Goal: Contribute content: Contribute content

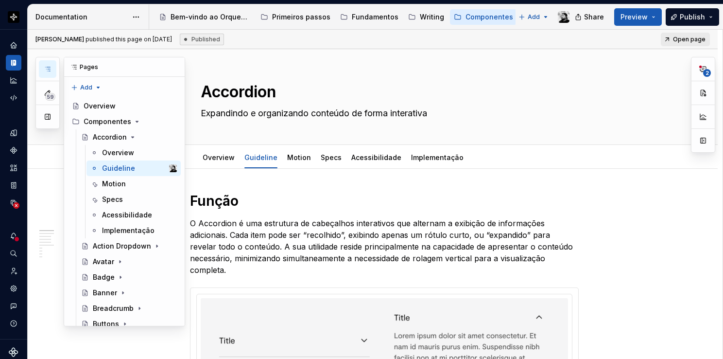
click at [47, 69] on icon "button" at bounding box center [48, 69] width 8 height 8
click at [136, 121] on icon "Page tree" at bounding box center [137, 121] width 2 height 1
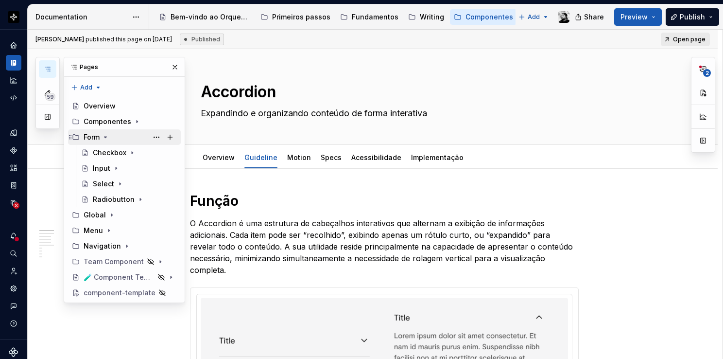
click at [105, 137] on icon "Page tree" at bounding box center [105, 137] width 2 height 1
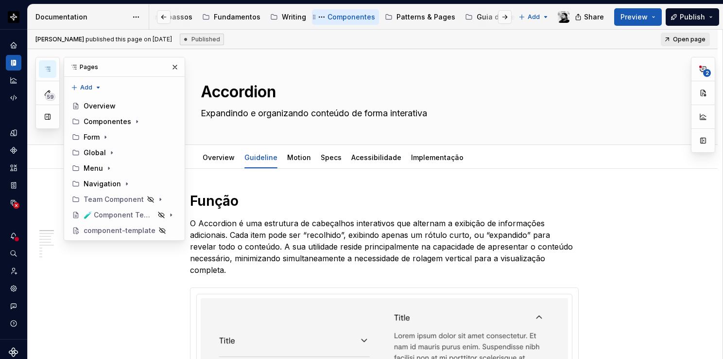
scroll to position [0, 148]
click at [418, 18] on div "Patterns & Pages" at bounding box center [416, 17] width 59 height 10
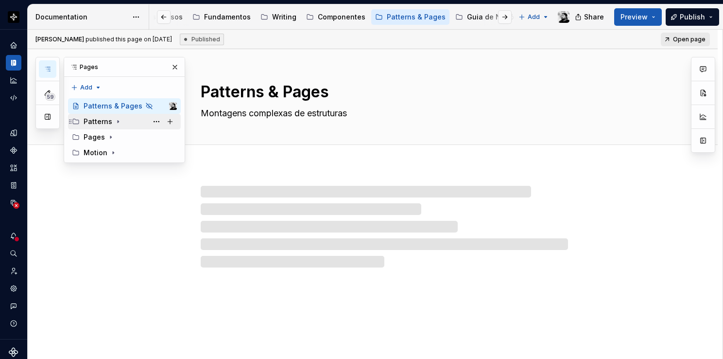
click at [117, 121] on icon "Page tree" at bounding box center [118, 122] width 8 height 8
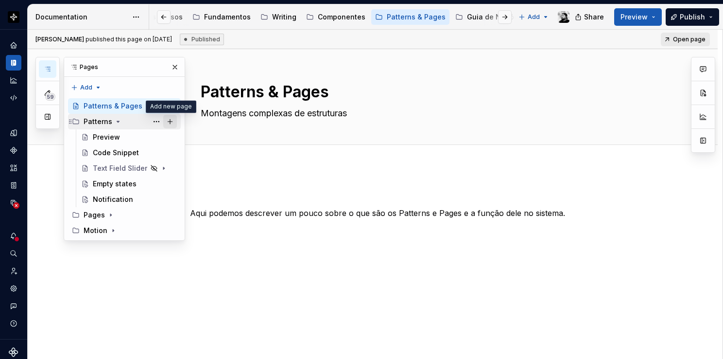
click at [170, 120] on button "Page tree" at bounding box center [170, 122] width 14 height 14
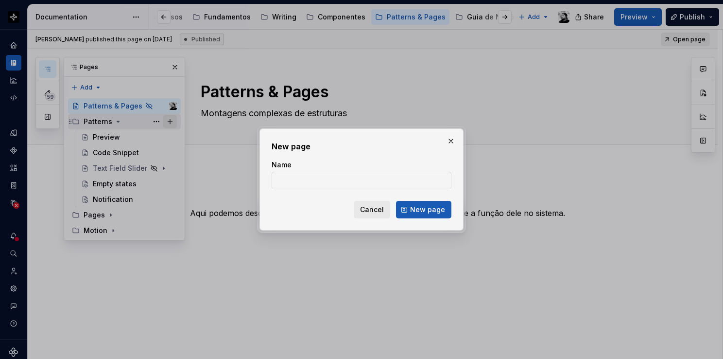
type textarea "*"
type input "Salvar e sair"
click at [430, 209] on span "New page" at bounding box center [427, 210] width 35 height 10
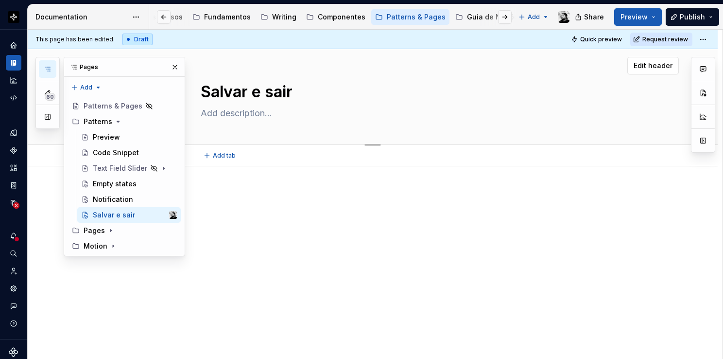
click at [254, 106] on textarea at bounding box center [382, 113] width 367 height 16
paste textarea "Padrão de ações para salvar formulários."
type textarea "*"
type textarea "Padrão de ações para salvar formulários."
type textarea "*"
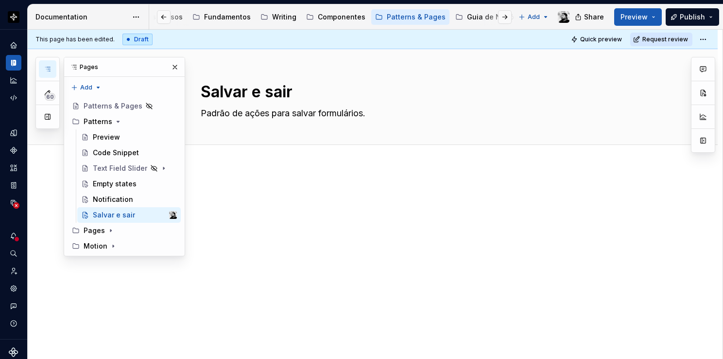
type textarea "Padrão de ações para salvar formulários."
click at [226, 182] on div at bounding box center [373, 255] width 690 height 179
type textarea "*"
click at [214, 222] on p at bounding box center [384, 221] width 389 height 12
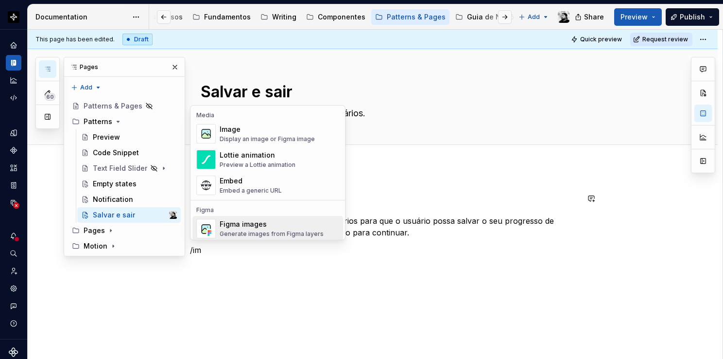
scroll to position [3, 0]
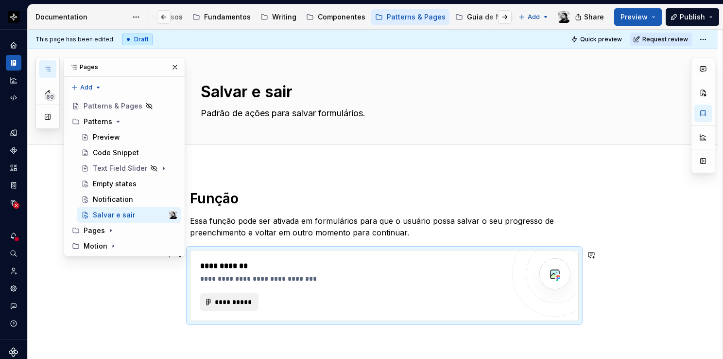
click at [301, 270] on div "**********" at bounding box center [352, 266] width 304 height 12
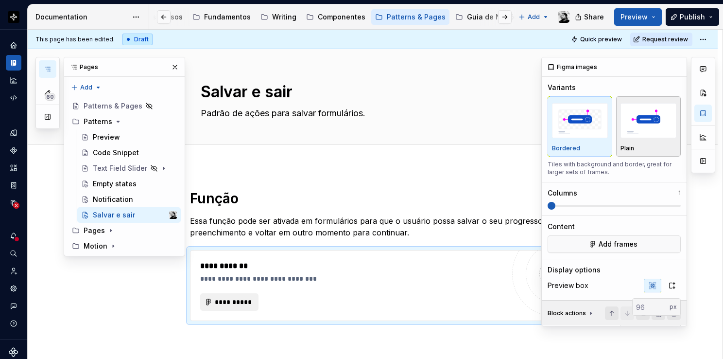
click at [651, 124] on img "button" at bounding box center [649, 120] width 56 height 35
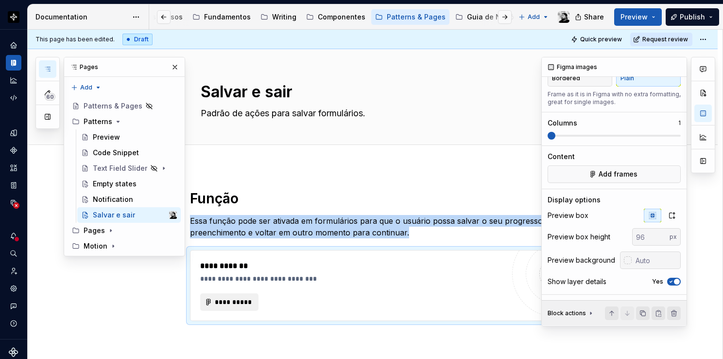
scroll to position [72, 0]
click at [668, 213] on icon "button" at bounding box center [672, 215] width 8 height 8
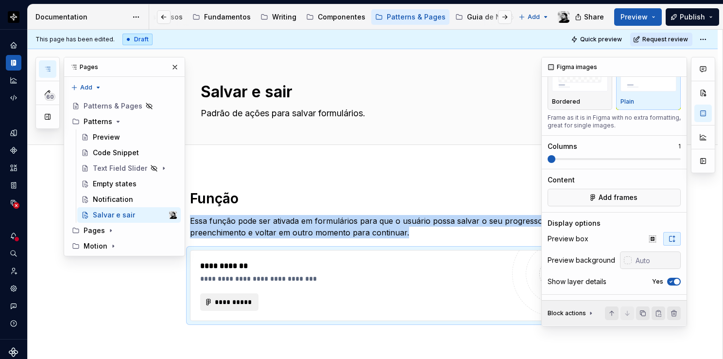
scroll to position [49, 0]
click at [674, 279] on span "button" at bounding box center [677, 281] width 6 height 6
click at [702, 116] on button "button" at bounding box center [702, 112] width 17 height 17
click at [405, 192] on h1 "Função" at bounding box center [384, 198] width 389 height 17
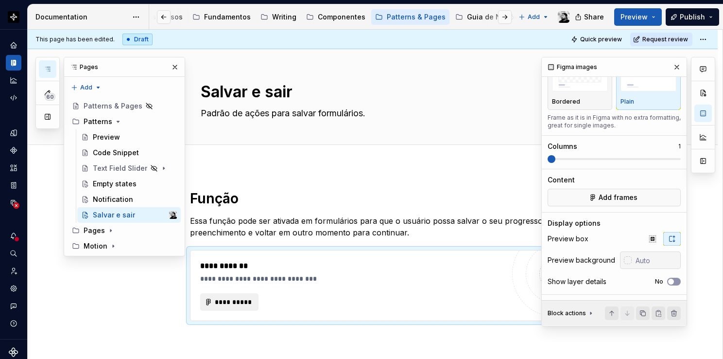
scroll to position [0, 0]
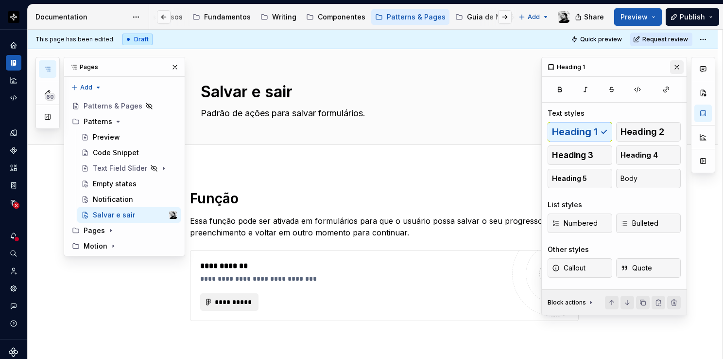
click at [678, 65] on button "button" at bounding box center [677, 67] width 14 height 14
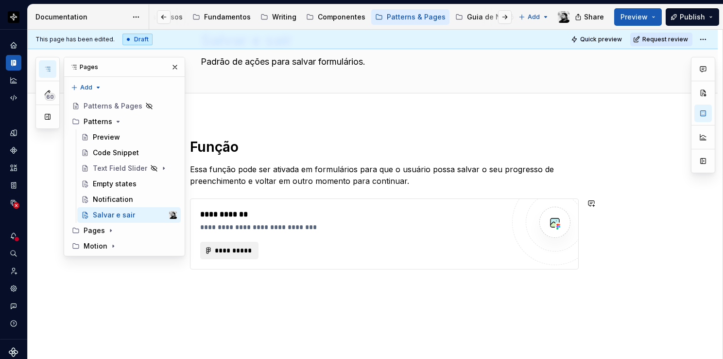
scroll to position [80, 0]
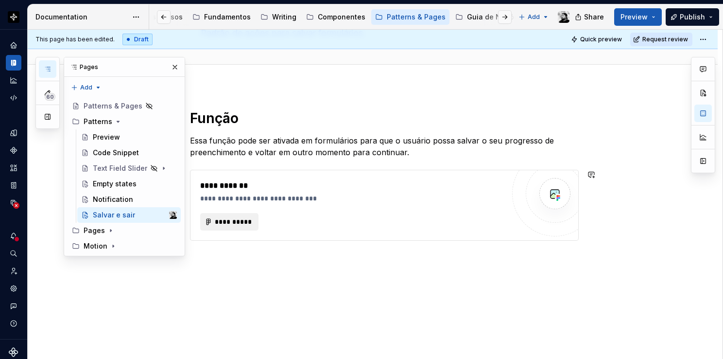
click at [288, 255] on div "**********" at bounding box center [373, 223] width 690 height 274
click at [276, 210] on div "**********" at bounding box center [352, 205] width 304 height 51
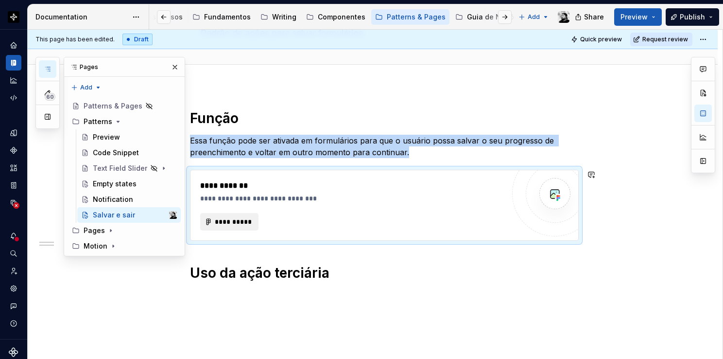
copy p "Essa função pode ser ativada em formulários para que o usuário possa salvar o s…"
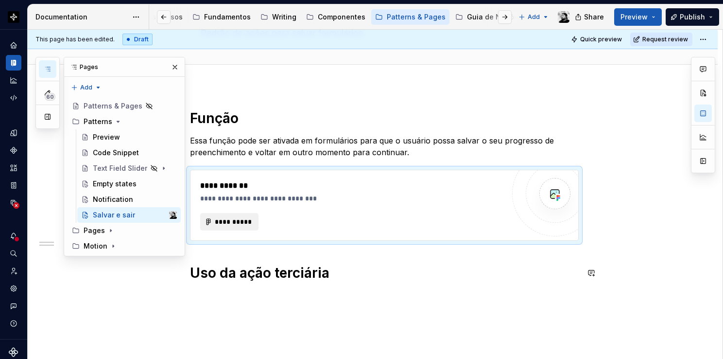
click at [226, 310] on div "**********" at bounding box center [384, 210] width 389 height 203
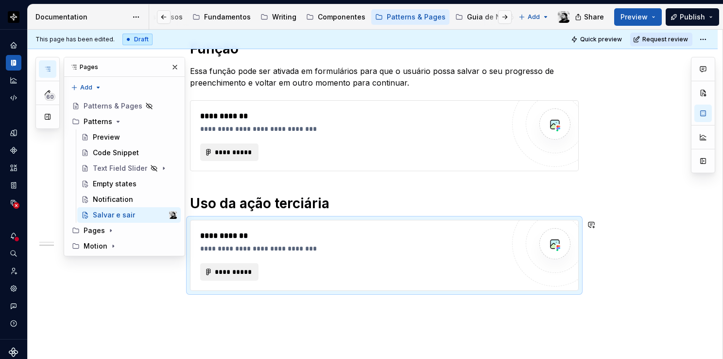
scroll to position [200, 0]
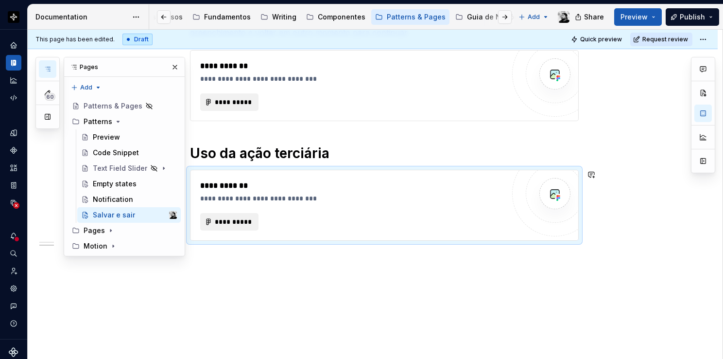
click at [262, 258] on div "**********" at bounding box center [373, 162] width 690 height 393
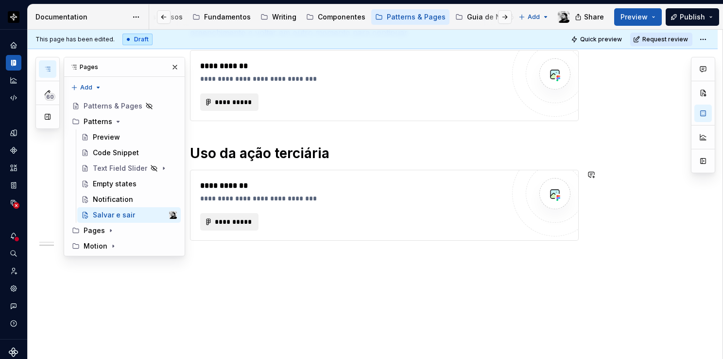
click at [218, 250] on div "**********" at bounding box center [384, 127] width 389 height 274
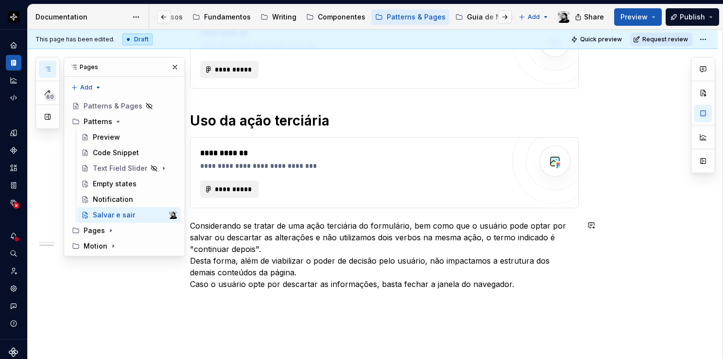
scroll to position [248, 0]
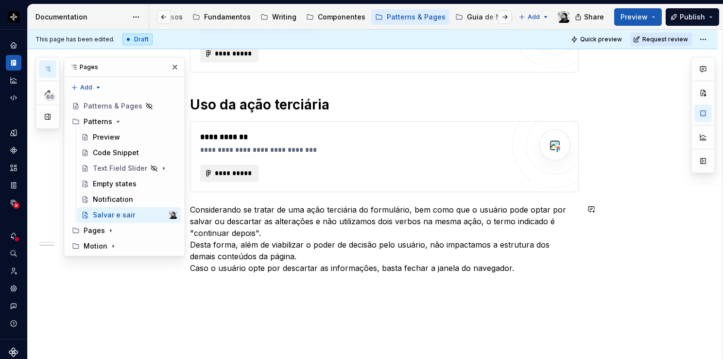
click at [200, 294] on div "**********" at bounding box center [373, 155] width 690 height 475
click at [230, 114] on div "**********" at bounding box center [384, 116] width 389 height 350
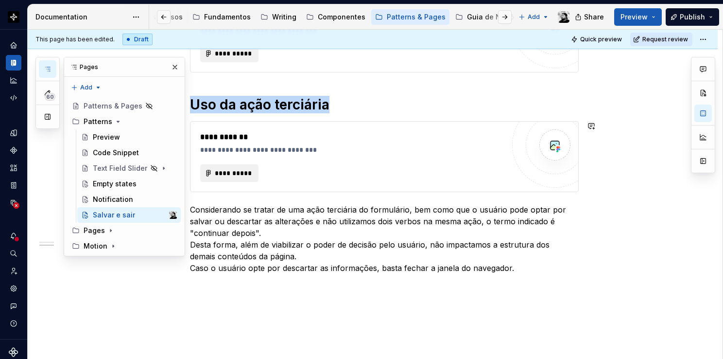
click at [229, 145] on div "**********" at bounding box center [352, 150] width 304 height 10
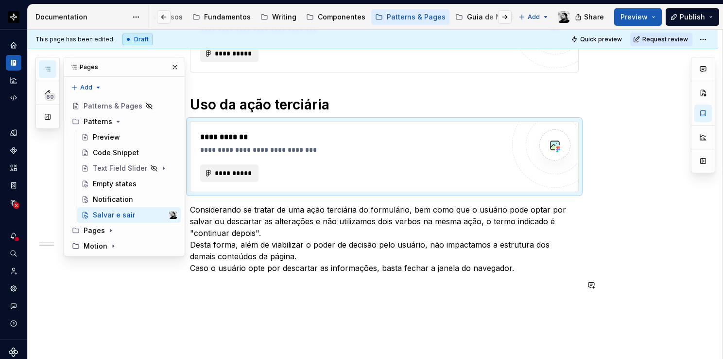
click at [198, 291] on div "**********" at bounding box center [384, 122] width 389 height 362
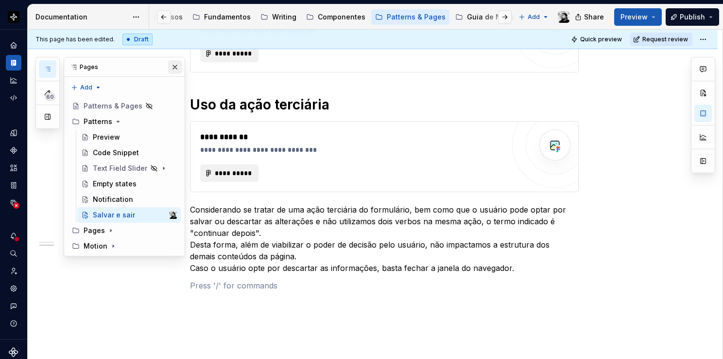
click at [180, 69] on button "button" at bounding box center [175, 67] width 14 height 14
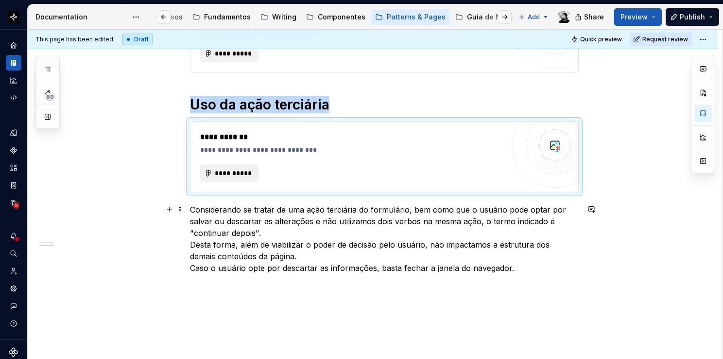
copy h1 "Uso da ação terciária"
click at [211, 302] on div "**********" at bounding box center [375, 194] width 695 height 329
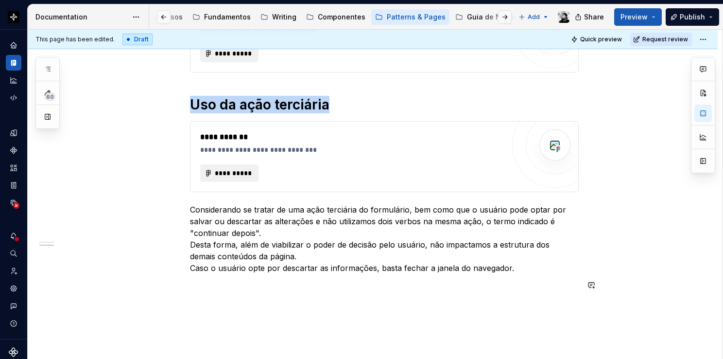
click at [208, 291] on div "**********" at bounding box center [384, 122] width 389 height 362
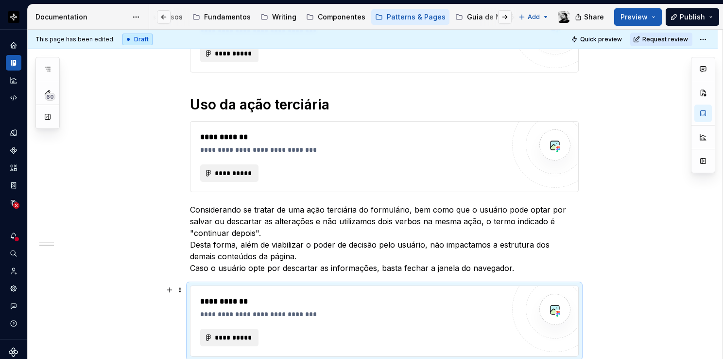
scroll to position [346, 0]
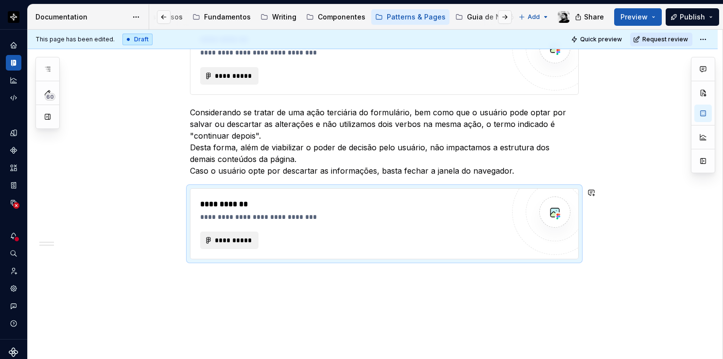
click at [208, 292] on div "**********" at bounding box center [373, 99] width 690 height 557
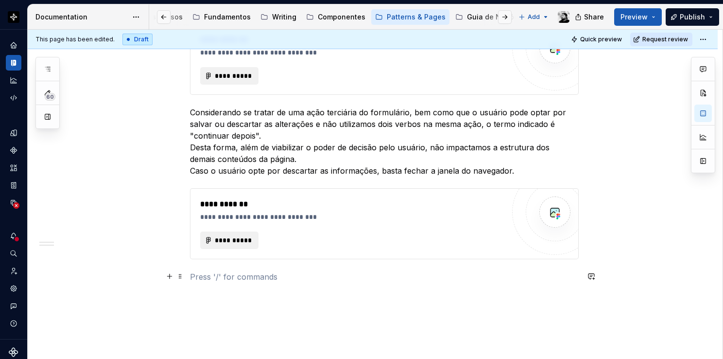
click at [220, 276] on p at bounding box center [384, 277] width 389 height 12
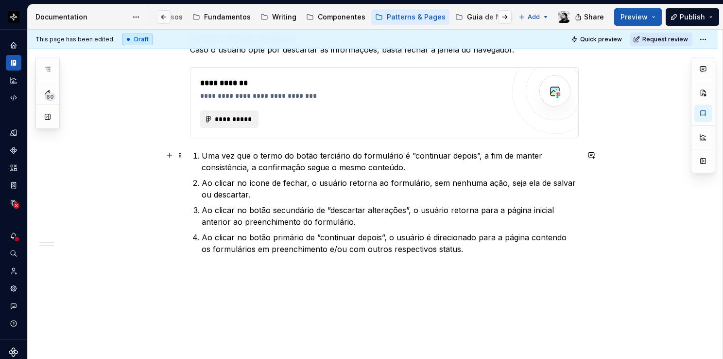
scroll to position [480, 0]
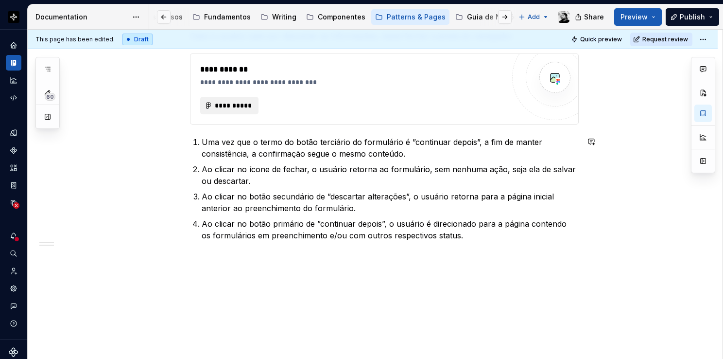
click at [217, 258] on div "**********" at bounding box center [373, 23] width 690 height 674
click at [209, 255] on p at bounding box center [384, 259] width 389 height 12
click at [219, 291] on p at bounding box center [384, 288] width 389 height 12
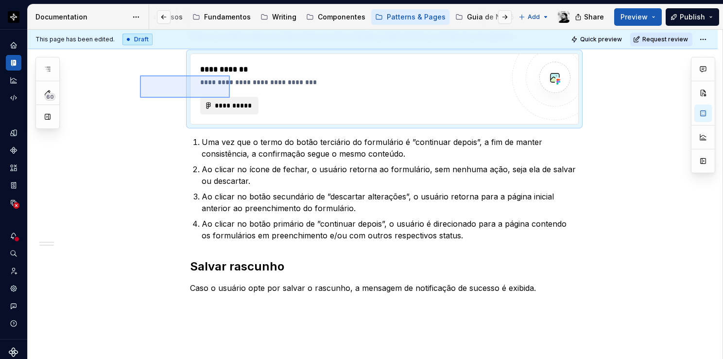
drag, startPoint x: 140, startPoint y: 75, endPoint x: 230, endPoint y: 98, distance: 92.6
click at [230, 98] on div "**********" at bounding box center [375, 194] width 695 height 329
copy p "Considerando se tratar de uma ação terciária do formulário, bem como que o usuá…"
click at [214, 312] on div "**********" at bounding box center [373, 49] width 690 height 727
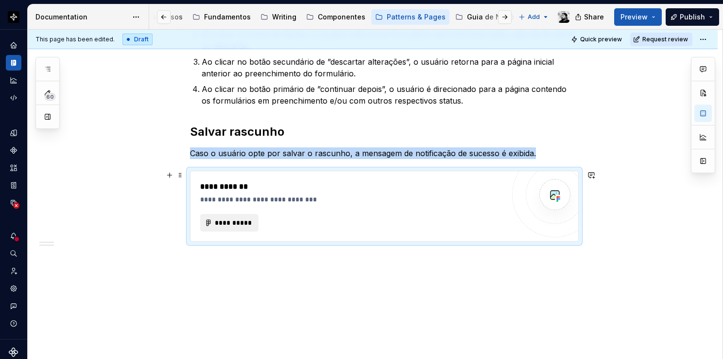
scroll to position [615, 0]
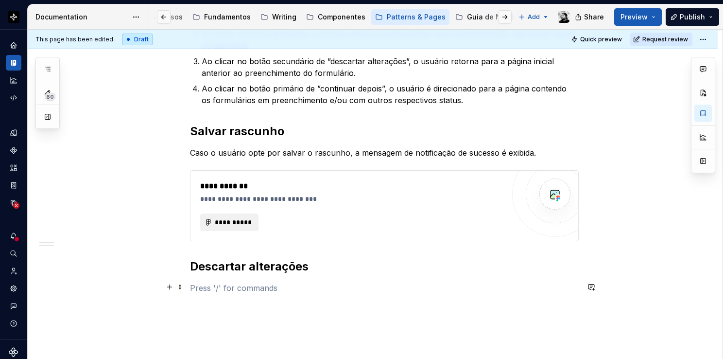
click at [214, 286] on p at bounding box center [384, 288] width 389 height 12
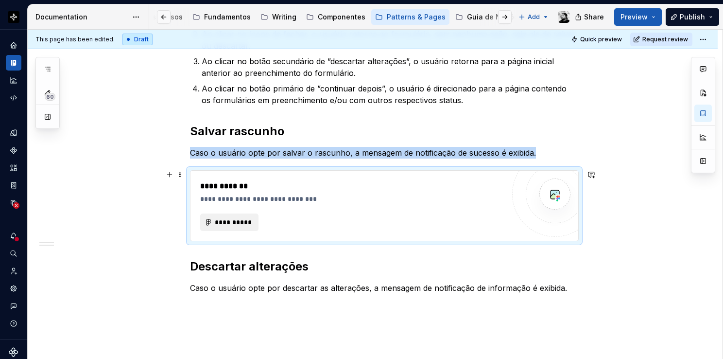
copy p "Caso o usuário opte por salvar o rascunho, a mensagem de notificação de sucesso…"
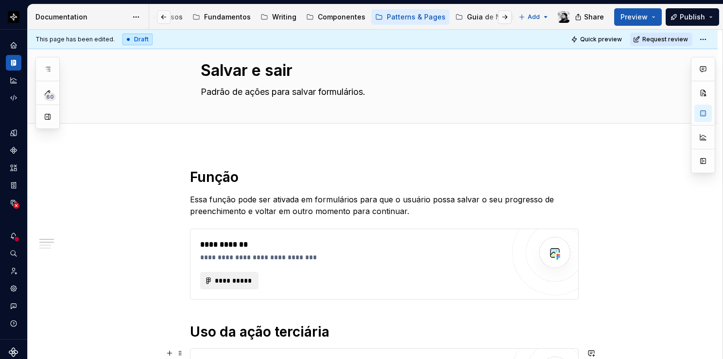
scroll to position [0, 0]
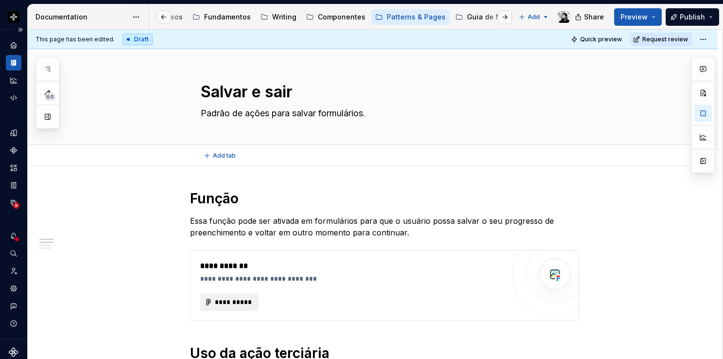
type textarea "*"
click at [15, 204] on circle "Data sources" at bounding box center [16, 205] width 7 height 7
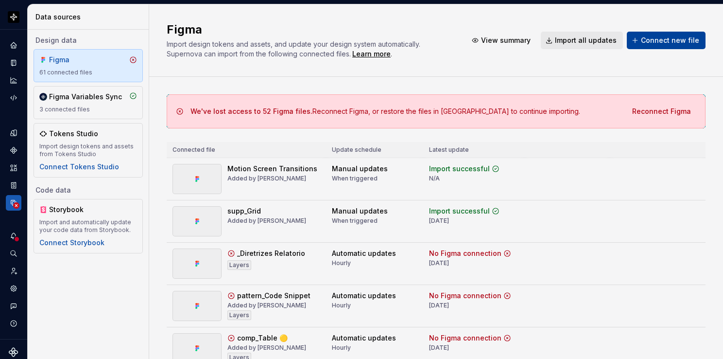
click at [643, 43] on span "Connect new file" at bounding box center [670, 40] width 58 height 10
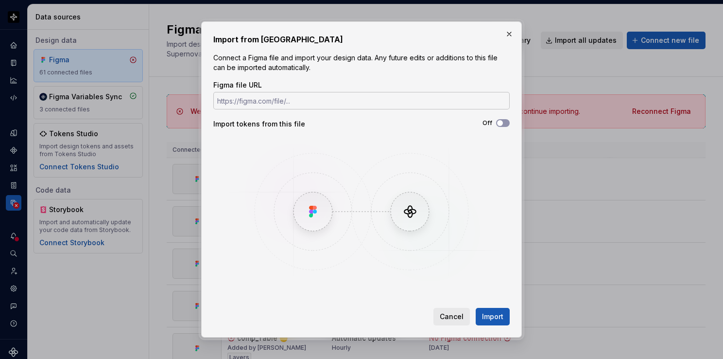
click at [359, 100] on input "Figma file URL" at bounding box center [361, 100] width 296 height 17
type input "[URL][DOMAIN_NAME]"
click at [493, 315] on span "Import" at bounding box center [492, 317] width 21 height 10
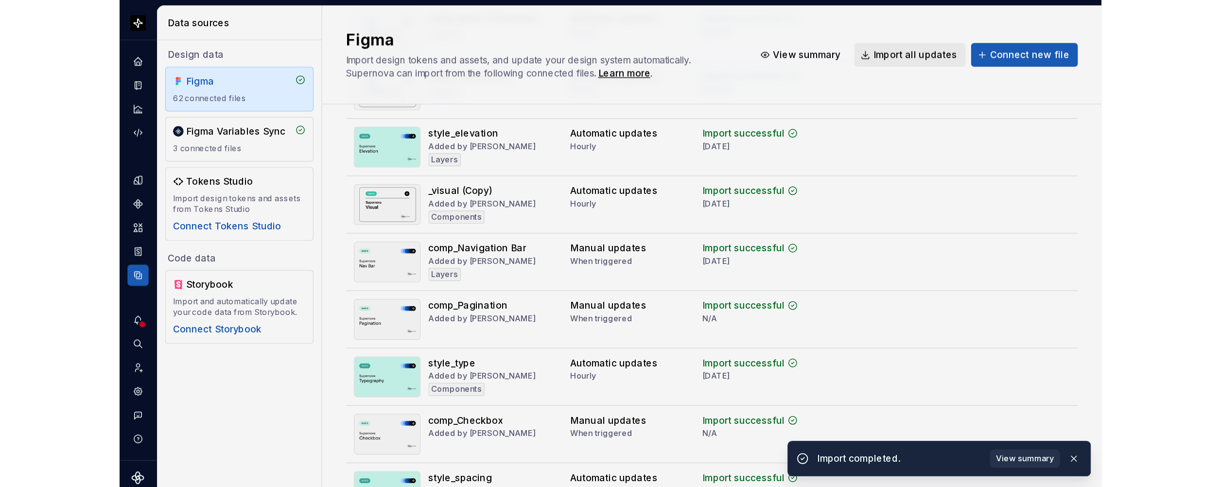
scroll to position [0, 0]
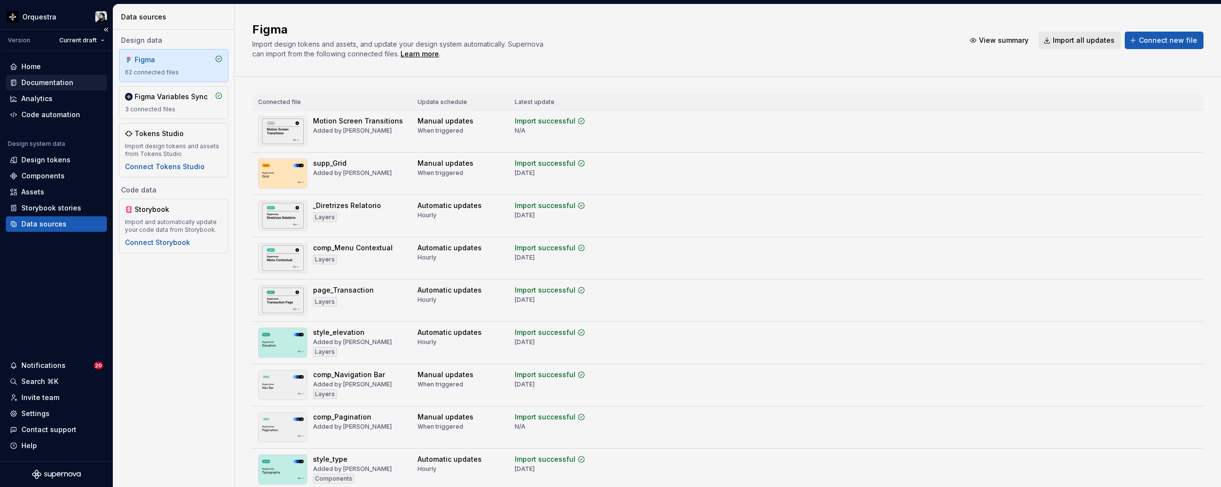
click at [65, 81] on div "Documentation" at bounding box center [47, 83] width 52 height 10
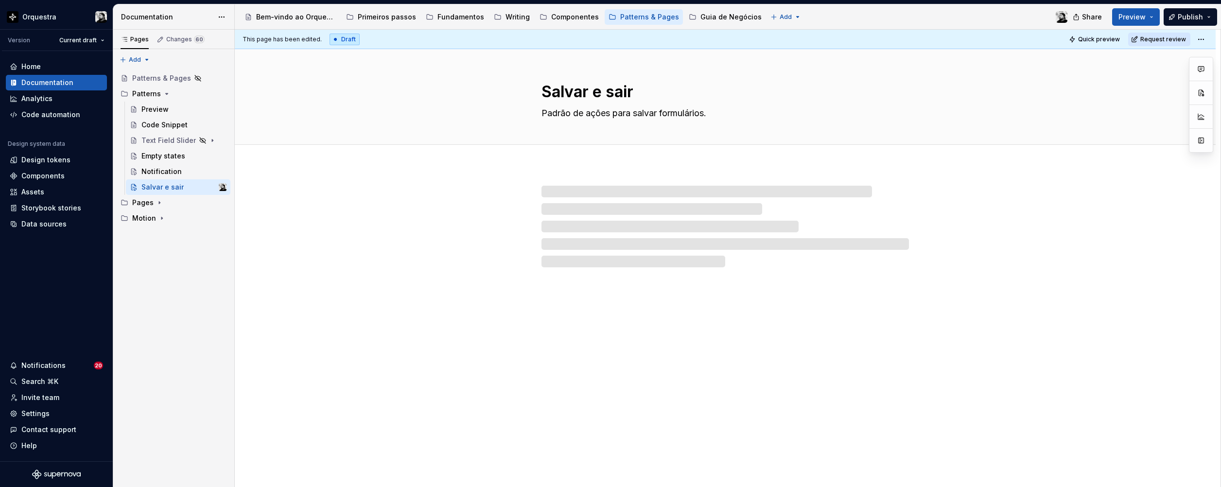
type textarea "*"
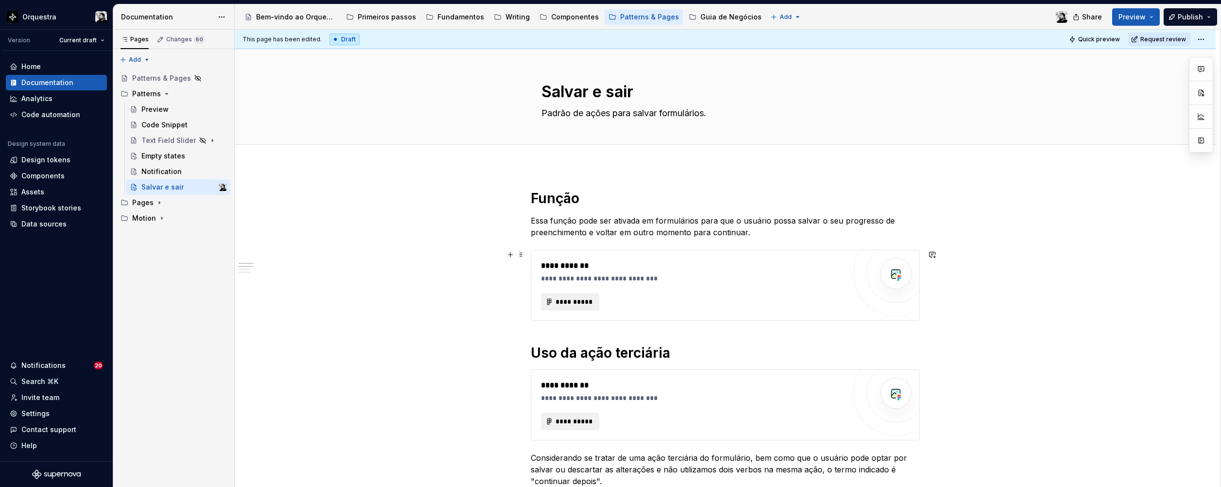
click at [594, 286] on div "**********" at bounding box center [693, 285] width 304 height 51
click at [587, 301] on span "**********" at bounding box center [574, 302] width 38 height 10
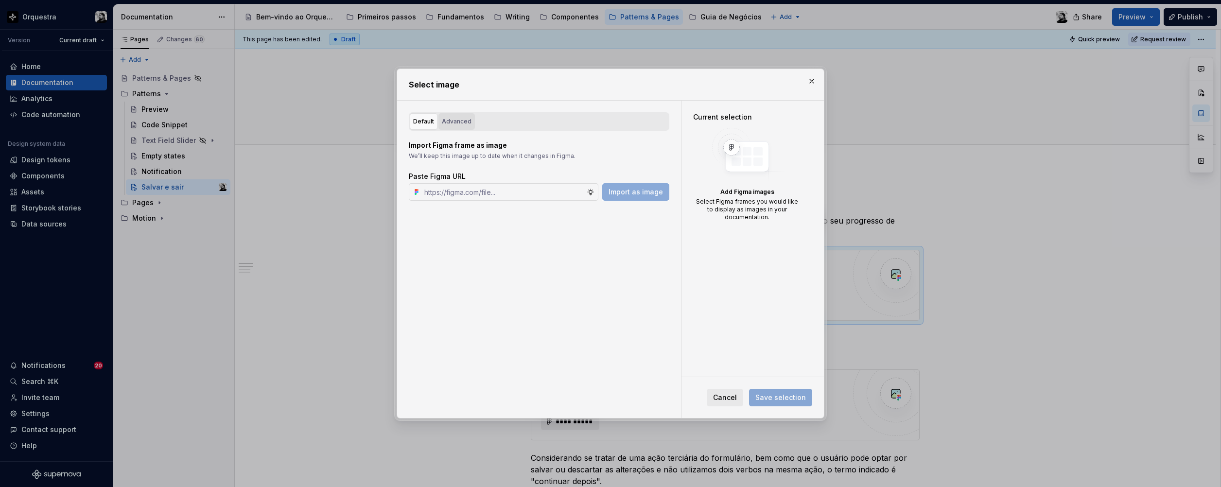
click at [450, 122] on div "Advanced" at bounding box center [457, 122] width 30 height 10
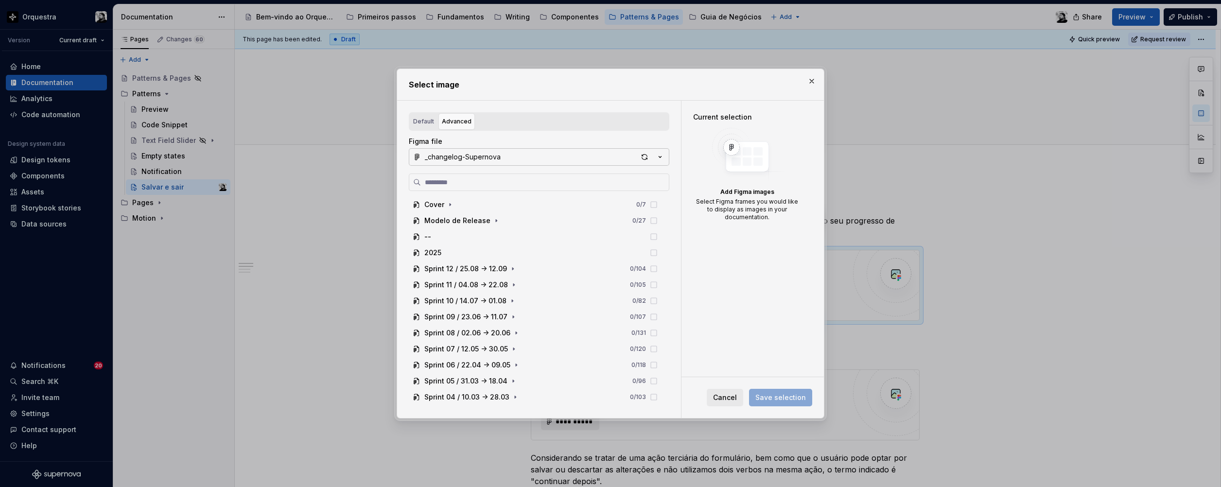
click at [527, 155] on button "_changelog-Supernova" at bounding box center [539, 156] width 260 height 17
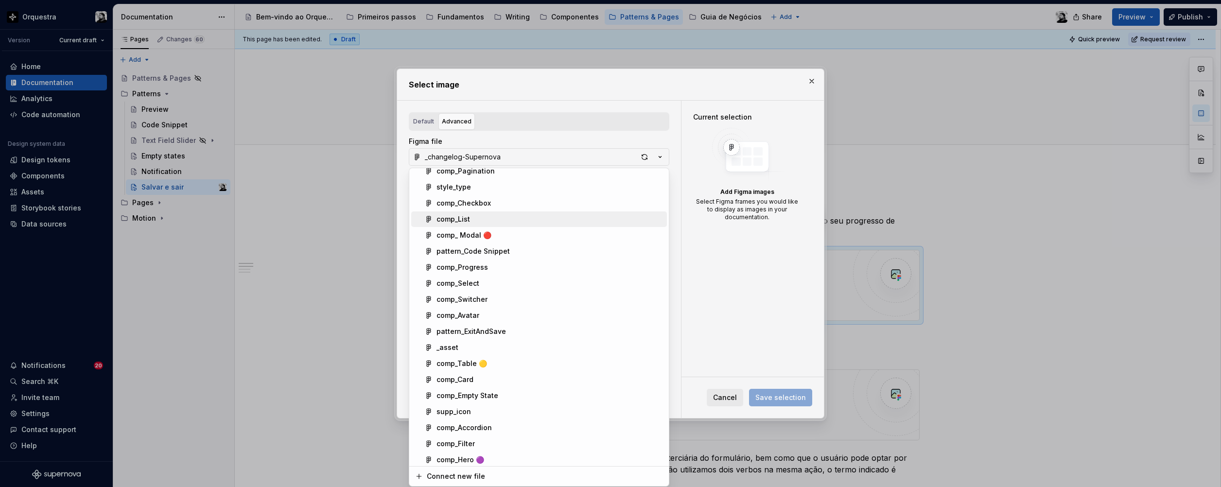
scroll to position [146, 0]
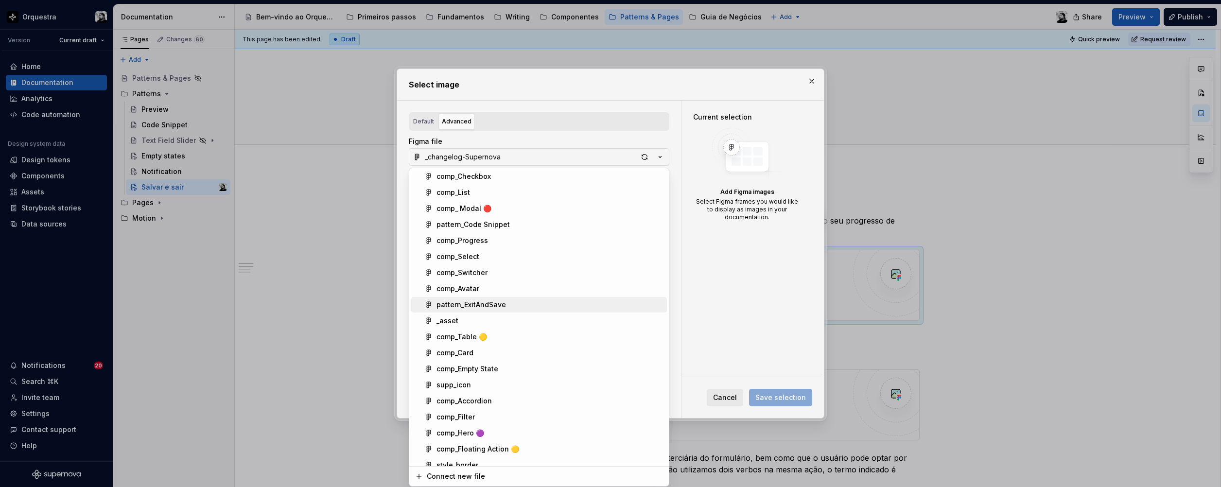
click at [530, 303] on div "pattern_ExitAndSave" at bounding box center [549, 305] width 226 height 10
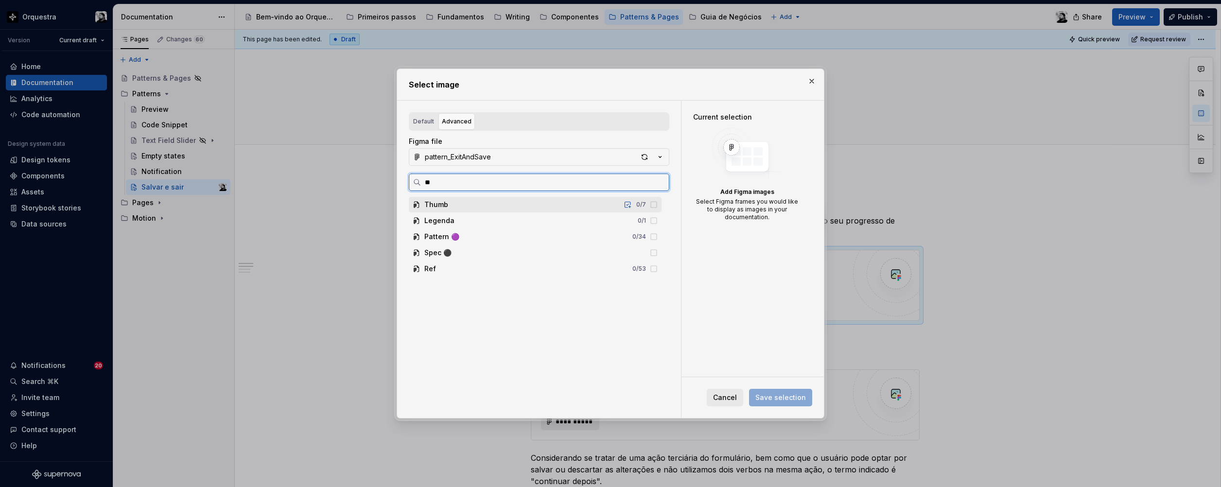
type input "***"
click at [497, 223] on div "img -01 0 / 6" at bounding box center [539, 221] width 243 height 16
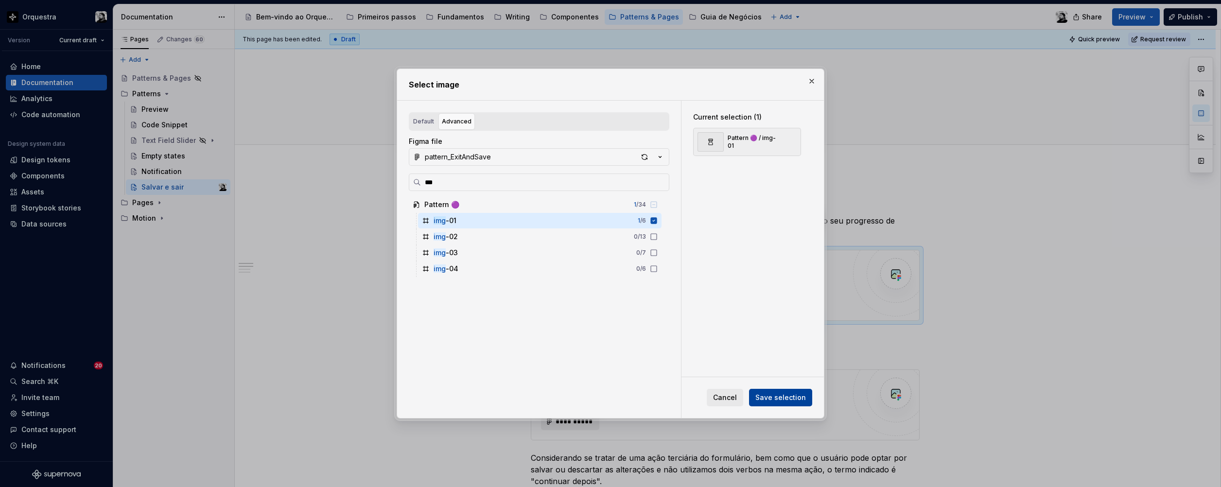
click at [723, 358] on button "Save selection" at bounding box center [780, 397] width 63 height 17
type textarea "*"
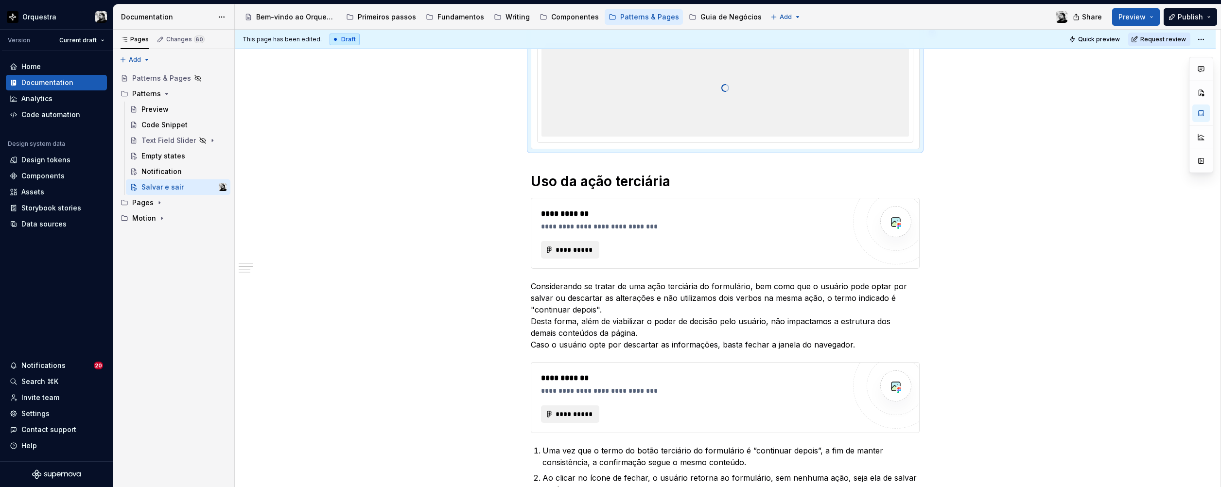
scroll to position [243, 0]
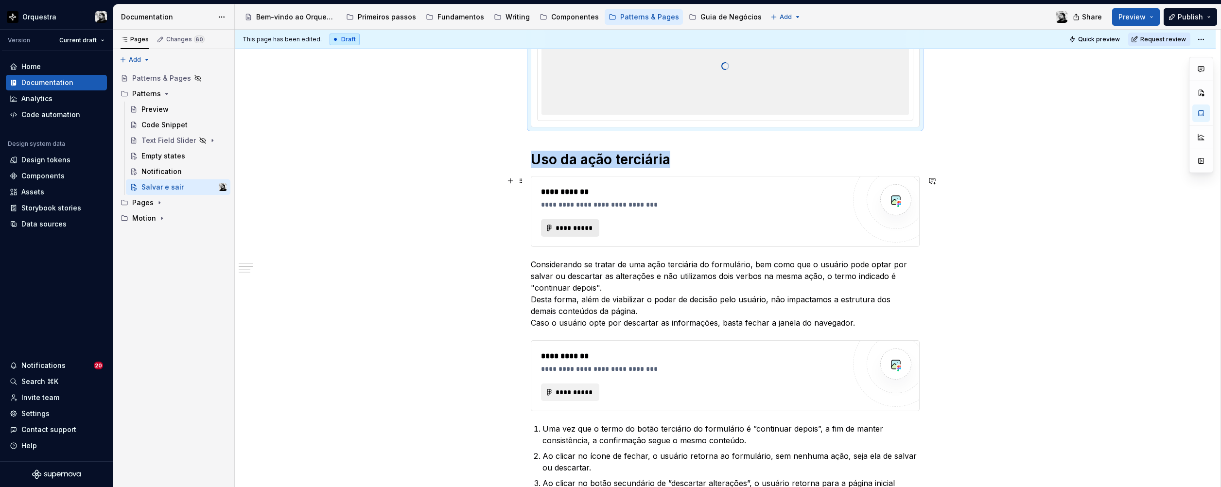
click at [576, 233] on button "**********" at bounding box center [570, 227] width 58 height 17
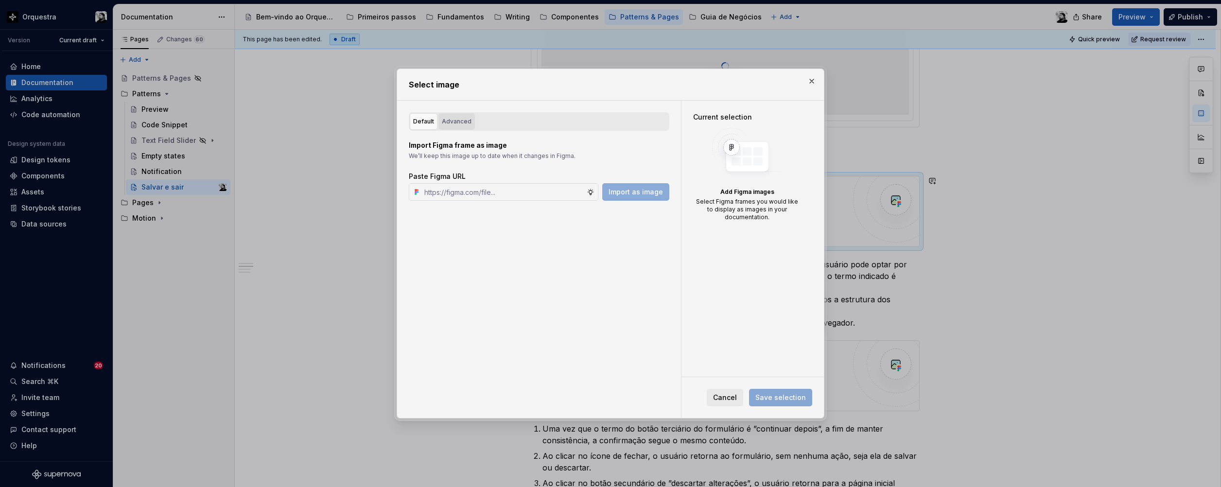
click at [457, 126] on button "Advanced" at bounding box center [456, 121] width 36 height 17
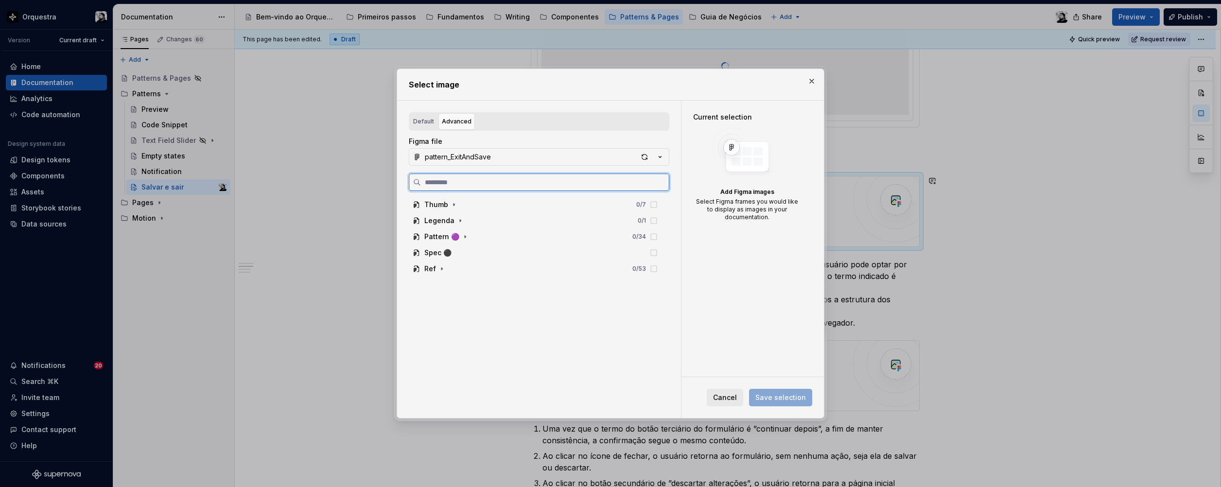
click at [476, 180] on input "search" at bounding box center [545, 182] width 248 height 10
type input "***"
click at [474, 236] on div "img -02 0 / 13" at bounding box center [539, 237] width 243 height 16
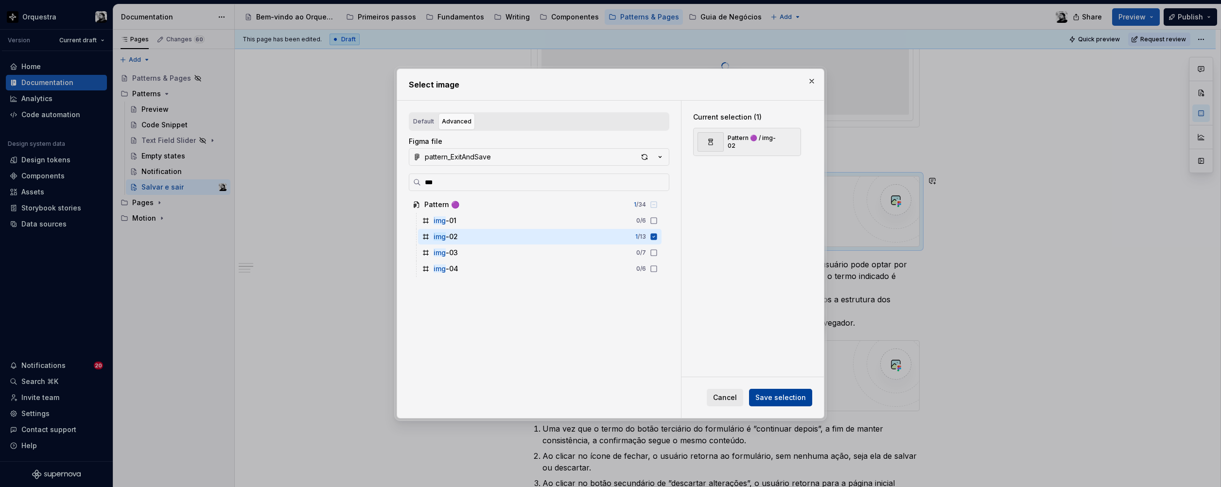
click at [723, 358] on span "Save selection" at bounding box center [780, 398] width 51 height 10
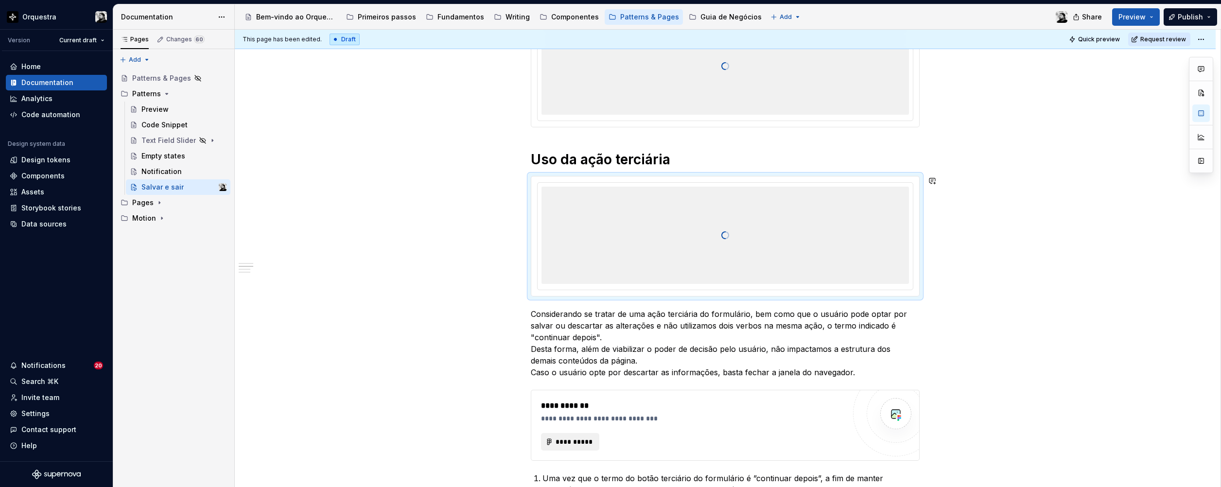
type textarea "*"
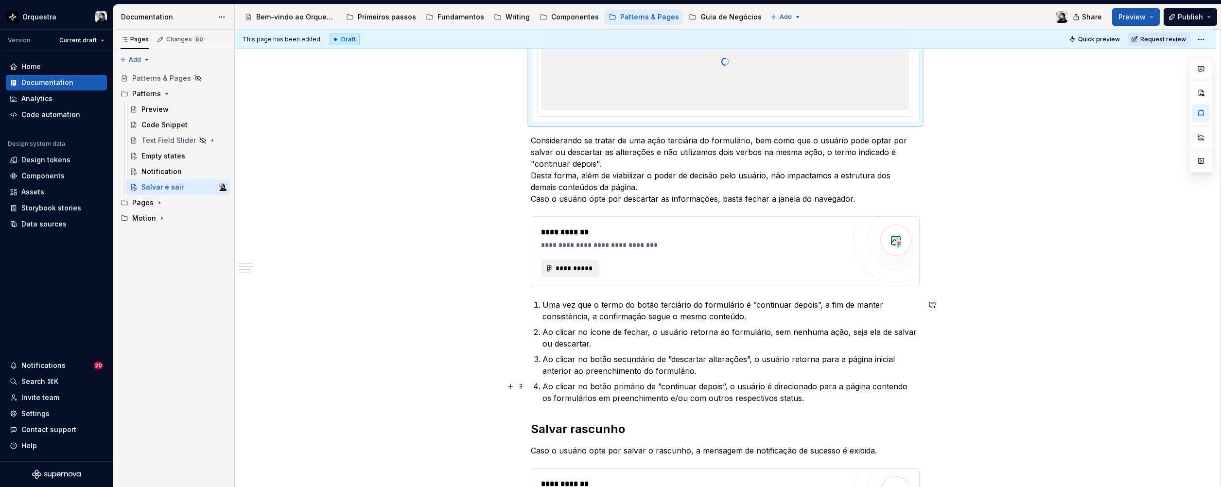
scroll to position [437, 0]
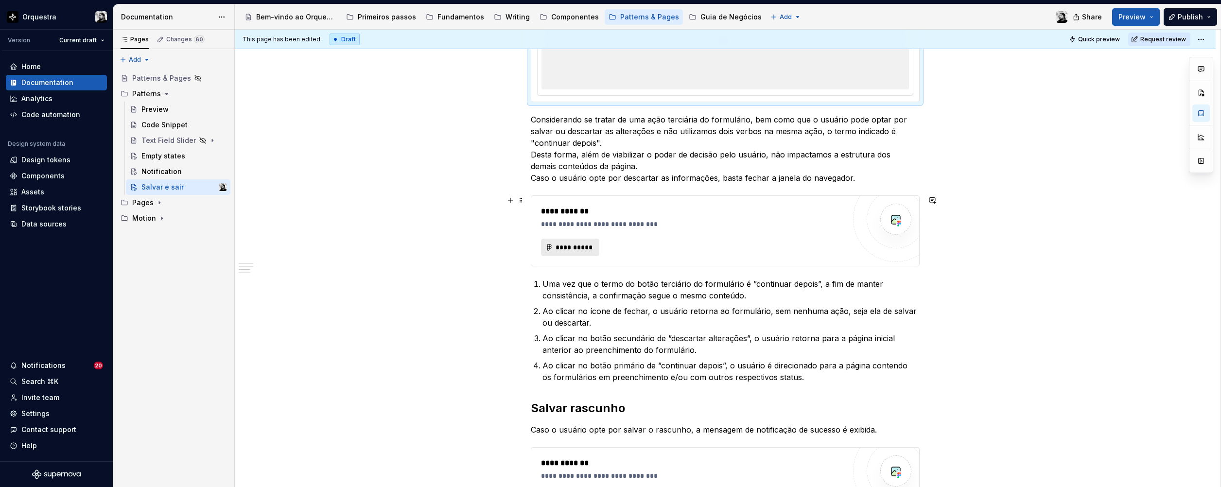
click at [580, 246] on span "**********" at bounding box center [574, 247] width 38 height 10
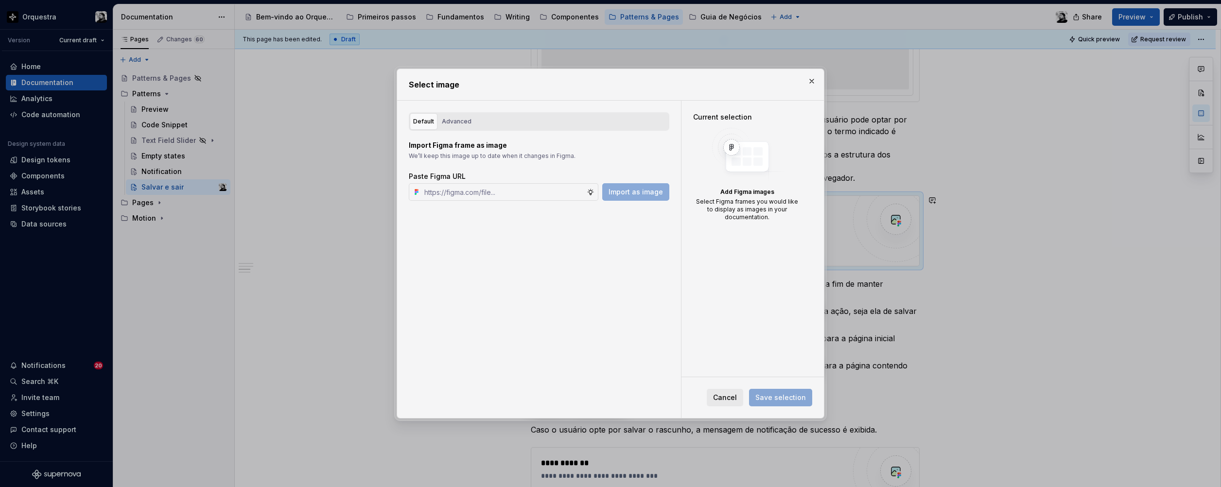
click at [431, 125] on div "Default" at bounding box center [423, 122] width 21 height 10
click at [440, 121] on button "Advanced" at bounding box center [456, 121] width 36 height 17
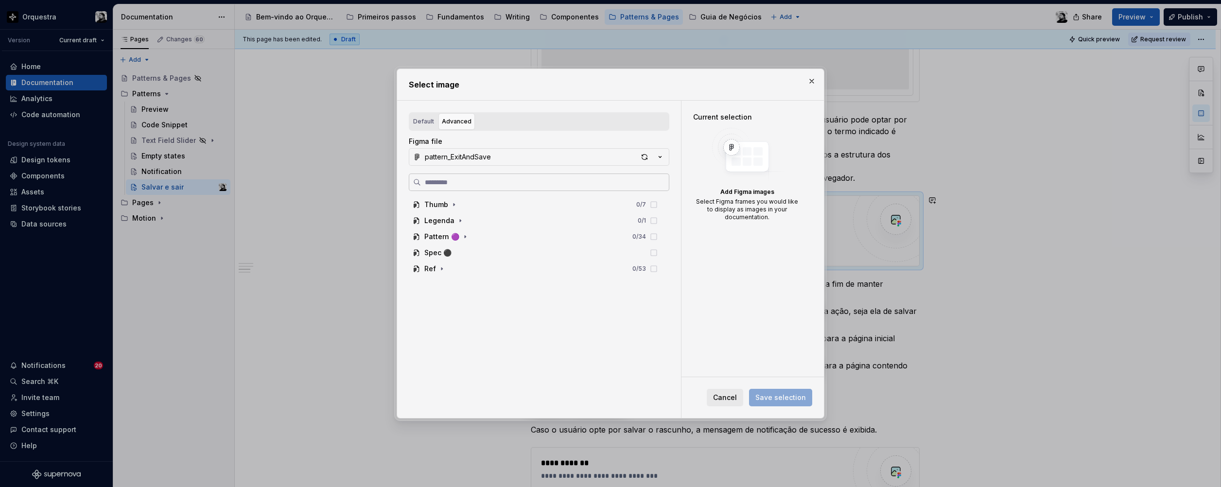
scroll to position [524, 0]
click at [499, 180] on input "search" at bounding box center [545, 182] width 248 height 10
type input "***"
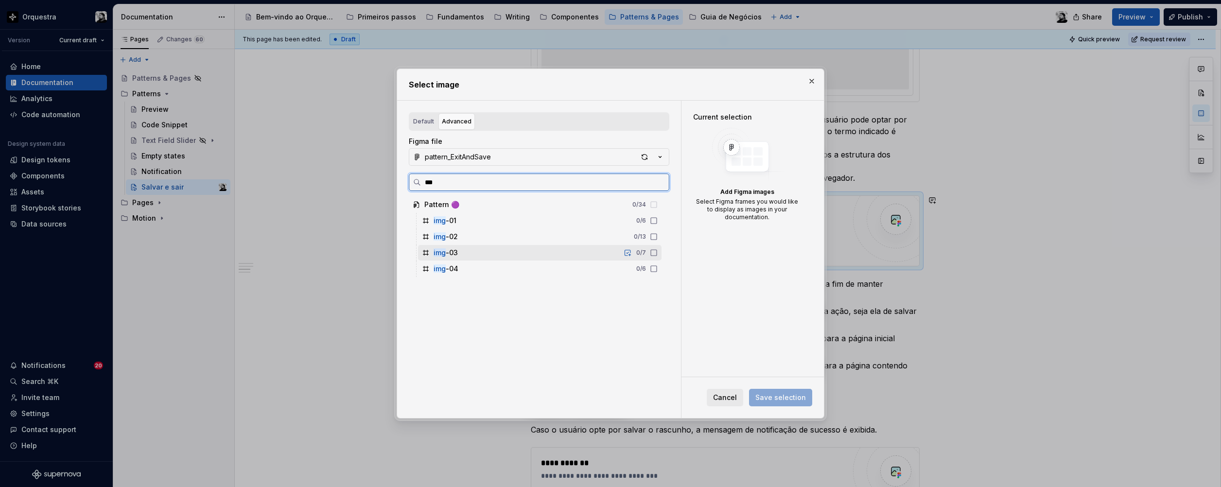
click at [485, 249] on div "img -03 0 / 7" at bounding box center [539, 253] width 243 height 16
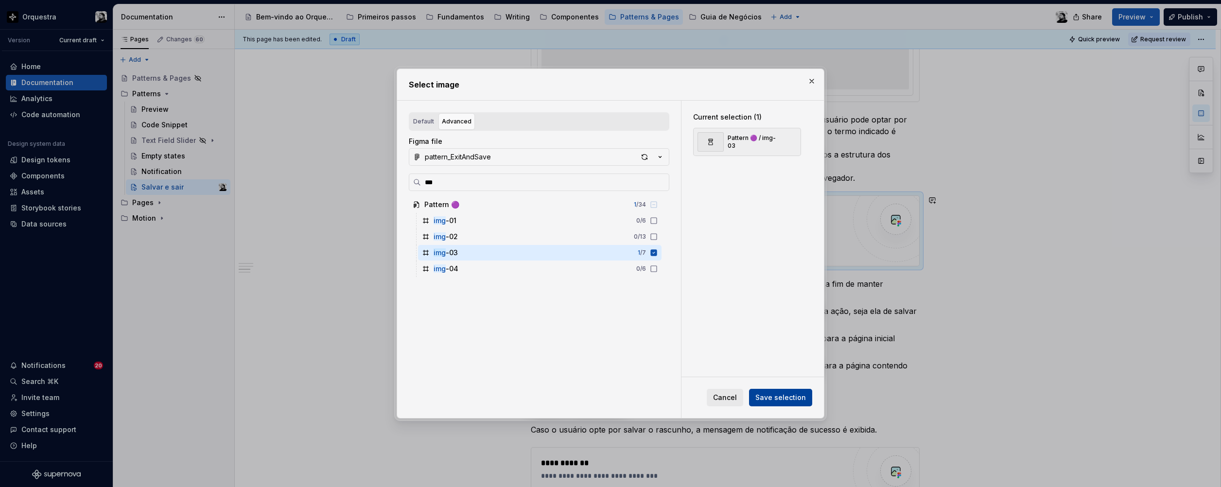
click at [723, 358] on span "Save selection" at bounding box center [780, 398] width 51 height 10
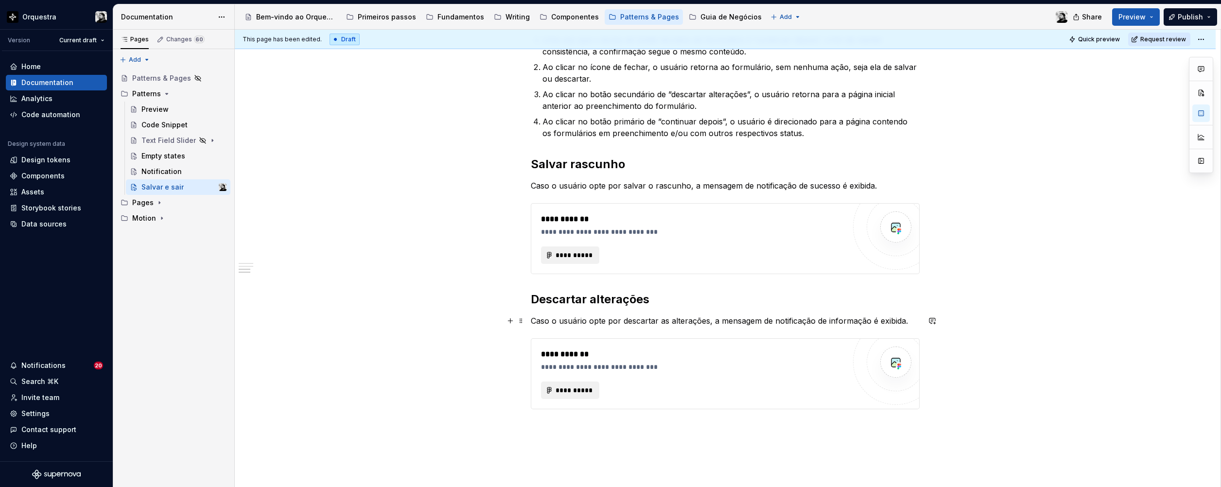
scroll to position [913, 0]
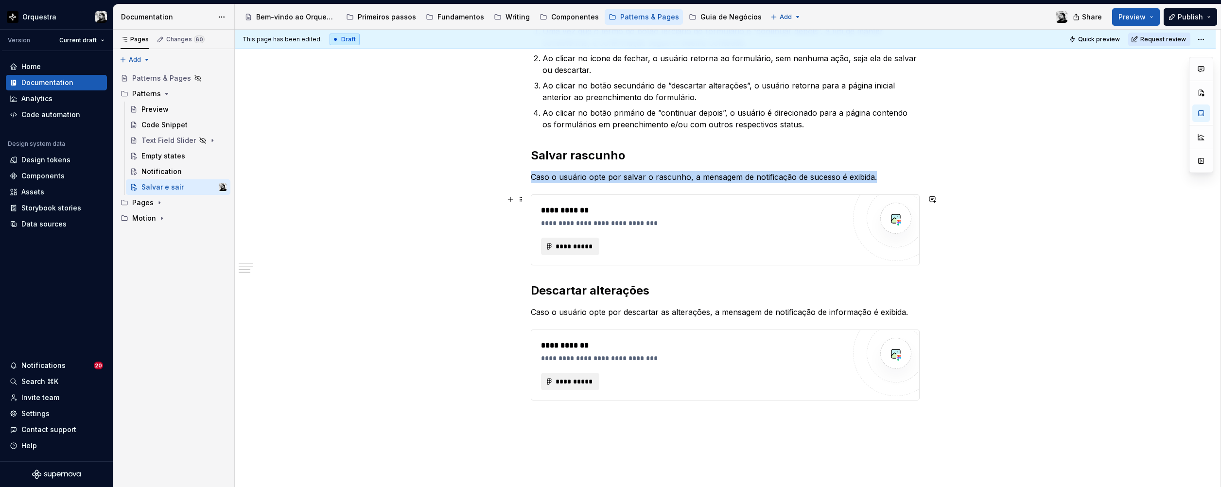
click at [630, 227] on div "**********" at bounding box center [693, 223] width 304 height 10
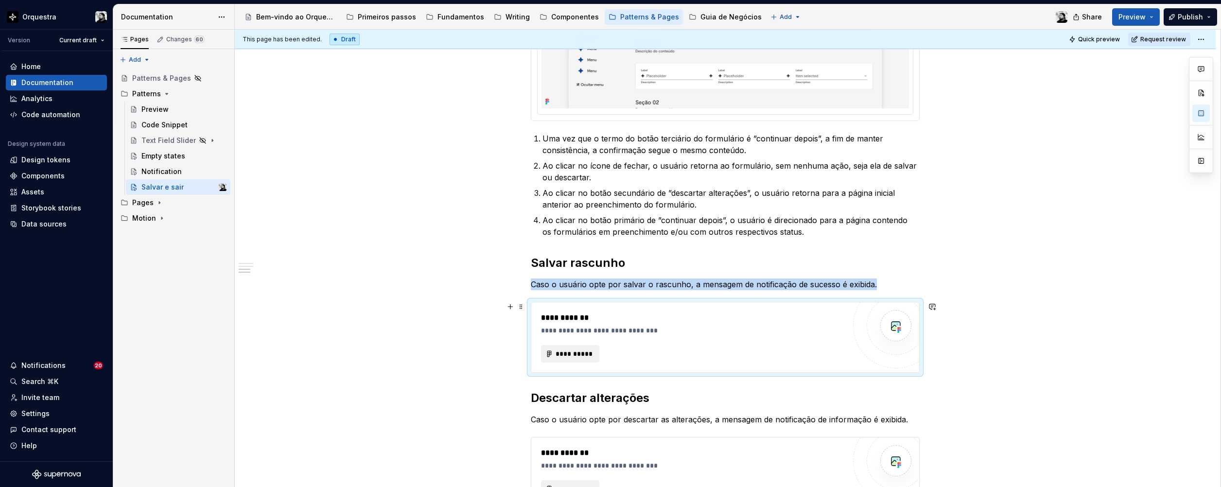
scroll to position [1010, 0]
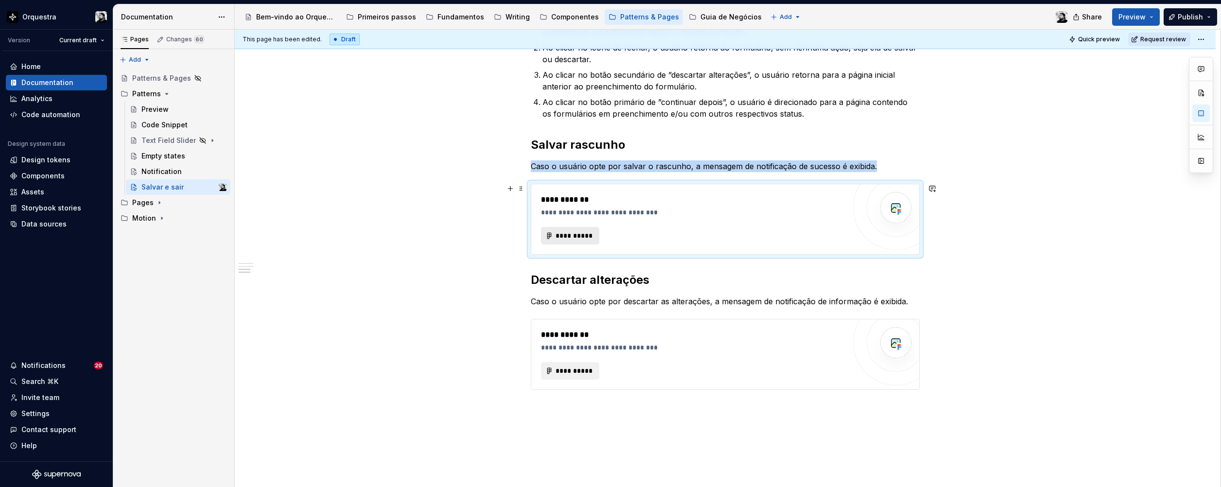
click at [584, 234] on span "**********" at bounding box center [574, 236] width 38 height 10
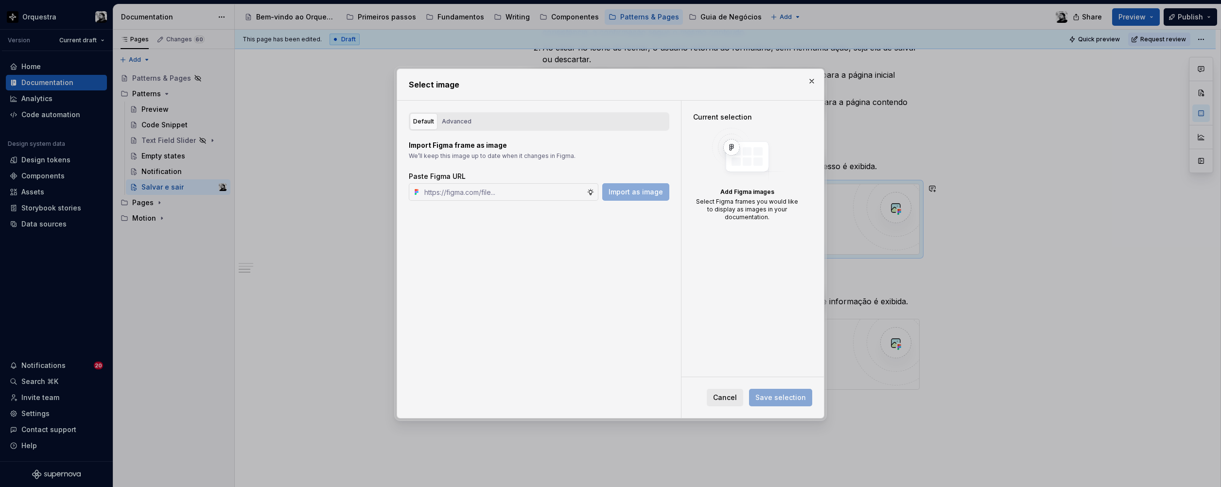
click at [723, 81] on button "button" at bounding box center [812, 81] width 14 height 14
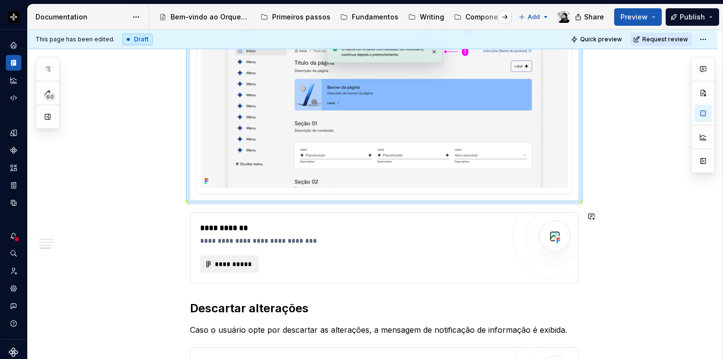
scroll to position [1132, 0]
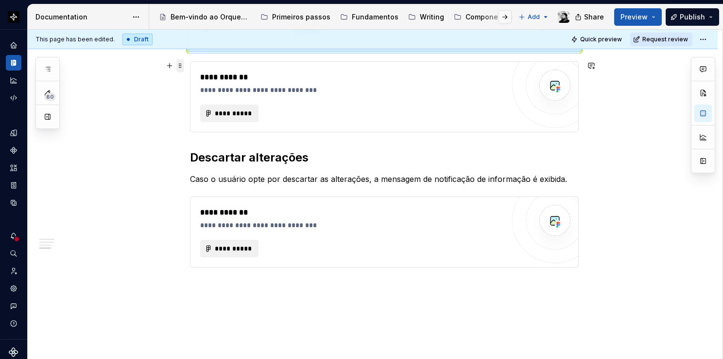
click at [181, 68] on span at bounding box center [180, 66] width 8 height 14
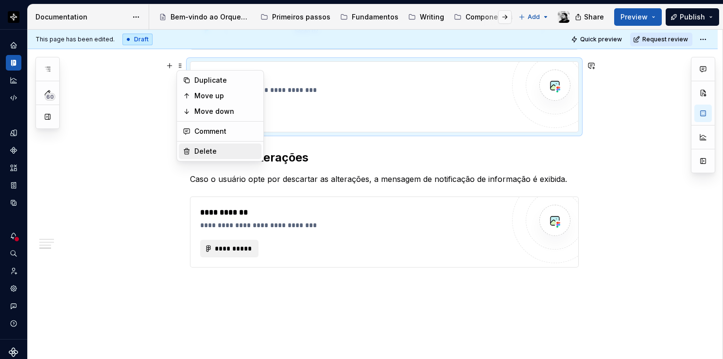
click at [204, 151] on div "Delete" at bounding box center [225, 151] width 63 height 10
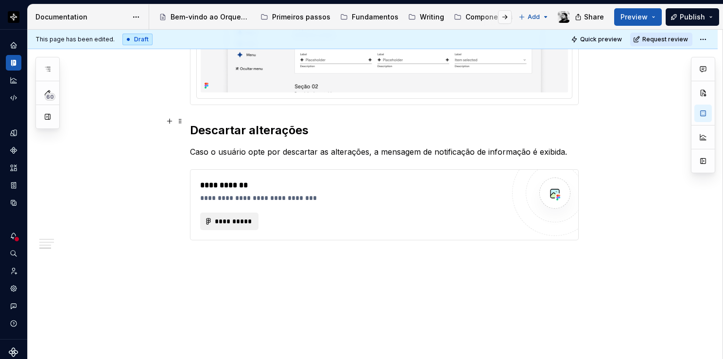
scroll to position [1050, 0]
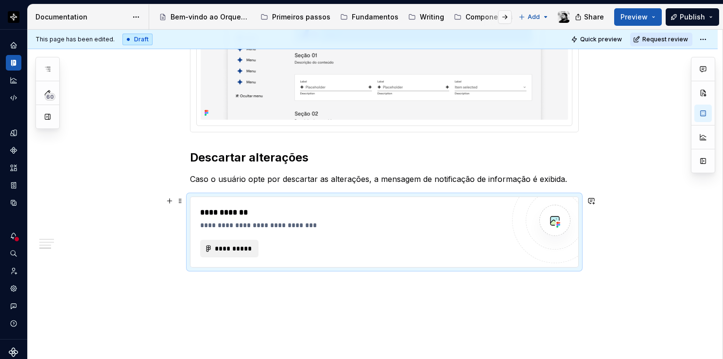
click at [216, 234] on div "**********" at bounding box center [352, 232] width 304 height 51
click at [216, 244] on span "**********" at bounding box center [233, 248] width 38 height 10
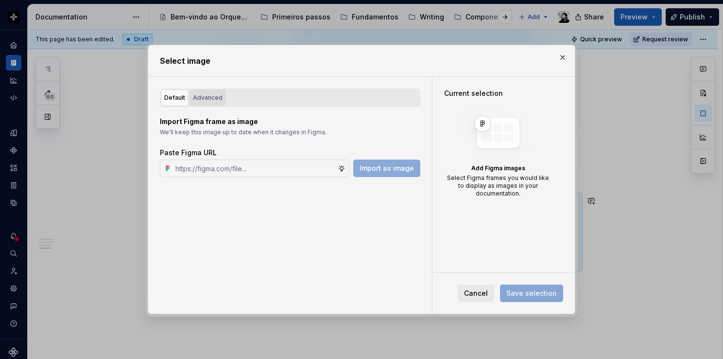
click at [208, 96] on div "Advanced" at bounding box center [208, 98] width 30 height 10
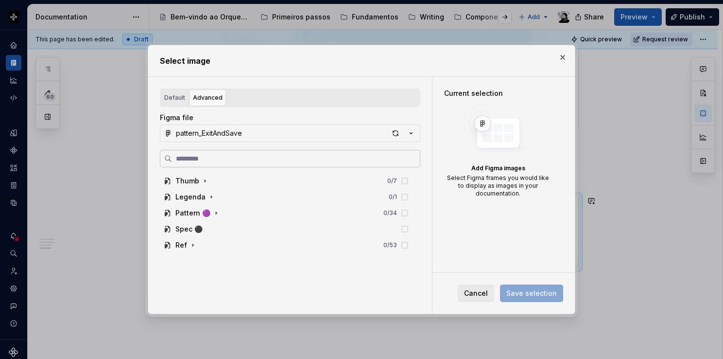
type textarea "*"
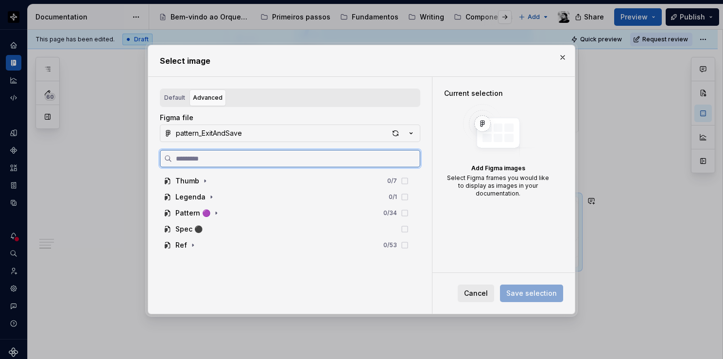
click at [243, 162] on input "search" at bounding box center [296, 159] width 248 height 10
type input "**"
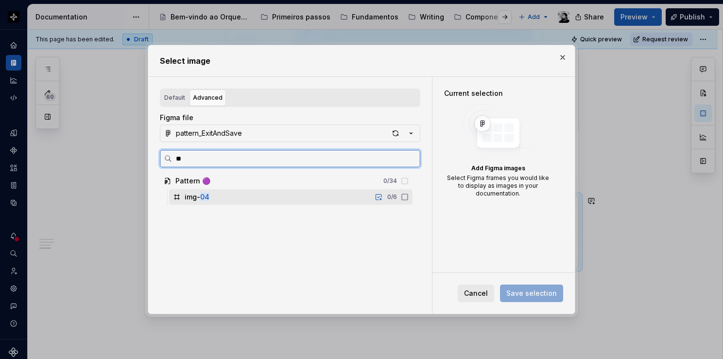
click at [240, 197] on div "img- 04 0 / 6" at bounding box center [290, 197] width 243 height 16
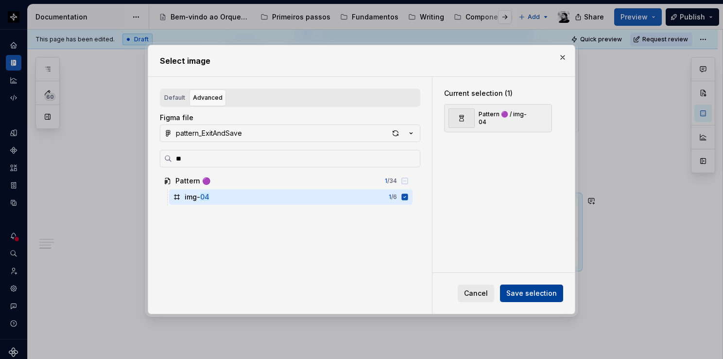
click at [524, 297] on span "Save selection" at bounding box center [531, 293] width 51 height 10
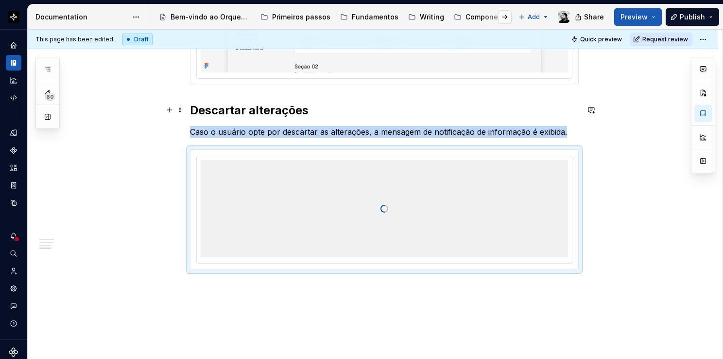
scroll to position [1126, 0]
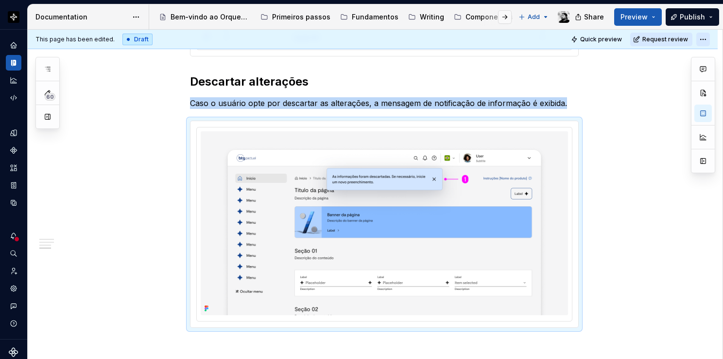
click at [705, 38] on html "Orquestra Design system data Documentation Accessibility guide for tree Page tr…" at bounding box center [361, 179] width 723 height 359
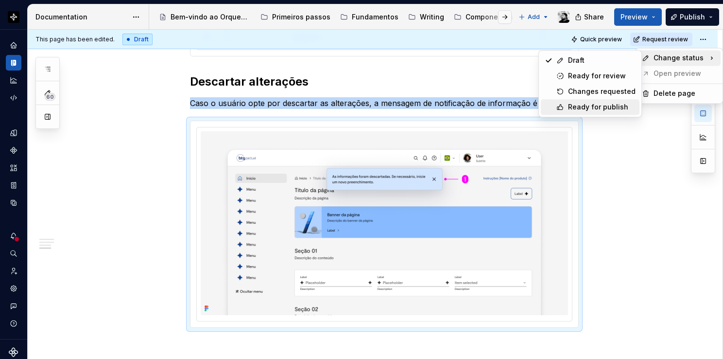
click at [597, 103] on div "Ready for publish" at bounding box center [602, 107] width 68 height 10
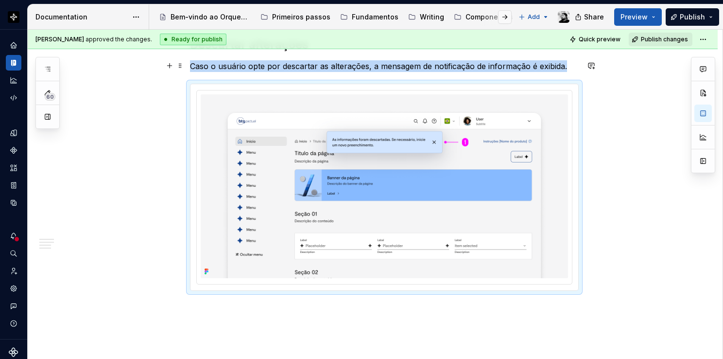
scroll to position [1212, 0]
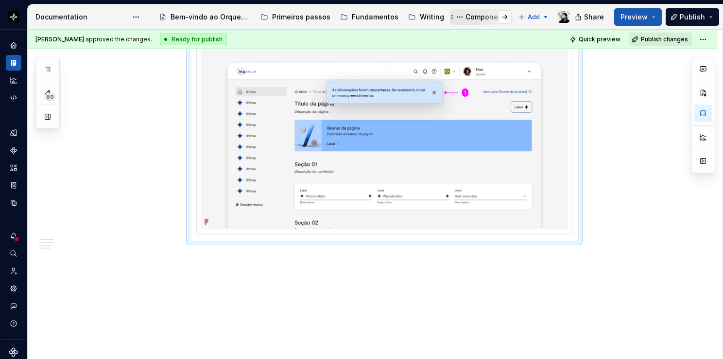
click at [472, 17] on div "Componentes" at bounding box center [490, 17] width 48 height 10
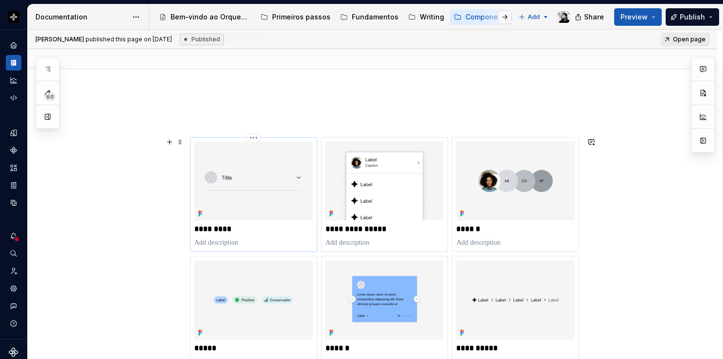
scroll to position [146, 0]
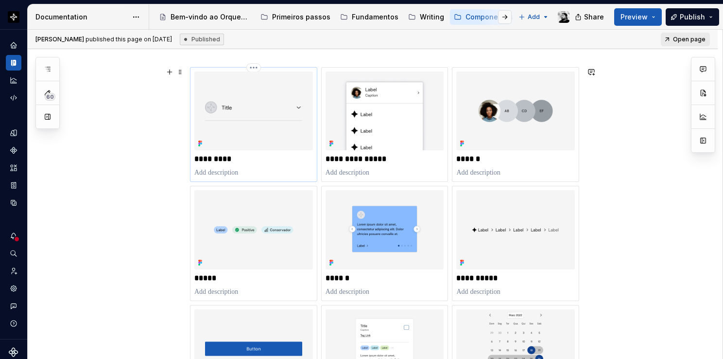
click at [255, 150] on img at bounding box center [253, 110] width 119 height 79
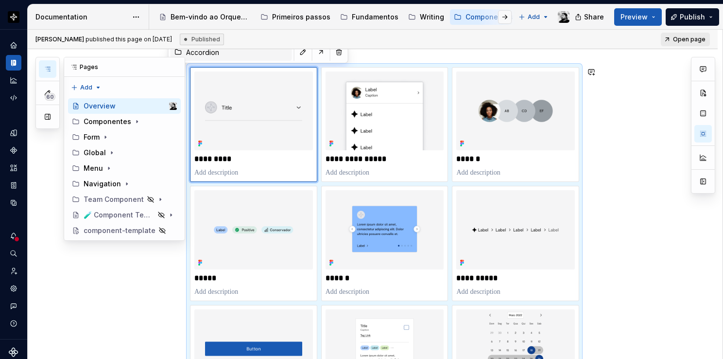
click at [46, 70] on icon "button" at bounding box center [48, 69] width 8 height 8
click at [133, 121] on icon "Page tree" at bounding box center [137, 122] width 8 height 8
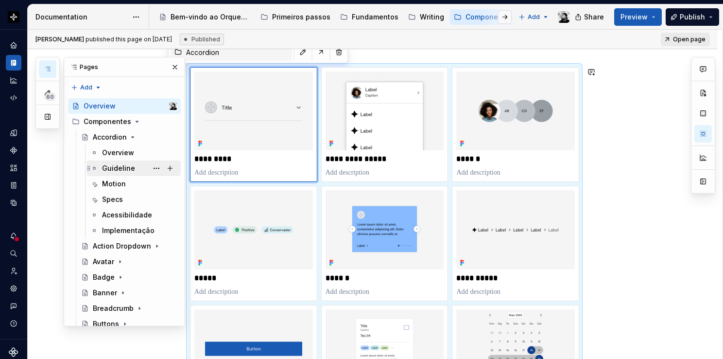
click at [124, 167] on div "Guideline" at bounding box center [118, 168] width 33 height 10
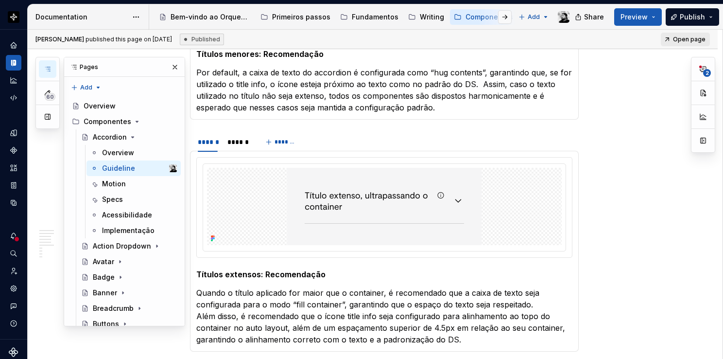
scroll to position [3387, 0]
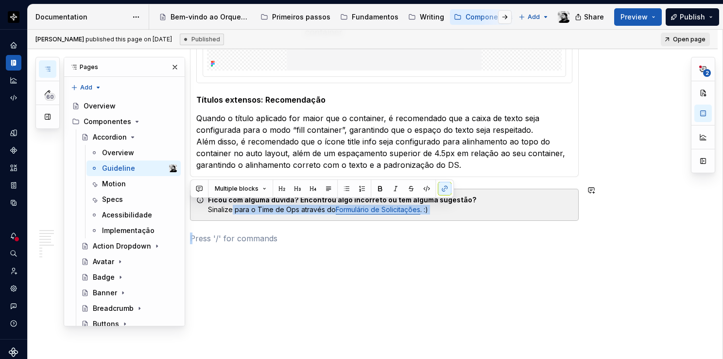
drag, startPoint x: 325, startPoint y: 246, endPoint x: 233, endPoint y: 209, distance: 98.5
click at [227, 232] on p at bounding box center [384, 238] width 389 height 12
click at [171, 66] on button "button" at bounding box center [175, 67] width 14 height 14
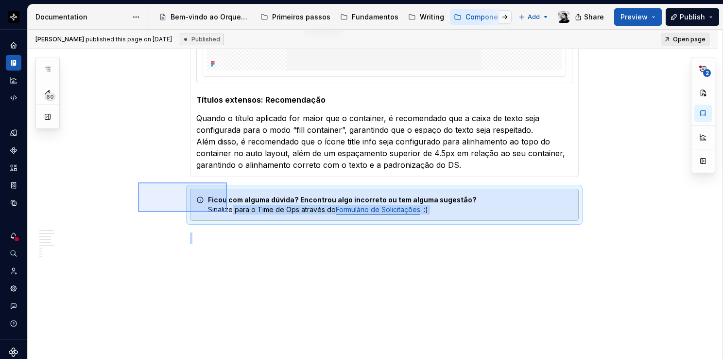
drag, startPoint x: 143, startPoint y: 187, endPoint x: 227, endPoint y: 212, distance: 87.2
click at [227, 212] on div "[PERSON_NAME] published this page on [DATE] Published Open page Accordion Expan…" at bounding box center [375, 194] width 695 height 329
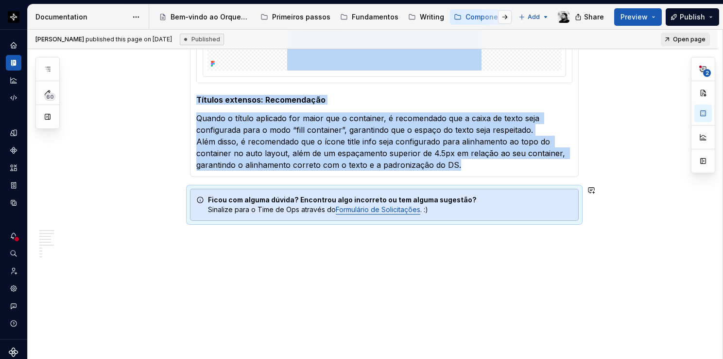
copy section "****** ****** ******* Títulos extensos: Recomendação Quando o título aplicado f…"
click at [505, 18] on button "button" at bounding box center [505, 17] width 14 height 14
click at [409, 15] on div "Patterns & Pages" at bounding box center [416, 17] width 59 height 10
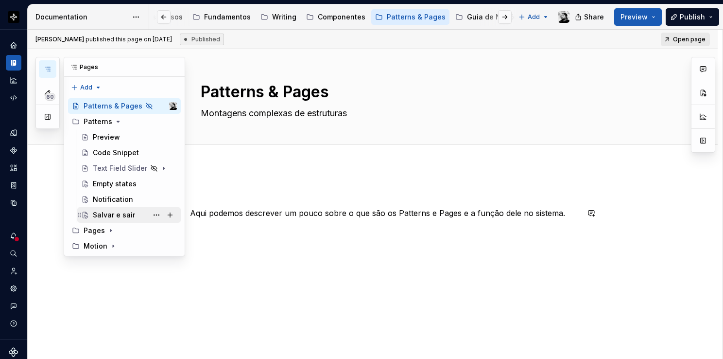
click at [120, 213] on div "Salvar e sair" at bounding box center [114, 215] width 42 height 10
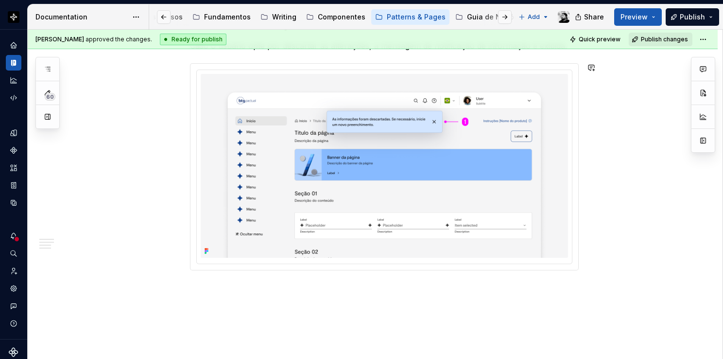
scroll to position [1212, 0]
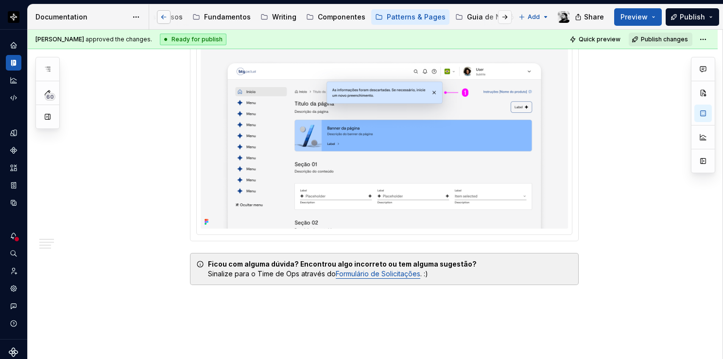
click at [163, 18] on button "button" at bounding box center [164, 17] width 14 height 14
click at [301, 17] on div "Primeiros passos" at bounding box center [301, 17] width 58 height 10
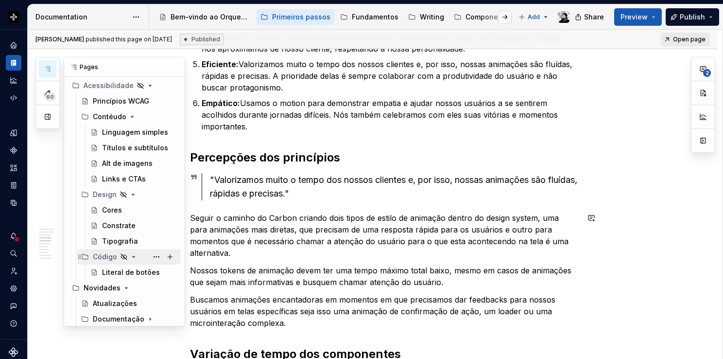
scroll to position [97, 0]
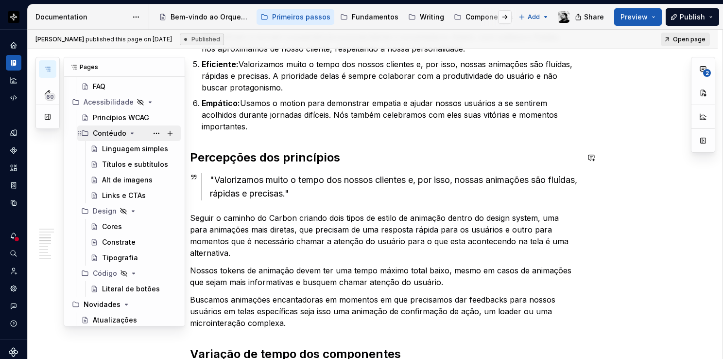
click at [128, 133] on icon "Page tree" at bounding box center [132, 133] width 8 height 8
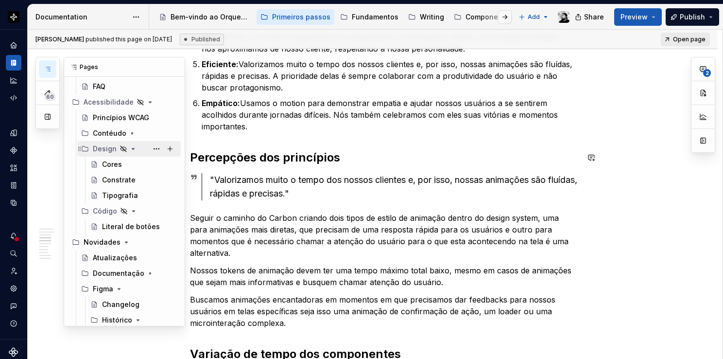
click at [132, 148] on icon "Page tree" at bounding box center [133, 148] width 2 height 1
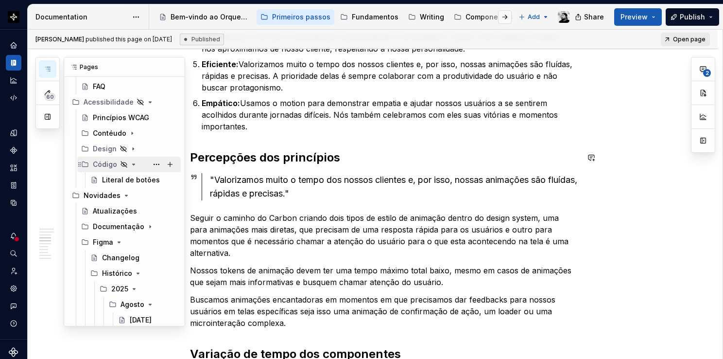
click at [130, 165] on icon "Page tree" at bounding box center [134, 164] width 8 height 8
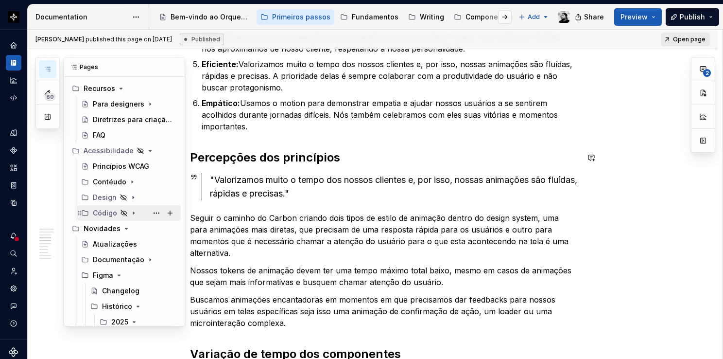
scroll to position [0, 0]
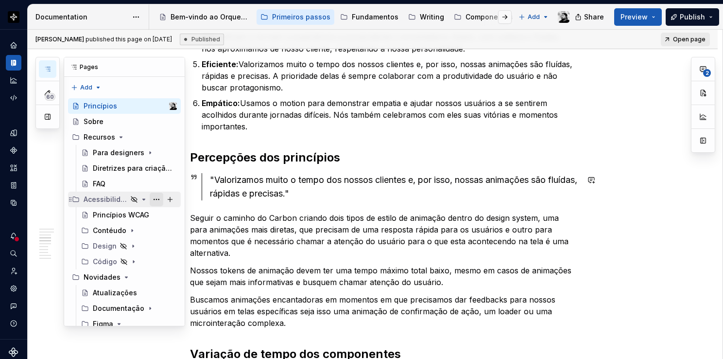
click at [150, 198] on button "Page tree" at bounding box center [157, 199] width 14 height 14
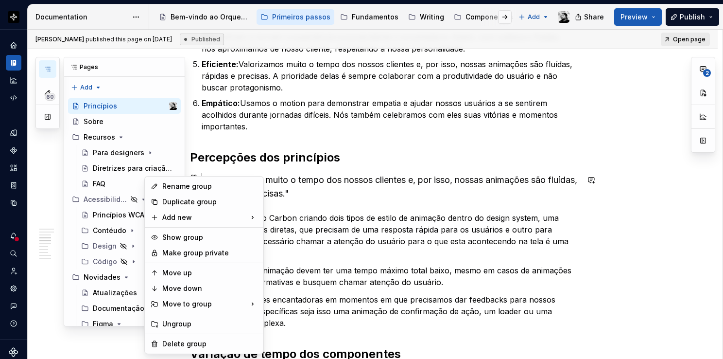
click at [139, 199] on div "60 Pages Add Accessibility guide for tree Page tree. Navigate the tree with the…" at bounding box center [110, 191] width 150 height 269
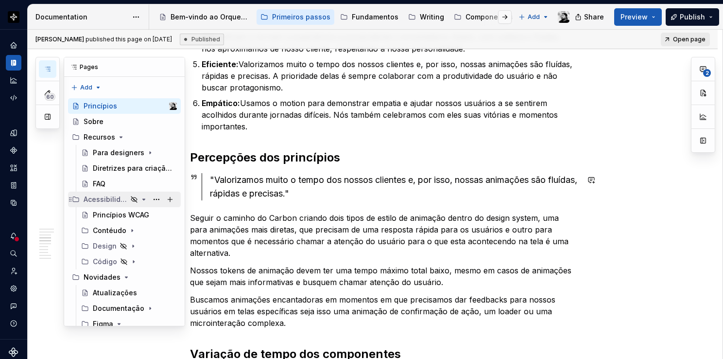
click at [143, 199] on icon "Page tree" at bounding box center [144, 199] width 2 height 1
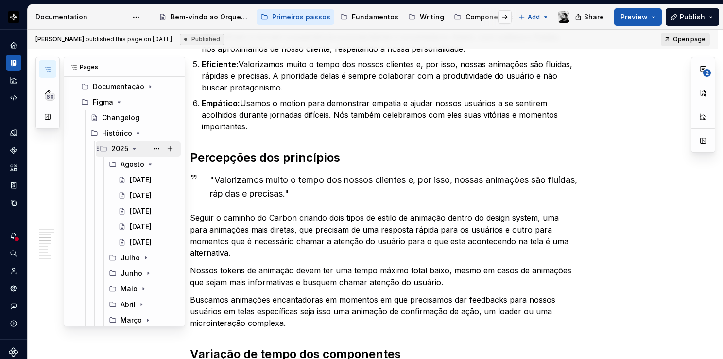
scroll to position [146, 0]
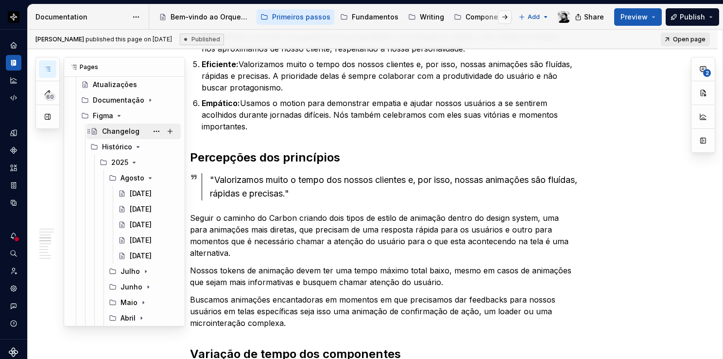
click at [113, 132] on div "Changelog" at bounding box center [120, 131] width 37 height 10
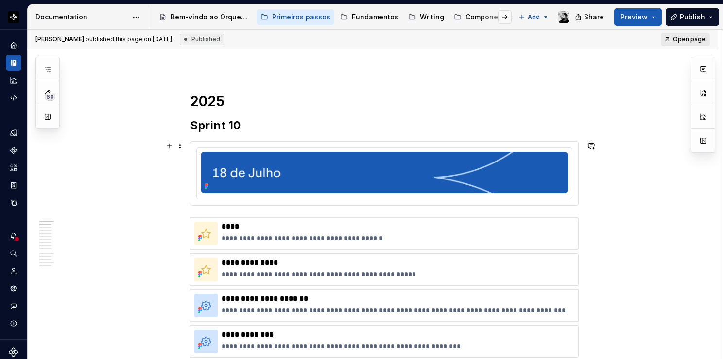
scroll to position [49, 0]
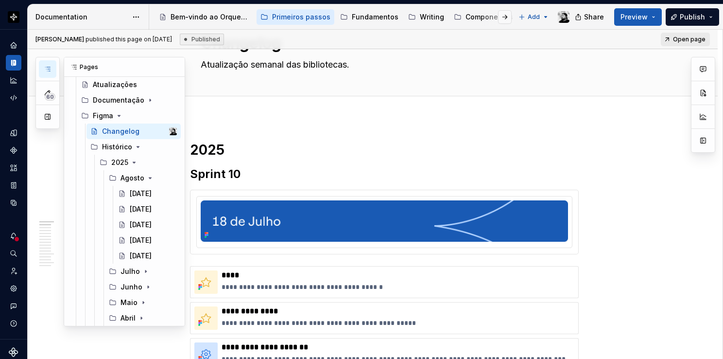
click at [47, 65] on icon "button" at bounding box center [48, 69] width 8 height 8
click at [143, 271] on icon "Page tree" at bounding box center [143, 271] width 1 height 2
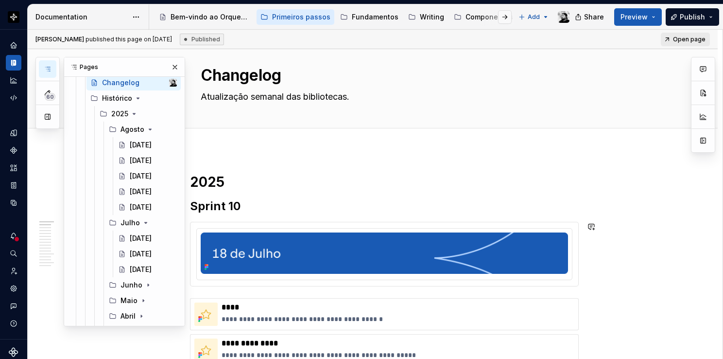
scroll to position [0, 0]
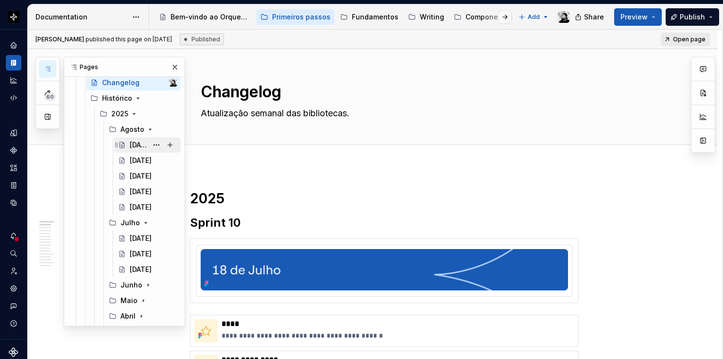
click at [138, 146] on div "[DATE]" at bounding box center [139, 145] width 18 height 10
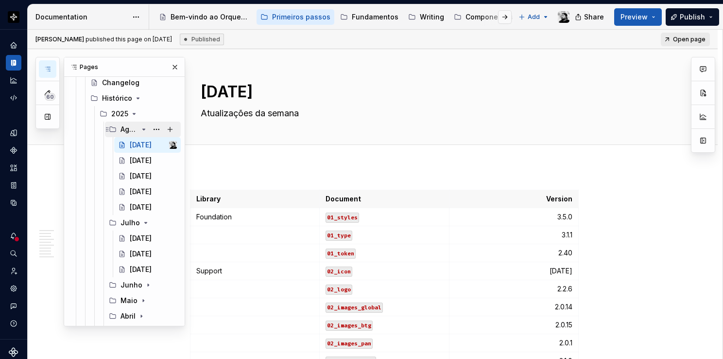
click at [140, 129] on icon "Page tree" at bounding box center [144, 129] width 8 height 8
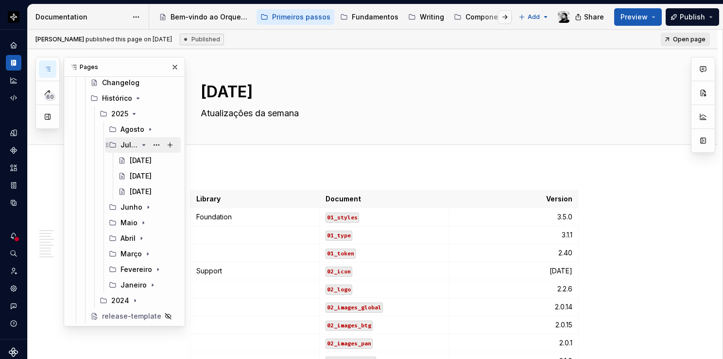
click at [143, 144] on icon "Page tree" at bounding box center [144, 144] width 2 height 1
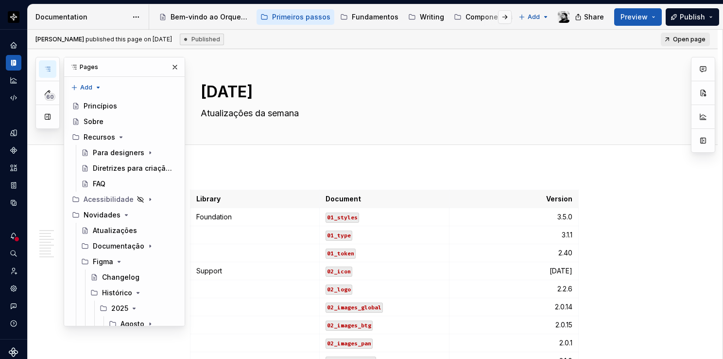
click at [93, 88] on div "60 Pages Add Accessibility guide for tree Page tree. Navigate the tree with the…" at bounding box center [110, 191] width 150 height 269
type textarea "*"
click at [104, 121] on div "New group" at bounding box center [117, 122] width 63 height 10
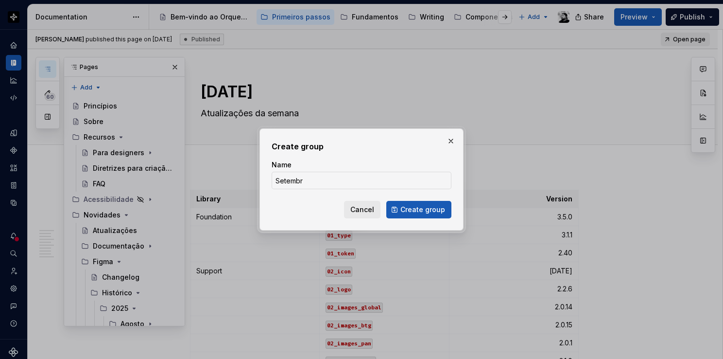
type input "Setembro"
click button "Create group" at bounding box center [418, 209] width 65 height 17
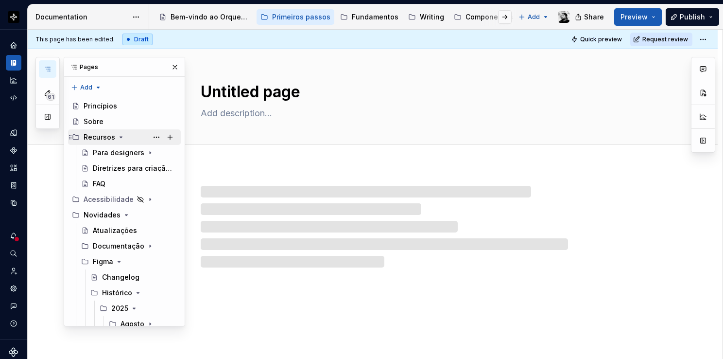
click at [120, 137] on icon "Page tree" at bounding box center [121, 137] width 2 height 1
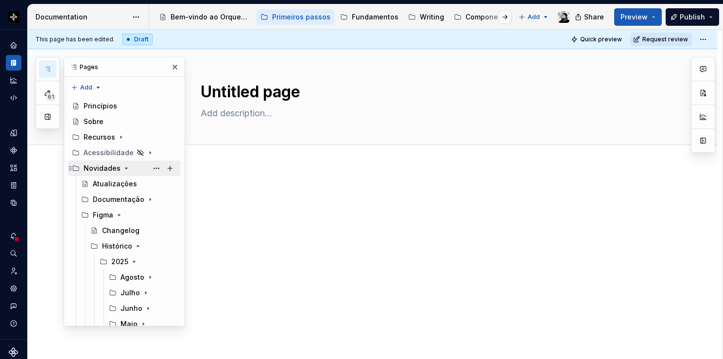
click at [122, 167] on icon "Page tree" at bounding box center [126, 168] width 8 height 8
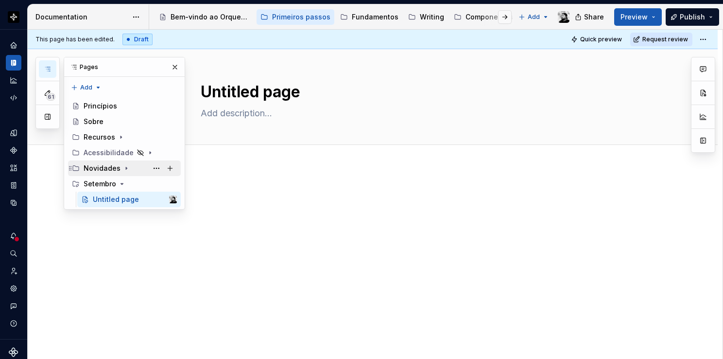
click at [126, 167] on icon "Page tree" at bounding box center [126, 168] width 1 height 2
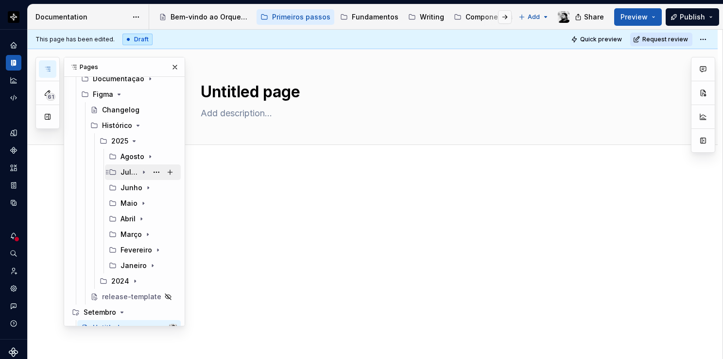
scroll to position [132, 0]
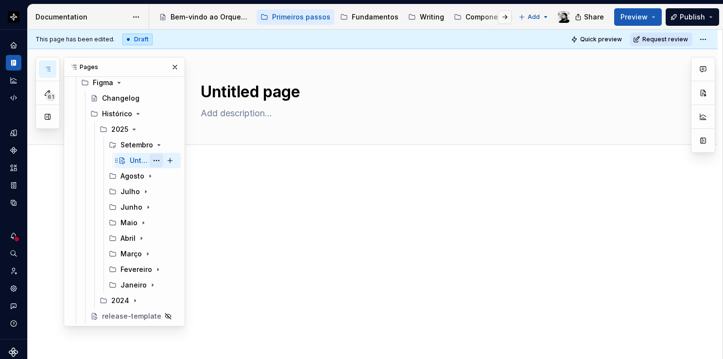
click at [156, 162] on button "Page tree" at bounding box center [157, 161] width 14 height 14
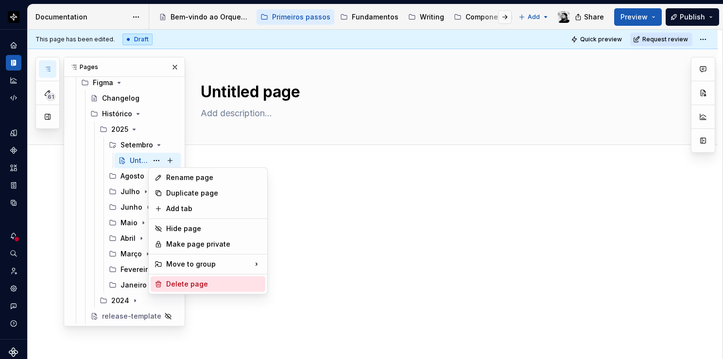
click at [189, 279] on div "Delete page" at bounding box center [213, 284] width 95 height 10
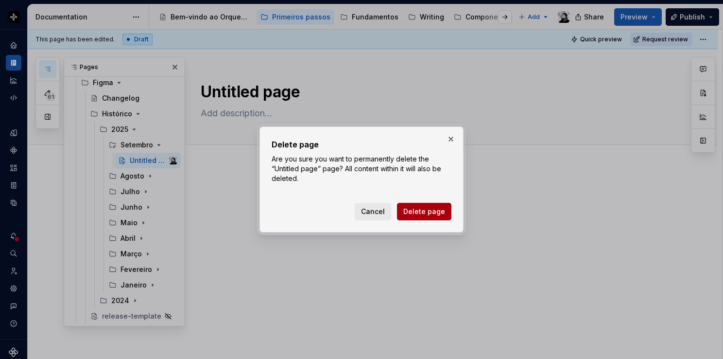
click at [427, 210] on span "Delete page" at bounding box center [424, 212] width 42 height 10
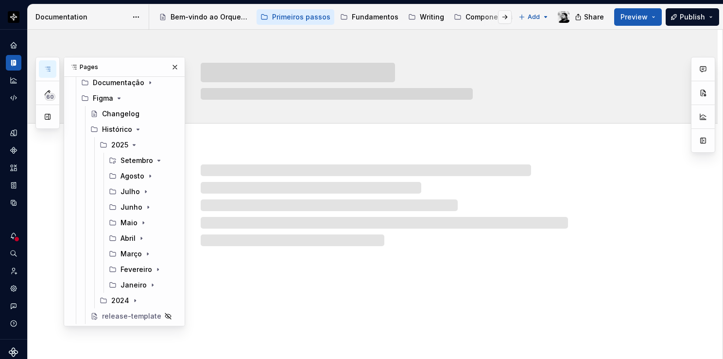
scroll to position [117, 0]
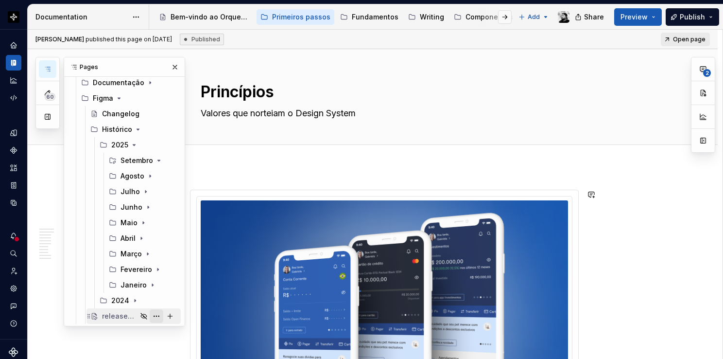
click at [153, 315] on button "Page tree" at bounding box center [157, 316] width 14 height 14
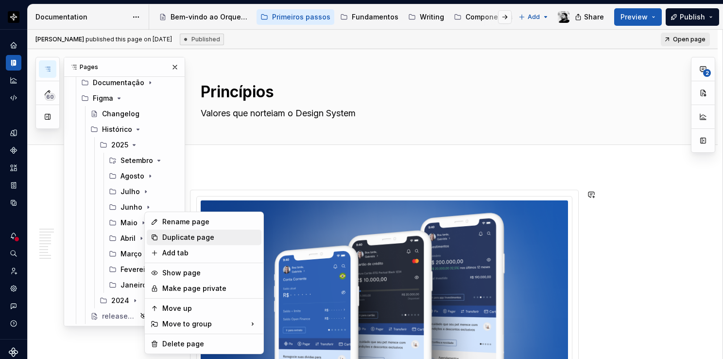
click at [191, 236] on div "Duplicate page" at bounding box center [209, 237] width 95 height 10
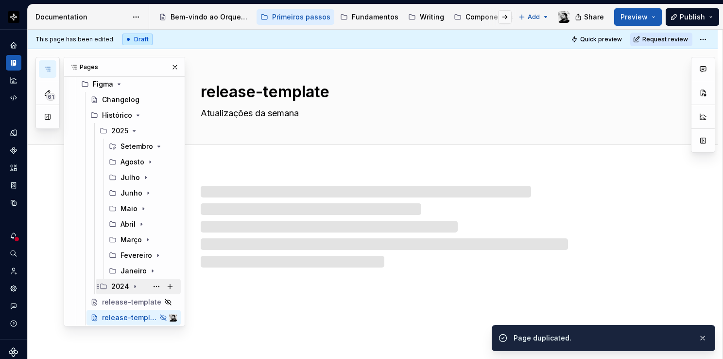
scroll to position [132, 0]
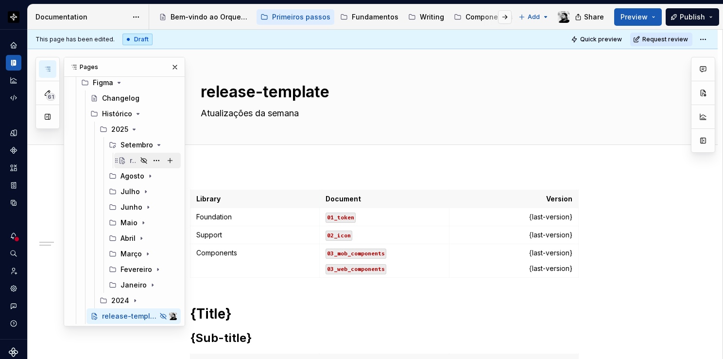
click at [143, 158] on icon "Page tree" at bounding box center [144, 160] width 6 height 6
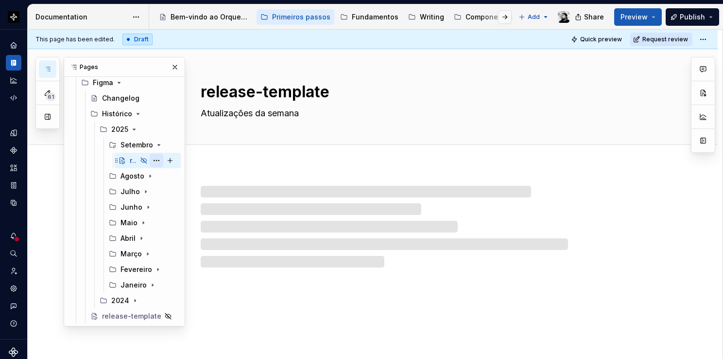
click at [155, 160] on button "Page tree" at bounding box center [157, 161] width 14 height 14
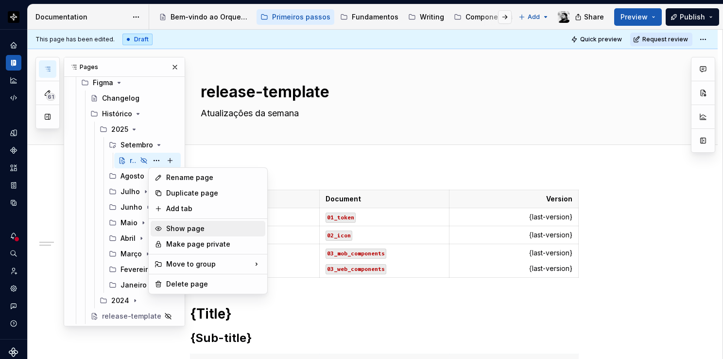
click at [191, 227] on div "Show page" at bounding box center [213, 229] width 95 height 10
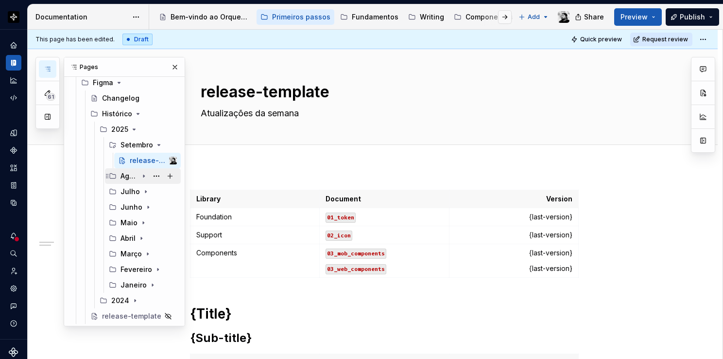
click at [140, 174] on icon "Page tree" at bounding box center [144, 176] width 8 height 8
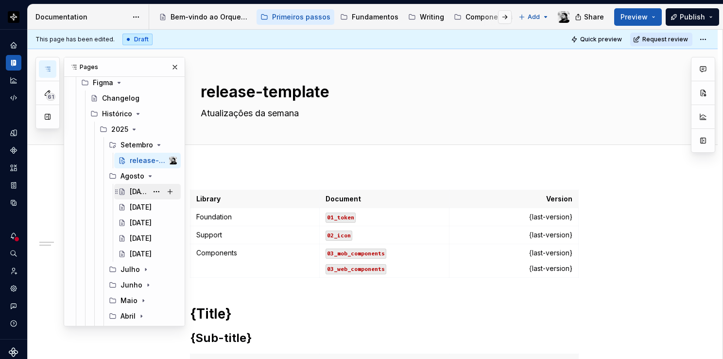
click at [138, 189] on div "[DATE]" at bounding box center [139, 192] width 18 height 10
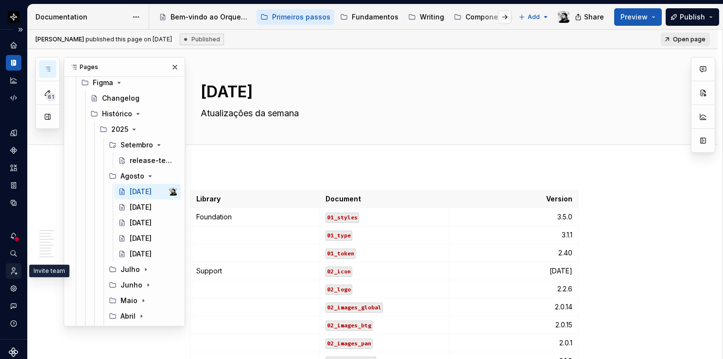
type textarea "*"
click at [13, 270] on icon "Invite team" at bounding box center [13, 270] width 9 height 9
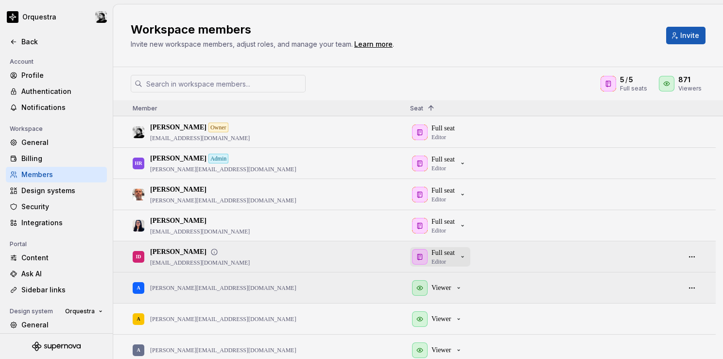
click at [453, 253] on p "Full seat" at bounding box center [443, 253] width 23 height 10
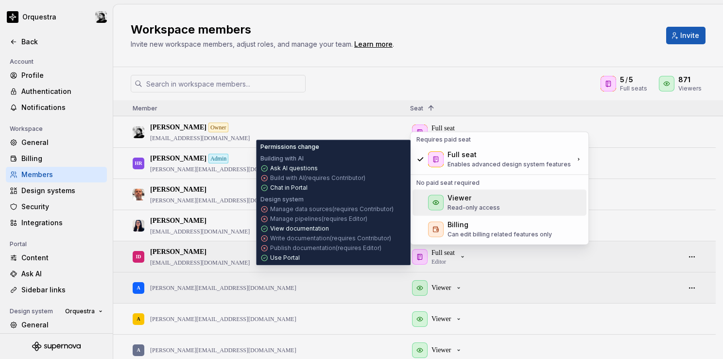
click at [467, 206] on p "Read-only access" at bounding box center [474, 208] width 52 height 8
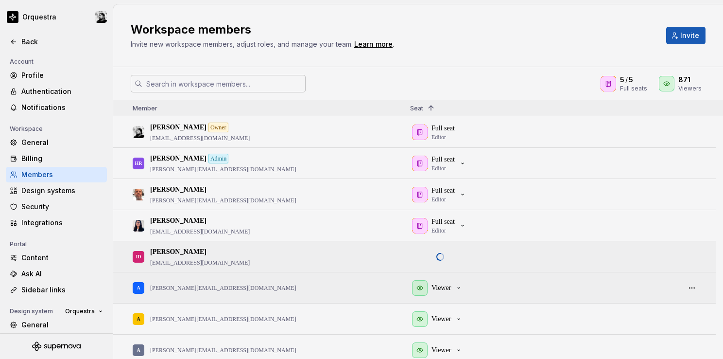
click at [268, 85] on input "text" at bounding box center [223, 83] width 163 height 17
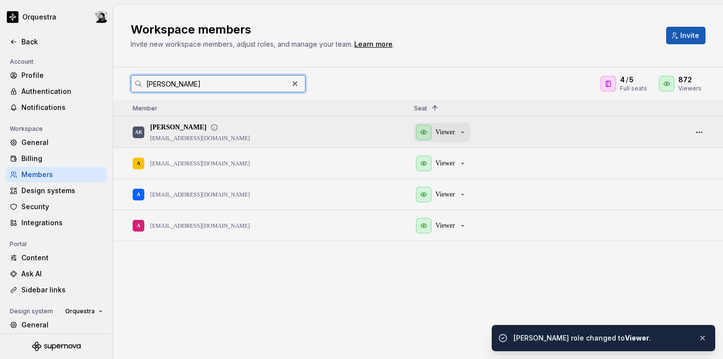
type input "[PERSON_NAME]"
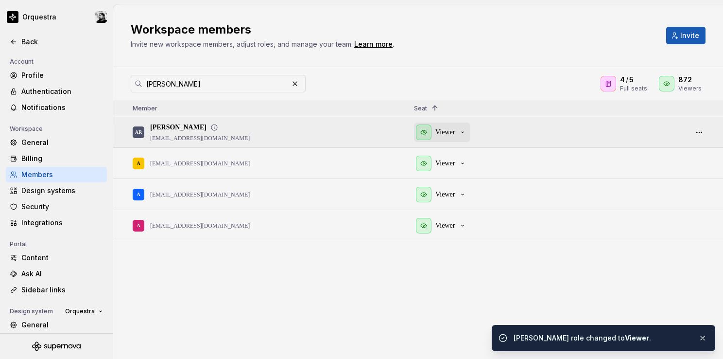
click at [459, 126] on div "Viewer" at bounding box center [441, 132] width 51 height 16
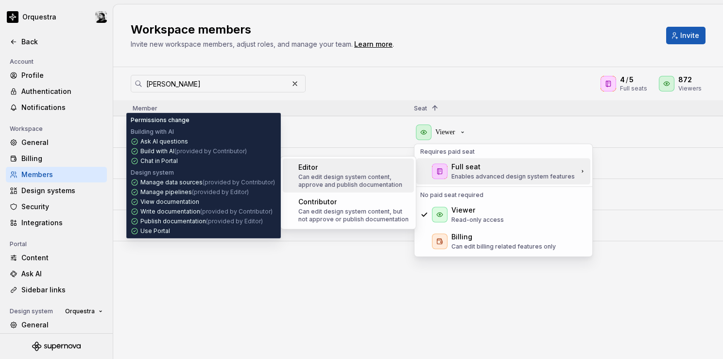
click at [365, 175] on p "Can edit design system content, approve and publish documentation" at bounding box center [354, 181] width 112 height 16
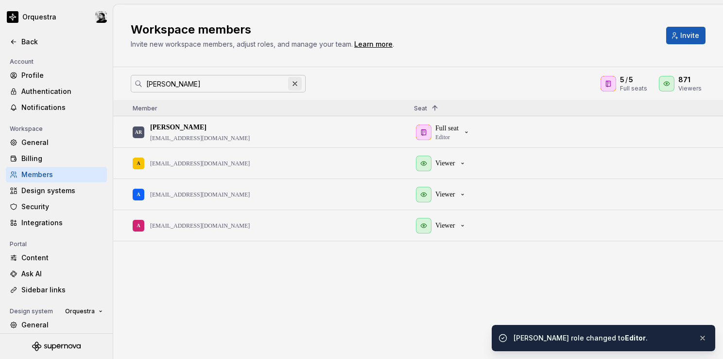
click at [291, 85] on button "button" at bounding box center [295, 84] width 14 height 14
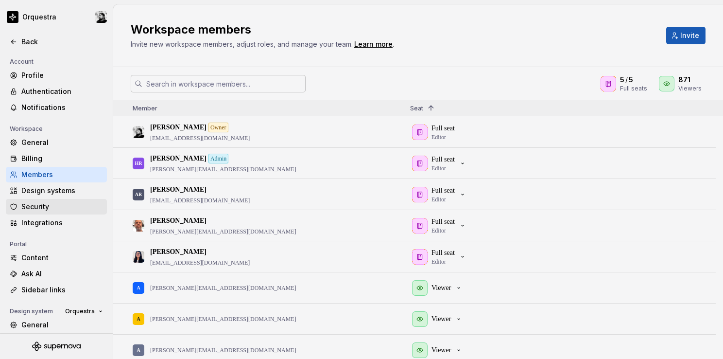
click at [42, 208] on div "Security" at bounding box center [62, 207] width 82 height 10
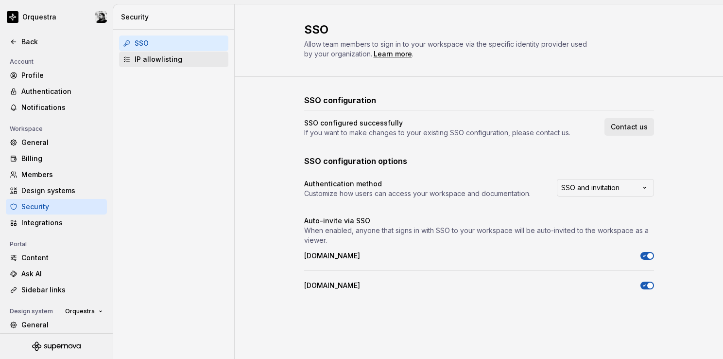
click at [182, 65] on div "IP allowlisting" at bounding box center [173, 60] width 109 height 16
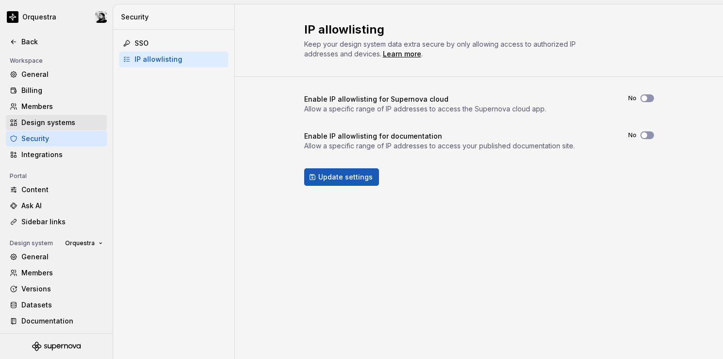
scroll to position [69, 0]
click at [48, 287] on div "Versions" at bounding box center [62, 288] width 82 height 10
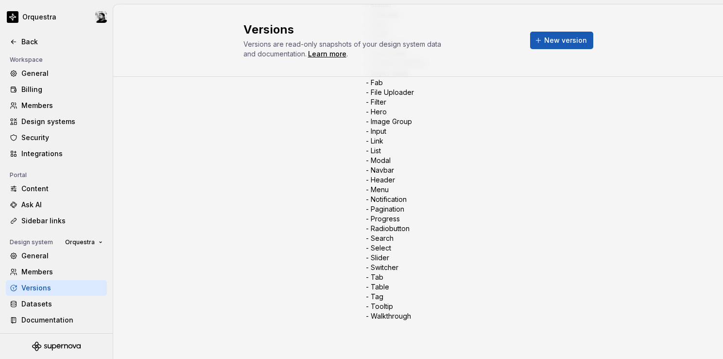
scroll to position [669, 0]
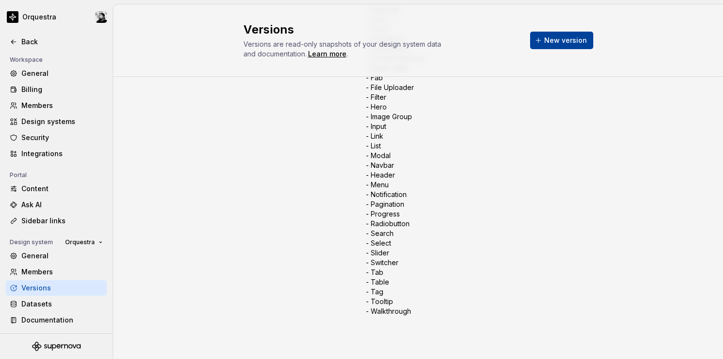
click at [566, 39] on span "New version" at bounding box center [565, 40] width 43 height 10
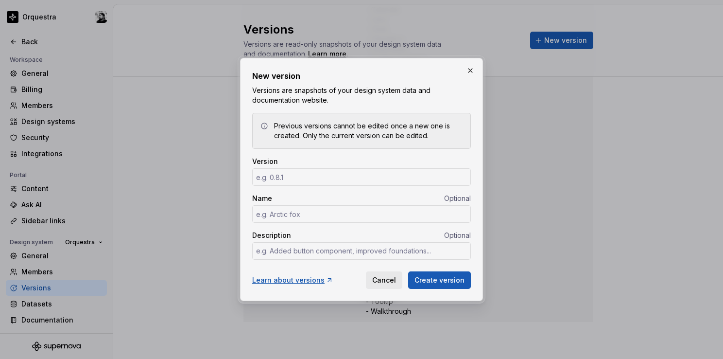
drag, startPoint x: 383, startPoint y: 280, endPoint x: 389, endPoint y: 281, distance: 5.9
click at [384, 280] on span "Cancel" at bounding box center [384, 280] width 24 height 10
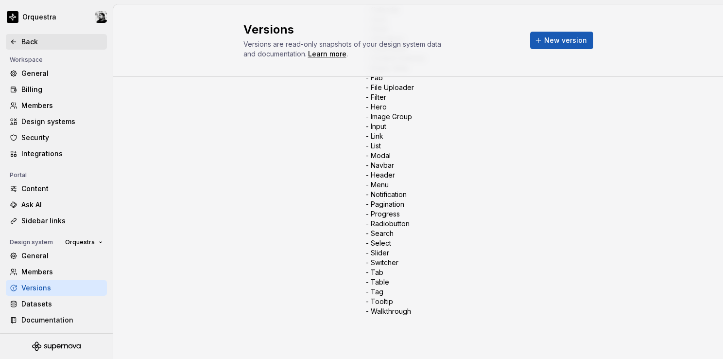
click at [25, 41] on div "Back" at bounding box center [62, 42] width 82 height 10
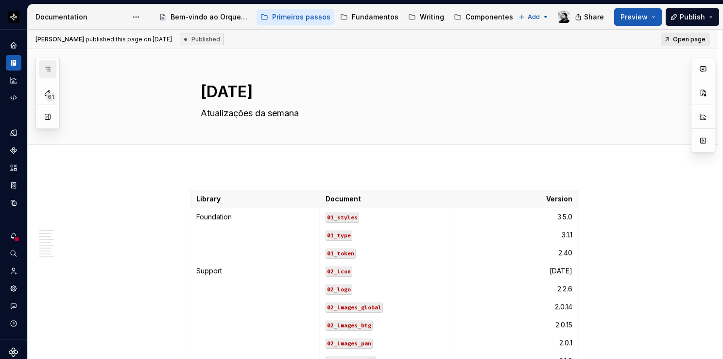
click at [51, 69] on button "button" at bounding box center [47, 68] width 17 height 17
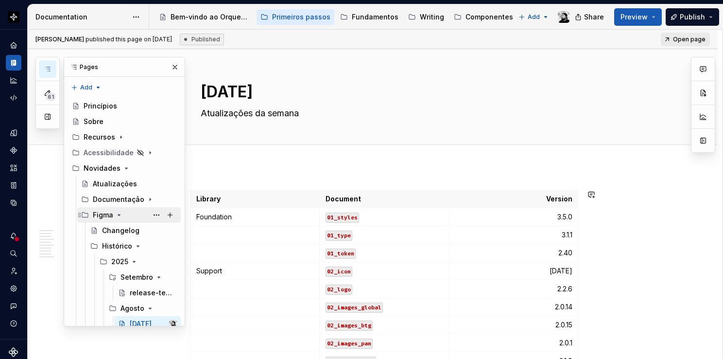
scroll to position [97, 0]
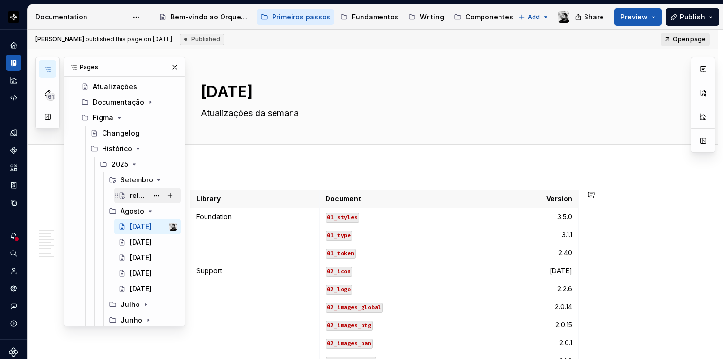
click at [138, 193] on div "release-template" at bounding box center [139, 196] width 18 height 10
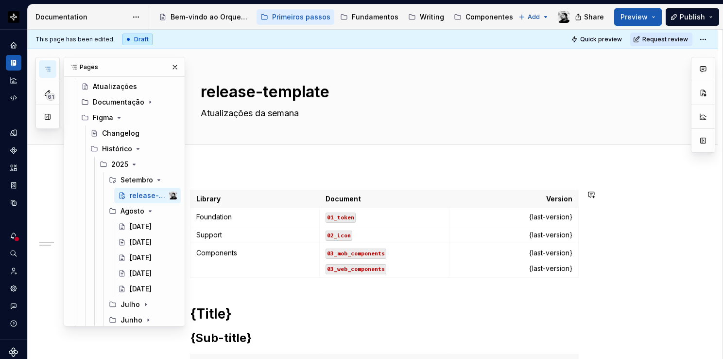
scroll to position [49, 0]
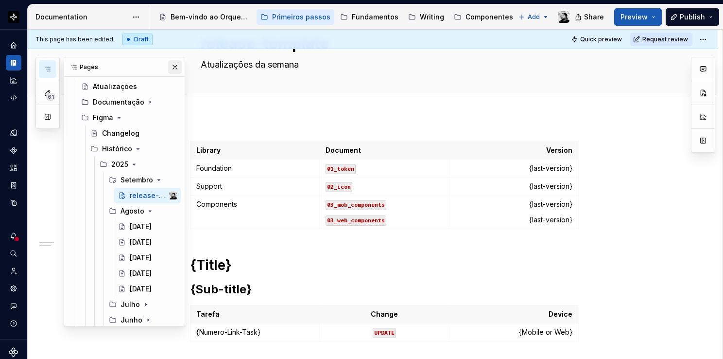
click at [171, 67] on button "button" at bounding box center [175, 67] width 14 height 14
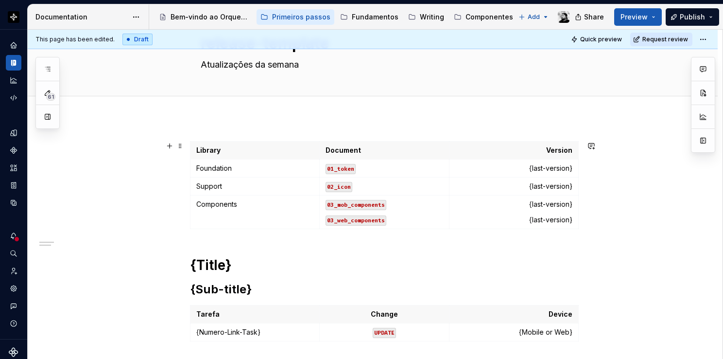
scroll to position [0, 0]
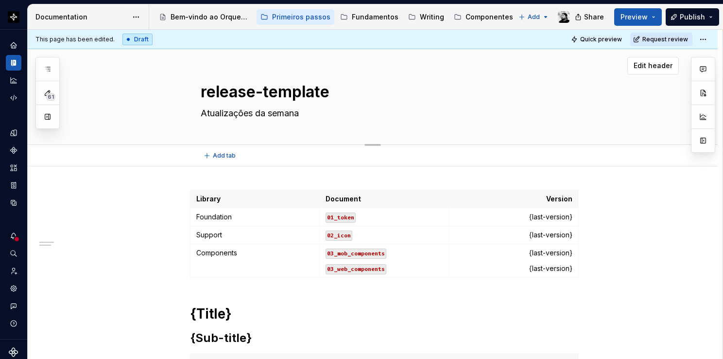
click at [265, 85] on textarea "release-template" at bounding box center [382, 91] width 367 height 23
click at [50, 67] on icon "button" at bounding box center [48, 69] width 8 height 8
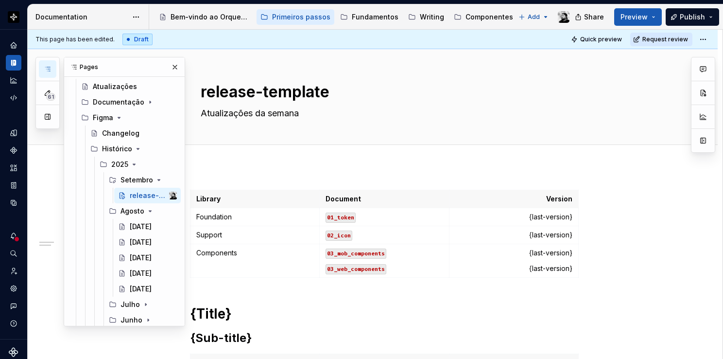
click at [50, 67] on icon "button" at bounding box center [48, 69] width 8 height 8
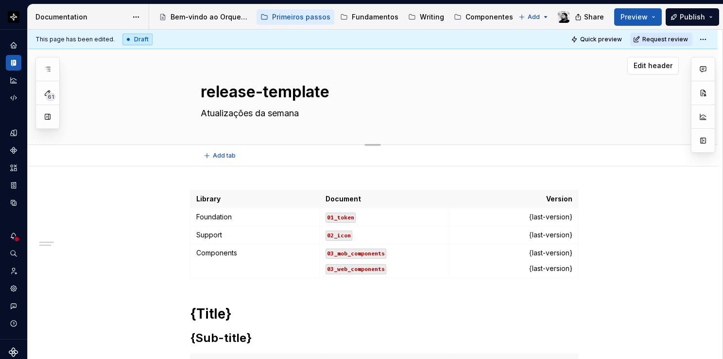
click at [348, 80] on textarea "release-template" at bounding box center [382, 91] width 367 height 23
type textarea "*"
type textarea "0"
type textarea "*"
type textarea "05"
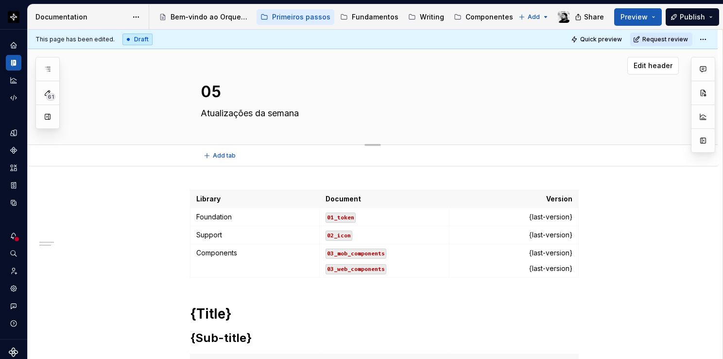
type textarea "*"
type textarea "05;"
type textarea "*"
type textarea "05"
type textarea "*"
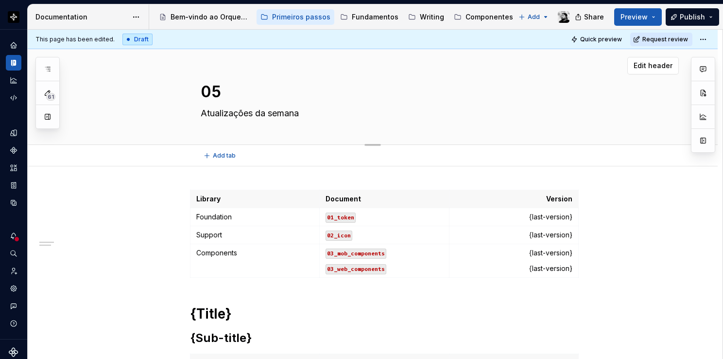
type textarea "05."
type textarea "*"
type textarea "05.0"
type textarea "*"
type textarea "05.09"
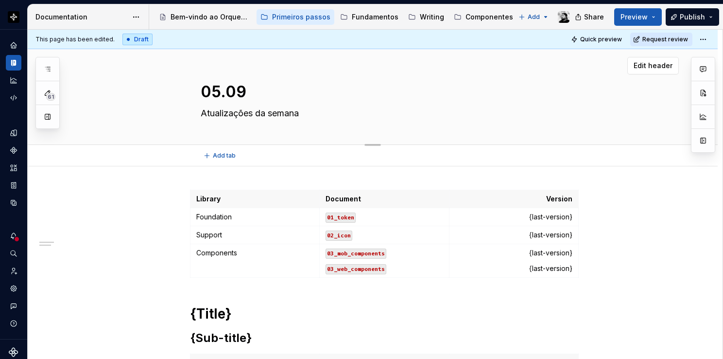
type textarea "*"
type textarea "05.09."
type textarea "*"
type textarea "05.09.2"
type textarea "*"
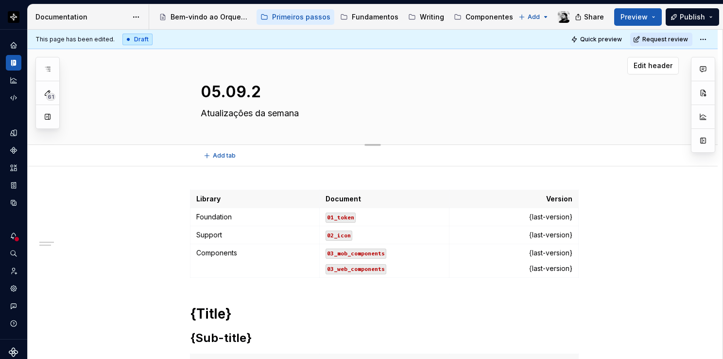
type textarea "[DATE]"
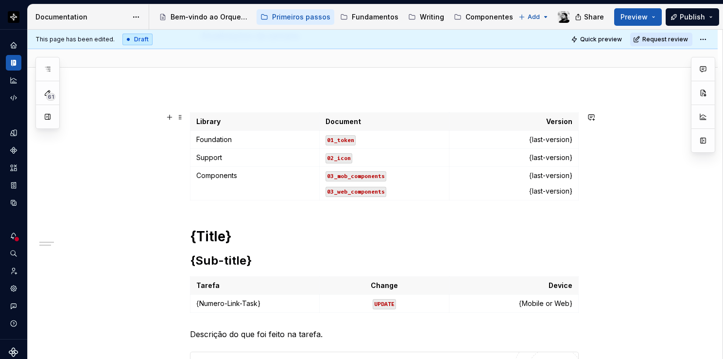
scroll to position [97, 0]
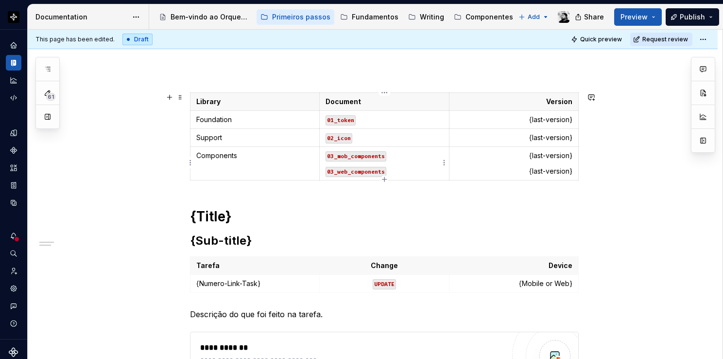
type textarea "*"
type textarea "[DATE]"
click at [359, 121] on p "01_token" at bounding box center [384, 120] width 117 height 10
type textarea "*"
click at [384, 179] on icon "button" at bounding box center [384, 179] width 4 height 4
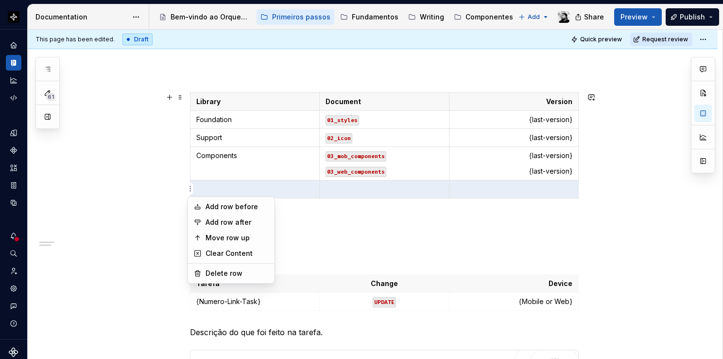
click at [191, 182] on html "Orquestra Design system data Documentation Accessibility guide for tree Page tr…" at bounding box center [361, 179] width 723 height 359
click at [217, 186] on html "Orquestra Design system data Documentation Accessibility guide for tree Page tr…" at bounding box center [361, 179] width 723 height 359
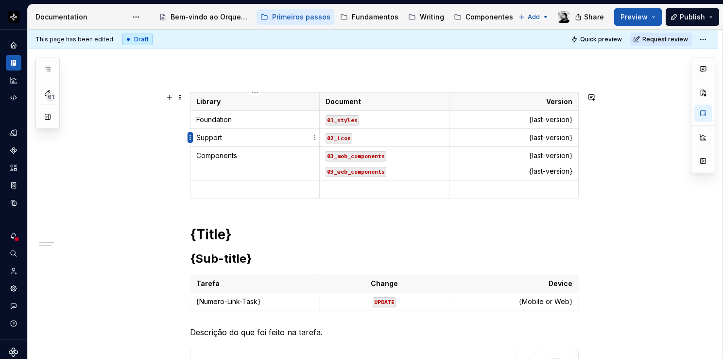
click at [191, 137] on html "Orquestra Design system data Documentation Accessibility guide for tree Page tr…" at bounding box center [361, 179] width 723 height 359
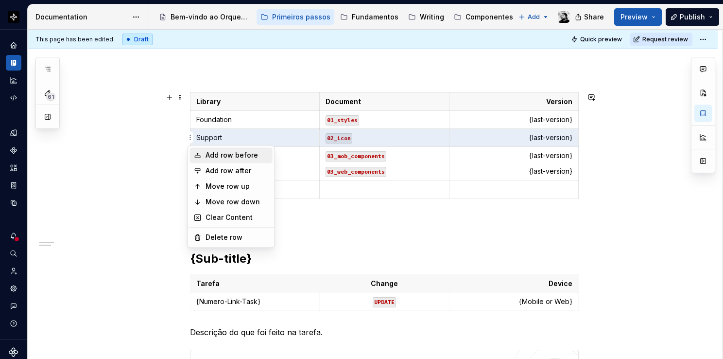
click at [241, 157] on div "Add row before" at bounding box center [237, 155] width 63 height 10
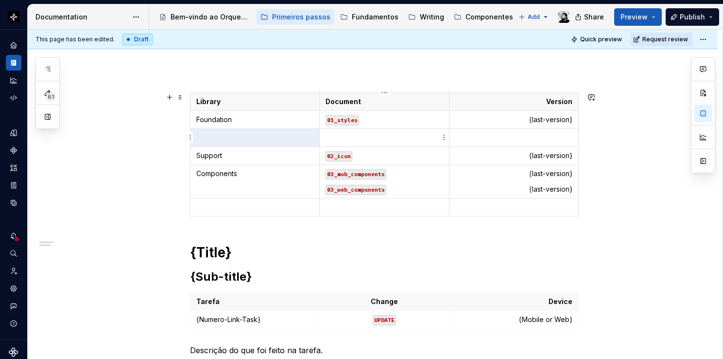
click at [360, 134] on p at bounding box center [384, 138] width 117 height 10
click at [191, 155] on html "Orquestra Design system data Documentation Accessibility guide for tree Page tr…" at bounding box center [361, 179] width 723 height 359
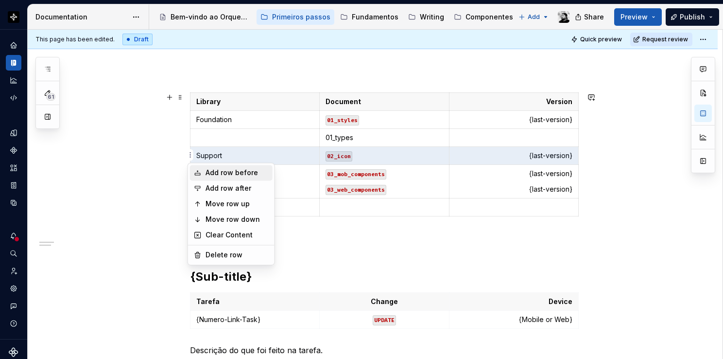
click at [237, 176] on div "Add row before" at bounding box center [237, 173] width 63 height 10
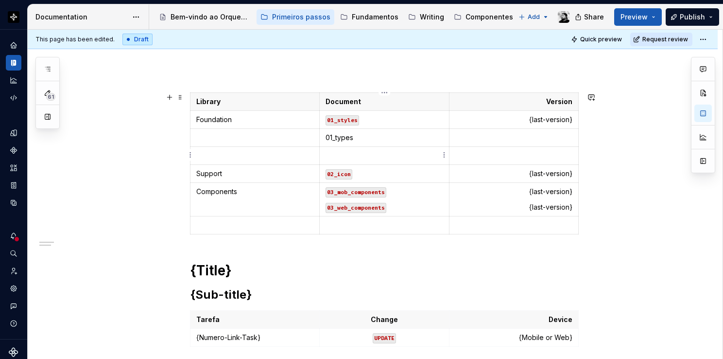
click at [324, 158] on td at bounding box center [384, 156] width 129 height 18
click at [190, 154] on html "Orquestra Design system data Documentation Accessibility guide for tree Page tr…" at bounding box center [361, 179] width 723 height 359
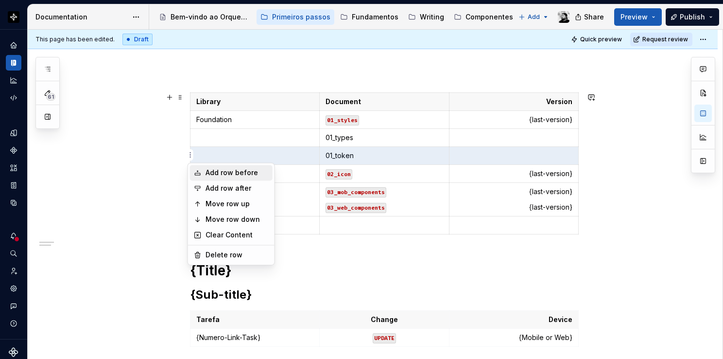
click at [219, 173] on div "Add row before" at bounding box center [237, 173] width 63 height 10
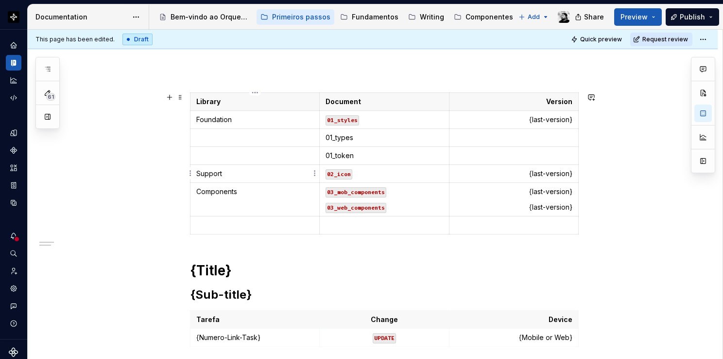
click at [192, 173] on html "Orquestra Design system data Documentation Accessibility guide for tree Page tr…" at bounding box center [361, 179] width 723 height 359
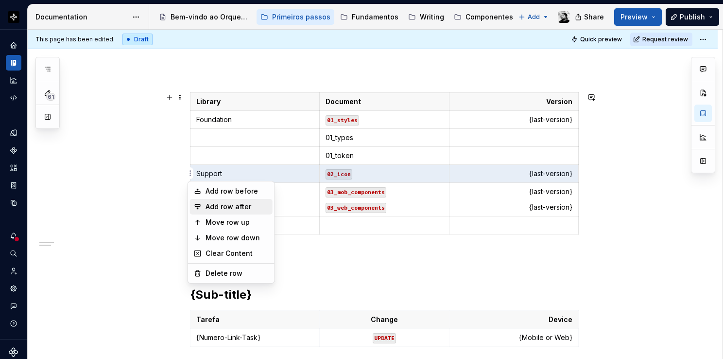
click at [229, 207] on div "Add row after" at bounding box center [237, 207] width 63 height 10
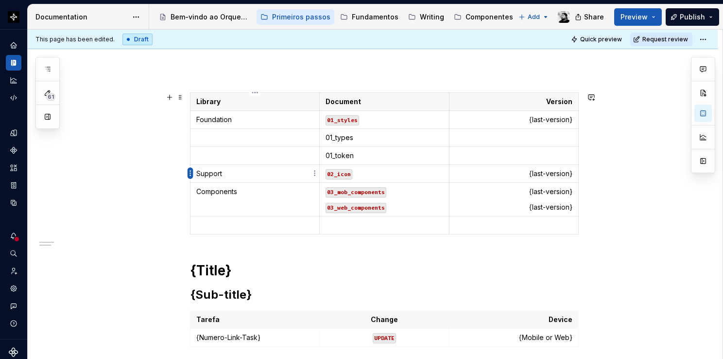
click at [189, 173] on html "Orquestra Design system data Documentation Accessibility guide for tree Page tr…" at bounding box center [361, 179] width 723 height 359
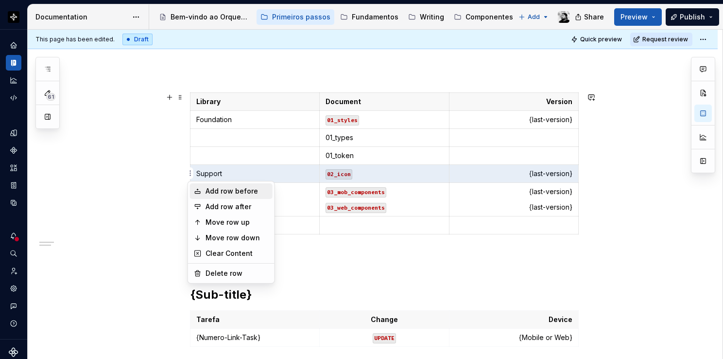
click at [228, 196] on div "Add row before" at bounding box center [231, 191] width 83 height 16
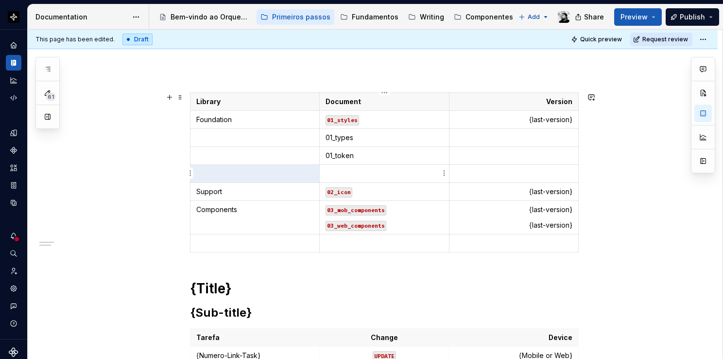
click at [330, 171] on p at bounding box center [384, 174] width 117 height 10
click at [189, 174] on html "Orquestra Design system data Documentation Accessibility guide for tree Page tr…" at bounding box center [361, 179] width 723 height 359
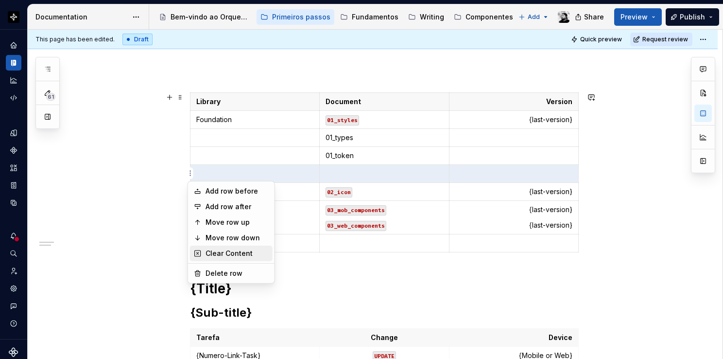
click at [227, 251] on div "Clear Content" at bounding box center [237, 253] width 63 height 10
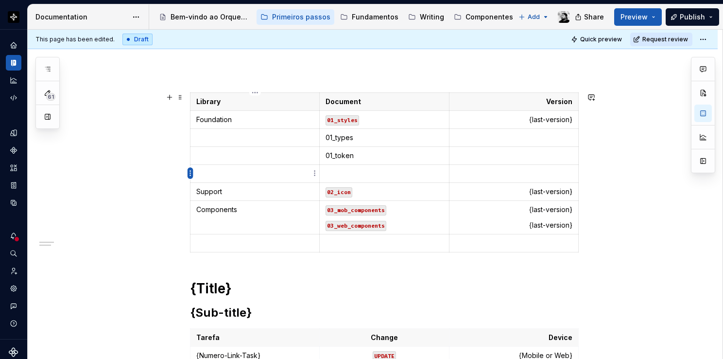
click at [189, 174] on html "Orquestra Design system data Documentation Accessibility guide for tree Page tr…" at bounding box center [361, 179] width 723 height 359
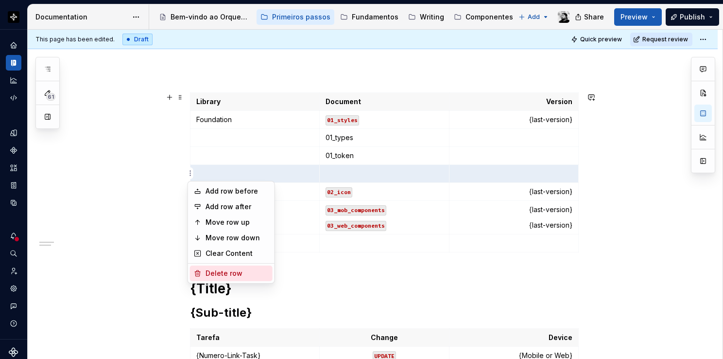
click at [218, 270] on div "Delete row" at bounding box center [237, 273] width 63 height 10
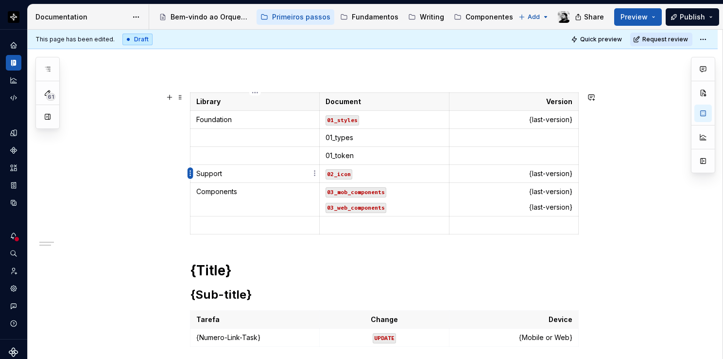
click at [189, 173] on html "Orquestra Design system data Documentation Accessibility guide for tree Page tr…" at bounding box center [361, 179] width 723 height 359
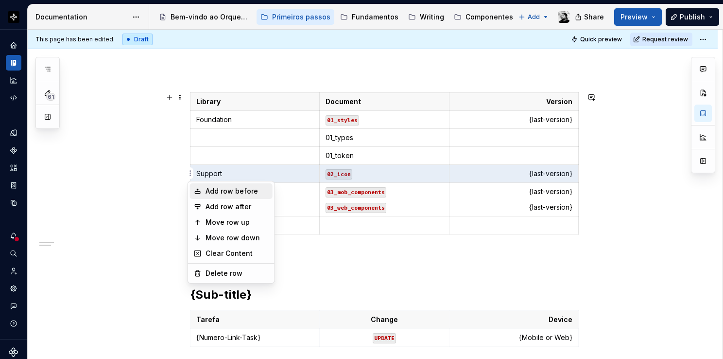
click at [228, 192] on div "Add row before" at bounding box center [237, 191] width 63 height 10
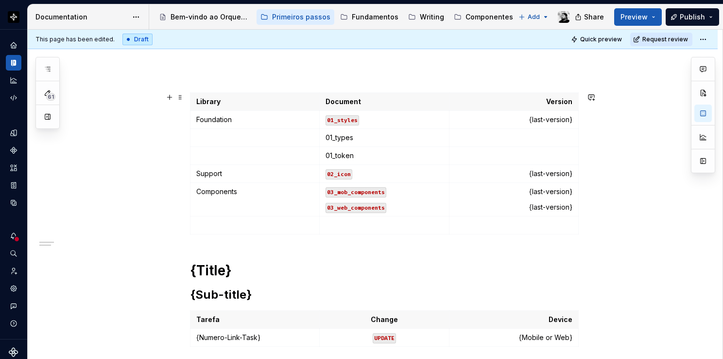
click at [195, 197] on td "Components" at bounding box center [255, 200] width 129 height 34
click at [189, 195] on html "Orquestra Design system data Documentation Accessibility guide for tree Page tr…" at bounding box center [361, 179] width 723 height 359
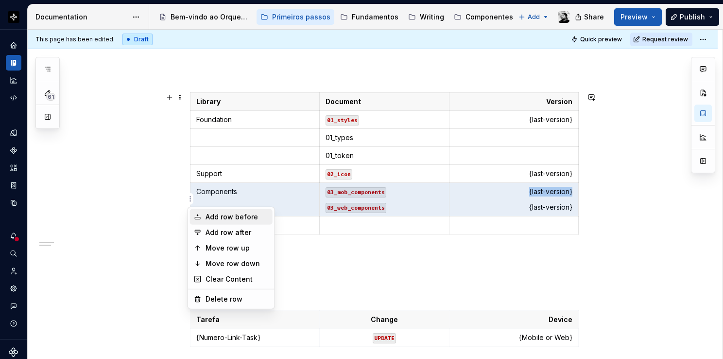
click at [219, 219] on div "Add row before" at bounding box center [237, 217] width 63 height 10
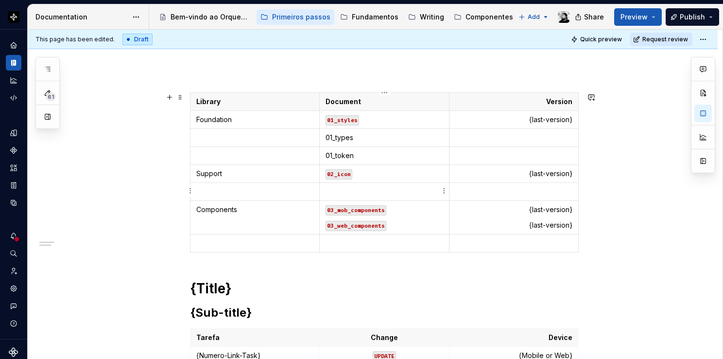
click at [360, 193] on p at bounding box center [384, 192] width 117 height 10
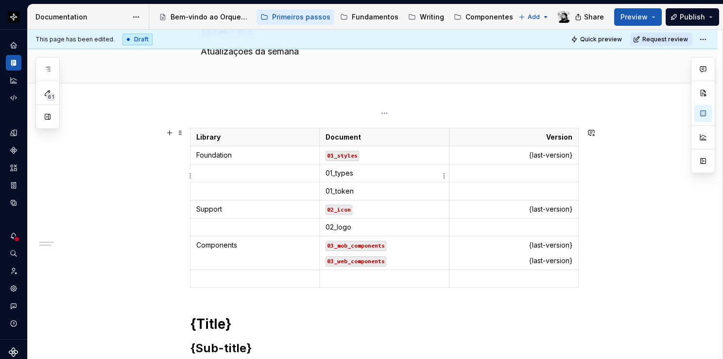
scroll to position [49, 0]
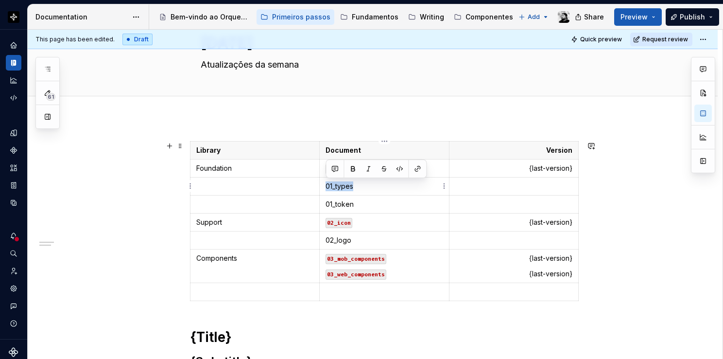
drag, startPoint x: 359, startPoint y: 185, endPoint x: 327, endPoint y: 183, distance: 32.1
click at [327, 183] on p "01_types" at bounding box center [384, 186] width 117 height 10
copy p "01_types"
click at [365, 190] on p "01_types" at bounding box center [384, 186] width 117 height 10
click at [366, 167] on p "01_styles" at bounding box center [384, 168] width 117 height 10
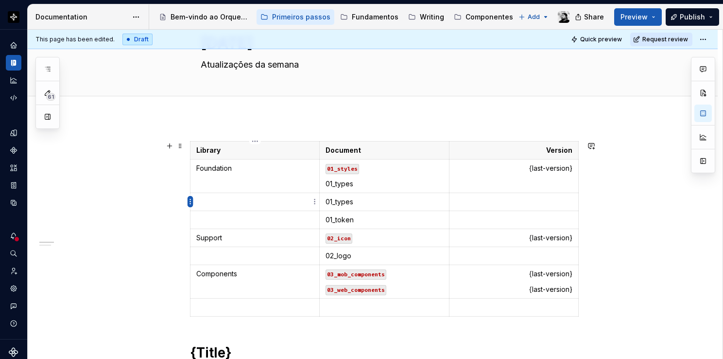
click at [191, 201] on html "Orquestra Design system data Documentation Accessibility guide for tree Page tr…" at bounding box center [361, 179] width 723 height 359
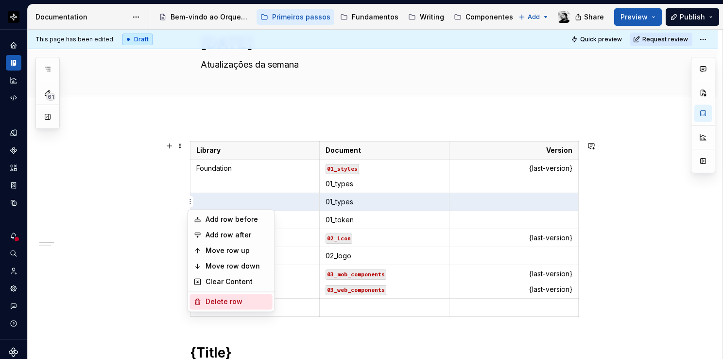
click at [217, 299] on div "Delete row" at bounding box center [237, 301] width 63 height 10
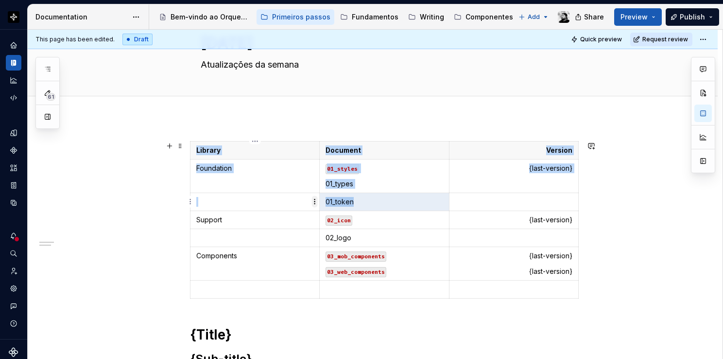
drag, startPoint x: 367, startPoint y: 201, endPoint x: 313, endPoint y: 199, distance: 54.5
click at [313, 199] on body "Orquestra Design system data Documentation Accessibility guide for tree Page tr…" at bounding box center [361, 179] width 723 height 359
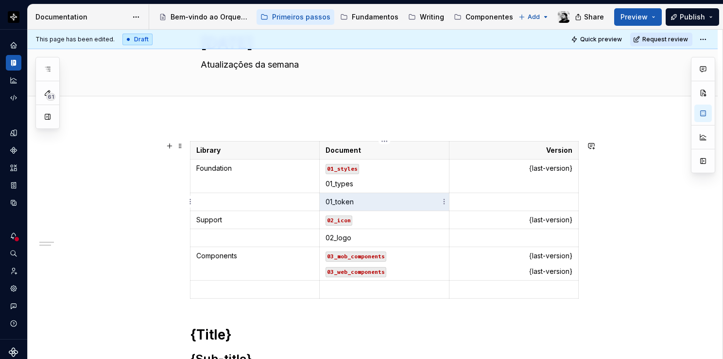
click at [356, 201] on p "01_token" at bounding box center [384, 202] width 117 height 10
drag, startPoint x: 361, startPoint y: 203, endPoint x: 327, endPoint y: 198, distance: 34.8
click at [327, 198] on p "01_token" at bounding box center [384, 202] width 117 height 10
copy p "01_token"
click at [406, 163] on p "01_styles" at bounding box center [384, 168] width 117 height 10
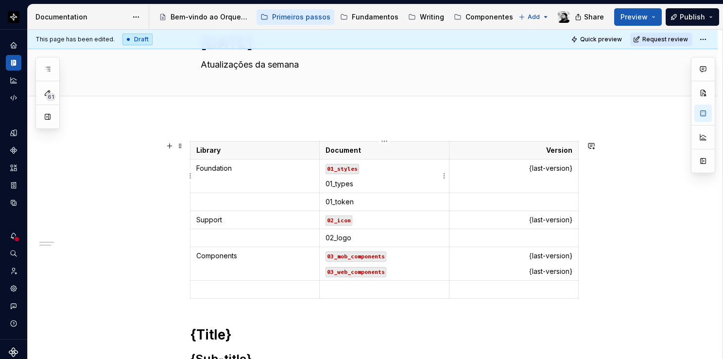
click at [380, 180] on p "01_types" at bounding box center [384, 184] width 117 height 10
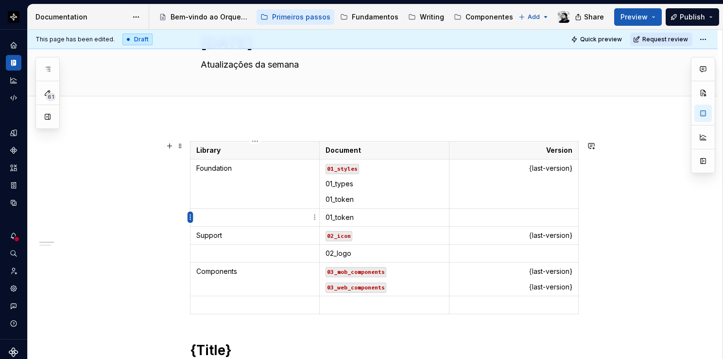
click at [189, 217] on html "Orquestra Design system data Documentation Accessibility guide for tree Page tr…" at bounding box center [361, 179] width 723 height 359
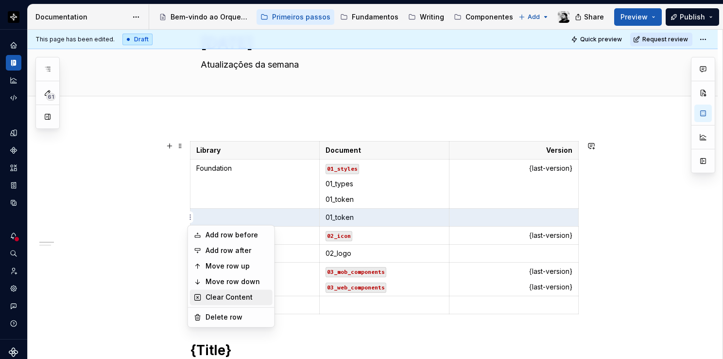
click at [209, 298] on div "Clear Content" at bounding box center [237, 297] width 63 height 10
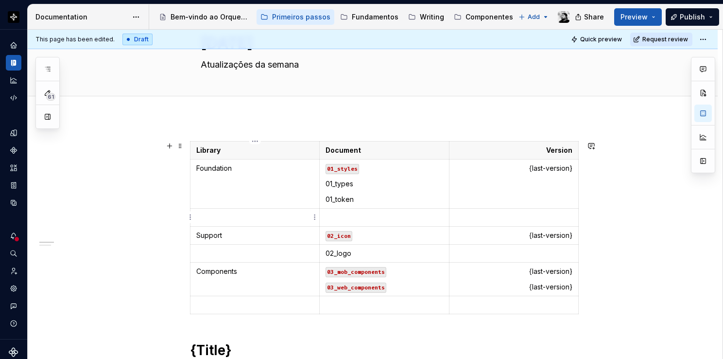
click at [191, 214] on html "Orquestra Design system data Documentation Accessibility guide for tree Page tr…" at bounding box center [361, 179] width 723 height 359
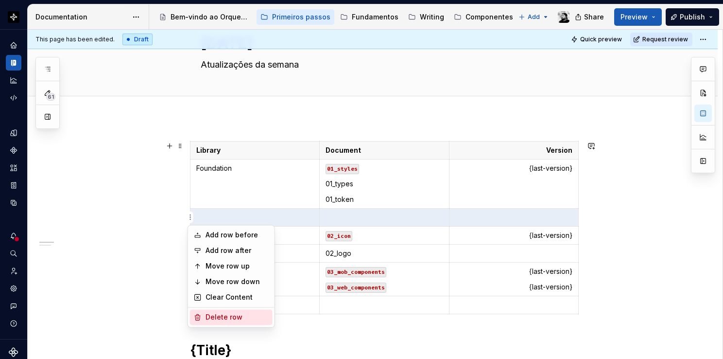
click at [214, 314] on div "Delete row" at bounding box center [237, 317] width 63 height 10
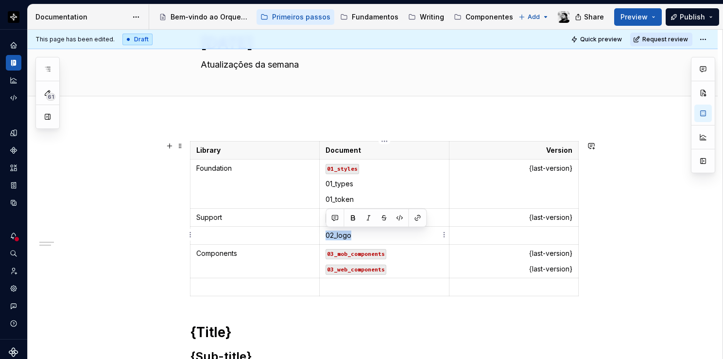
drag, startPoint x: 364, startPoint y: 234, endPoint x: 321, endPoint y: 232, distance: 42.8
click at [321, 232] on td "02_logo" at bounding box center [384, 235] width 129 height 18
copy p "02_logo"
click at [433, 215] on p "02_icon" at bounding box center [384, 217] width 117 height 10
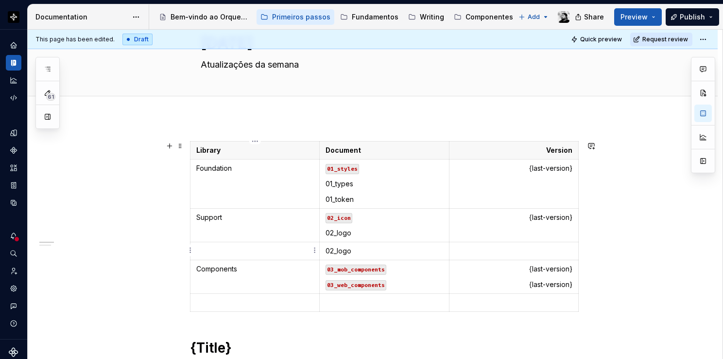
click at [191, 252] on html "Orquestra Design system data Documentation Accessibility guide for tree Page tr…" at bounding box center [361, 179] width 723 height 359
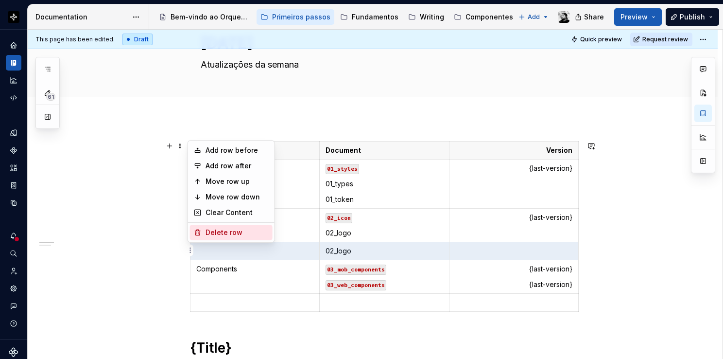
click at [207, 233] on div "Delete row" at bounding box center [237, 232] width 63 height 10
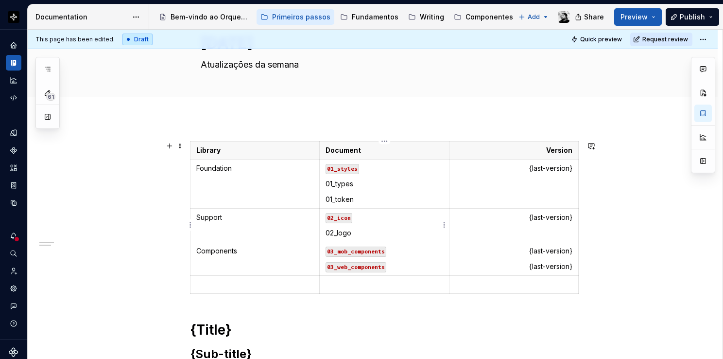
click at [365, 234] on p "02_logo" at bounding box center [384, 233] width 117 height 10
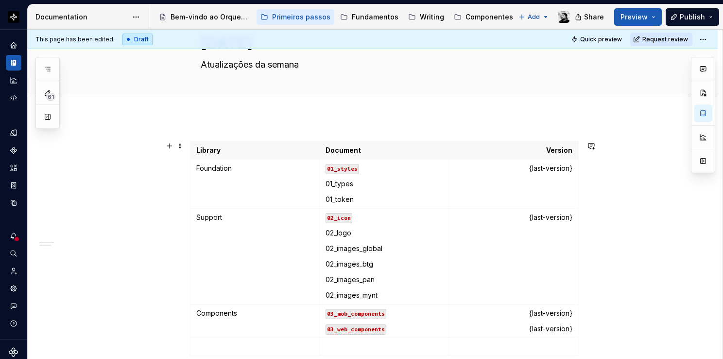
scroll to position [97, 0]
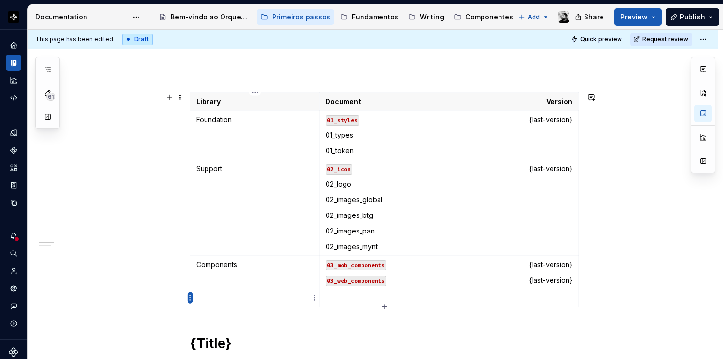
click at [189, 296] on html "Orquestra Design system data Documentation Accessibility guide for tree Page tr…" at bounding box center [361, 179] width 723 height 359
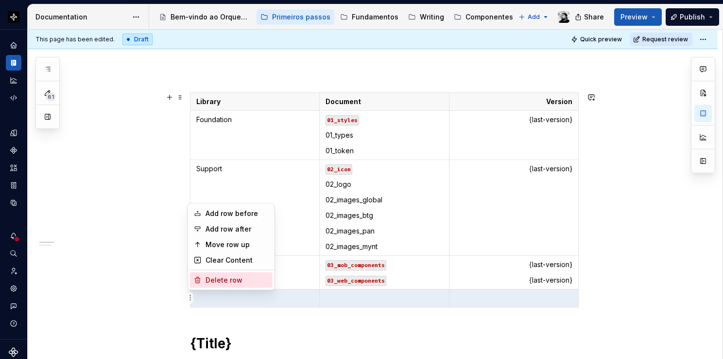
click at [209, 279] on div "Delete row" at bounding box center [237, 280] width 63 height 10
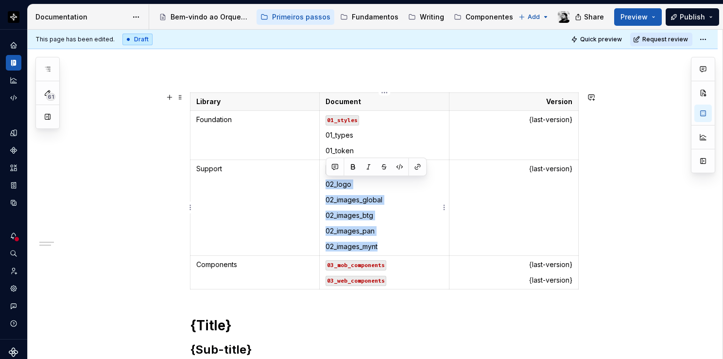
drag, startPoint x: 385, startPoint y: 243, endPoint x: 327, endPoint y: 181, distance: 85.2
click at [327, 181] on td "02_icon 02_logo 02_images_global 02_images_btg 02_images_pan 02_images_mynt" at bounding box center [384, 208] width 129 height 96
click at [400, 166] on button "button" at bounding box center [400, 167] width 14 height 14
click at [385, 201] on p "02_images_global" at bounding box center [384, 200] width 117 height 10
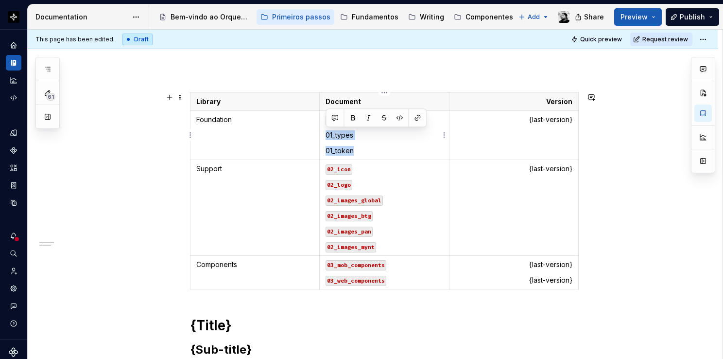
drag, startPoint x: 352, startPoint y: 146, endPoint x: 325, endPoint y: 132, distance: 31.1
click at [325, 132] on td "01_styles 01_types 01_token" at bounding box center [384, 135] width 129 height 49
click at [400, 115] on button "button" at bounding box center [400, 118] width 14 height 14
click at [397, 138] on p "01_types" at bounding box center [384, 135] width 117 height 10
click at [535, 118] on p "{last-version}" at bounding box center [513, 120] width 117 height 10
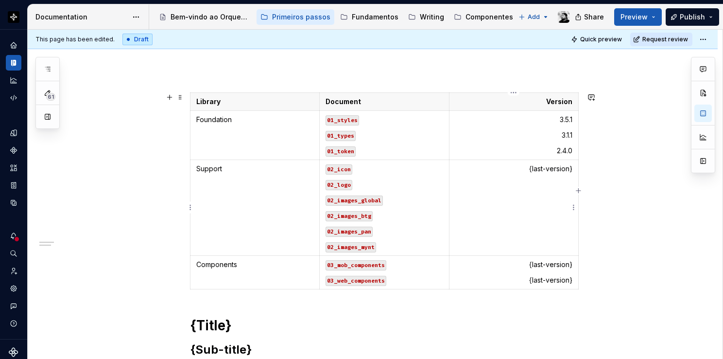
click at [548, 170] on p "{last-version}" at bounding box center [513, 169] width 117 height 10
drag, startPoint x: 556, startPoint y: 183, endPoint x: 572, endPoint y: 183, distance: 16.0
click at [572, 183] on p "2.2.7" at bounding box center [513, 184] width 117 height 10
click at [583, 167] on button "button" at bounding box center [584, 167] width 14 height 14
click at [563, 121] on p "3.5.1" at bounding box center [513, 120] width 117 height 10
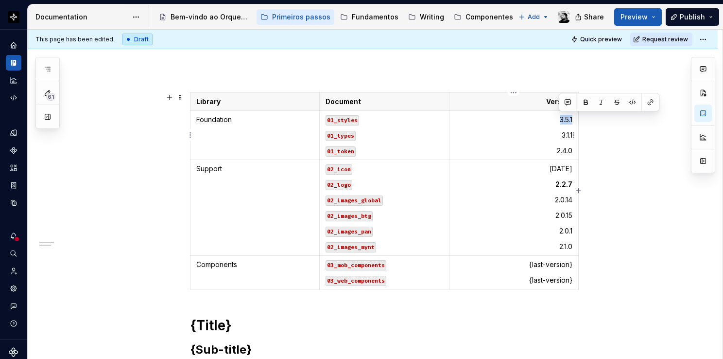
drag, startPoint x: 558, startPoint y: 118, endPoint x: 572, endPoint y: 118, distance: 14.1
click at [572, 118] on p "3.5.1" at bounding box center [513, 120] width 117 height 10
click at [567, 262] on p "{last-version}" at bounding box center [513, 265] width 117 height 10
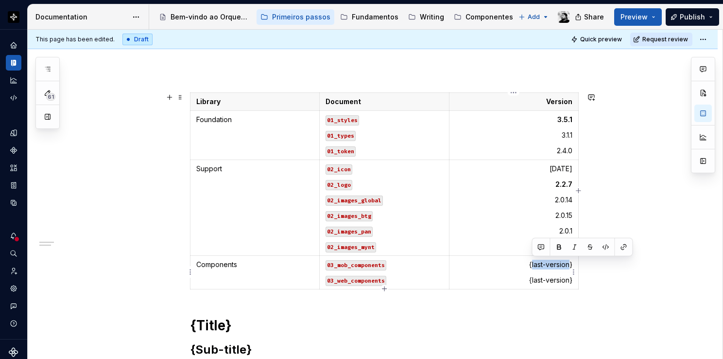
drag, startPoint x: 571, startPoint y: 263, endPoint x: 531, endPoint y: 265, distance: 39.9
click at [531, 265] on p "{last-version}" at bounding box center [513, 265] width 117 height 10
click at [599, 17] on span "Share" at bounding box center [594, 17] width 20 height 10
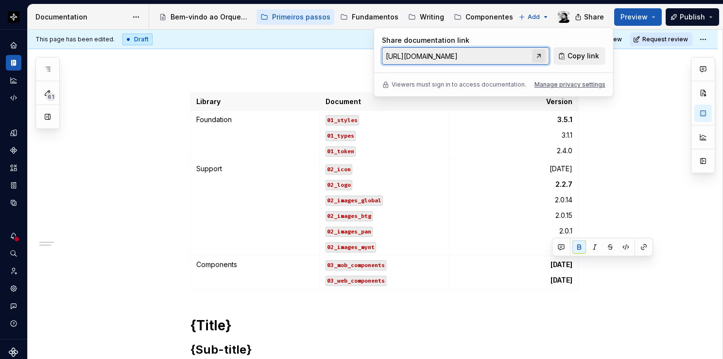
click at [541, 53] on link at bounding box center [539, 56] width 14 height 14
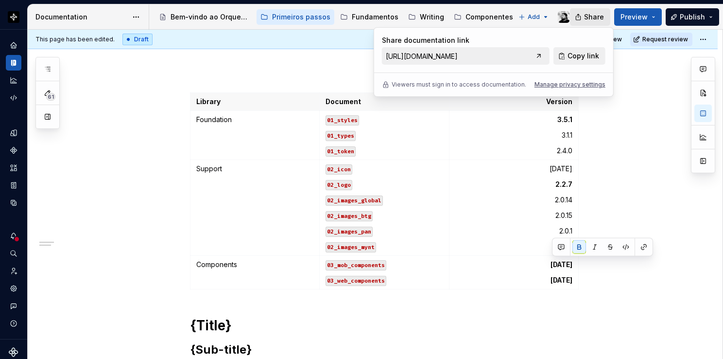
click at [608, 21] on button "Share" at bounding box center [590, 16] width 40 height 17
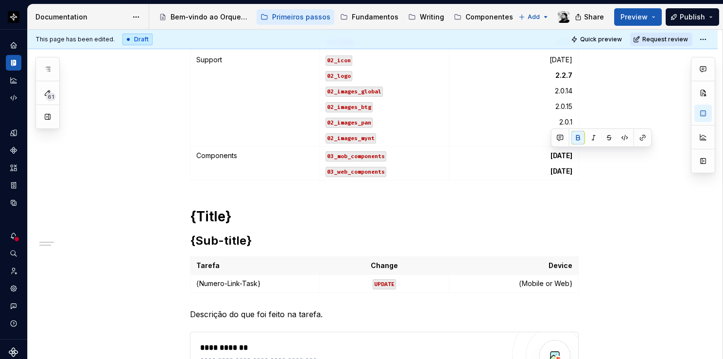
scroll to position [340, 0]
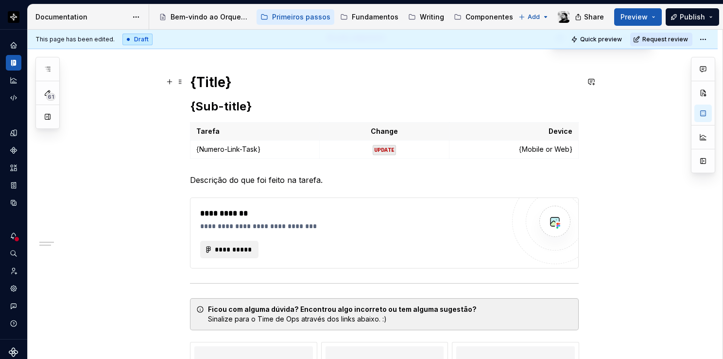
click at [234, 84] on h1 "{Title}" at bounding box center [384, 81] width 389 height 17
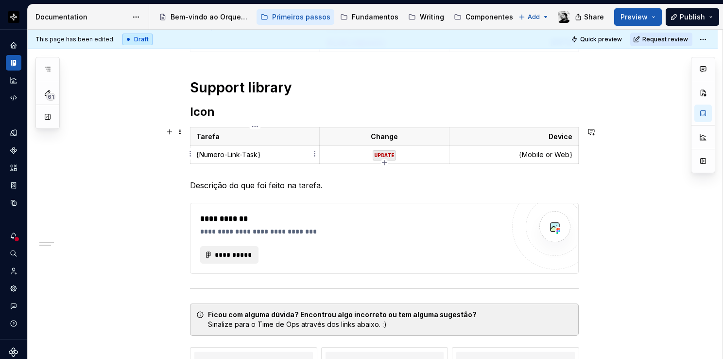
click at [240, 156] on p "{Numero-Link-Task}" at bounding box center [254, 155] width 117 height 10
click at [392, 155] on code "UPDATE" at bounding box center [384, 155] width 23 height 10
click at [540, 155] on p "{Mobile or Web}" at bounding box center [513, 155] width 117 height 10
click at [261, 188] on p "Descrição do que foi feito na tarefa." at bounding box center [384, 185] width 389 height 12
click at [264, 235] on div "**********" at bounding box center [352, 238] width 304 height 51
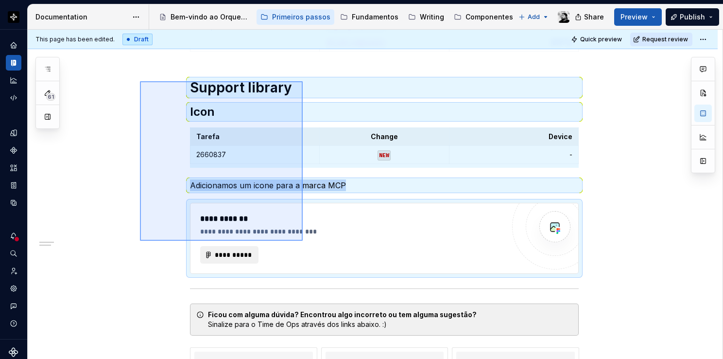
drag, startPoint x: 140, startPoint y: 81, endPoint x: 303, endPoint y: 241, distance: 227.8
click at [303, 241] on div "**********" at bounding box center [375, 194] width 695 height 329
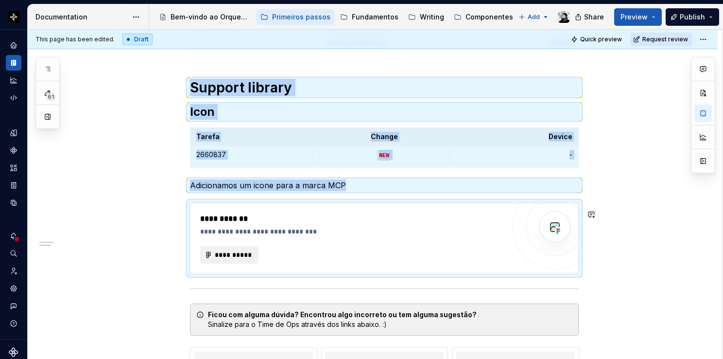
copy div "Library Document Version Foundation 01_styles 01_types 01_token 3.5.1 3.1.1 2.4…"
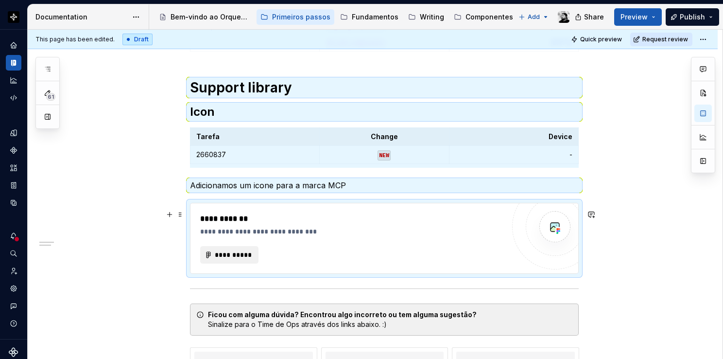
click at [495, 219] on div "**********" at bounding box center [352, 219] width 304 height 12
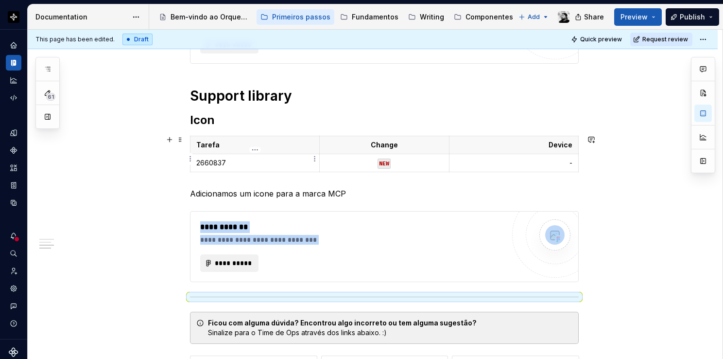
scroll to position [529, 0]
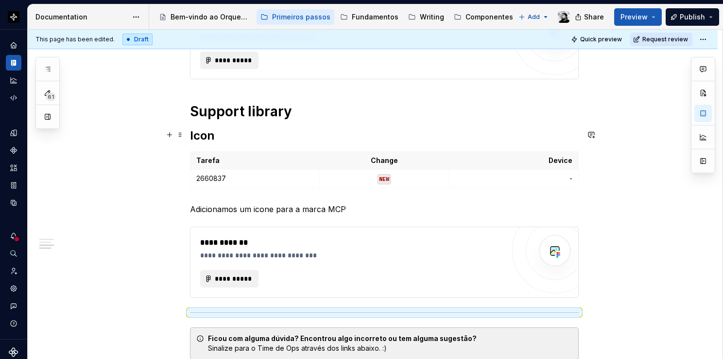
click at [266, 116] on h1 "Support library" at bounding box center [384, 111] width 389 height 17
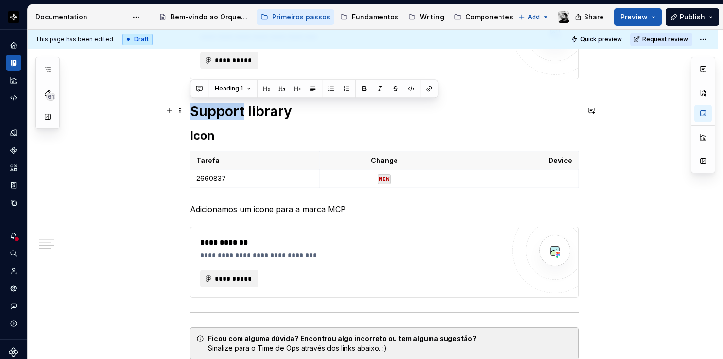
drag, startPoint x: 242, startPoint y: 109, endPoint x: 189, endPoint y: 108, distance: 52.5
click at [189, 108] on div "**********" at bounding box center [373, 137] width 690 height 1000
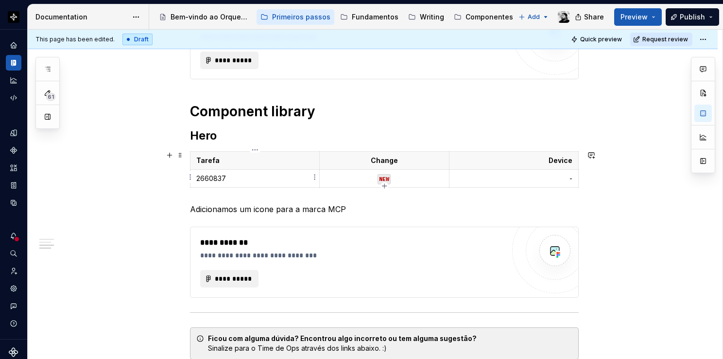
click at [259, 173] on p "2660837" at bounding box center [254, 178] width 117 height 10
click at [540, 181] on p "-" at bounding box center [513, 178] width 117 height 10
click at [258, 208] on p "Adicionamos um icone para a marca MCP" at bounding box center [384, 209] width 389 height 12
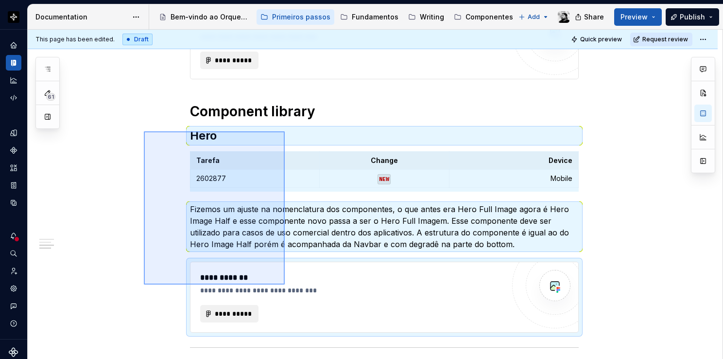
drag, startPoint x: 144, startPoint y: 131, endPoint x: 285, endPoint y: 284, distance: 208.1
click at [285, 284] on div "**********" at bounding box center [375, 194] width 695 height 329
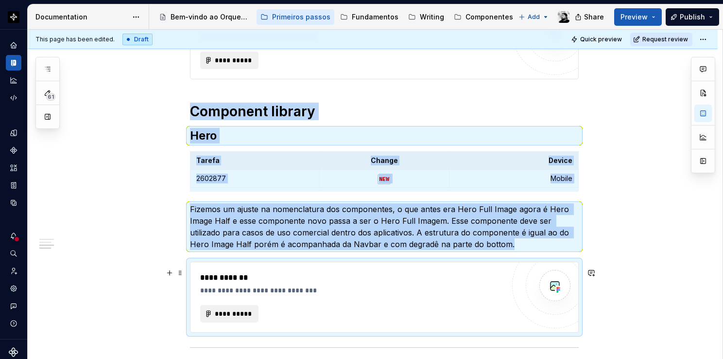
copy div "Component library Hero Tarefa Change Device [PHONE_NUMBER] NEW Mobile Fizemos u…"
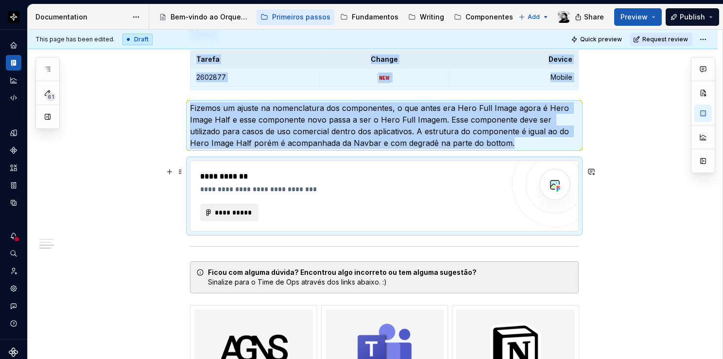
scroll to position [675, 0]
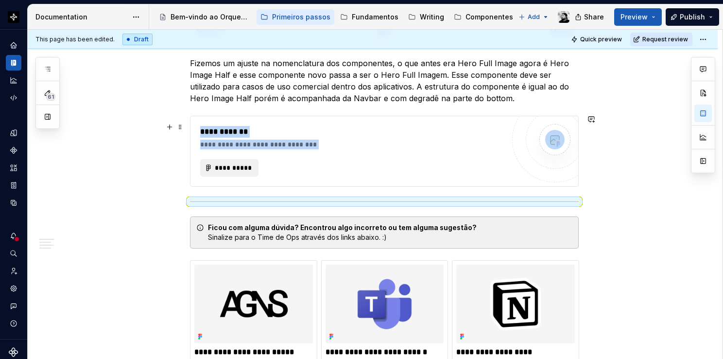
click at [342, 173] on div "**********" at bounding box center [352, 167] width 304 height 17
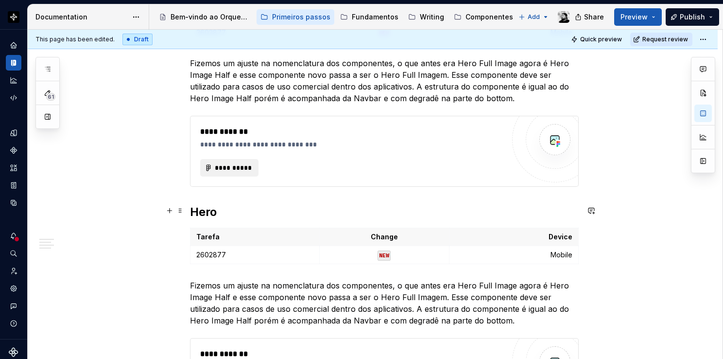
click at [213, 212] on h2 "Hero" at bounding box center [384, 212] width 389 height 16
click at [239, 250] on p "2602877" at bounding box center [254, 255] width 117 height 10
click at [228, 252] on p "2655963 | 2655962" at bounding box center [254, 255] width 117 height 10
click at [245, 255] on link "2655962" at bounding box center [241, 254] width 29 height 8
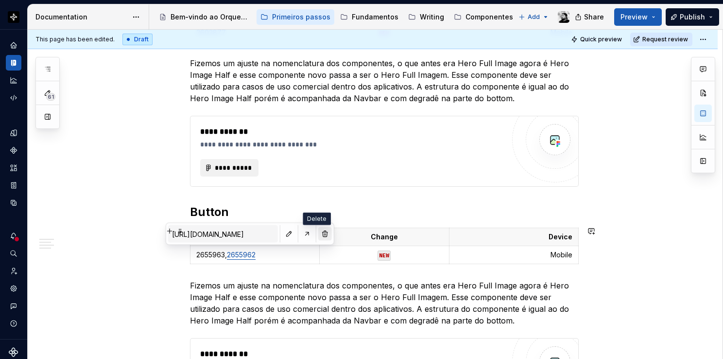
click at [318, 233] on button "button" at bounding box center [325, 234] width 14 height 14
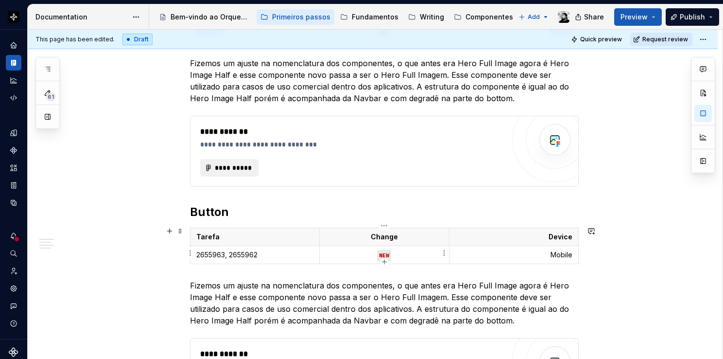
click at [362, 250] on p "NEW" at bounding box center [384, 255] width 117 height 10
click at [520, 252] on p "Mobile" at bounding box center [513, 255] width 117 height 10
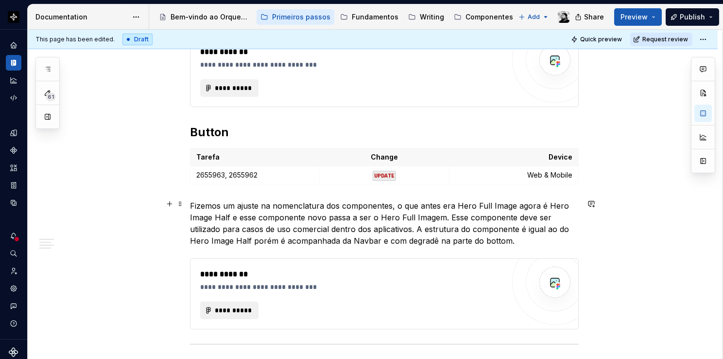
scroll to position [772, 0]
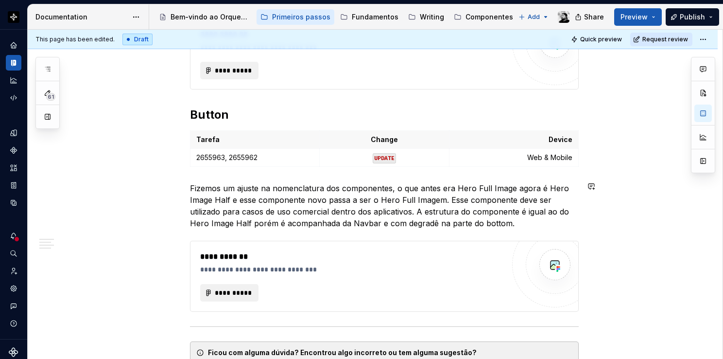
click at [308, 211] on p "Fizemos um ajuste na nomenclatura dos componentes, o que antes era Hero Full Im…" at bounding box center [384, 205] width 389 height 47
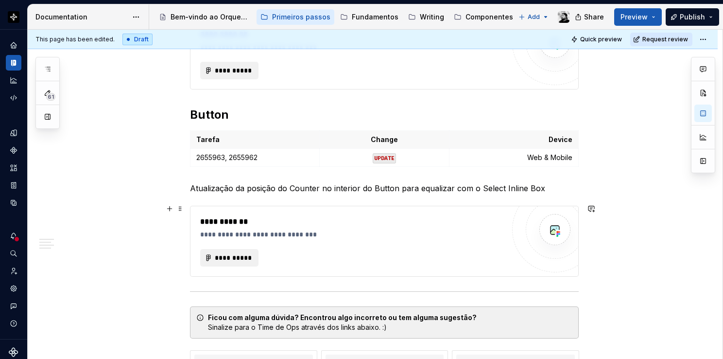
click at [303, 217] on div "**********" at bounding box center [352, 222] width 304 height 12
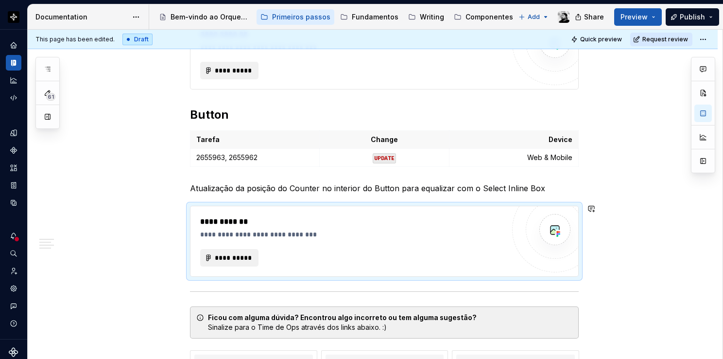
scroll to position [724, 0]
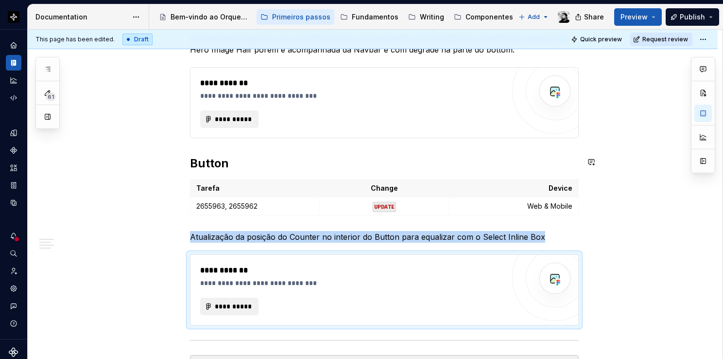
click at [132, 174] on div "**********" at bounding box center [373, 54] width 690 height 1222
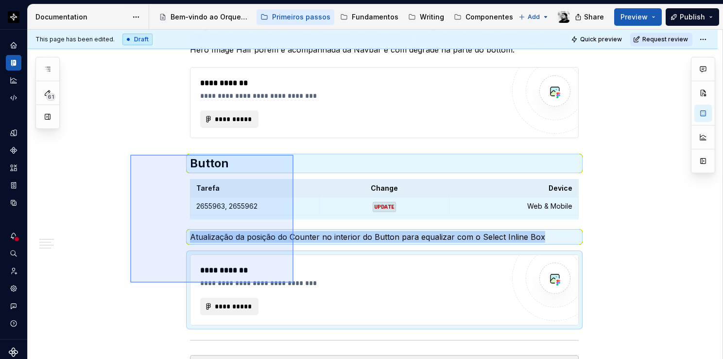
drag, startPoint x: 152, startPoint y: 156, endPoint x: 294, endPoint y: 282, distance: 189.7
click at [294, 282] on div "**********" at bounding box center [375, 194] width 695 height 329
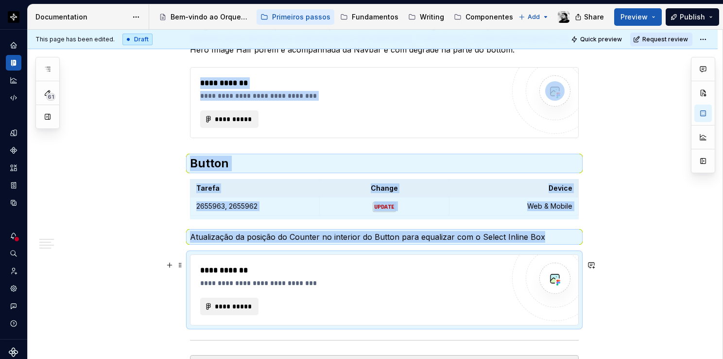
scroll to position [869, 0]
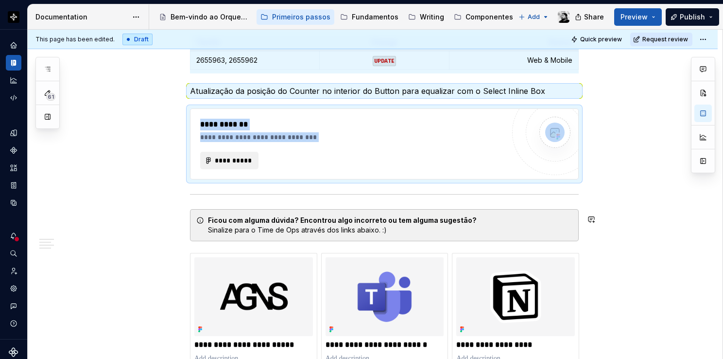
click at [309, 161] on div "**********" at bounding box center [352, 160] width 304 height 17
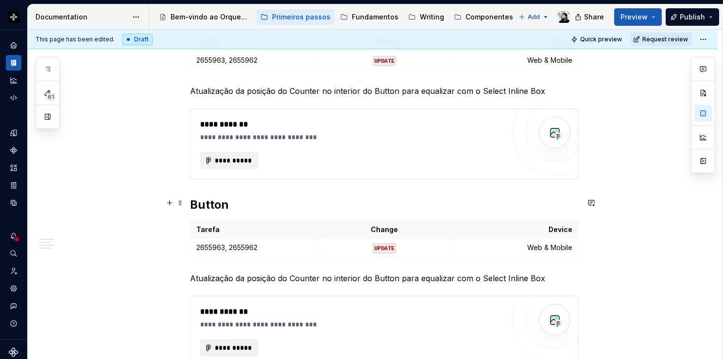
click at [223, 205] on h2 "Button" at bounding box center [384, 205] width 389 height 16
click at [242, 277] on p "Atualização da posição do Counter no interior do Button para equalizar com o Se…" at bounding box center [384, 278] width 389 height 12
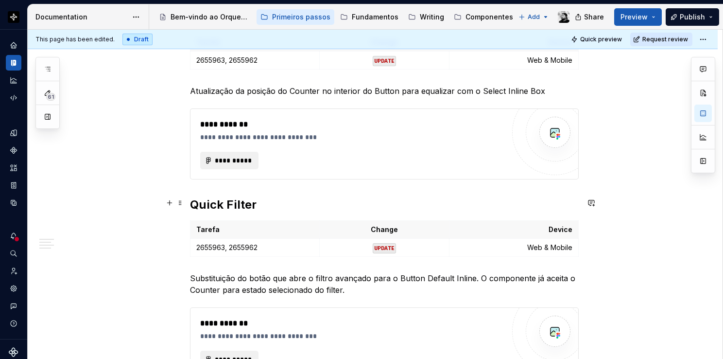
click at [229, 203] on h2 "Quick Filter" at bounding box center [384, 205] width 389 height 16
click at [279, 242] on p "2655963, 2655962" at bounding box center [254, 247] width 117 height 10
click at [515, 243] on p "Web & Mobile" at bounding box center [513, 247] width 117 height 10
click at [259, 283] on p "Substituição do botão que abre o filtro avançado para o Button Default Inline. …" at bounding box center [384, 283] width 389 height 23
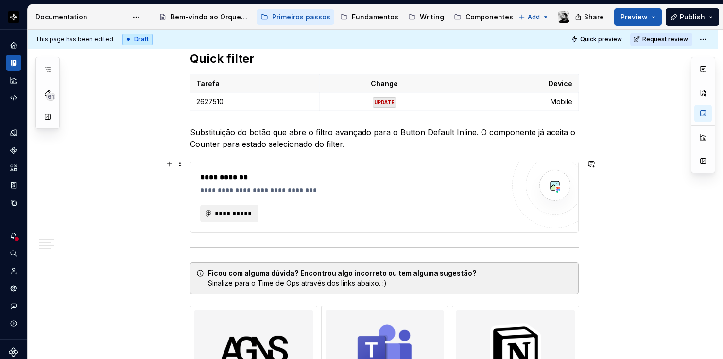
scroll to position [967, 0]
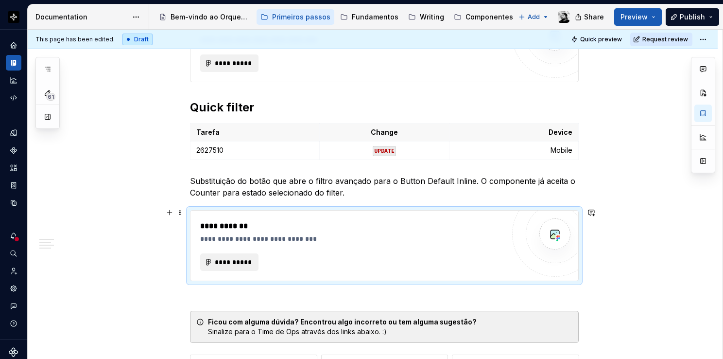
click at [335, 227] on div "**********" at bounding box center [352, 226] width 304 height 12
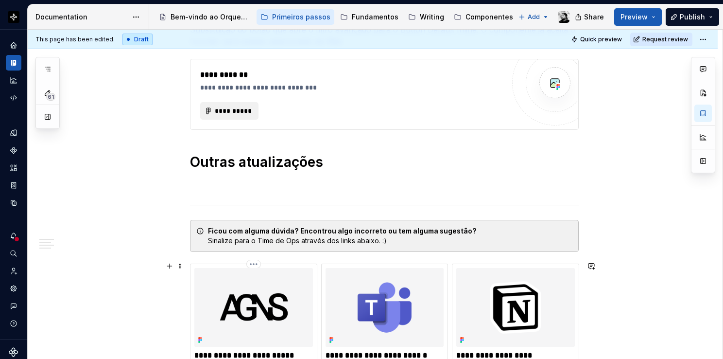
scroll to position [1120, 0]
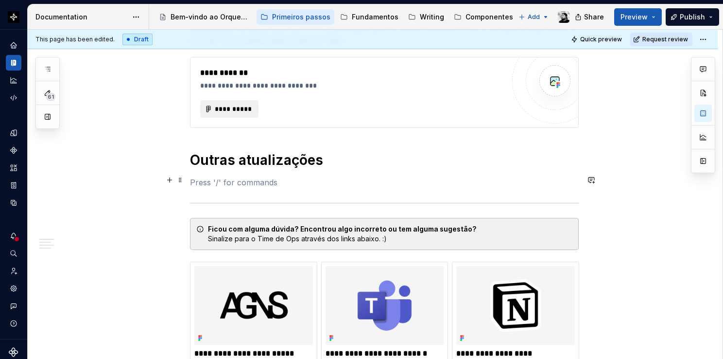
click at [210, 176] on p at bounding box center [384, 182] width 389 height 12
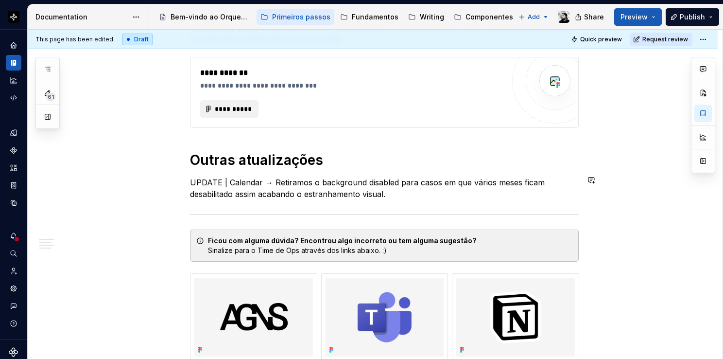
click at [410, 188] on p "UPDATE | Calendar → Retiramos o background disabled para casos em que vários me…" at bounding box center [384, 187] width 389 height 23
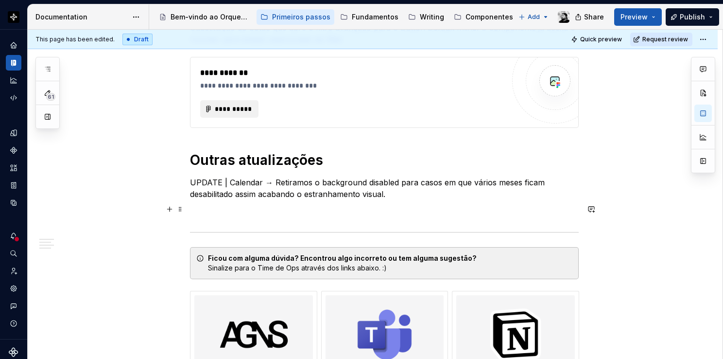
click at [266, 211] on p at bounding box center [384, 212] width 389 height 12
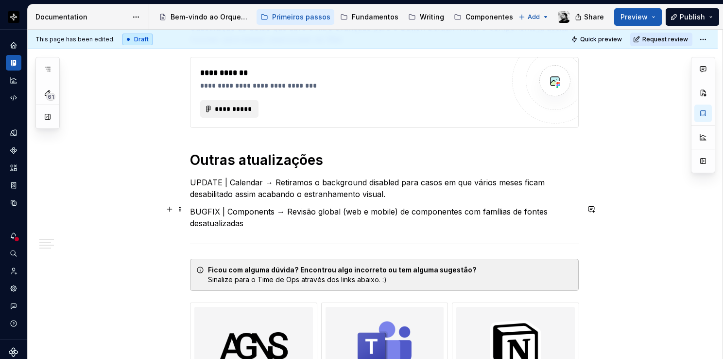
click at [282, 218] on p "BUGFIX | Components → Revisão global (web e mobile) de componentes com famílias…" at bounding box center [384, 217] width 389 height 23
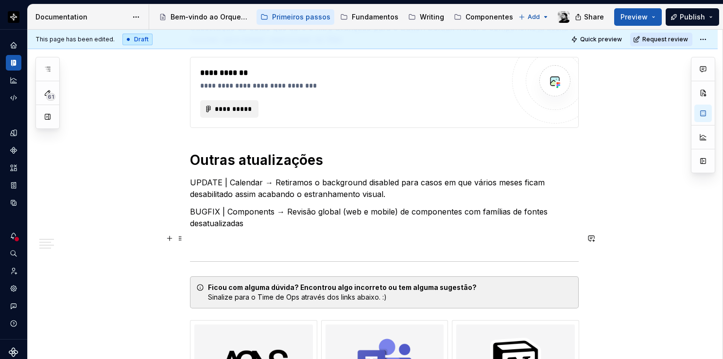
click at [214, 236] on p at bounding box center [384, 241] width 389 height 12
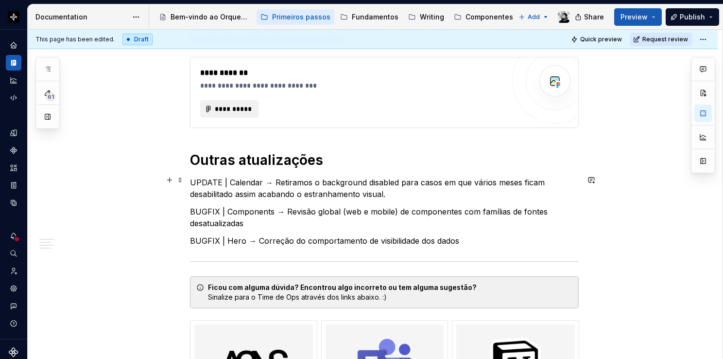
click at [191, 176] on p "UPDATE | Calendar → Retiramos o background disabled para casos em que vários me…" at bounding box center [384, 187] width 389 height 23
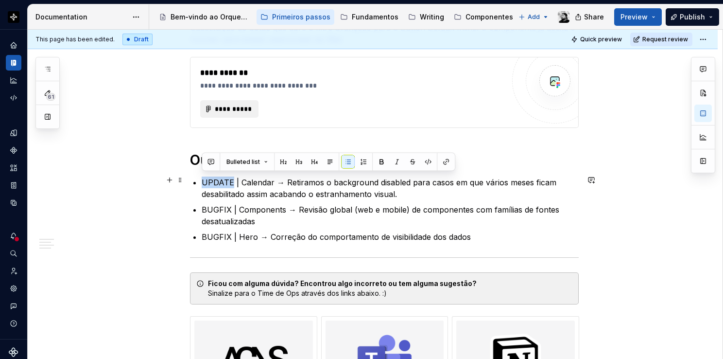
drag, startPoint x: 229, startPoint y: 179, endPoint x: 204, endPoint y: 176, distance: 25.4
click at [204, 176] on p "UPDATE | Calendar → Retiramos o background disabled para casos em que vários me…" at bounding box center [390, 187] width 377 height 23
click at [425, 162] on button "button" at bounding box center [428, 162] width 14 height 14
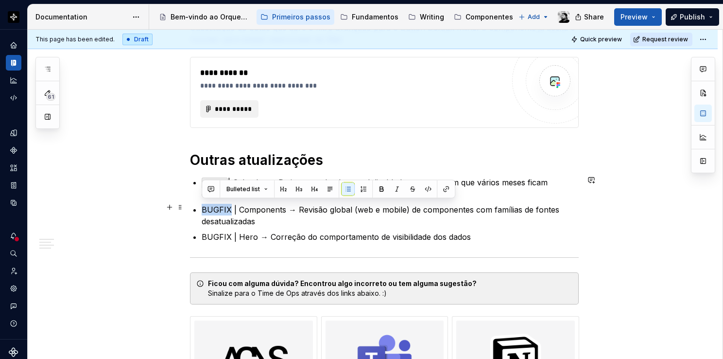
drag, startPoint x: 227, startPoint y: 206, endPoint x: 203, endPoint y: 206, distance: 24.3
click at [203, 206] on p "BUGFIX | Components → Revisão global (web e mobile) de componentes com famílias…" at bounding box center [390, 215] width 377 height 23
click at [425, 190] on button "button" at bounding box center [428, 189] width 14 height 14
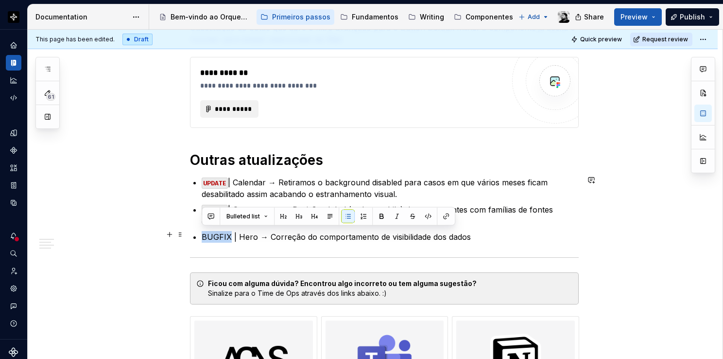
drag, startPoint x: 229, startPoint y: 232, endPoint x: 202, endPoint y: 232, distance: 27.2
click at [202, 232] on p "BUGFIX | Hero → Correção do comportamento de visibilidade dos dados" at bounding box center [390, 237] width 377 height 12
click at [426, 213] on button "button" at bounding box center [428, 216] width 14 height 14
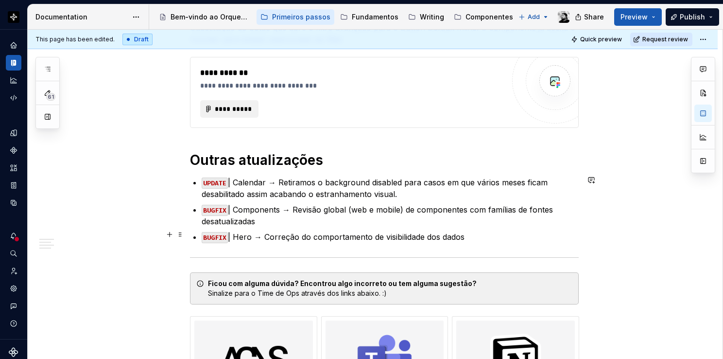
click at [471, 233] on p "BUGFIX | Hero → Correção do comportamento de visibilidade dos dados" at bounding box center [390, 237] width 377 height 12
click at [268, 220] on p "BUGFIX | Components → Revisão global (web e mobile) de componentes com famílias…" at bounding box center [390, 215] width 377 height 23
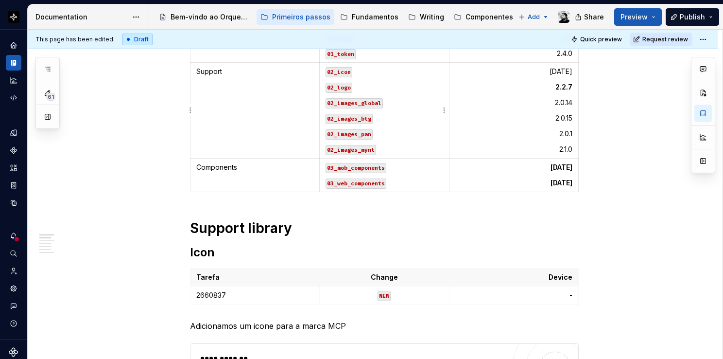
scroll to position [0, 0]
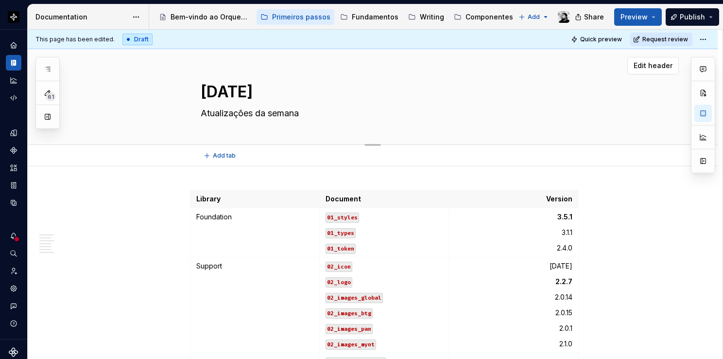
click at [211, 90] on textarea "[DATE]" at bounding box center [382, 91] width 367 height 23
click at [218, 87] on textarea "[DATE]" at bounding box center [382, 91] width 367 height 23
type textarea "*"
type textarea "[DATE]"
type textarea "*"
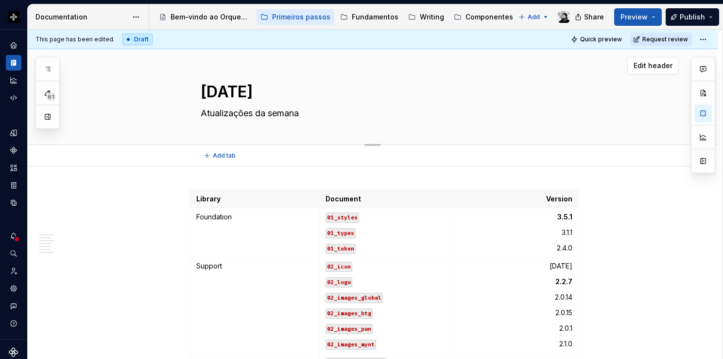
type textarea "[DATE]"
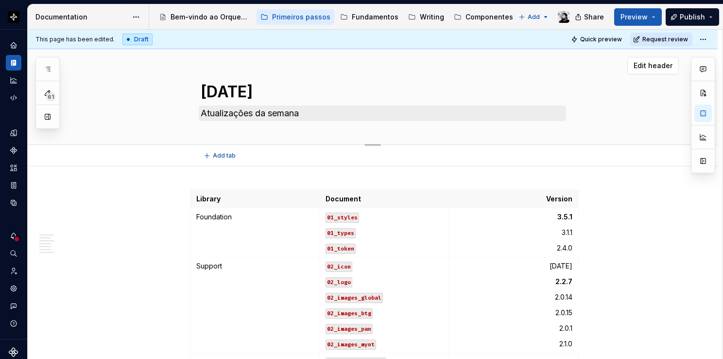
scroll to position [49, 0]
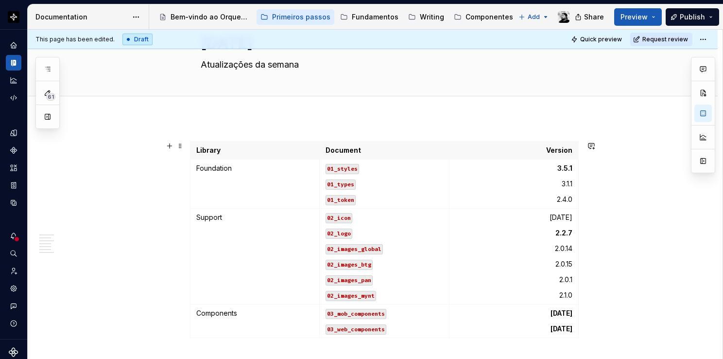
type textarea "*"
type textarea "[DATE]"
click at [568, 214] on p "[DATE]" at bounding box center [513, 217] width 117 height 10
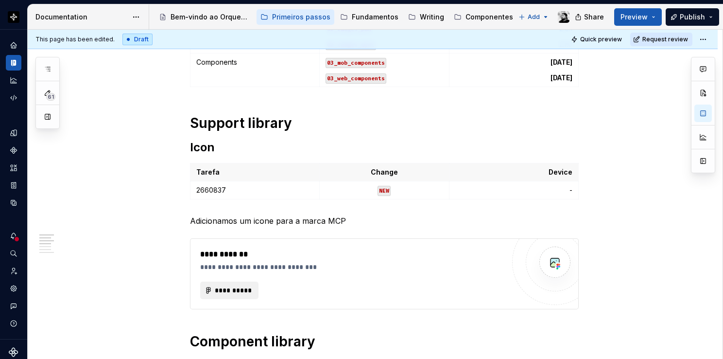
scroll to position [313, 0]
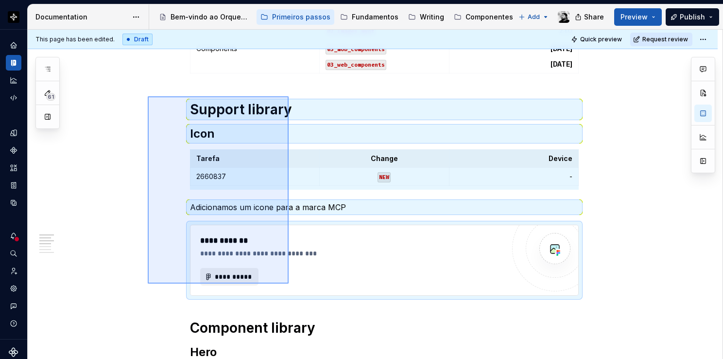
drag, startPoint x: 148, startPoint y: 96, endPoint x: 290, endPoint y: 285, distance: 236.0
click at [290, 285] on div "**********" at bounding box center [375, 194] width 695 height 329
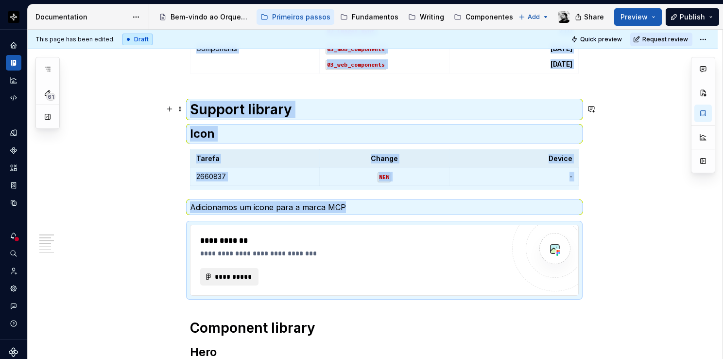
click at [191, 108] on h1 "Support library" at bounding box center [384, 109] width 389 height 17
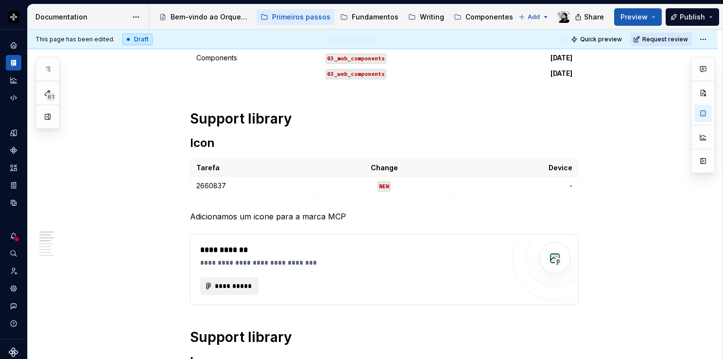
scroll to position [324, 0]
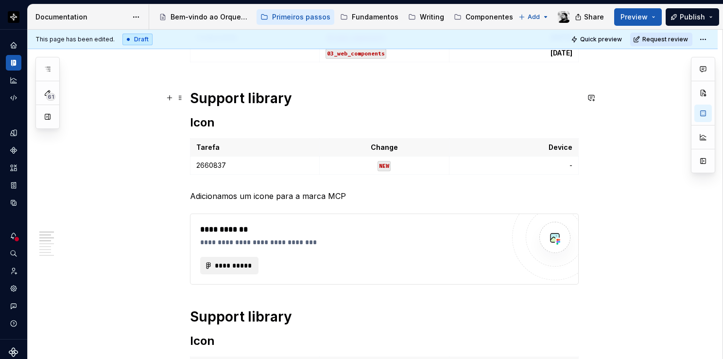
click at [204, 104] on h1 "Support library" at bounding box center [384, 97] width 389 height 17
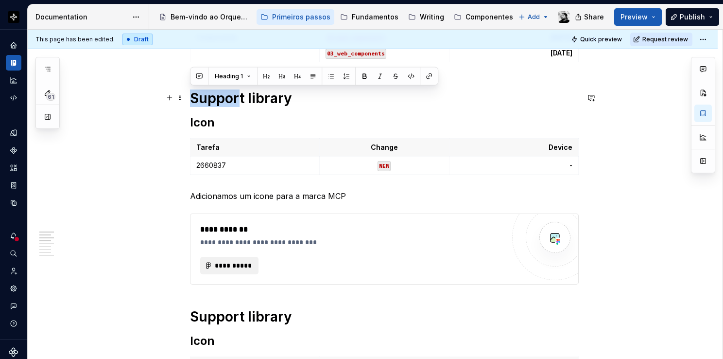
drag, startPoint x: 241, startPoint y: 95, endPoint x: 191, endPoint y: 95, distance: 50.1
click at [191, 95] on h1 "Support library" at bounding box center [384, 97] width 389 height 17
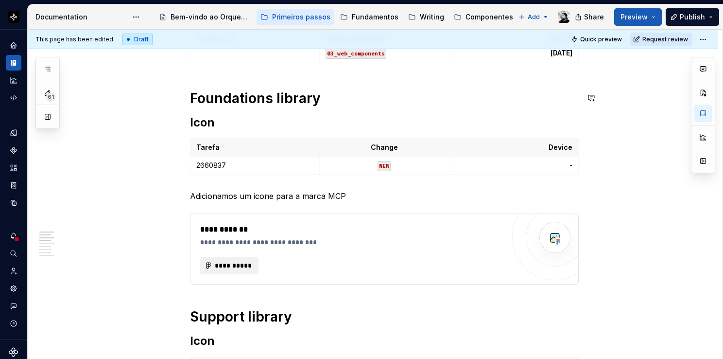
click at [242, 192] on p "Adicionamos um icone para a marca MCP" at bounding box center [384, 196] width 389 height 12
click at [252, 165] on p "2660837" at bounding box center [254, 165] width 117 height 10
click at [408, 160] on p "NEW" at bounding box center [384, 165] width 117 height 10
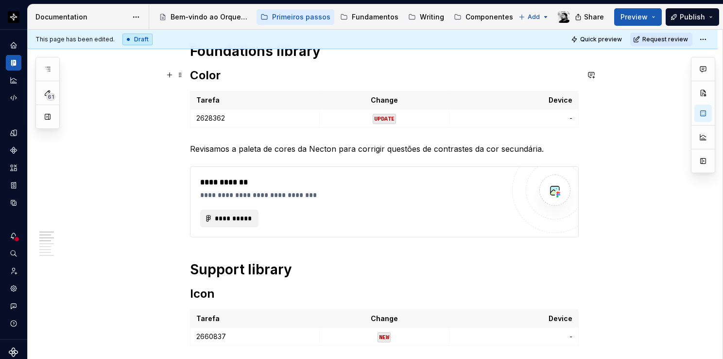
scroll to position [373, 0]
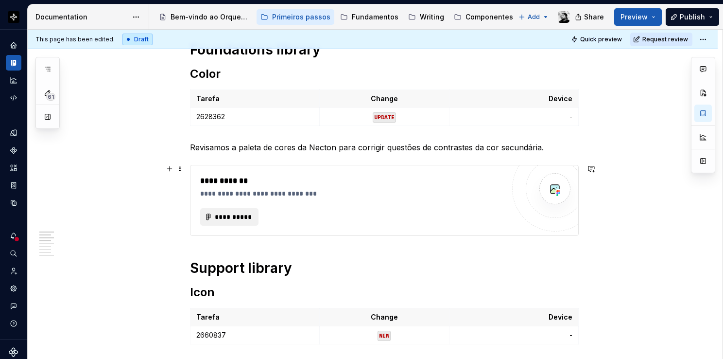
click at [385, 189] on div "**********" at bounding box center [352, 194] width 304 height 10
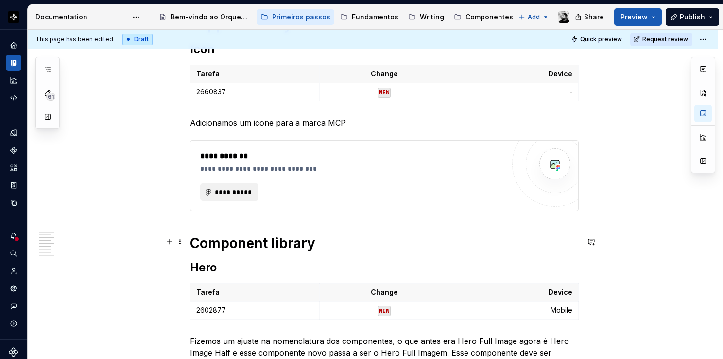
scroll to position [567, 0]
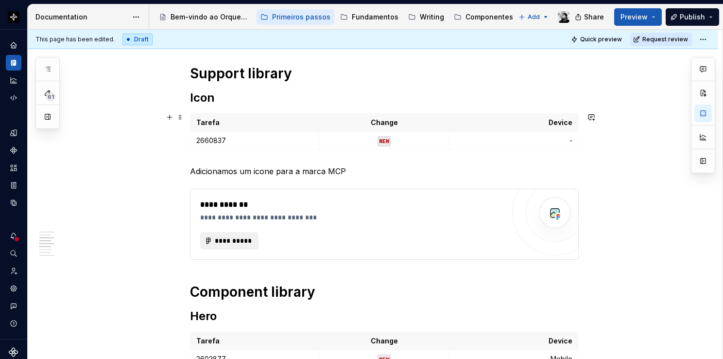
click at [259, 138] on p "2660837" at bounding box center [254, 141] width 117 height 10
click at [289, 139] on link "2630155" at bounding box center [275, 140] width 27 height 8
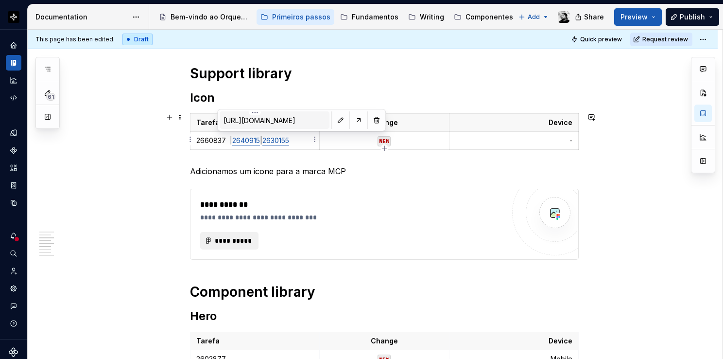
click at [370, 121] on button "button" at bounding box center [377, 120] width 14 height 14
click at [250, 140] on link "2640915" at bounding box center [246, 140] width 28 height 8
click at [325, 119] on button "button" at bounding box center [332, 120] width 14 height 14
click at [233, 138] on p "2660837 | 2640915 | 2630155" at bounding box center [254, 141] width 117 height 10
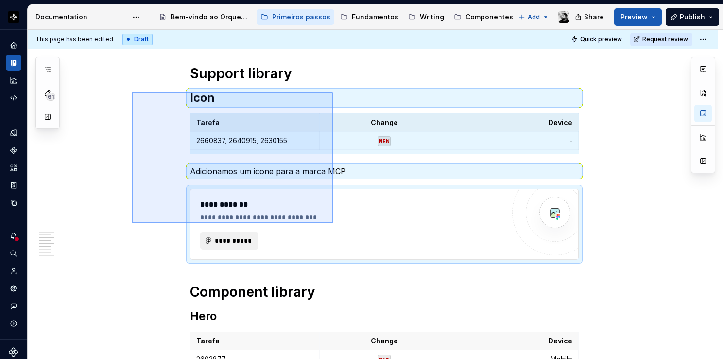
drag, startPoint x: 206, startPoint y: 127, endPoint x: 333, endPoint y: 225, distance: 160.1
click at [333, 225] on div "**********" at bounding box center [375, 194] width 695 height 329
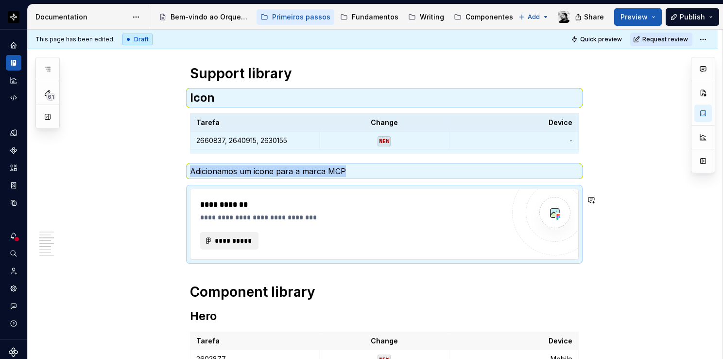
click at [426, 220] on div "**********" at bounding box center [352, 217] width 304 height 10
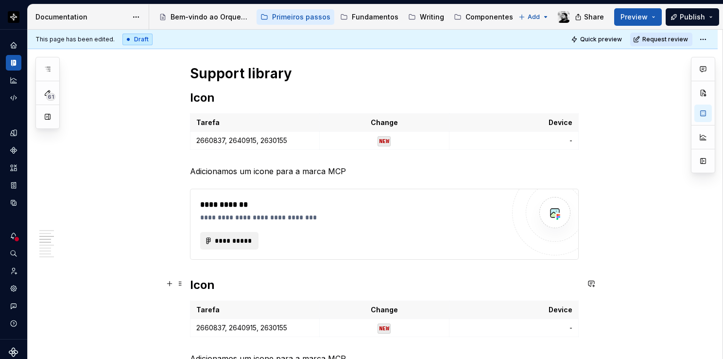
click at [204, 283] on h2 "Icon" at bounding box center [384, 285] width 389 height 16
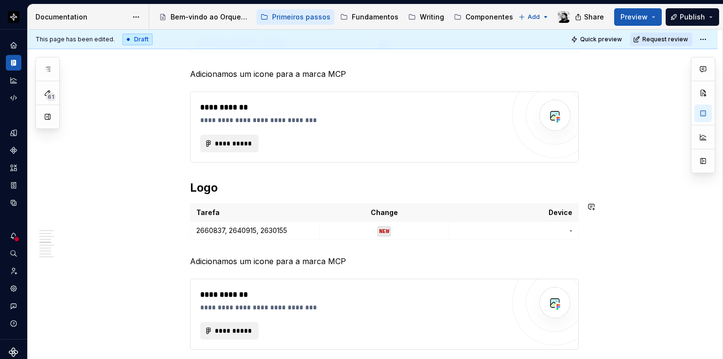
click at [260, 264] on p "Adicionamos um icone para a marca MCP" at bounding box center [384, 261] width 389 height 12
click at [390, 226] on code "NEW" at bounding box center [384, 231] width 13 height 10
click at [276, 228] on p "2660837, 2640915, 2630155" at bounding box center [254, 230] width 117 height 10
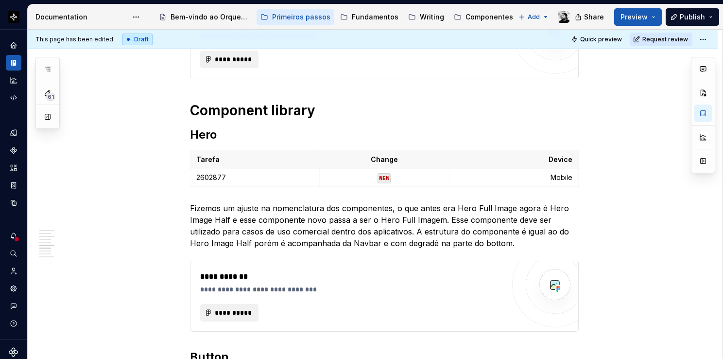
scroll to position [956, 0]
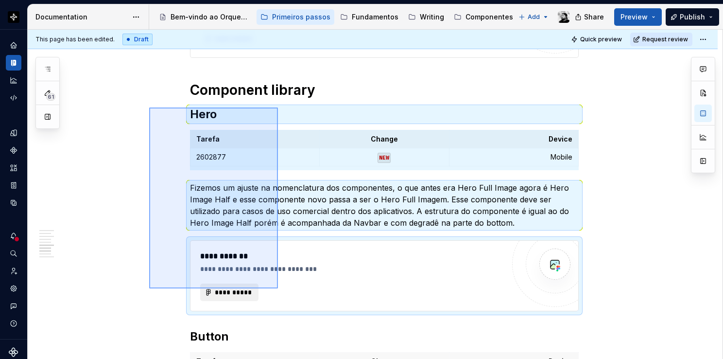
drag, startPoint x: 149, startPoint y: 107, endPoint x: 278, endPoint y: 289, distance: 222.4
click at [278, 289] on div "**********" at bounding box center [375, 194] width 695 height 329
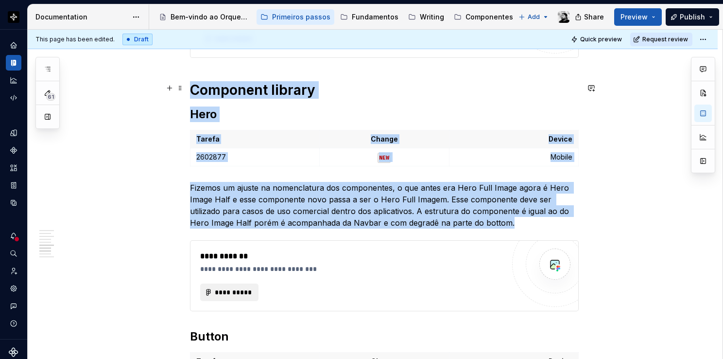
click at [335, 86] on h1 "Component library" at bounding box center [384, 89] width 389 height 17
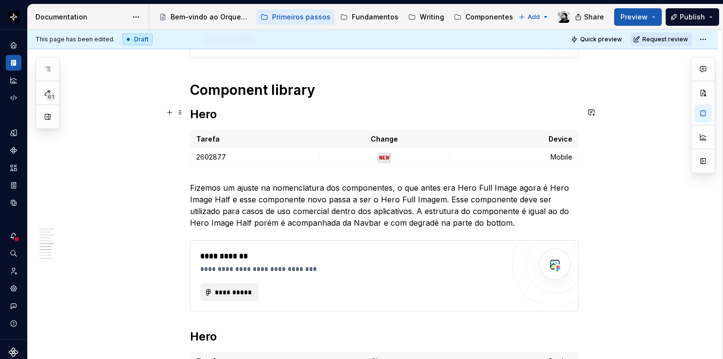
click at [237, 108] on h2 "Hero" at bounding box center [384, 114] width 389 height 16
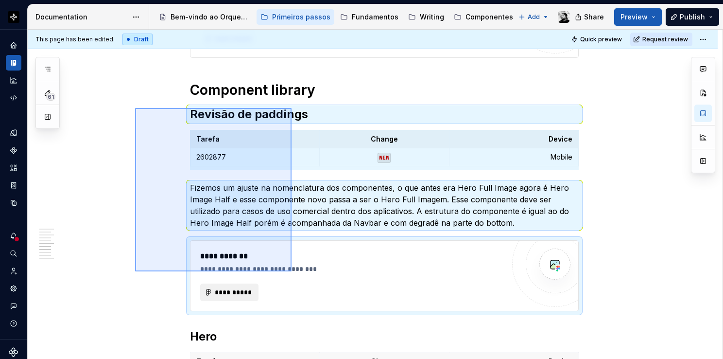
drag, startPoint x: 135, startPoint y: 108, endPoint x: 292, endPoint y: 271, distance: 226.2
click at [292, 271] on div "**********" at bounding box center [375, 194] width 695 height 329
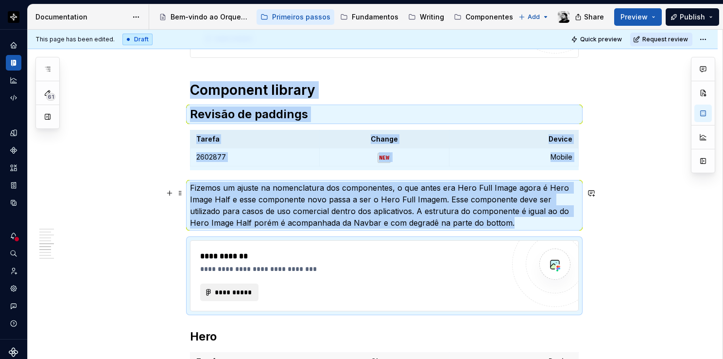
click at [358, 208] on p "Fizemos um ajuste na nomenclatura dos componentes, o que antes era Hero Full Im…" at bounding box center [384, 205] width 389 height 47
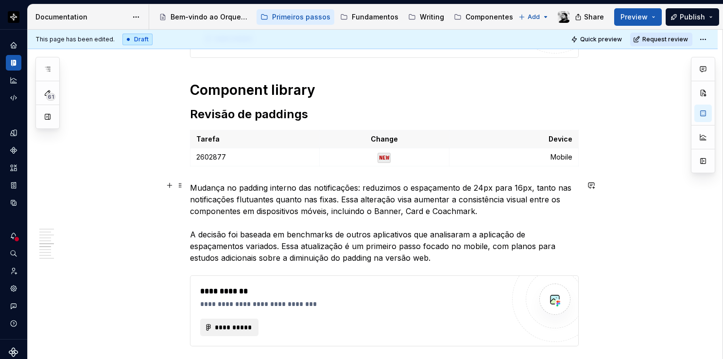
click at [190, 228] on p "Mudança no padding interno das notificações: reduzimos o espaçamento de 24px pa…" at bounding box center [384, 223] width 389 height 82
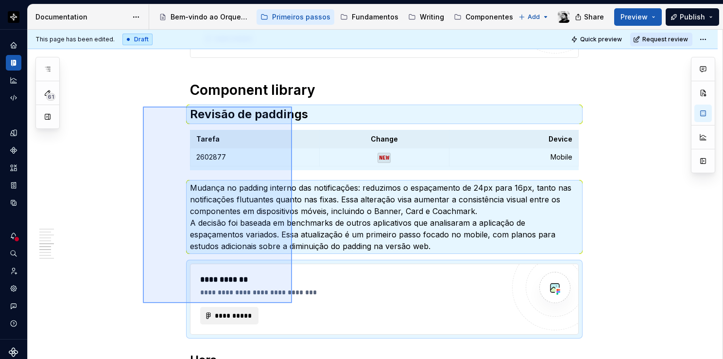
drag, startPoint x: 143, startPoint y: 106, endPoint x: 292, endPoint y: 303, distance: 246.6
click at [292, 303] on div "**********" at bounding box center [375, 194] width 695 height 329
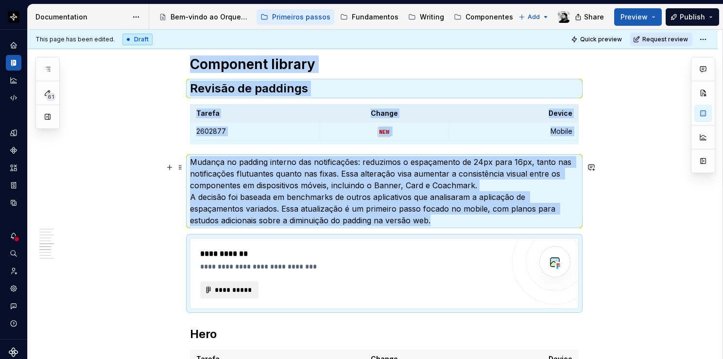
scroll to position [1102, 0]
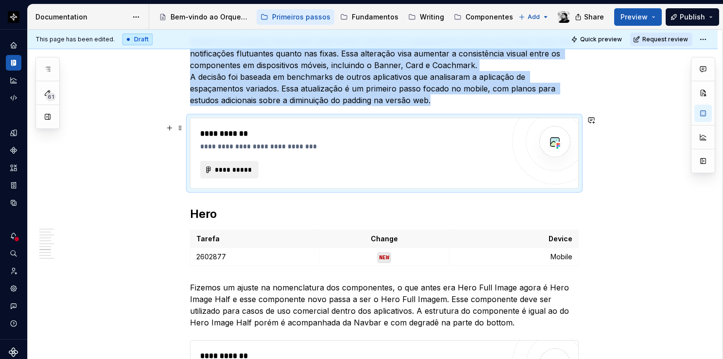
click at [337, 165] on div "**********" at bounding box center [352, 169] width 304 height 17
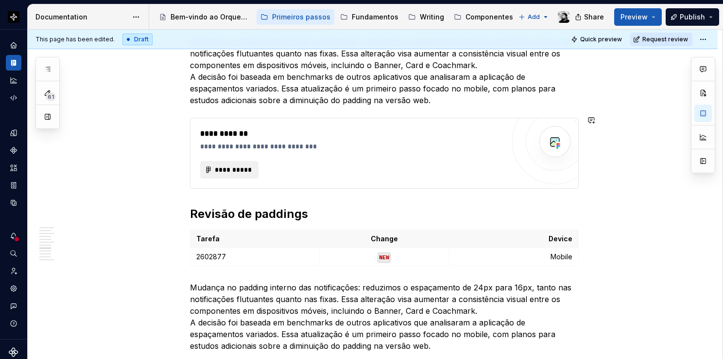
click at [294, 207] on h2 "Revisão de paddings" at bounding box center [384, 214] width 389 height 16
click at [259, 300] on p "Mudança no padding interno das notificações: reduzimos o espaçamento de 24px pa…" at bounding box center [384, 316] width 389 height 70
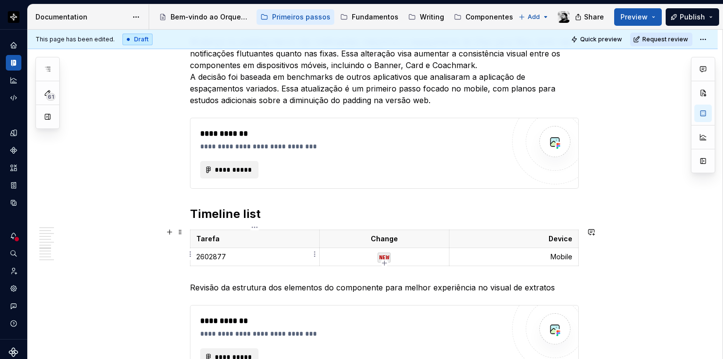
click at [243, 254] on p "2602877" at bounding box center [254, 257] width 117 height 10
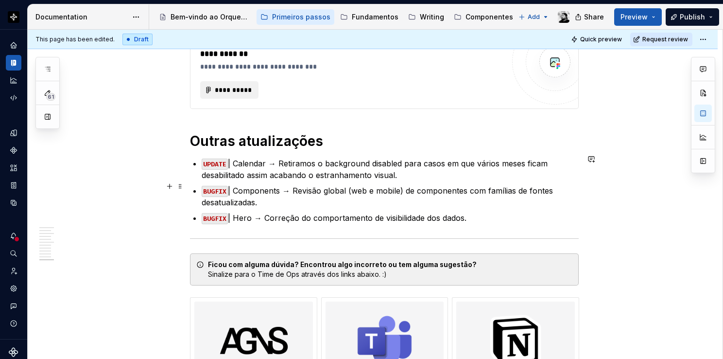
scroll to position [1831, 0]
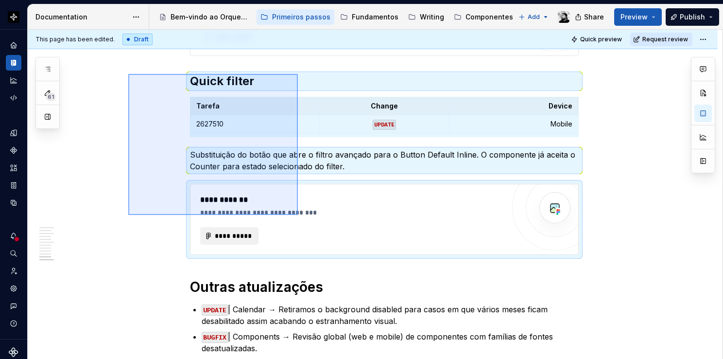
drag, startPoint x: 128, startPoint y: 74, endPoint x: 298, endPoint y: 215, distance: 220.5
click at [298, 215] on div "**********" at bounding box center [375, 194] width 695 height 329
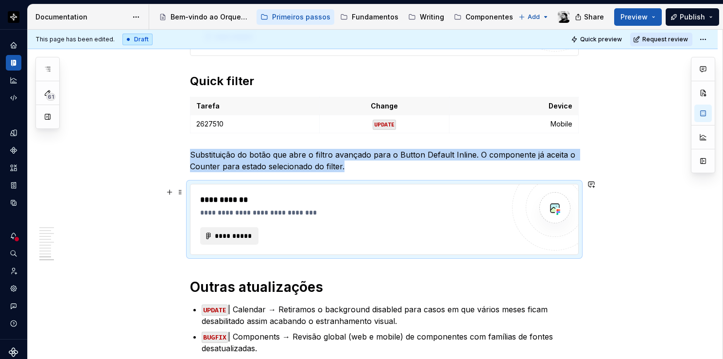
click at [336, 211] on div "**********" at bounding box center [352, 213] width 304 height 10
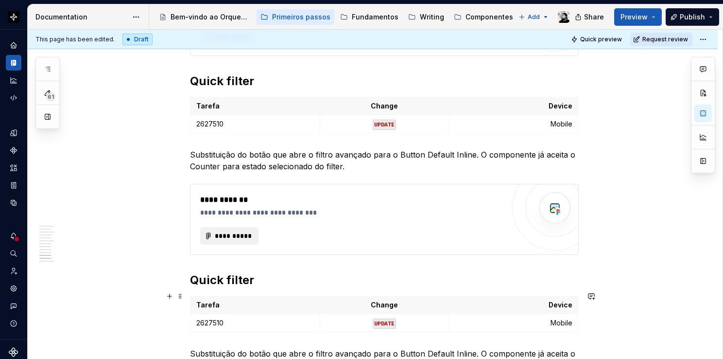
click at [239, 281] on h2 "Quick filter" at bounding box center [384, 280] width 389 height 16
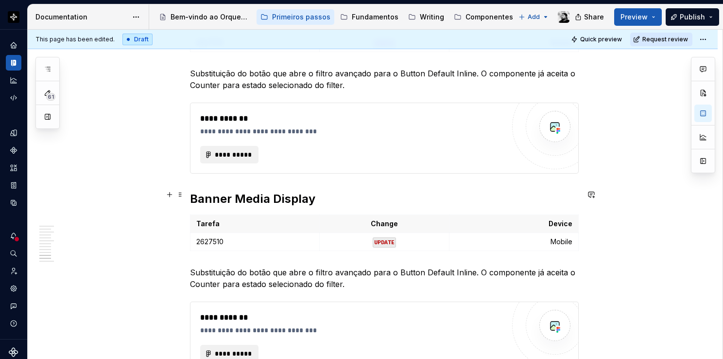
scroll to position [1928, 0]
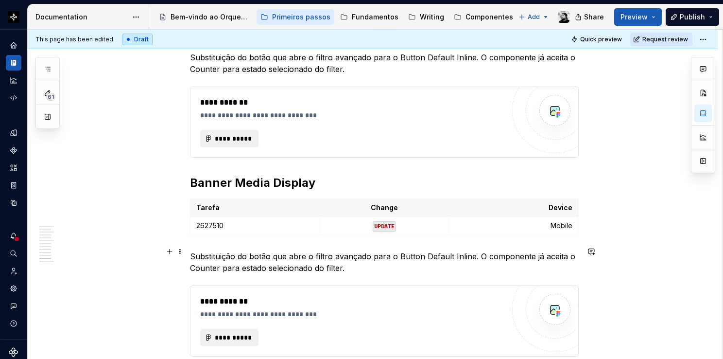
click at [277, 250] on p "Substituição do botão que abre o filtro avançado para o Button Default Inline. …" at bounding box center [384, 261] width 389 height 23
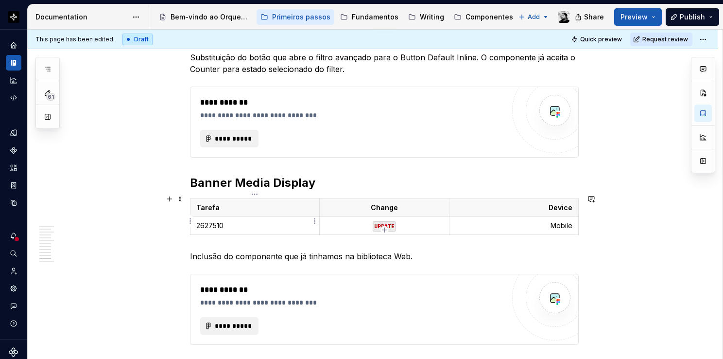
click at [266, 222] on p "2627510" at bounding box center [254, 226] width 117 height 10
click at [384, 221] on code "UPDATE" at bounding box center [384, 226] width 23 height 10
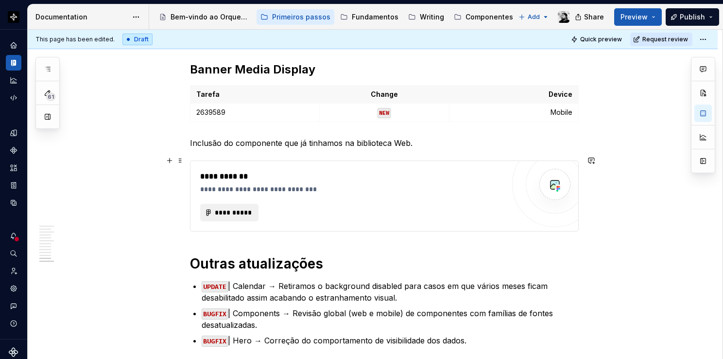
scroll to position [2025, 0]
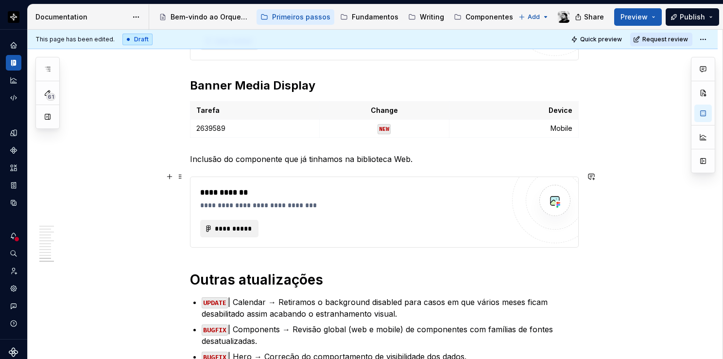
click at [510, 227] on div "**********" at bounding box center [385, 212] width 388 height 70
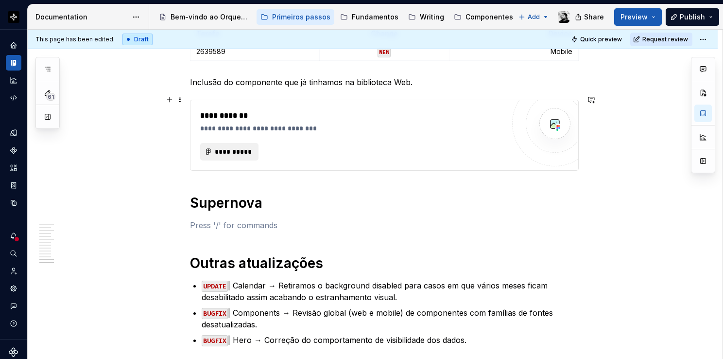
scroll to position [2171, 0]
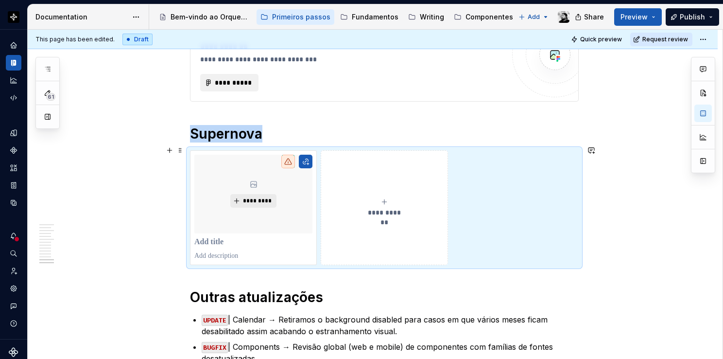
click at [523, 180] on div "**********" at bounding box center [384, 207] width 389 height 115
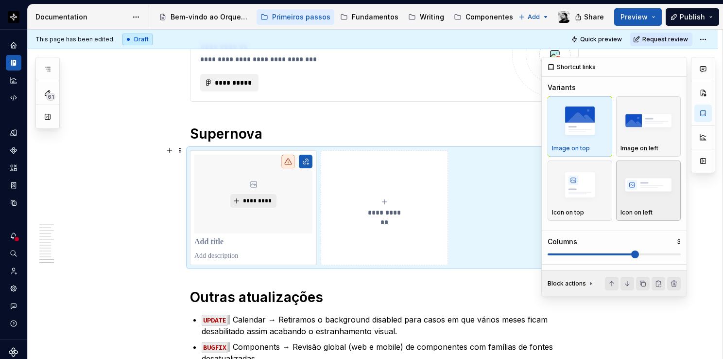
click at [655, 182] on img "button" at bounding box center [649, 184] width 56 height 35
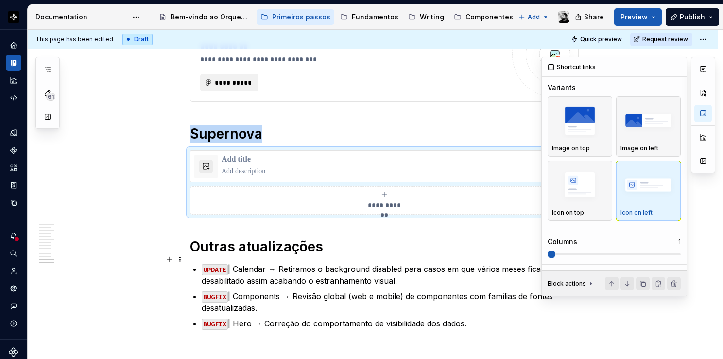
click at [548, 255] on span at bounding box center [548, 254] width 0 height 2
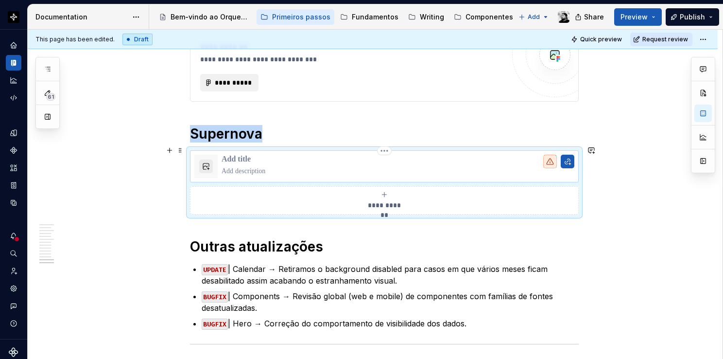
click at [249, 155] on p at bounding box center [398, 160] width 353 height 10
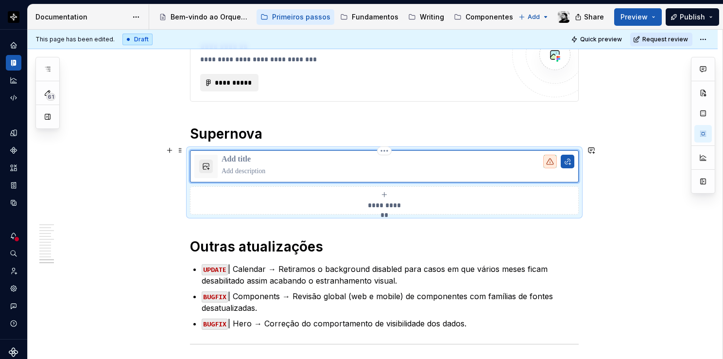
type textarea "*"
click at [264, 167] on p at bounding box center [398, 171] width 353 height 10
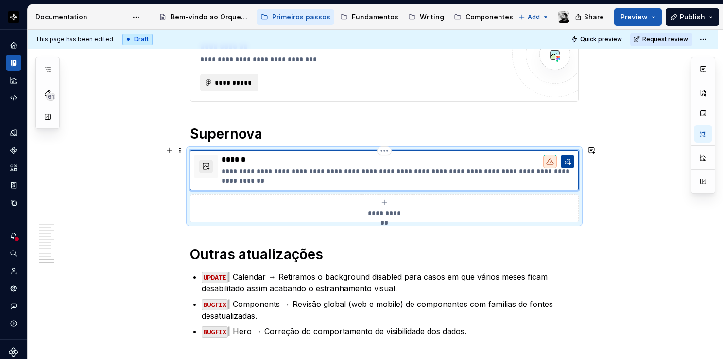
click at [568, 156] on button "button" at bounding box center [568, 162] width 14 height 14
type textarea "*"
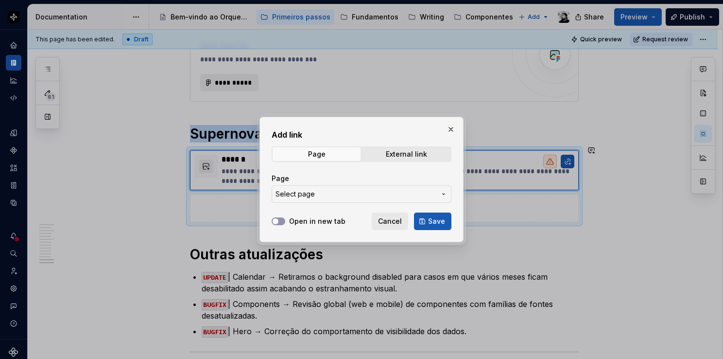
click at [391, 190] on span "Select page" at bounding box center [356, 194] width 160 height 10
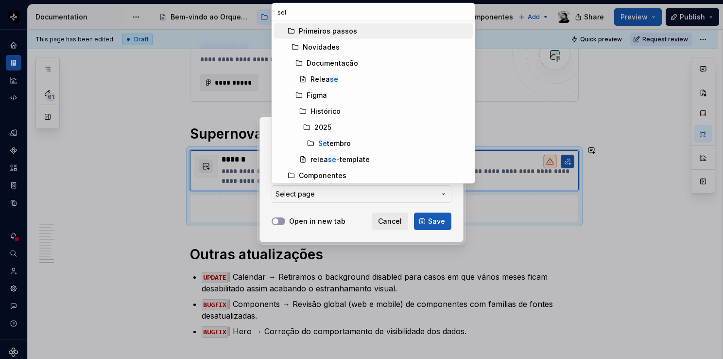
type input "sele"
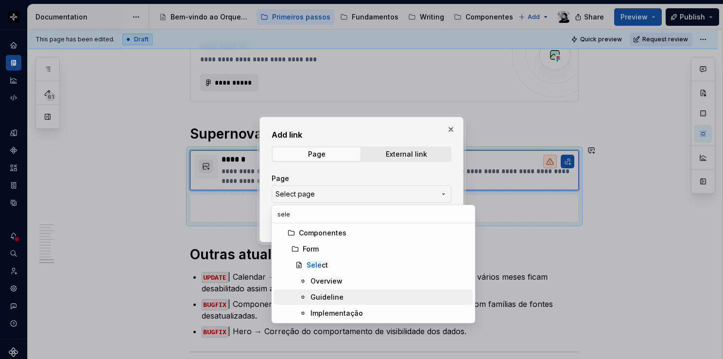
click at [338, 296] on div "Guideline" at bounding box center [327, 297] width 33 height 10
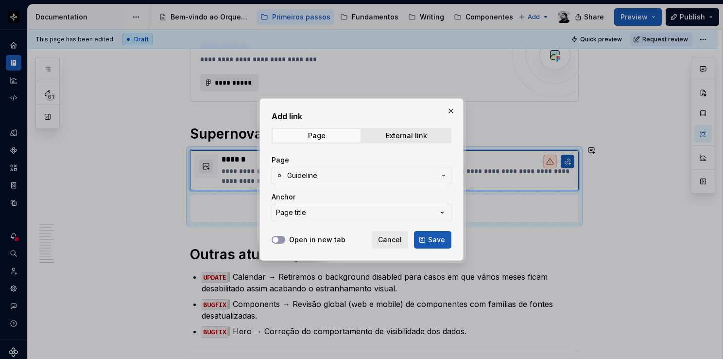
click at [331, 212] on button "Page title" at bounding box center [362, 212] width 180 height 17
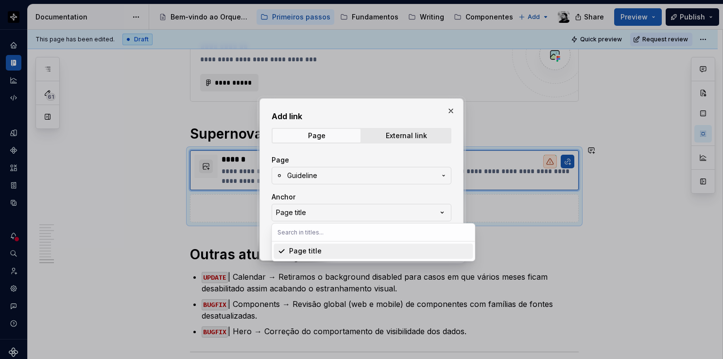
click at [331, 212] on div "Add link Page External link Page Guideline Anchor Page title Open in new tab Ca…" at bounding box center [361, 179] width 723 height 359
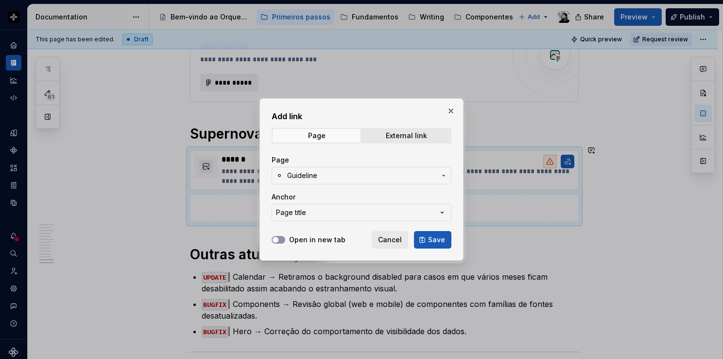
click at [331, 212] on button "Page title" at bounding box center [362, 212] width 180 height 17
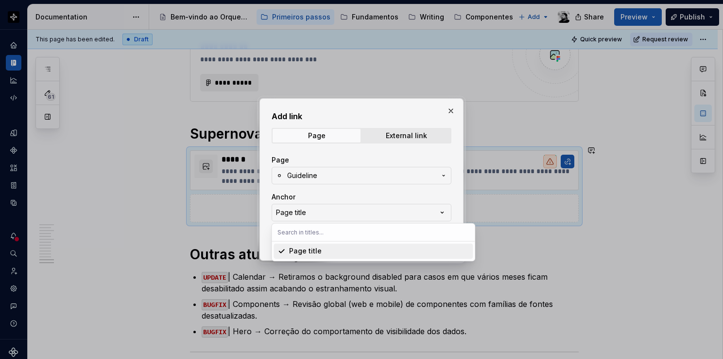
click at [331, 212] on div "Add link Page External link Page Guideline Anchor Page title Open in new tab Ca…" at bounding box center [361, 179] width 723 height 359
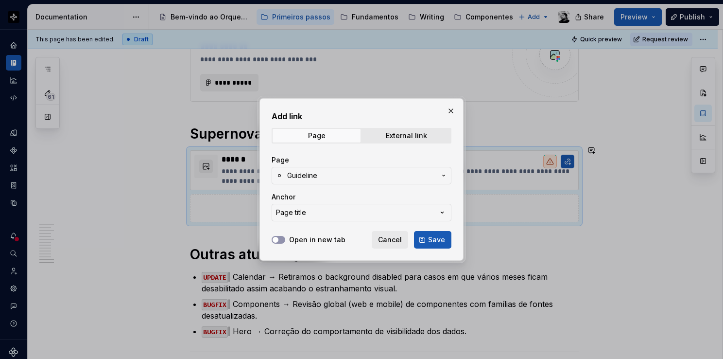
click at [321, 238] on label "Open in new tab" at bounding box center [317, 240] width 56 height 10
click at [285, 238] on button "Open in new tab" at bounding box center [279, 240] width 14 height 8
click at [426, 243] on button "Save" at bounding box center [432, 239] width 37 height 17
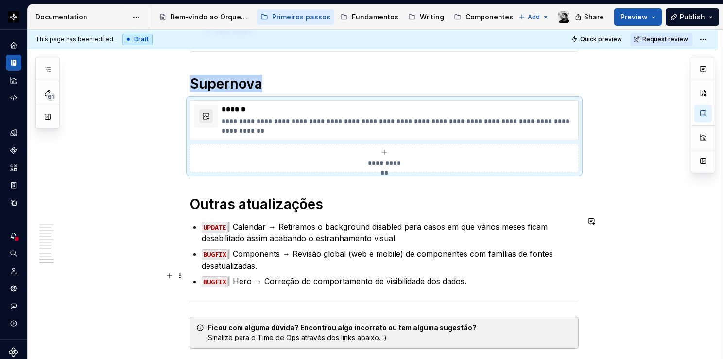
scroll to position [2219, 0]
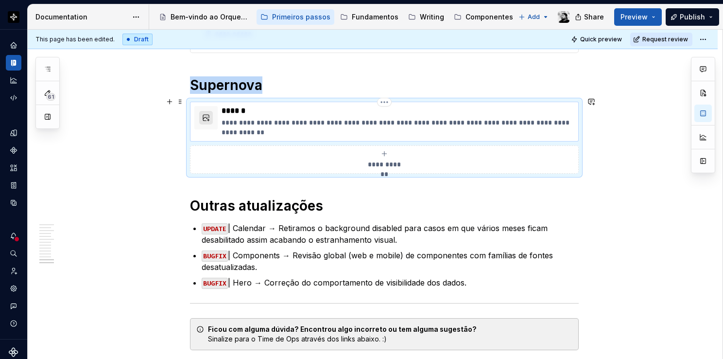
click at [204, 112] on button "button" at bounding box center [206, 118] width 14 height 14
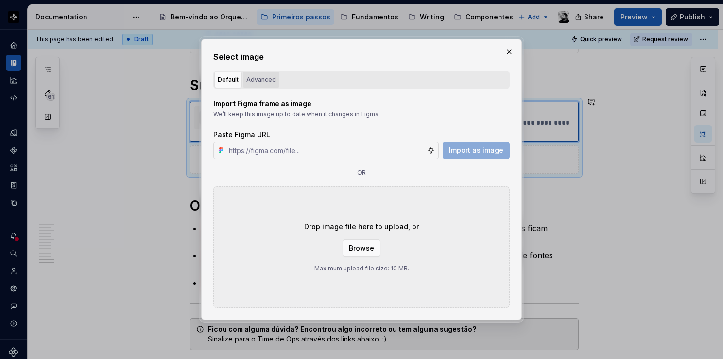
type textarea "*"
click at [267, 81] on div "Advanced" at bounding box center [261, 80] width 30 height 10
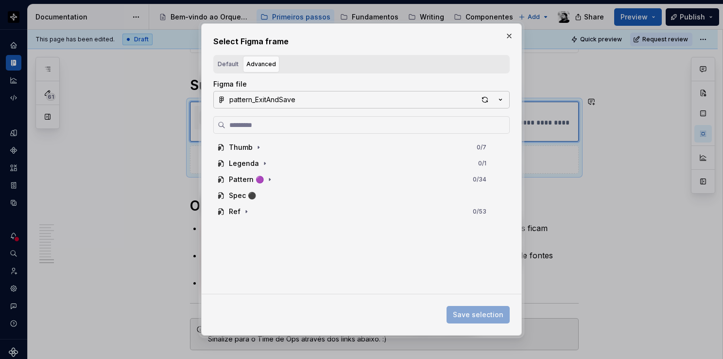
click at [285, 100] on div "pattern_ExitAndSave" at bounding box center [262, 100] width 66 height 10
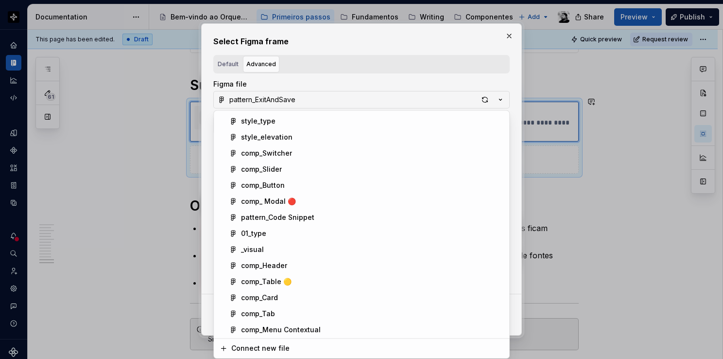
scroll to position [583, 0]
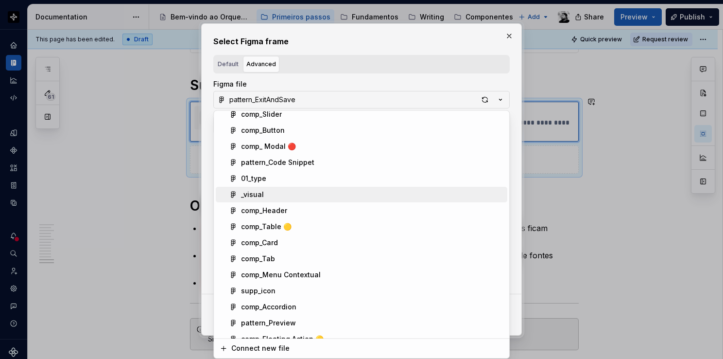
click at [332, 192] on div "_visual" at bounding box center [372, 195] width 262 height 10
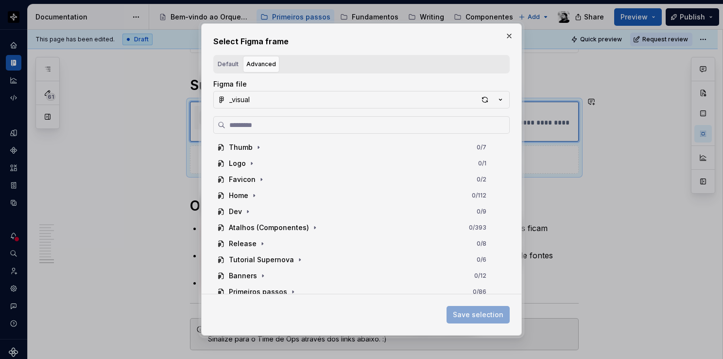
click at [305, 123] on input "search" at bounding box center [367, 125] width 284 height 10
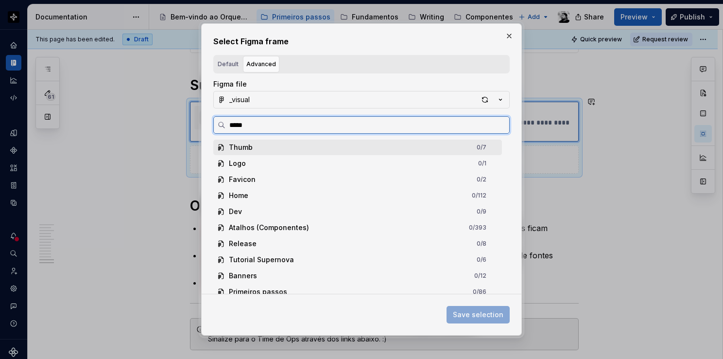
type input "******"
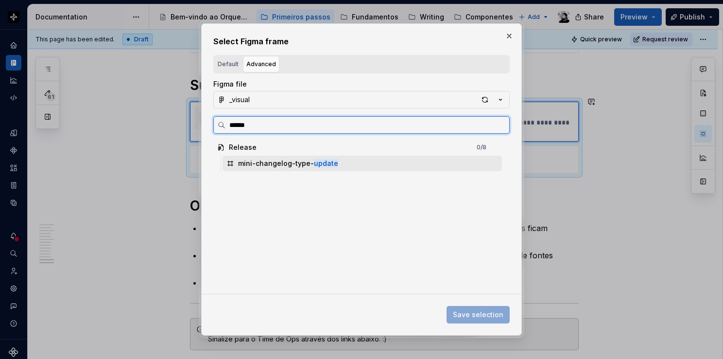
click at [319, 163] on mark "update" at bounding box center [326, 163] width 24 height 8
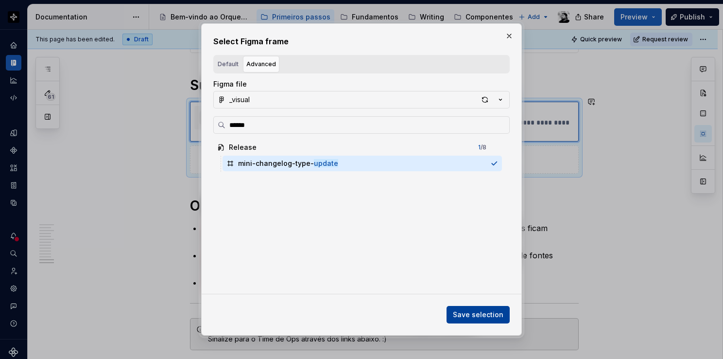
click at [468, 312] on span "Save selection" at bounding box center [478, 315] width 51 height 10
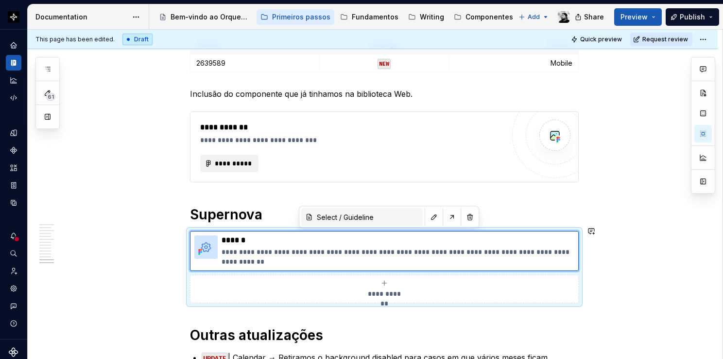
scroll to position [2074, 0]
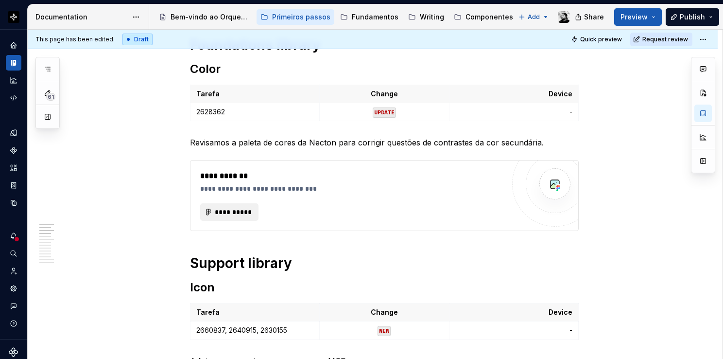
scroll to position [381, 0]
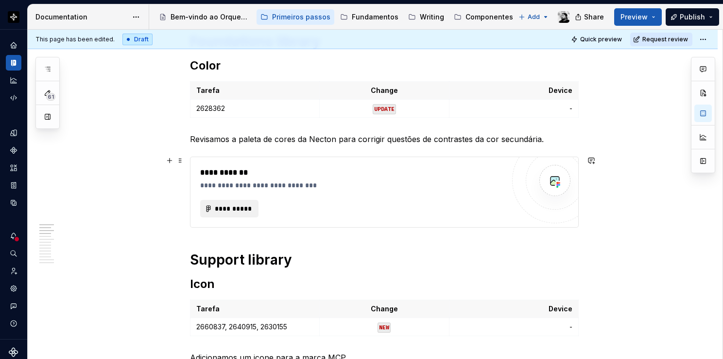
click at [358, 193] on div "**********" at bounding box center [352, 192] width 304 height 51
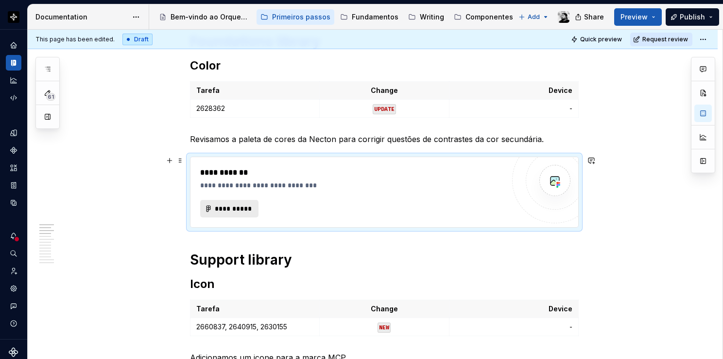
click at [220, 208] on span "**********" at bounding box center [233, 209] width 38 height 10
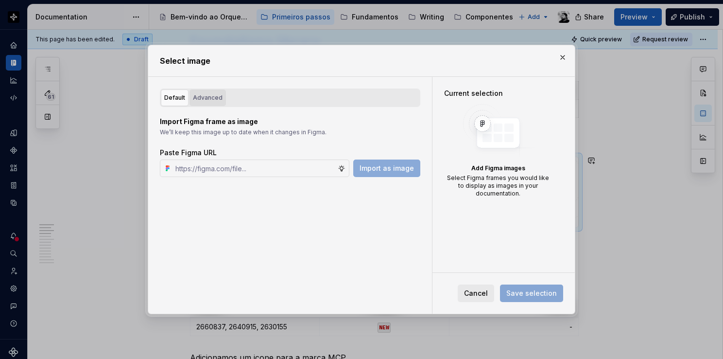
click at [217, 93] on div "Advanced" at bounding box center [208, 98] width 30 height 10
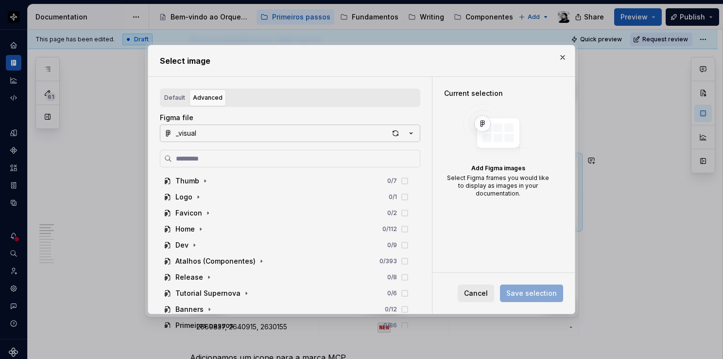
click at [259, 134] on button "_visual" at bounding box center [290, 132] width 260 height 17
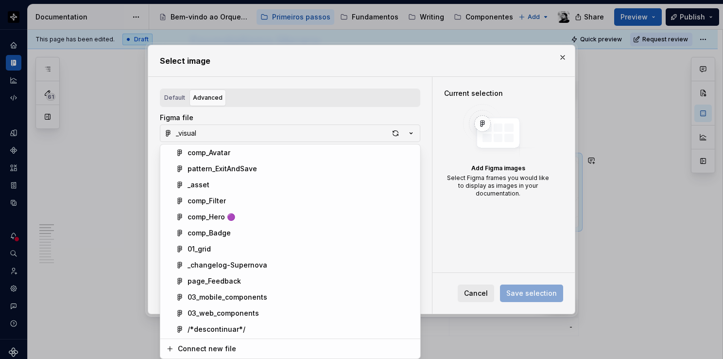
scroll to position [194, 0]
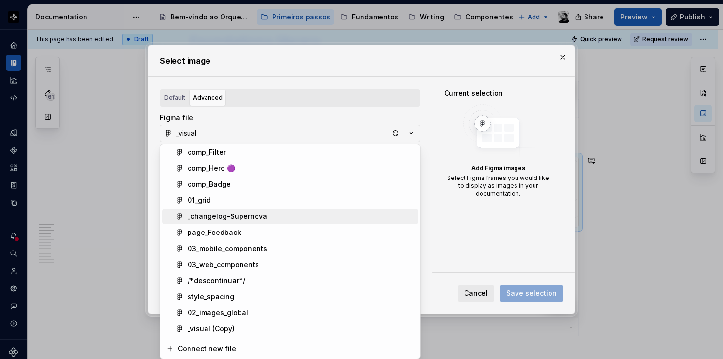
click at [265, 218] on div "_changelog-Supernova" at bounding box center [301, 216] width 227 height 10
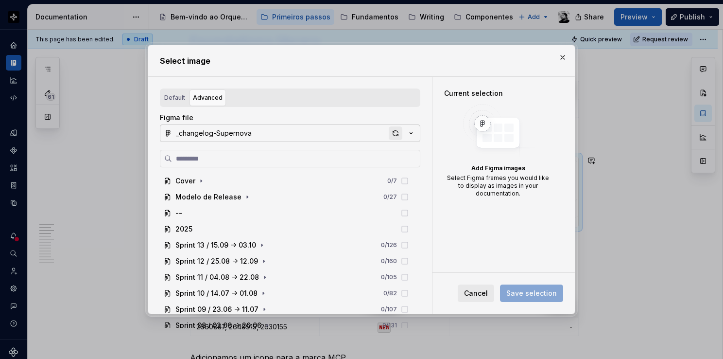
click at [393, 132] on div "button" at bounding box center [396, 133] width 14 height 14
type textarea "*"
click at [231, 136] on div "_changelog-Supernova" at bounding box center [214, 133] width 76 height 10
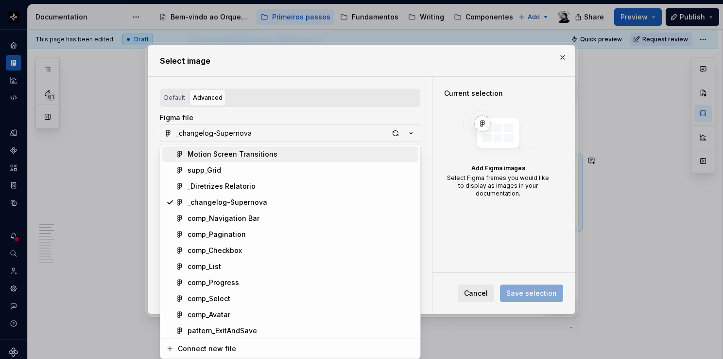
click at [230, 135] on div "Select image Default Advanced Import Figma frame as image We’ll keep this image…" at bounding box center [361, 179] width 723 height 359
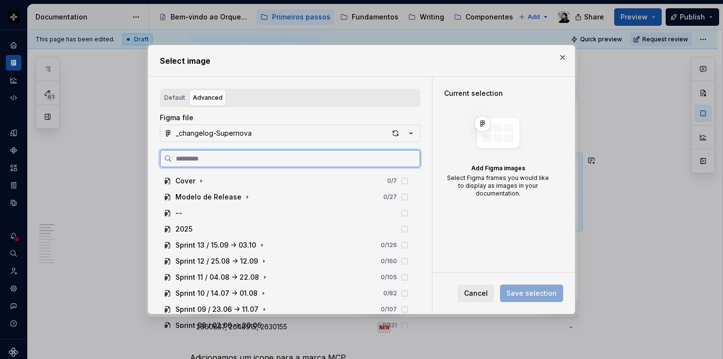
click at [223, 156] on input "search" at bounding box center [296, 159] width 248 height 10
paste input "**********"
type input "**********"
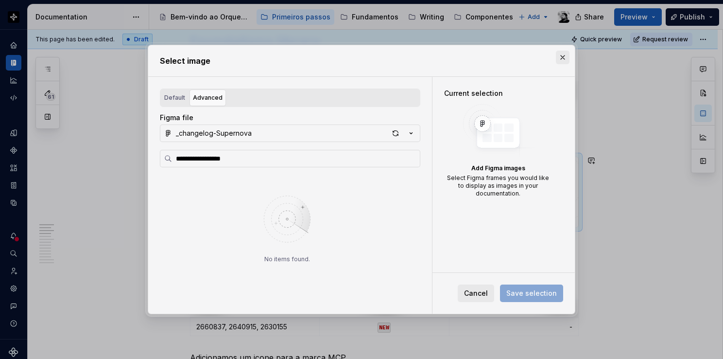
click at [566, 59] on button "button" at bounding box center [563, 58] width 14 height 14
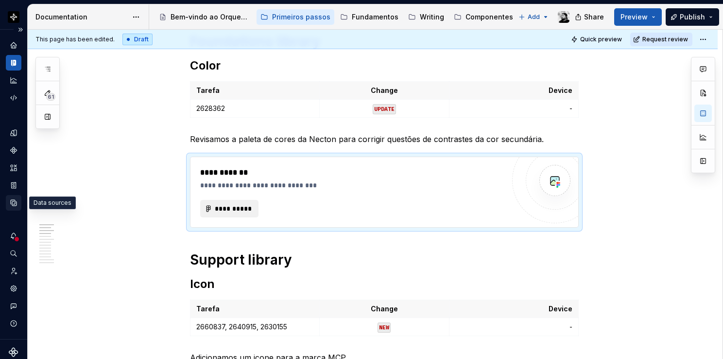
click at [13, 199] on icon "Data sources" at bounding box center [13, 202] width 9 height 9
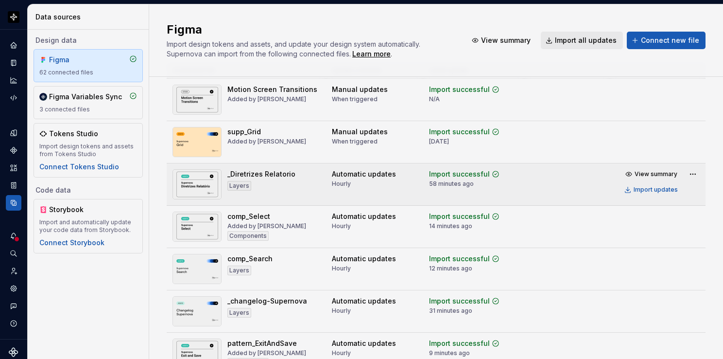
scroll to position [49, 0]
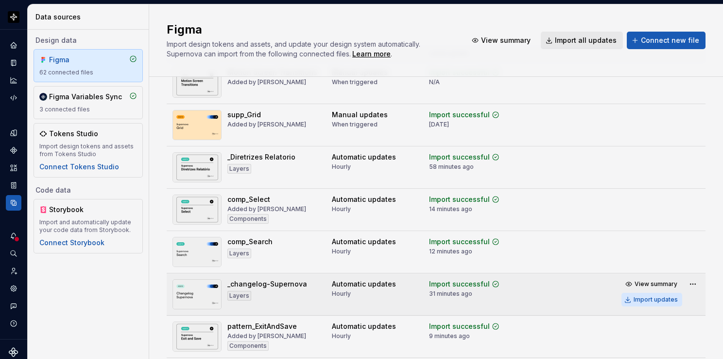
click at [645, 299] on div "Import updates" at bounding box center [656, 299] width 44 height 8
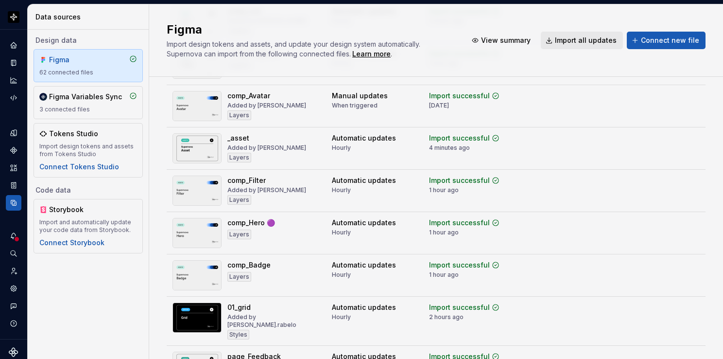
scroll to position [680, 0]
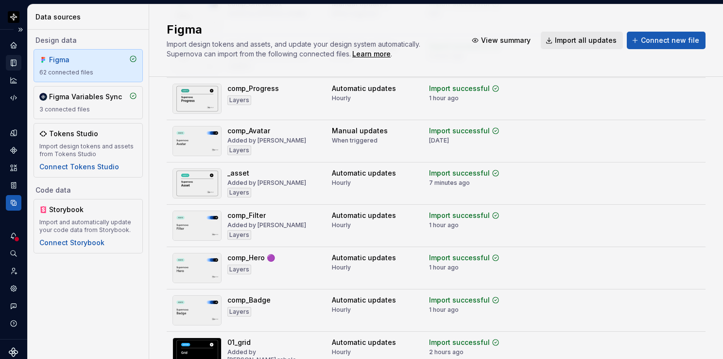
click at [11, 61] on icon "Documentation" at bounding box center [13, 63] width 5 height 6
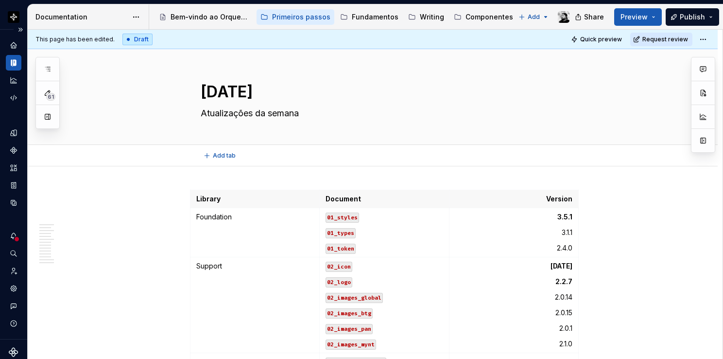
type textarea "*"
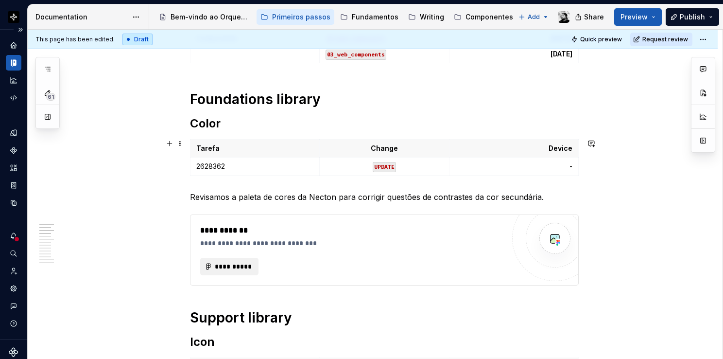
scroll to position [340, 0]
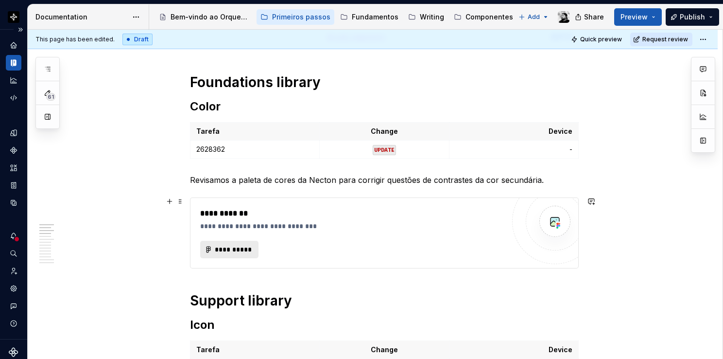
click at [235, 248] on span "**********" at bounding box center [233, 249] width 38 height 10
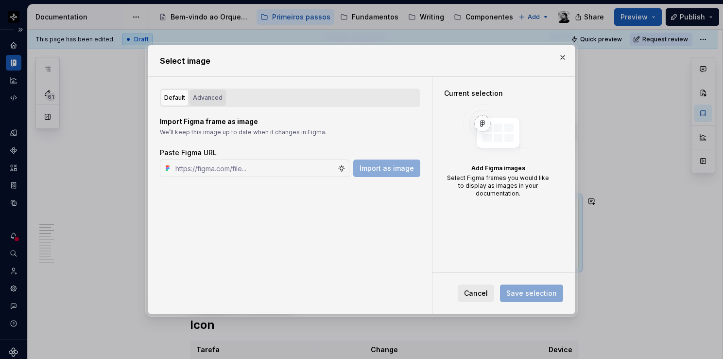
click at [215, 97] on div "Advanced" at bounding box center [208, 98] width 30 height 10
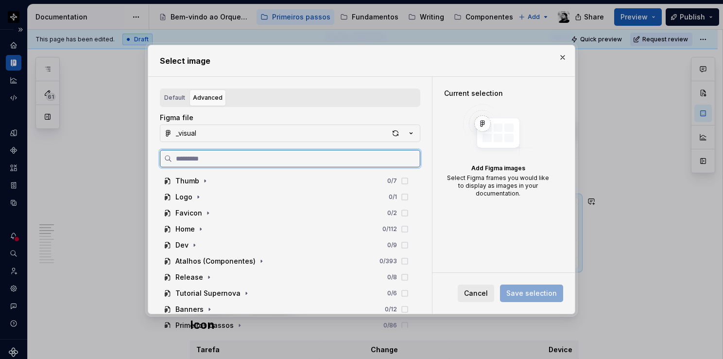
click at [237, 160] on input "search" at bounding box center [296, 159] width 248 height 10
paste input "**********"
type input "**********"
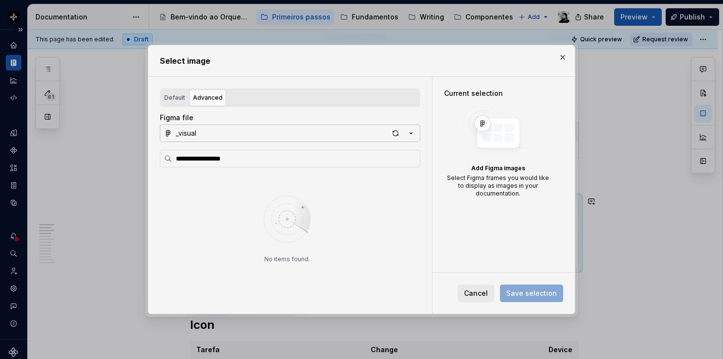
click at [259, 131] on button "_visual" at bounding box center [290, 132] width 260 height 17
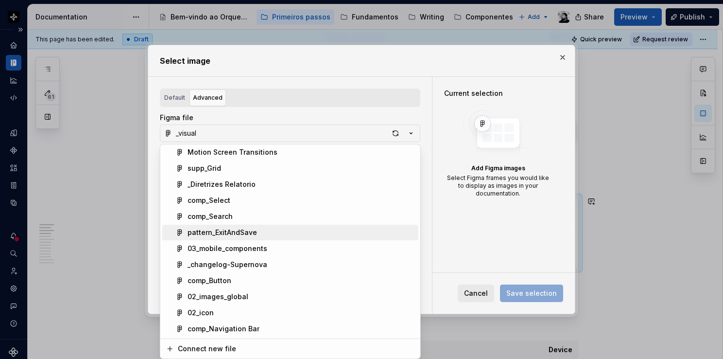
scroll to position [0, 0]
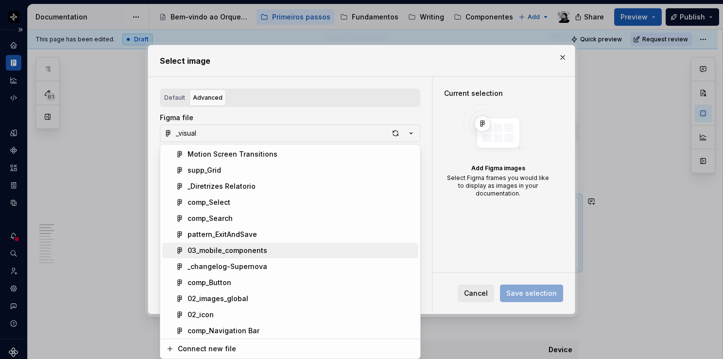
click at [243, 261] on div "_changelog-Supernova" at bounding box center [228, 266] width 80 height 10
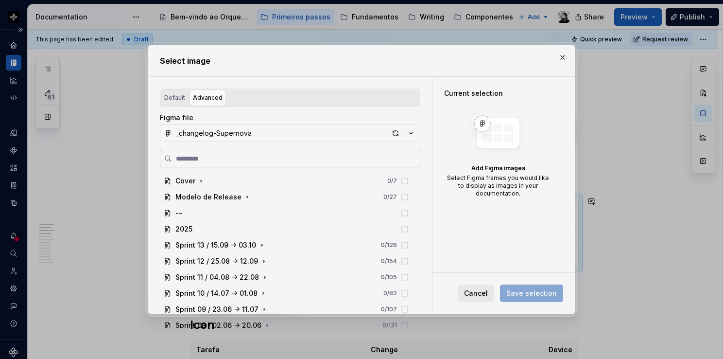
click at [227, 161] on input "search" at bounding box center [296, 159] width 248 height 10
type input "**********"
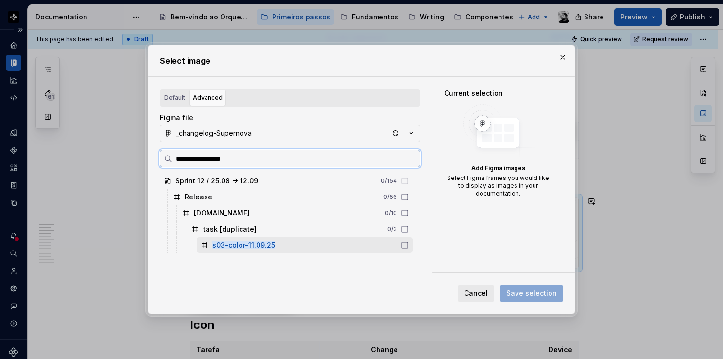
click at [304, 244] on div "s03-color-11.09.25" at bounding box center [305, 245] width 216 height 16
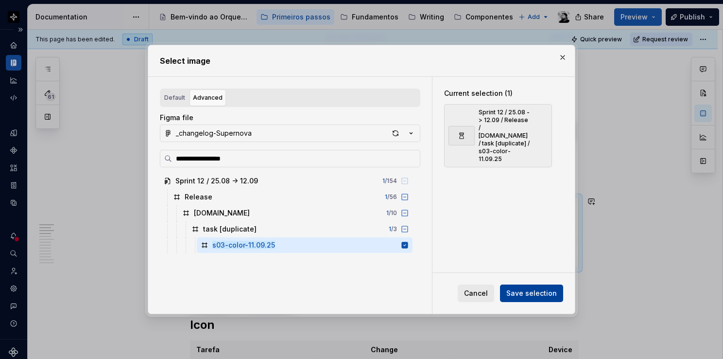
click at [541, 297] on span "Save selection" at bounding box center [531, 293] width 51 height 10
type textarea "*"
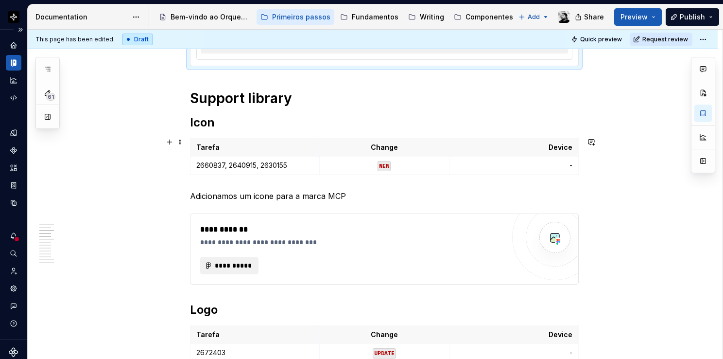
scroll to position [680, 0]
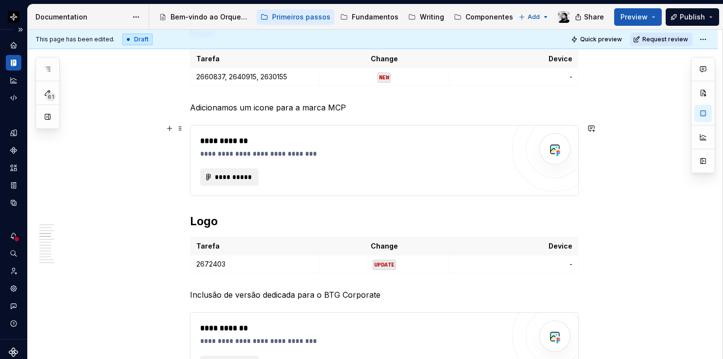
click at [294, 168] on div "**********" at bounding box center [352, 176] width 304 height 17
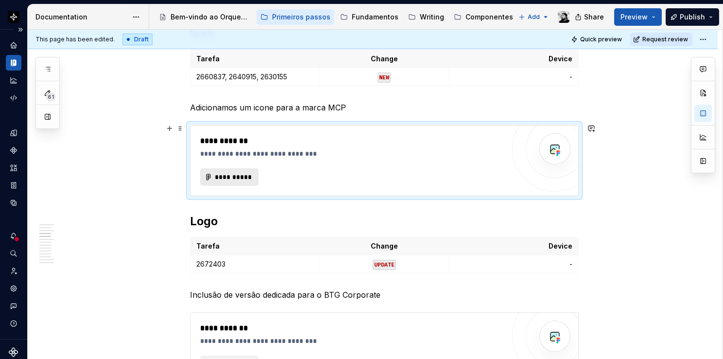
click at [254, 172] on button "**********" at bounding box center [229, 176] width 58 height 17
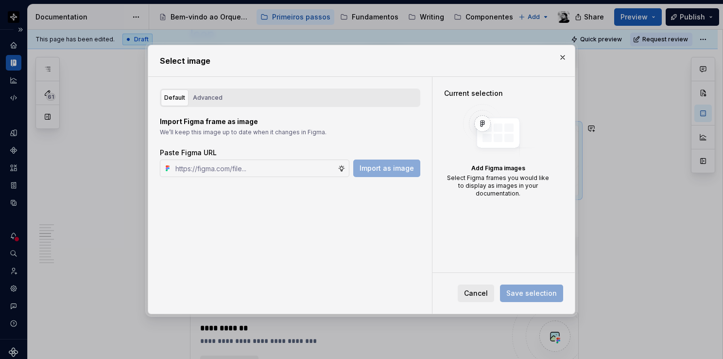
click at [206, 88] on div "Default Advanced" at bounding box center [290, 97] width 260 height 18
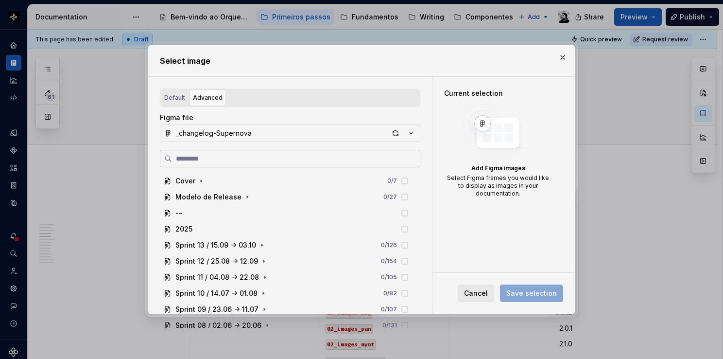
scroll to position [680, 0]
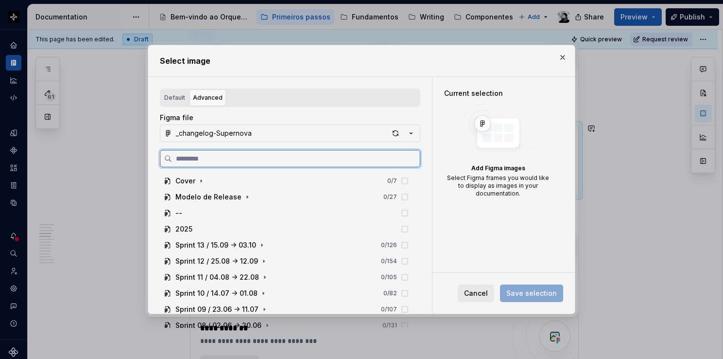
click at [221, 156] on input "search" at bounding box center [296, 159] width 248 height 10
paste input "**********"
type input "**********"
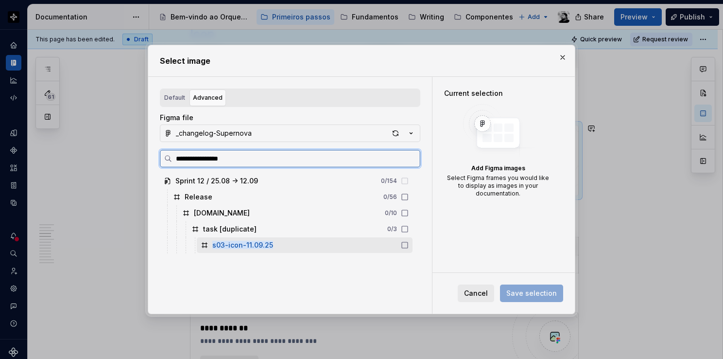
click at [294, 246] on div "s03-icon-11.09.25" at bounding box center [305, 245] width 216 height 16
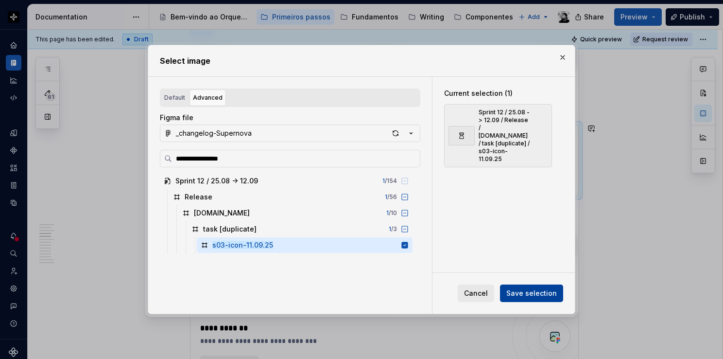
click at [530, 297] on span "Save selection" at bounding box center [531, 293] width 51 height 10
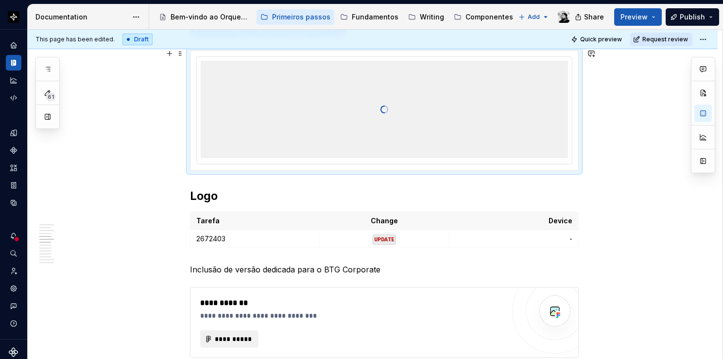
scroll to position [913, 0]
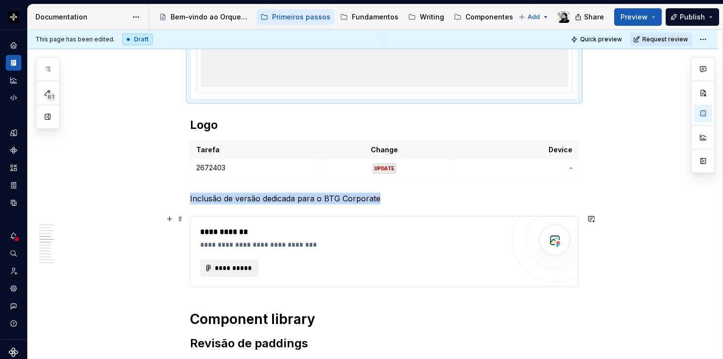
click at [321, 255] on div "**********" at bounding box center [352, 251] width 304 height 51
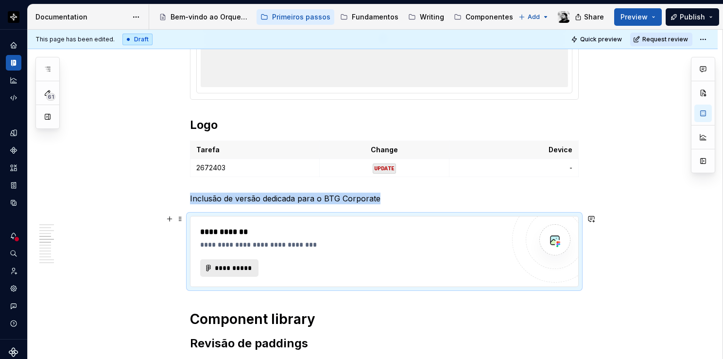
click at [235, 266] on span "**********" at bounding box center [233, 268] width 38 height 10
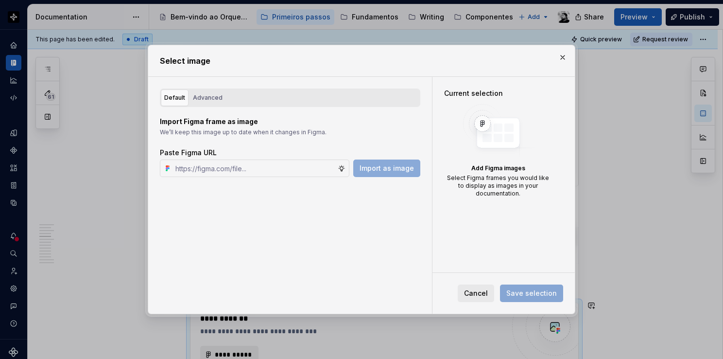
type textarea "*"
click at [216, 96] on div "Advanced" at bounding box center [208, 98] width 30 height 10
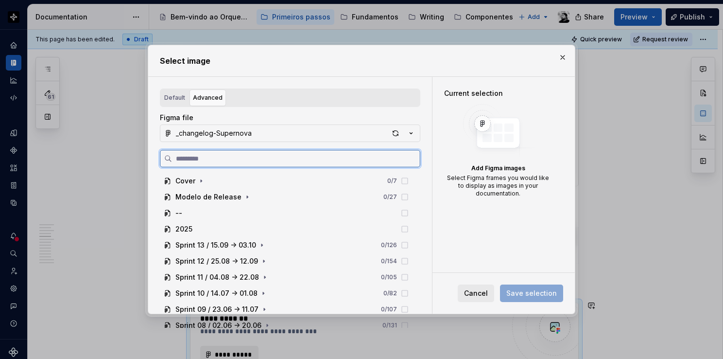
click at [228, 163] on input "search" at bounding box center [296, 159] width 248 height 10
paste input "**********"
type input "**********"
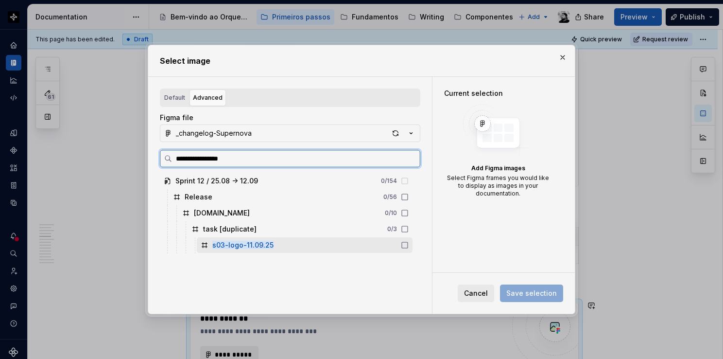
click at [241, 250] on div "s03-logo-11.09.25" at bounding box center [305, 245] width 216 height 16
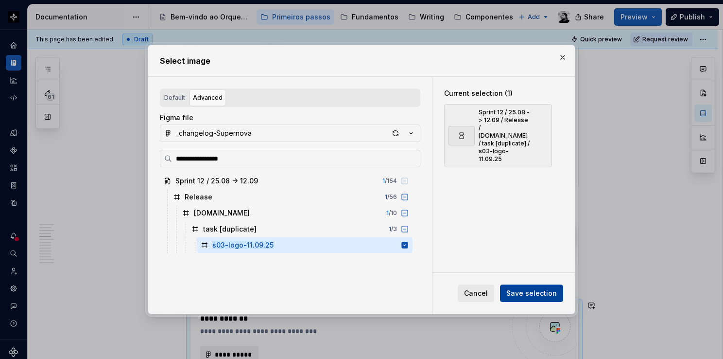
click at [536, 292] on span "Save selection" at bounding box center [531, 293] width 51 height 10
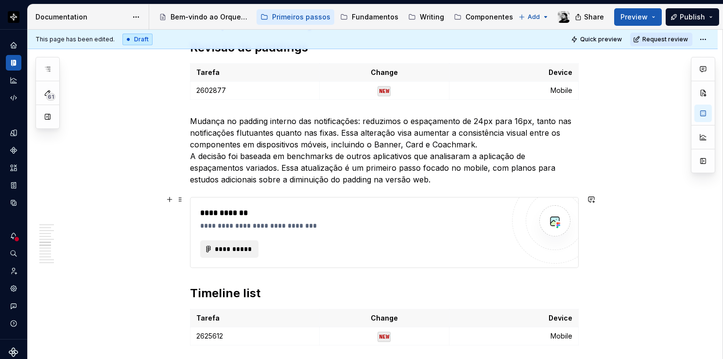
scroll to position [1460, 0]
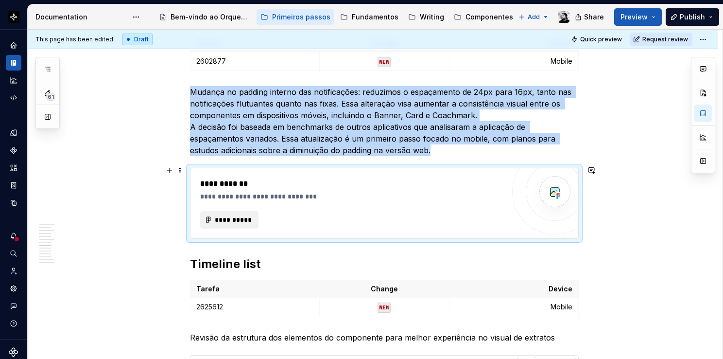
click at [316, 202] on div "**********" at bounding box center [352, 203] width 304 height 51
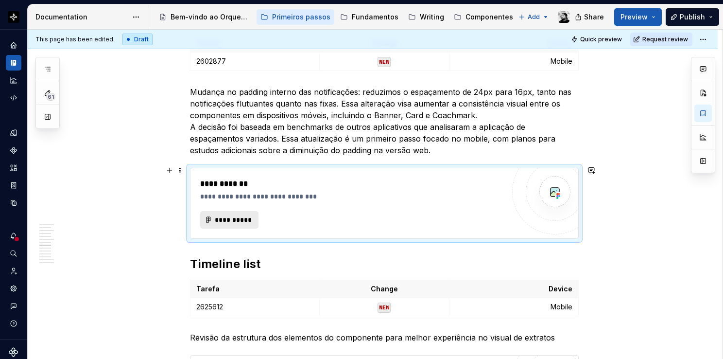
click at [225, 217] on span "**********" at bounding box center [233, 220] width 38 height 10
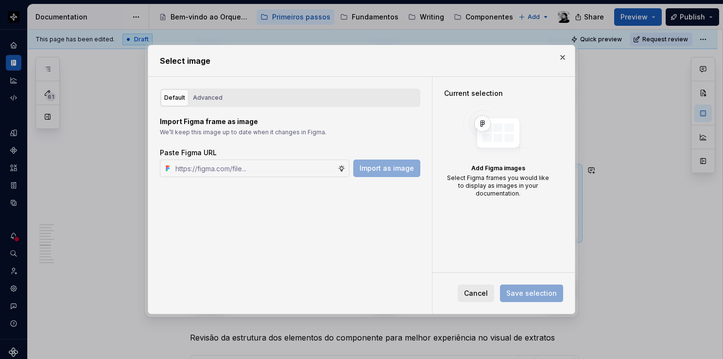
type textarea "*"
click at [218, 96] on div "Advanced" at bounding box center [208, 98] width 30 height 10
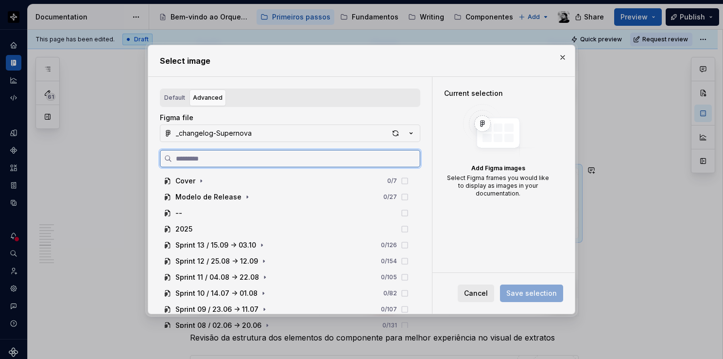
click at [225, 154] on input "search" at bounding box center [296, 159] width 248 height 10
paste input "**********"
type input "**********"
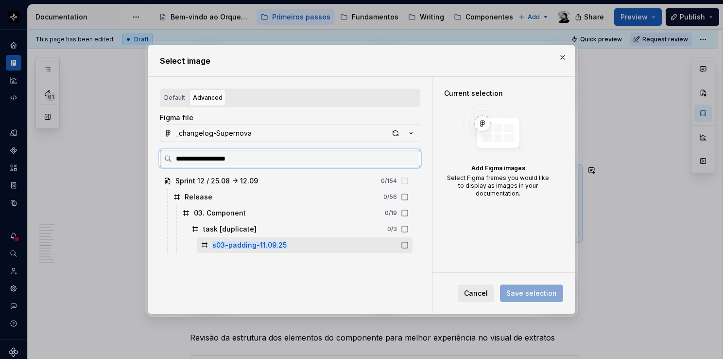
click at [267, 242] on mark "s03-padding-11.09.25" at bounding box center [249, 245] width 74 height 8
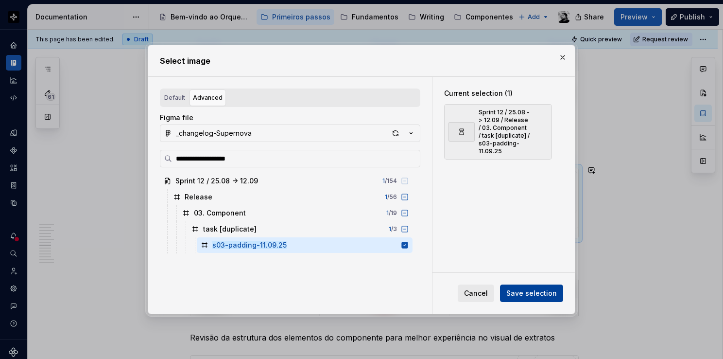
click at [525, 293] on span "Save selection" at bounding box center [531, 293] width 51 height 10
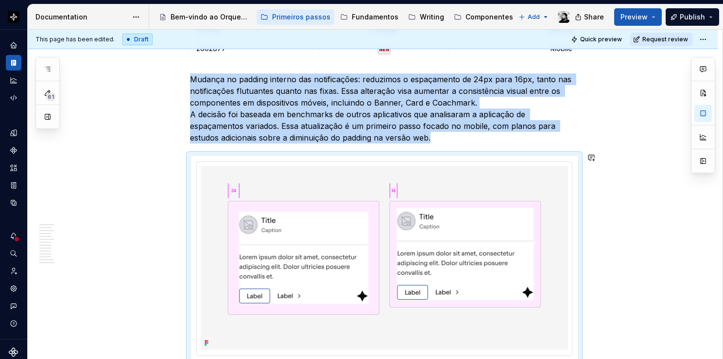
type textarea "*"
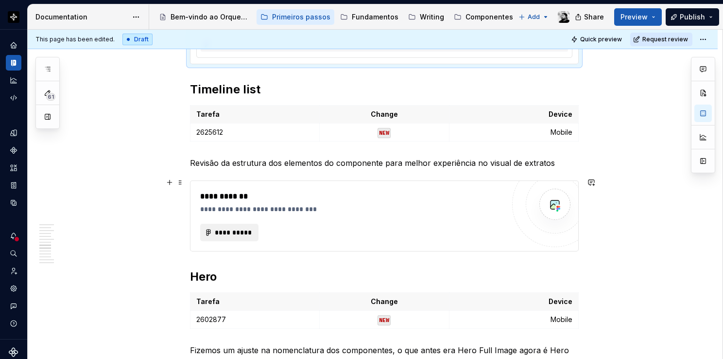
scroll to position [1861, 0]
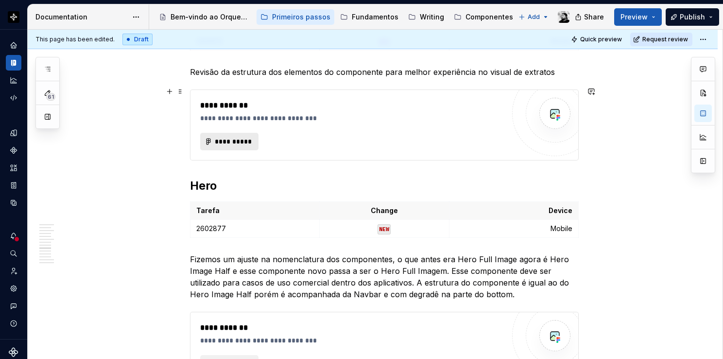
click at [240, 137] on span "**********" at bounding box center [233, 142] width 38 height 10
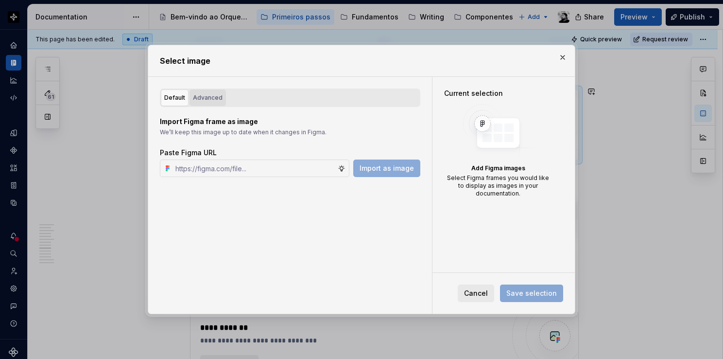
click at [208, 94] on div "Advanced" at bounding box center [208, 98] width 30 height 10
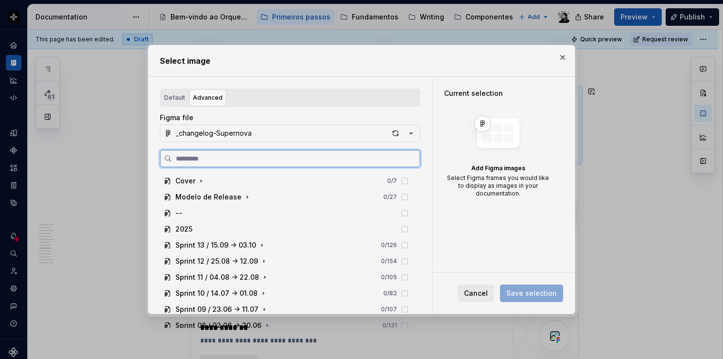
click at [223, 158] on input "search" at bounding box center [296, 159] width 248 height 10
paste input "**********"
type input "**********"
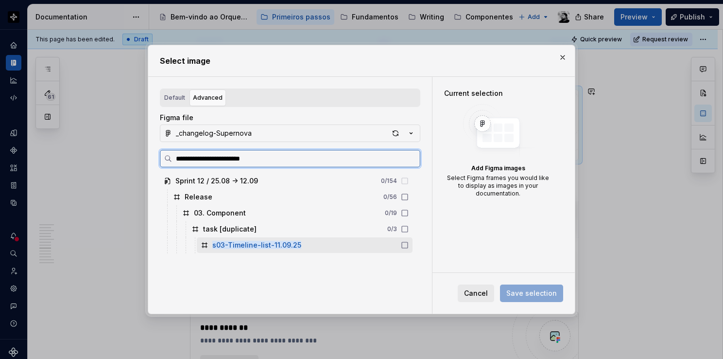
click at [248, 246] on mark "s03-Timeline-list-11.09.25" at bounding box center [256, 245] width 89 height 8
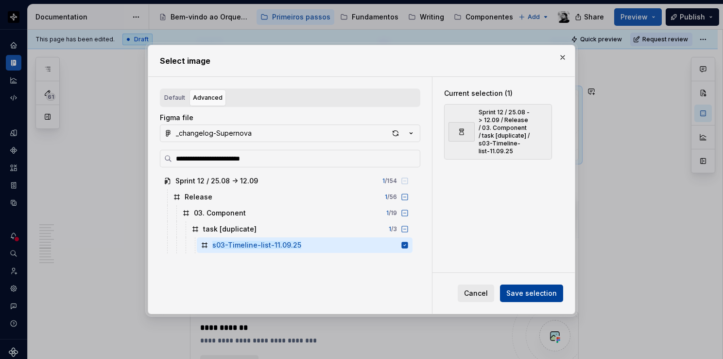
click at [537, 292] on span "Save selection" at bounding box center [531, 293] width 51 height 10
type textarea "*"
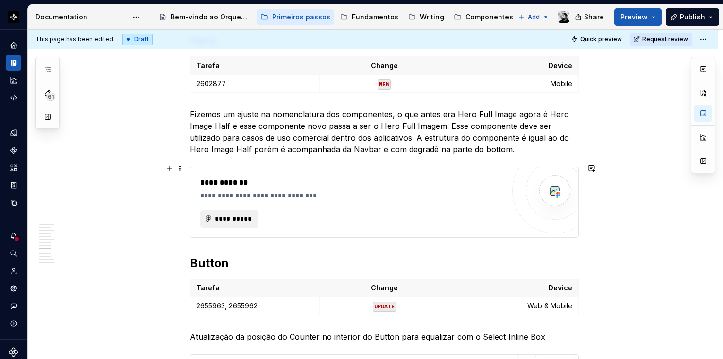
scroll to position [2201, 0]
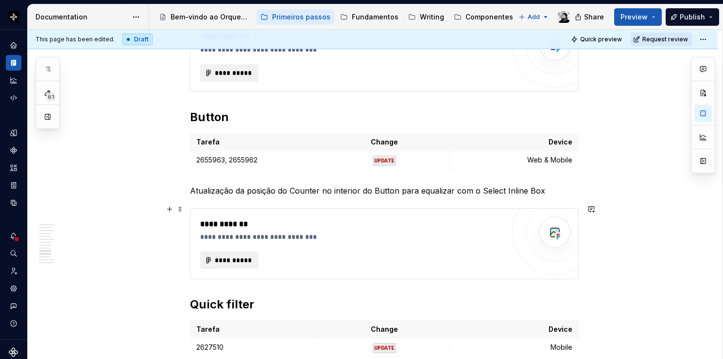
click at [284, 263] on div "**********" at bounding box center [352, 259] width 304 height 17
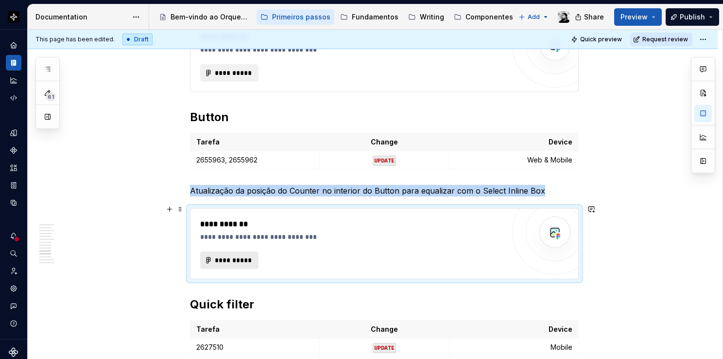
click at [230, 260] on span "**********" at bounding box center [233, 260] width 38 height 10
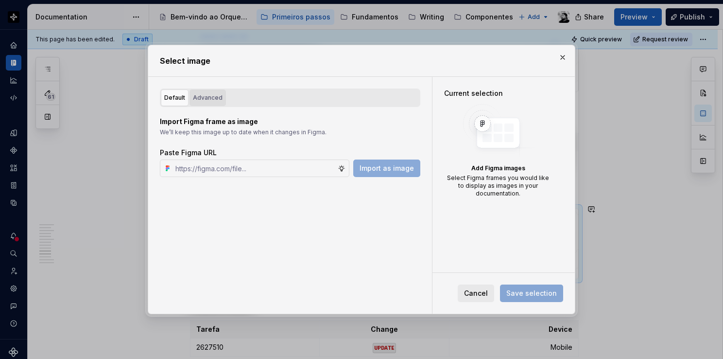
click at [208, 94] on div "Advanced" at bounding box center [208, 98] width 30 height 10
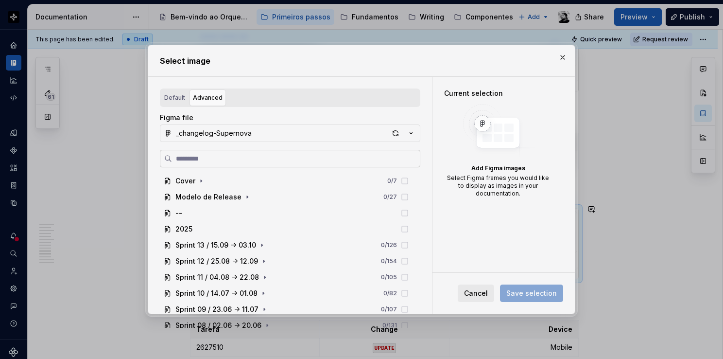
click at [211, 153] on label at bounding box center [290, 158] width 260 height 17
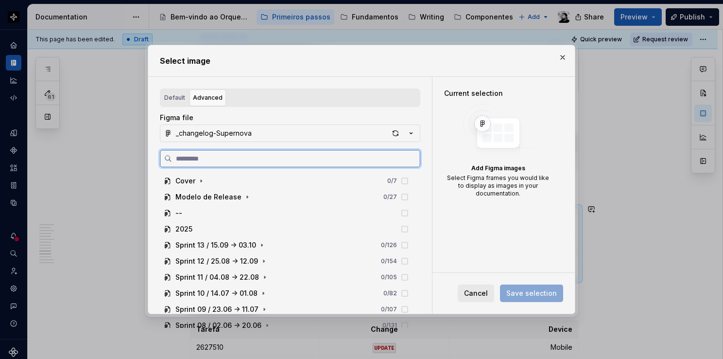
click at [211, 154] on input "search" at bounding box center [296, 159] width 248 height 10
paste input "**********"
type input "**********"
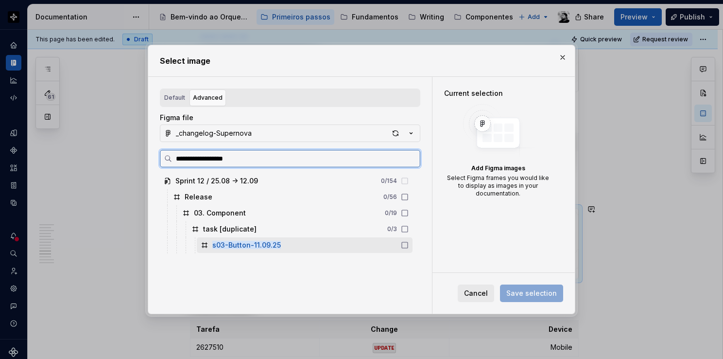
click at [239, 249] on div "s03-Button-11.09.25" at bounding box center [246, 245] width 69 height 10
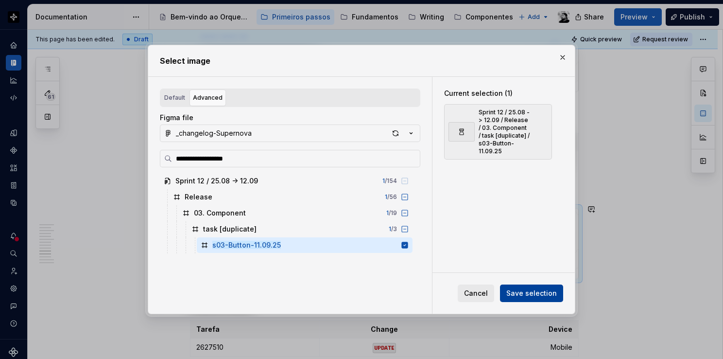
click at [547, 289] on span "Save selection" at bounding box center [531, 293] width 51 height 10
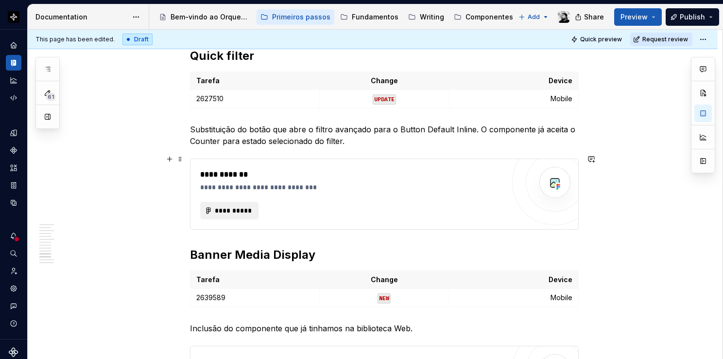
scroll to position [2493, 0]
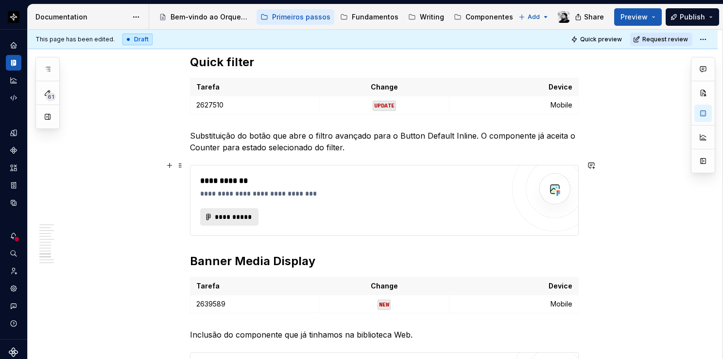
click at [219, 212] on span "**********" at bounding box center [233, 217] width 38 height 10
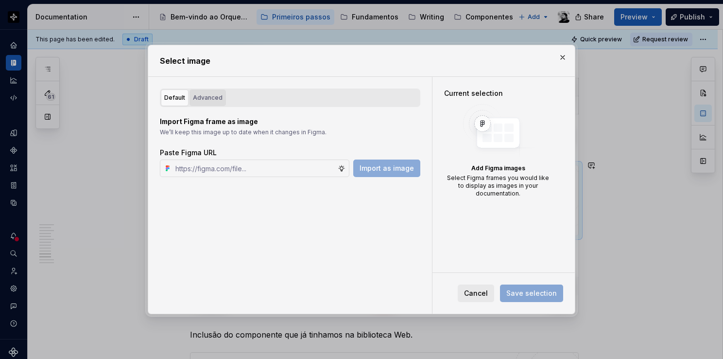
click at [210, 103] on button "Advanced" at bounding box center [208, 97] width 36 height 17
type textarea "*"
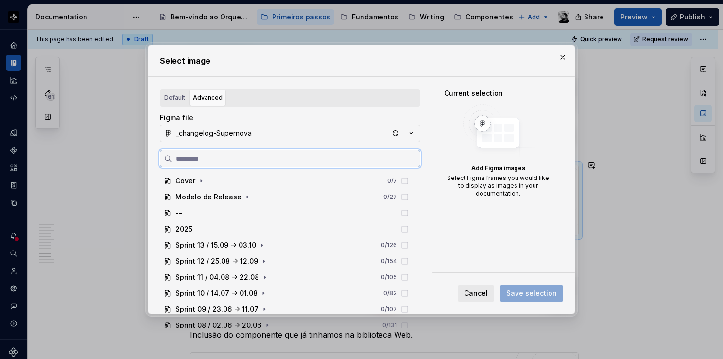
click at [216, 156] on input "search" at bounding box center [296, 159] width 248 height 10
paste input "**********"
type input "**********"
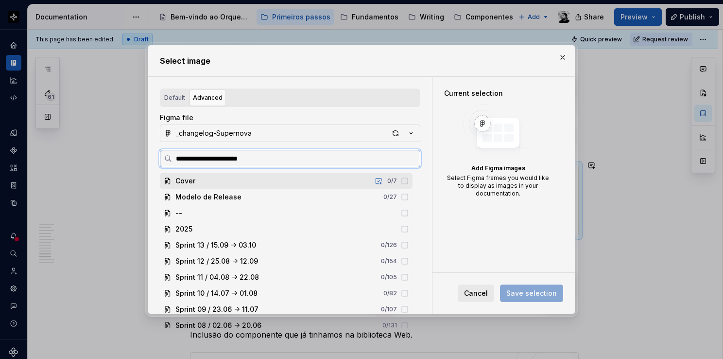
scroll to position [2555, 0]
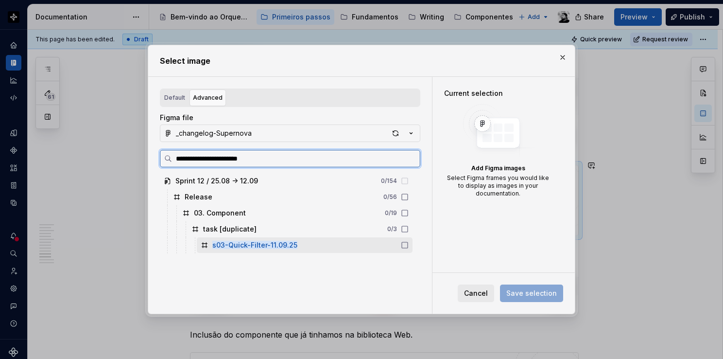
click at [243, 247] on mark "s03-Quick-Filter-11.09.25" at bounding box center [254, 245] width 85 height 8
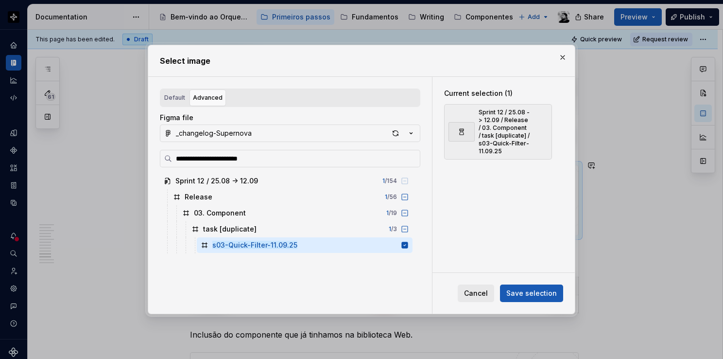
click at [527, 300] on button "Save selection" at bounding box center [531, 292] width 63 height 17
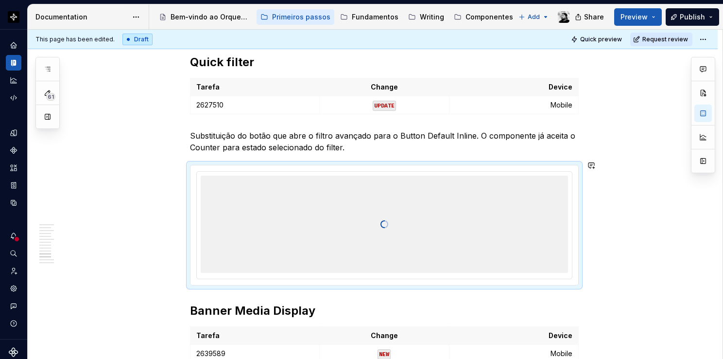
type textarea "*"
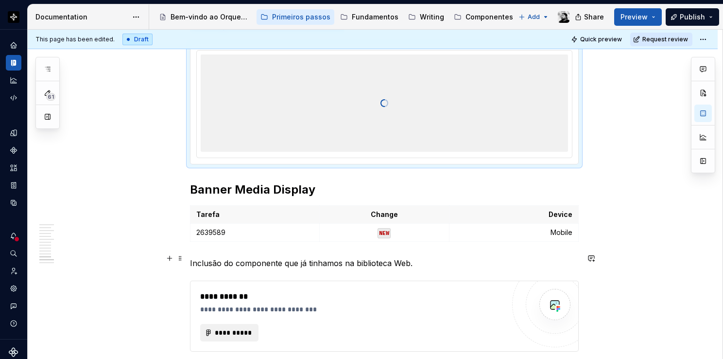
scroll to position [2798, 0]
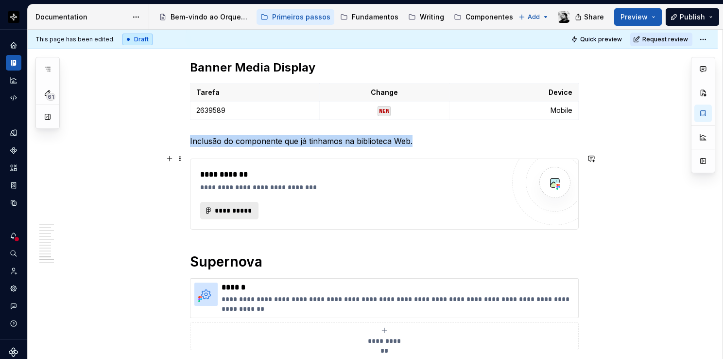
click at [237, 206] on span "**********" at bounding box center [233, 211] width 38 height 10
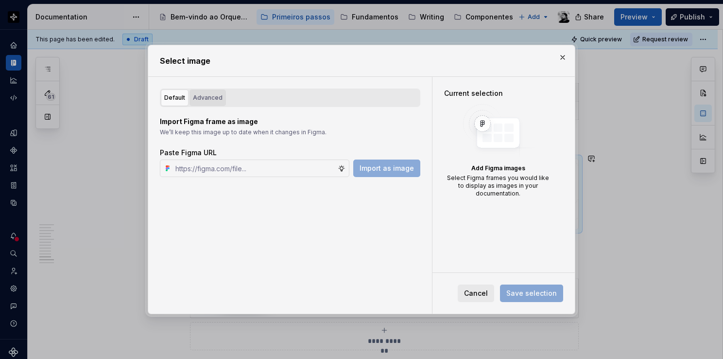
click at [212, 102] on div "Advanced" at bounding box center [208, 98] width 30 height 10
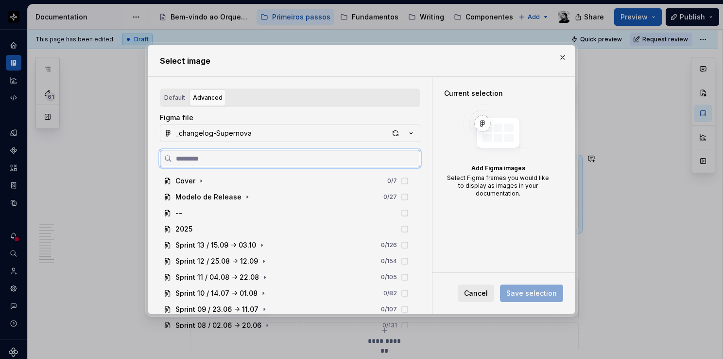
click at [219, 154] on input "search" at bounding box center [296, 159] width 248 height 10
paste input "**********"
type input "**********"
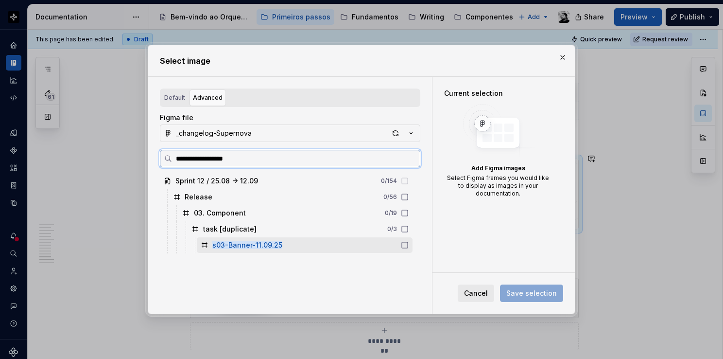
click at [240, 246] on mark "s03-Banner-11.09.25" at bounding box center [247, 245] width 70 height 8
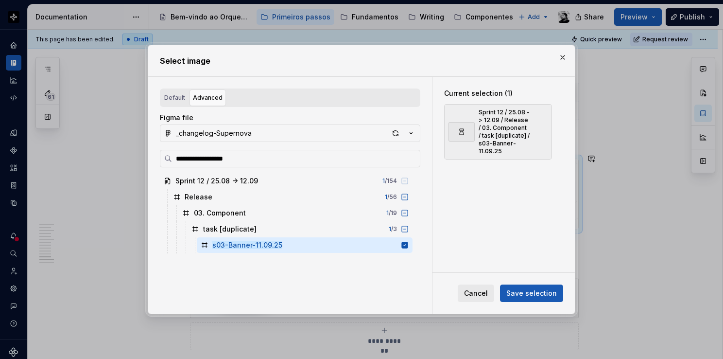
click at [529, 293] on span "Save selection" at bounding box center [531, 293] width 51 height 10
type textarea "*"
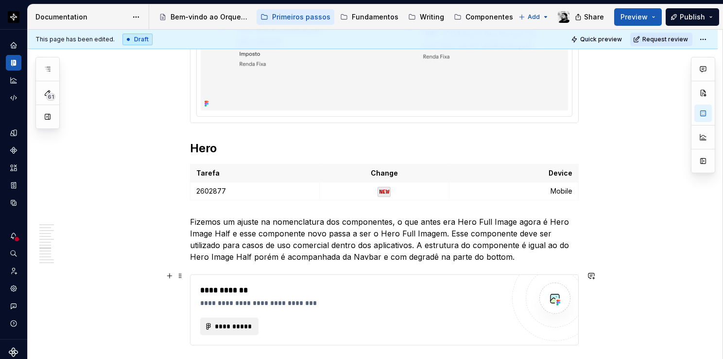
scroll to position [2107, 0]
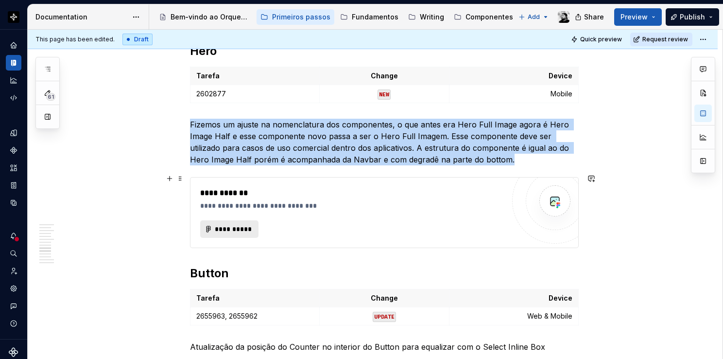
click at [228, 224] on span "**********" at bounding box center [233, 229] width 38 height 10
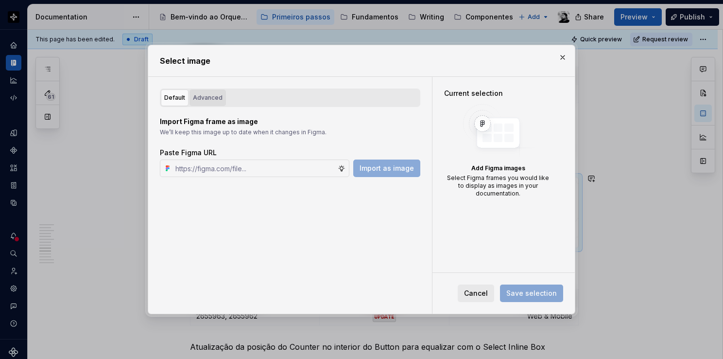
click at [209, 93] on div "Advanced" at bounding box center [208, 98] width 30 height 10
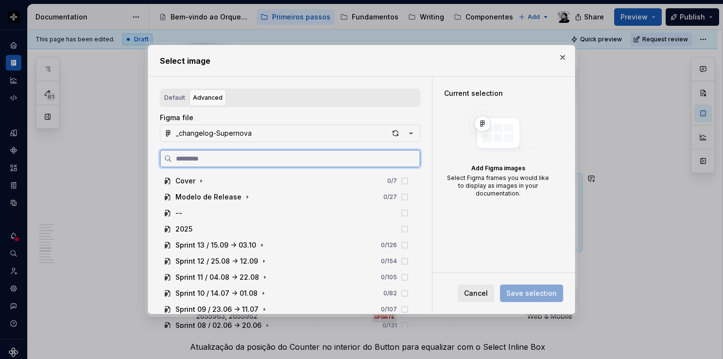
click at [215, 160] on input "search" at bounding box center [296, 159] width 248 height 10
paste input "**********"
type input "**********"
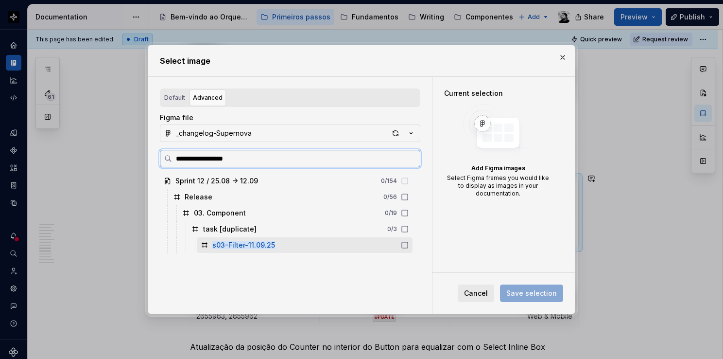
click at [272, 244] on mark "s03-Filter-11.09.25" at bounding box center [243, 245] width 63 height 8
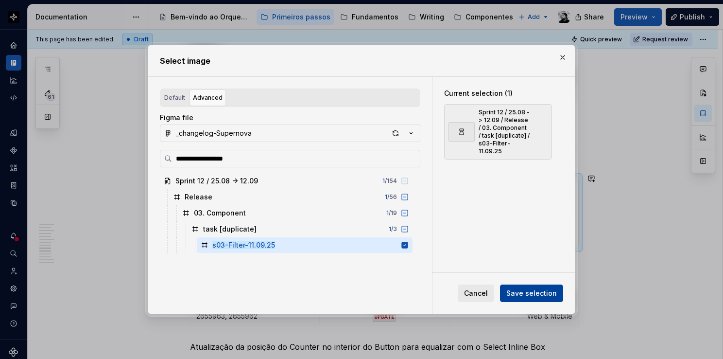
click at [516, 285] on button "Save selection" at bounding box center [531, 292] width 63 height 17
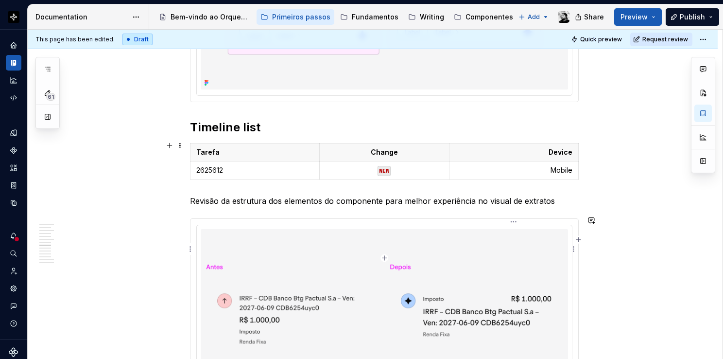
scroll to position [1651, 0]
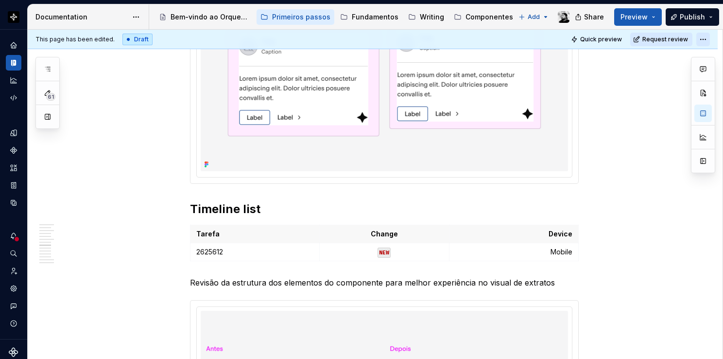
click at [701, 40] on html "Orquestra Design system data Documentation Accessibility guide for tree Page tr…" at bounding box center [361, 179] width 723 height 359
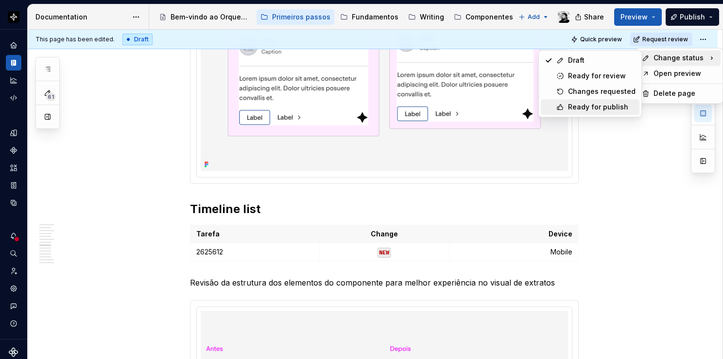
click at [603, 104] on div "Ready for publish" at bounding box center [602, 107] width 68 height 10
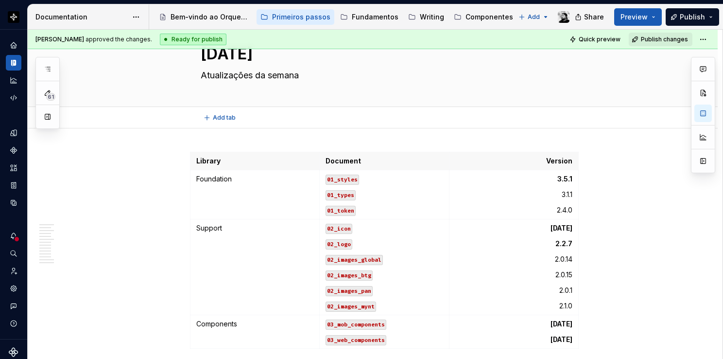
scroll to position [0, 0]
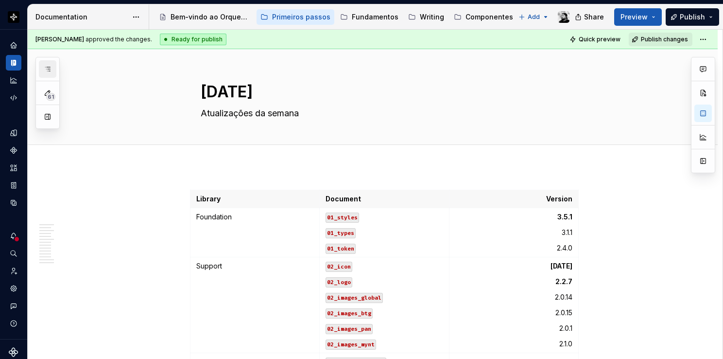
click at [51, 73] on button "button" at bounding box center [47, 68] width 17 height 17
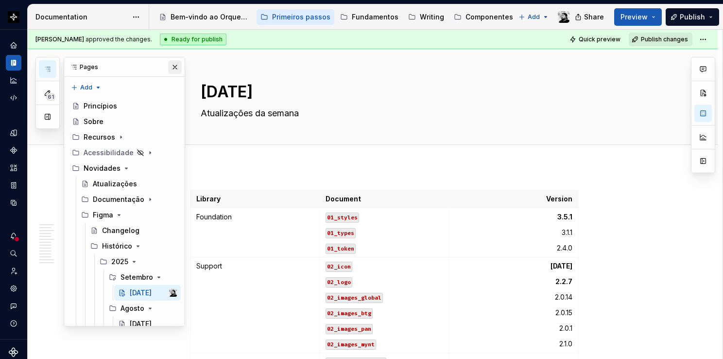
click at [168, 70] on button "button" at bounding box center [175, 67] width 14 height 14
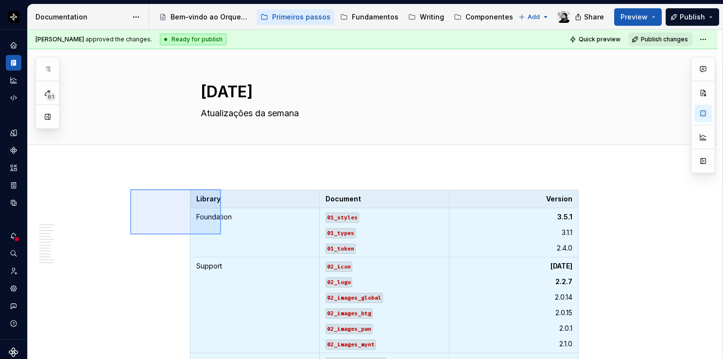
drag, startPoint x: 131, startPoint y: 189, endPoint x: 221, endPoint y: 234, distance: 100.6
click at [221, 234] on div "Lucas Angelo Marim approved the changes. Ready for publish Quick preview Publis…" at bounding box center [375, 194] width 695 height 329
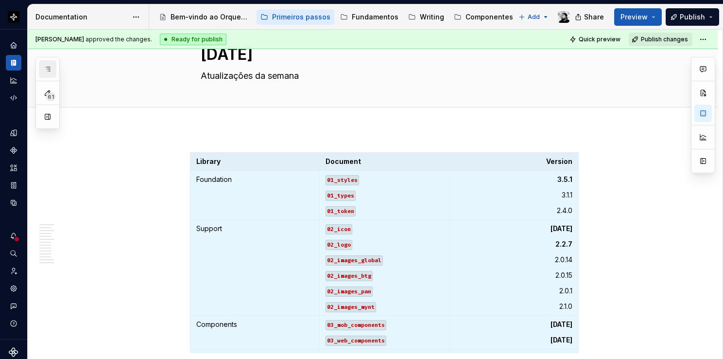
click at [41, 69] on button "button" at bounding box center [47, 68] width 17 height 17
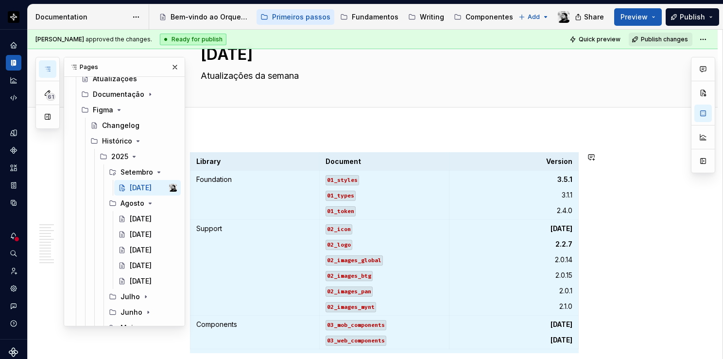
scroll to position [210, 0]
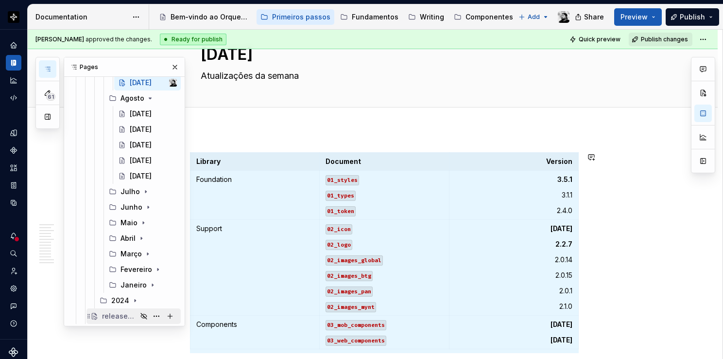
click at [127, 315] on div "release-template" at bounding box center [119, 316] width 35 height 10
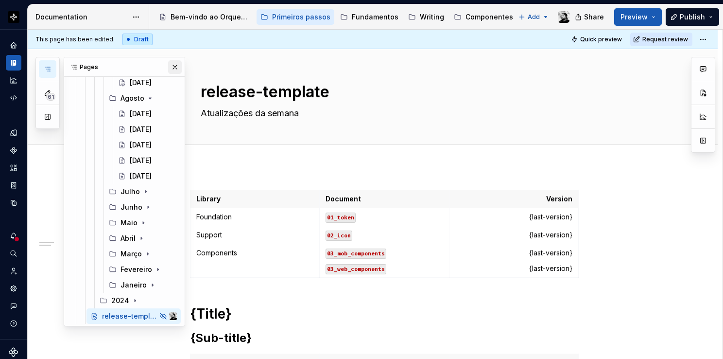
click at [168, 71] on button "button" at bounding box center [175, 67] width 14 height 14
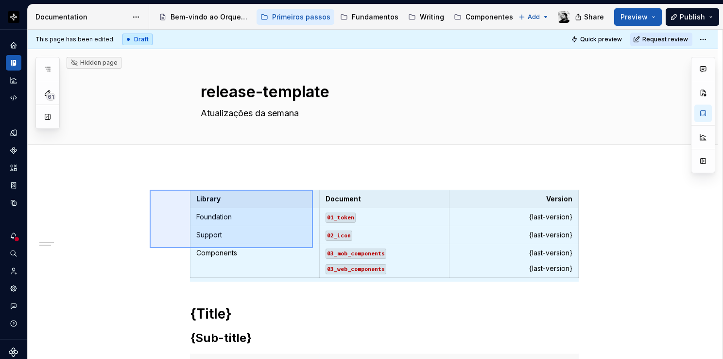
drag, startPoint x: 153, startPoint y: 191, endPoint x: 313, endPoint y: 248, distance: 170.0
click at [313, 248] on div "**********" at bounding box center [375, 194] width 695 height 329
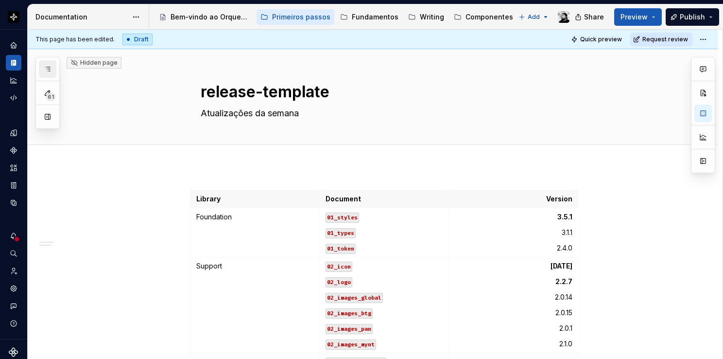
click at [44, 69] on button "button" at bounding box center [47, 68] width 17 height 17
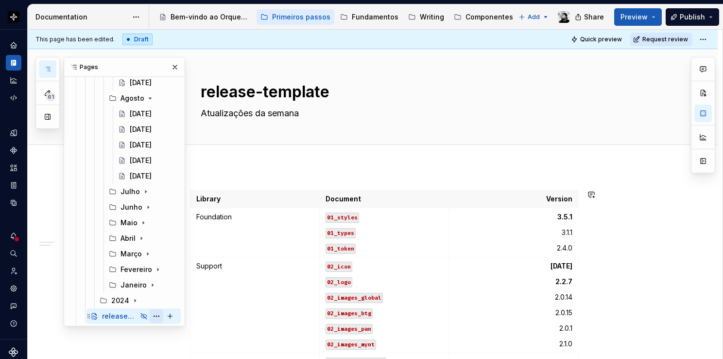
click at [151, 315] on button "Page tree" at bounding box center [157, 316] width 14 height 14
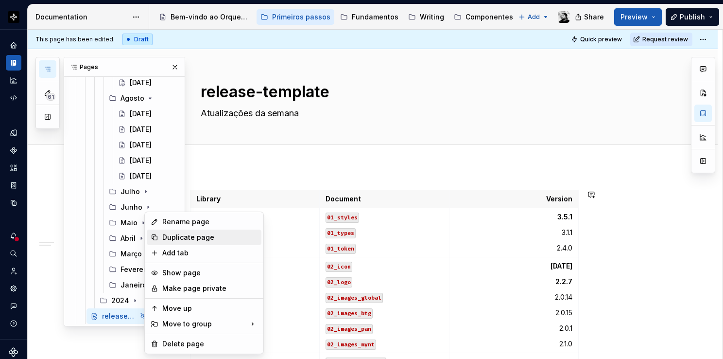
click at [183, 237] on div "Duplicate page" at bounding box center [209, 237] width 95 height 10
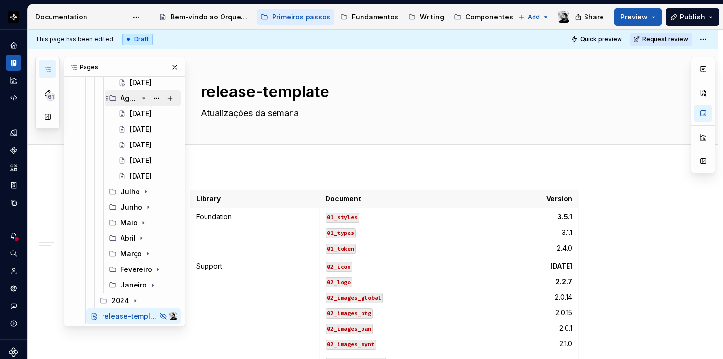
click at [140, 97] on icon "Page tree" at bounding box center [144, 98] width 8 height 8
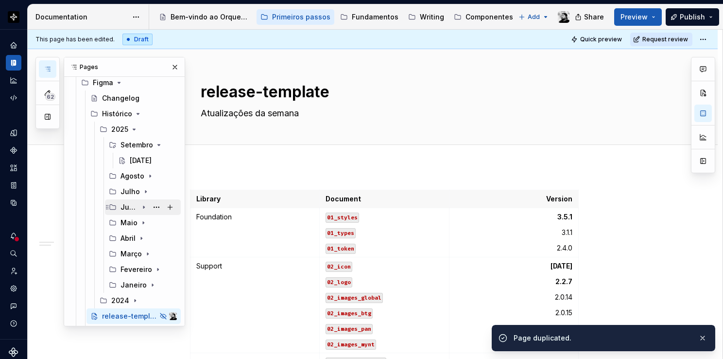
scroll to position [148, 0]
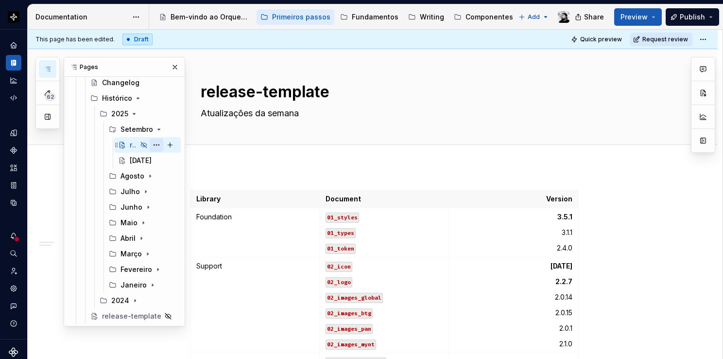
click at [156, 143] on button "Page tree" at bounding box center [157, 145] width 14 height 14
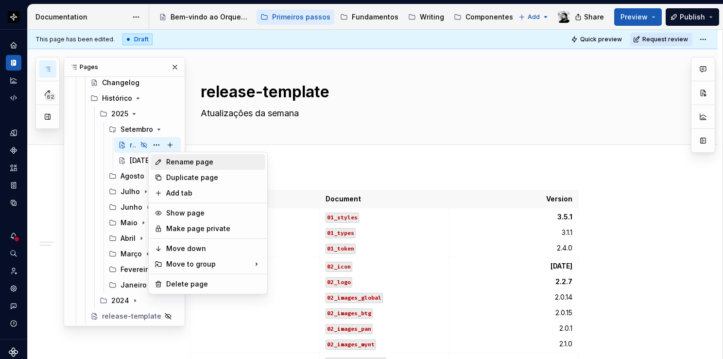
type textarea "*"
click at [197, 162] on div "Rename page" at bounding box center [213, 162] width 95 height 10
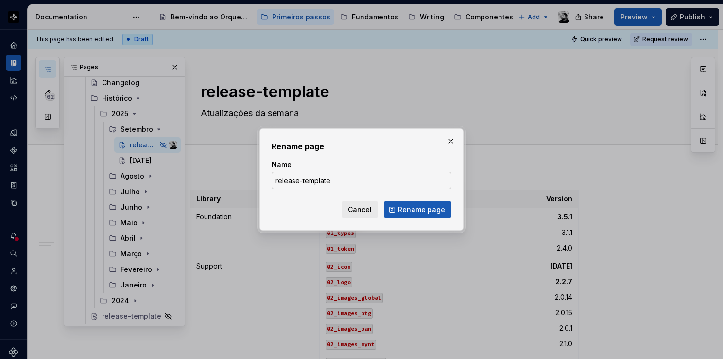
click at [340, 185] on input "release-template" at bounding box center [362, 180] width 180 height 17
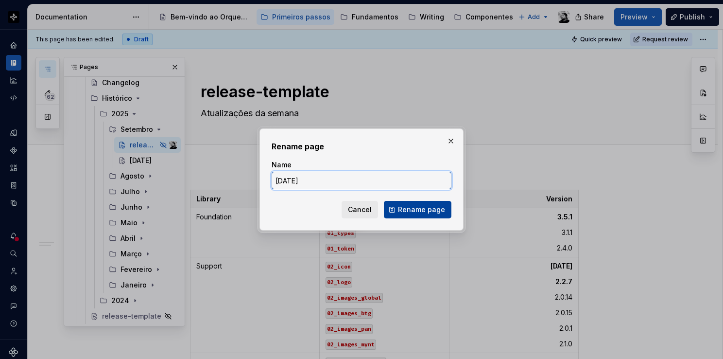
type input "19.09.25"
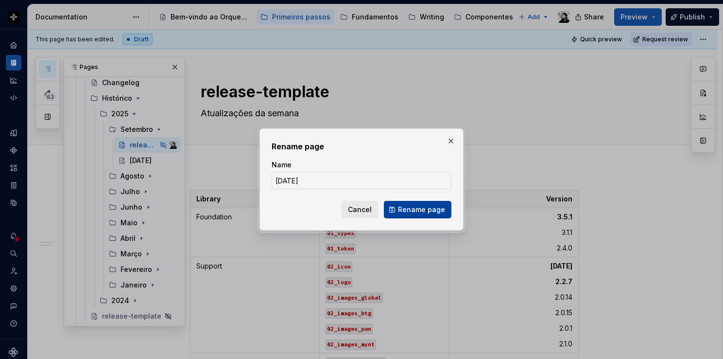
click at [425, 214] on span "Rename page" at bounding box center [421, 210] width 47 height 10
type textarea "*"
type textarea "19.09.25"
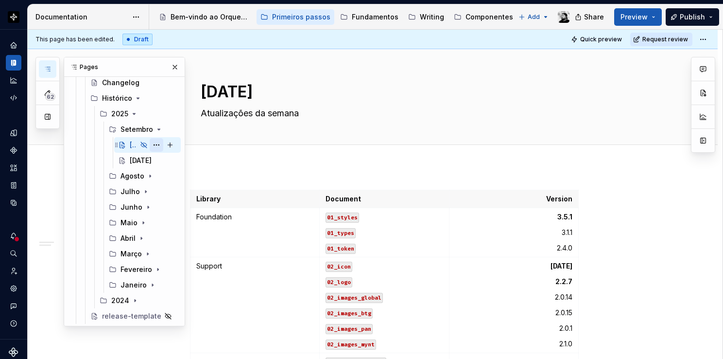
click at [157, 143] on button "Page tree" at bounding box center [157, 145] width 14 height 14
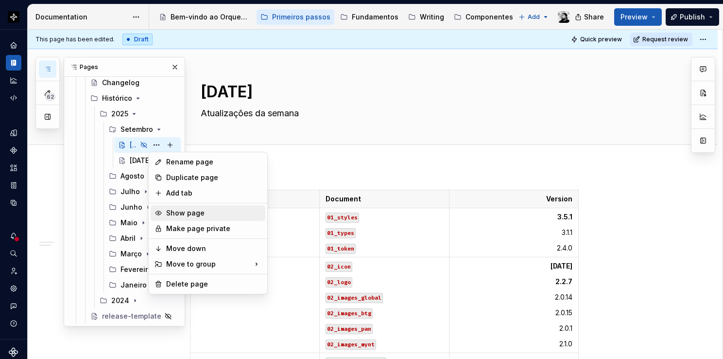
click at [206, 209] on div "Show page" at bounding box center [213, 213] width 95 height 10
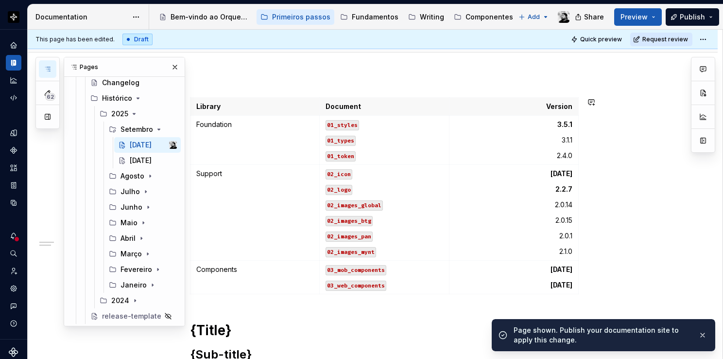
scroll to position [97, 0]
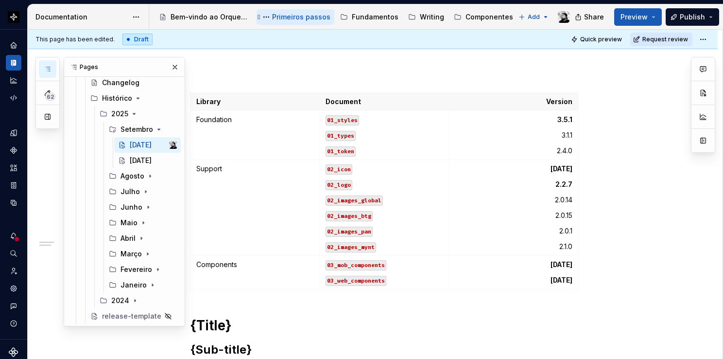
type textarea "*"
click at [559, 120] on strong "3.5.1" at bounding box center [564, 119] width 15 height 8
click at [552, 167] on p "[DATE]" at bounding box center [513, 169] width 117 height 10
click at [554, 166] on strong "[DATE]" at bounding box center [562, 168] width 22 height 8
click at [568, 182] on strong "2.2.7" at bounding box center [563, 184] width 17 height 8
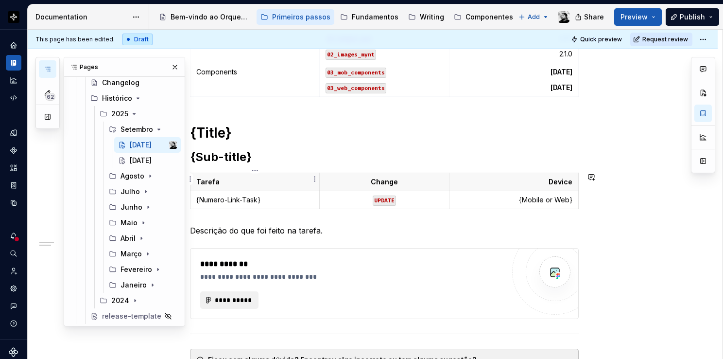
scroll to position [292, 0]
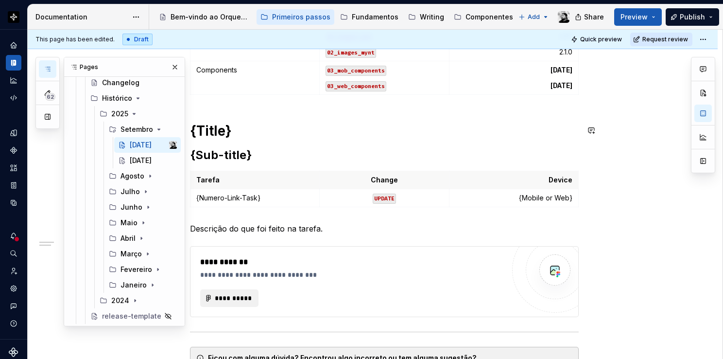
click at [238, 131] on h1 "{Title}" at bounding box center [384, 130] width 389 height 17
click at [251, 198] on p "{Numero-Link-Task}" at bounding box center [254, 198] width 117 height 10
click at [498, 194] on p "{Mobile or Web}" at bounding box center [513, 198] width 117 height 10
click at [315, 232] on p "Descrição do que foi feito na tarefa." at bounding box center [384, 229] width 389 height 12
click at [168, 66] on button "button" at bounding box center [175, 67] width 14 height 14
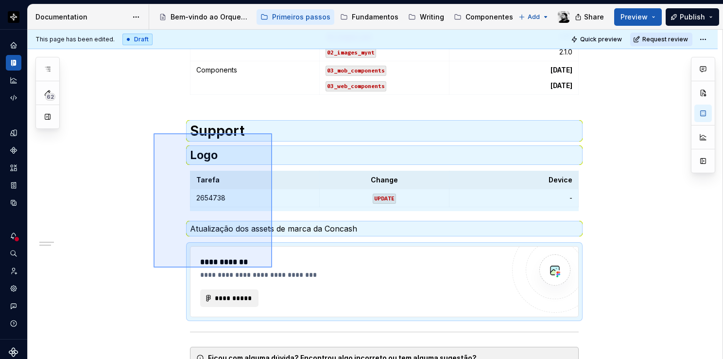
drag, startPoint x: 156, startPoint y: 127, endPoint x: 272, endPoint y: 267, distance: 182.2
click at [272, 267] on div "**********" at bounding box center [375, 194] width 695 height 329
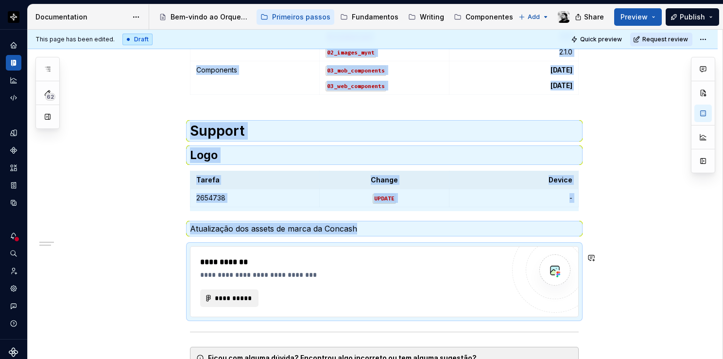
copy div "Library Document Version Foundation 01_styles 01_types 01_token 3.5.1 3.1.1 2.4…"
click at [428, 262] on div "**********" at bounding box center [352, 262] width 304 height 12
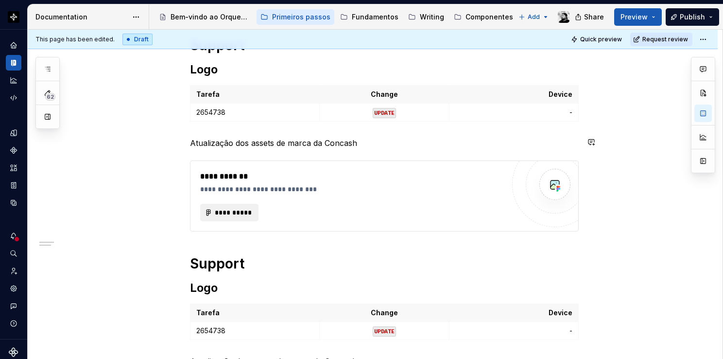
scroll to position [437, 0]
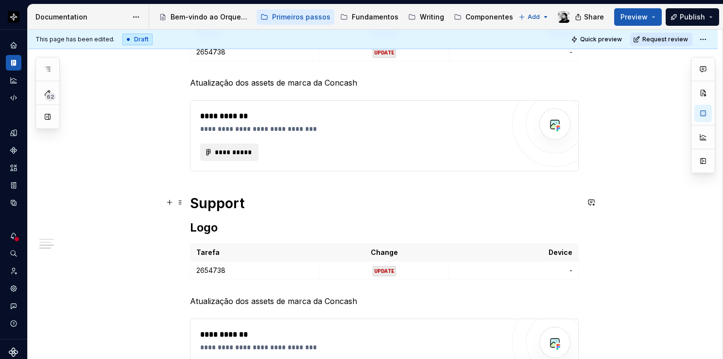
click at [231, 204] on h1 "Support" at bounding box center [384, 202] width 389 height 17
click at [248, 268] on p "2654738" at bounding box center [254, 270] width 117 height 10
click at [531, 268] on p "-" at bounding box center [513, 270] width 117 height 10
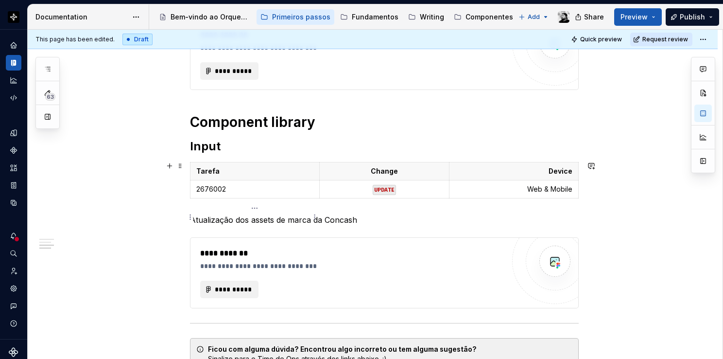
scroll to position [535, 0]
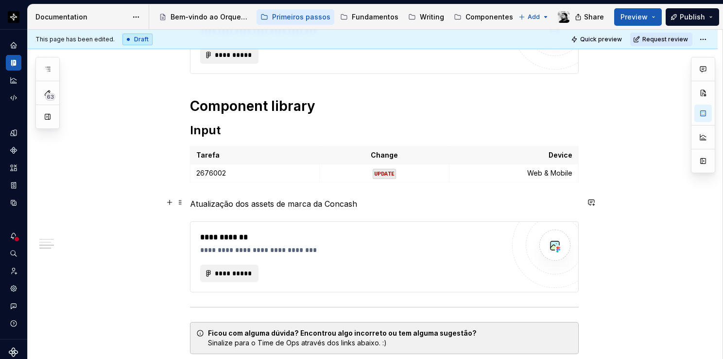
click at [271, 207] on p "Atualização dos assets de marca da Concash" at bounding box center [384, 204] width 389 height 12
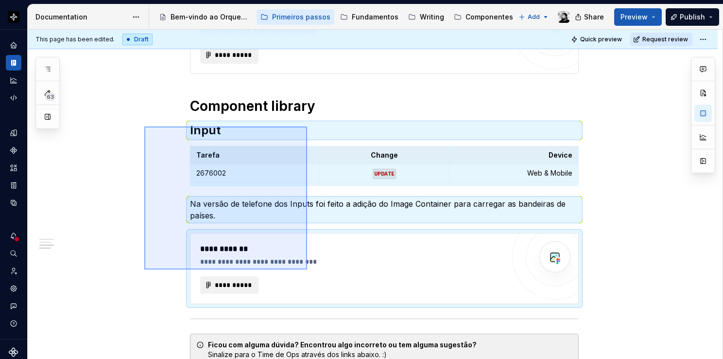
drag, startPoint x: 144, startPoint y: 126, endPoint x: 313, endPoint y: 274, distance: 224.2
click at [313, 274] on div "**********" at bounding box center [375, 194] width 695 height 329
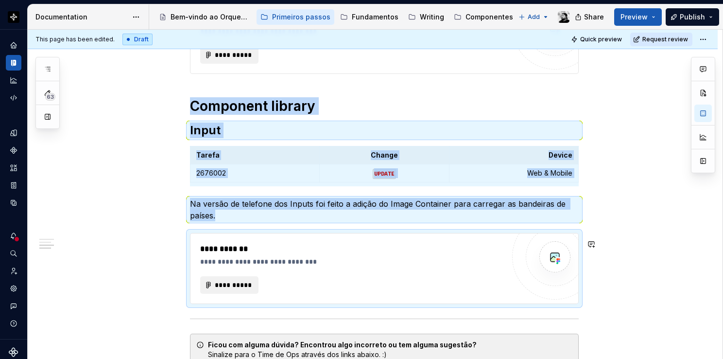
copy div "Component library Input Tarefa Change Device 2676002 UPDATE Web & Mobile Na ver…"
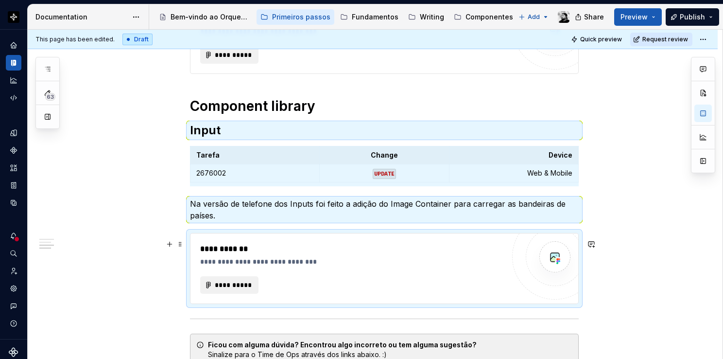
click at [324, 269] on div "**********" at bounding box center [352, 268] width 304 height 51
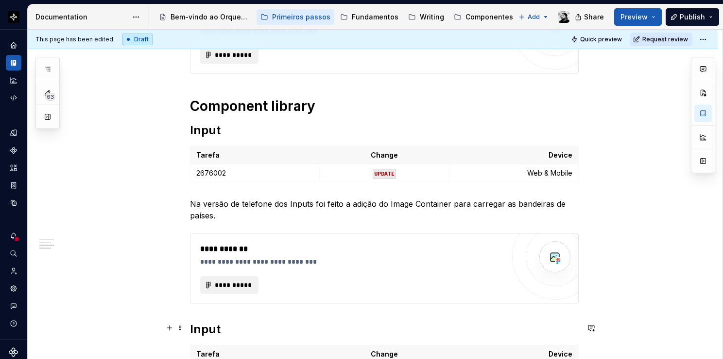
click at [201, 329] on h2 "Input" at bounding box center [384, 329] width 389 height 16
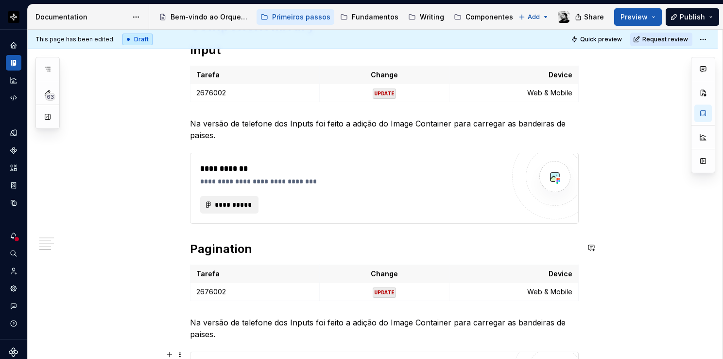
scroll to position [704, 0]
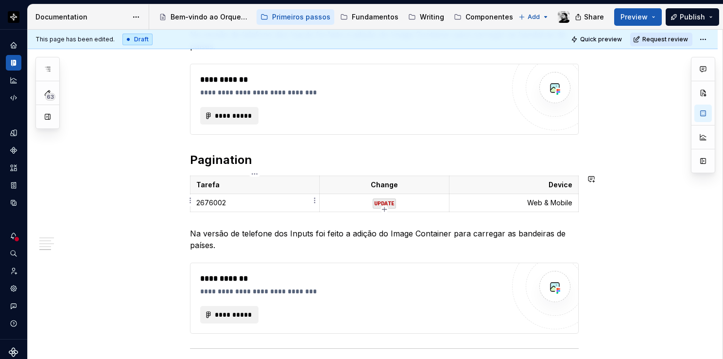
click at [247, 205] on p "2676002" at bounding box center [254, 203] width 117 height 10
drag, startPoint x: 542, startPoint y: 198, endPoint x: 579, endPoint y: 200, distance: 37.0
click at [579, 200] on div "**********" at bounding box center [373, 68] width 690 height 1211
click at [554, 198] on p "Web & Mobile" at bounding box center [513, 203] width 117 height 10
click at [542, 199] on p "Web & Mobile" at bounding box center [513, 203] width 117 height 10
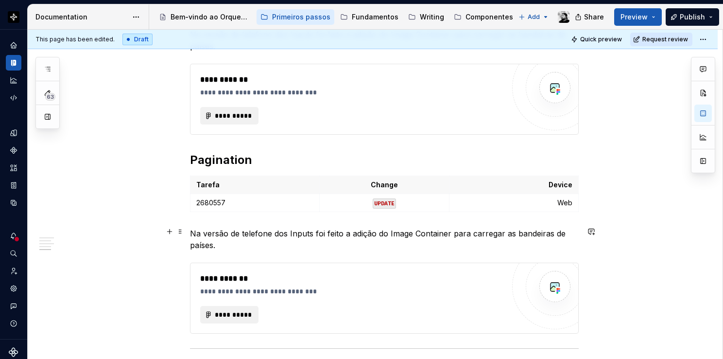
click at [244, 229] on p "Na versão de telefone dos Inputs foi feito a adição do Image Container para car…" at bounding box center [384, 238] width 389 height 23
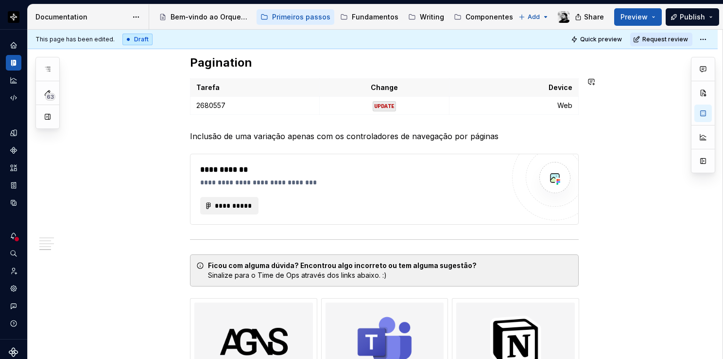
scroll to position [752, 0]
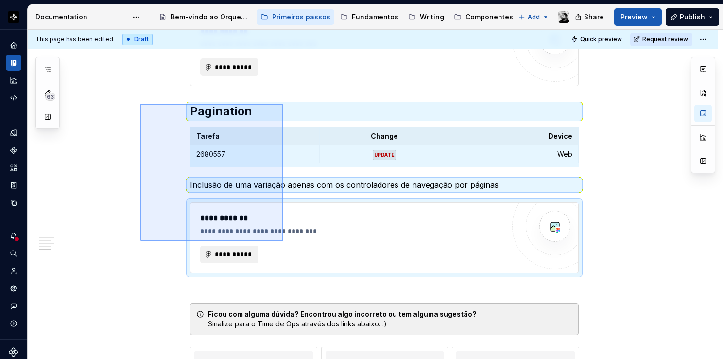
drag, startPoint x: 140, startPoint y: 104, endPoint x: 283, endPoint y: 241, distance: 198.0
click at [283, 241] on div "**********" at bounding box center [375, 194] width 695 height 329
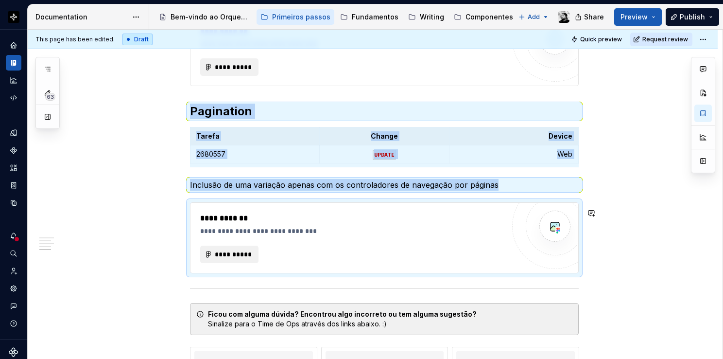
copy div "**********"
click at [405, 235] on div "**********" at bounding box center [352, 237] width 304 height 51
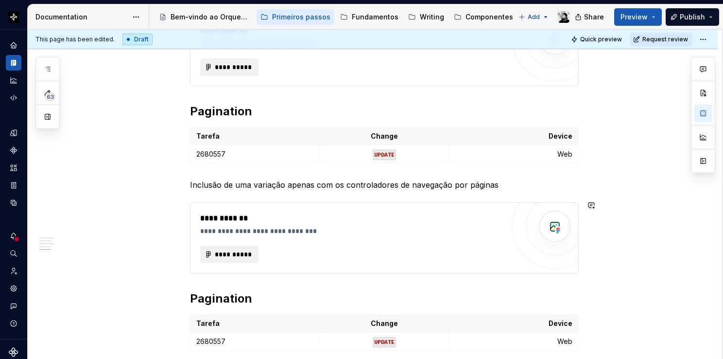
click at [249, 295] on h2 "Pagination" at bounding box center [384, 299] width 389 height 16
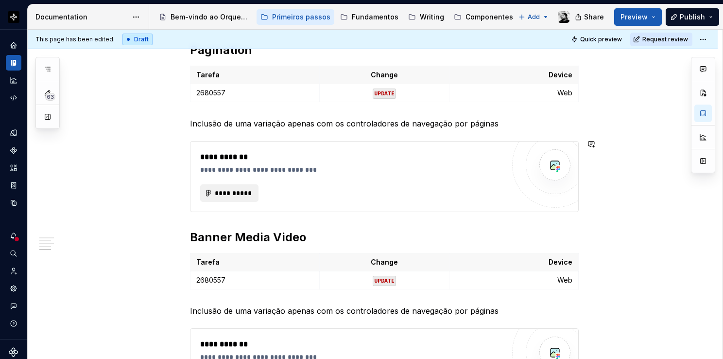
scroll to position [898, 0]
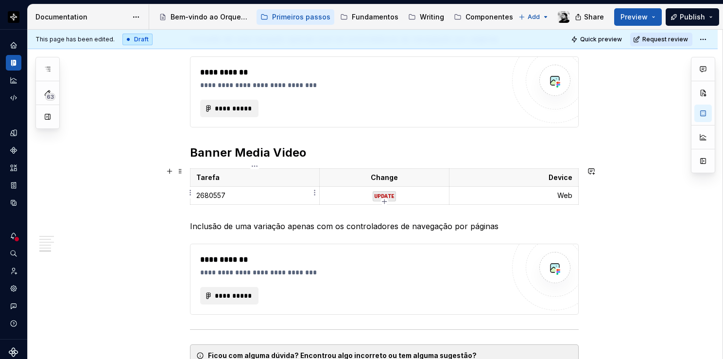
click at [245, 191] on p "2680557" at bounding box center [254, 196] width 117 height 10
click at [516, 193] on p "Web" at bounding box center [513, 196] width 117 height 10
click at [303, 223] on p "Inclusão de uma variação apenas com os controladores de navegação por páginas" at bounding box center [384, 226] width 389 height 12
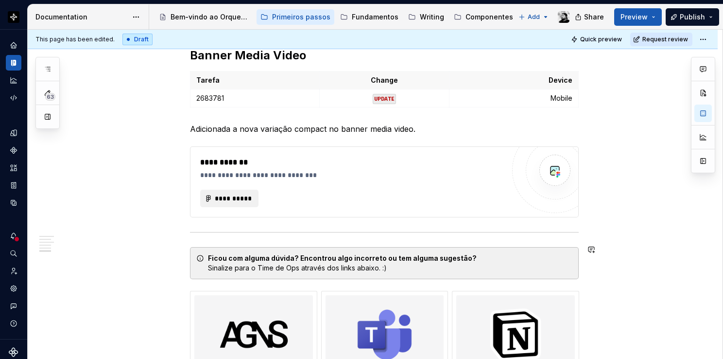
scroll to position [947, 0]
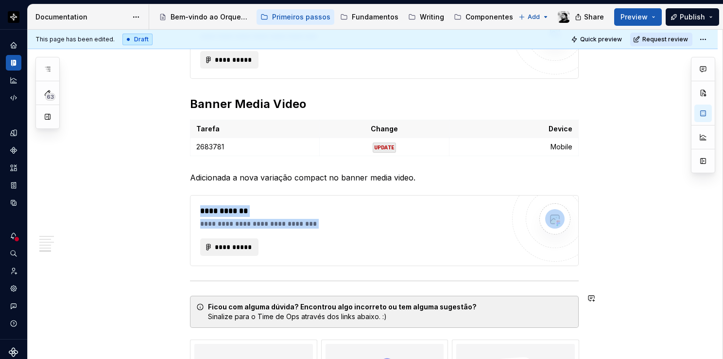
click at [337, 232] on div "**********" at bounding box center [352, 230] width 304 height 51
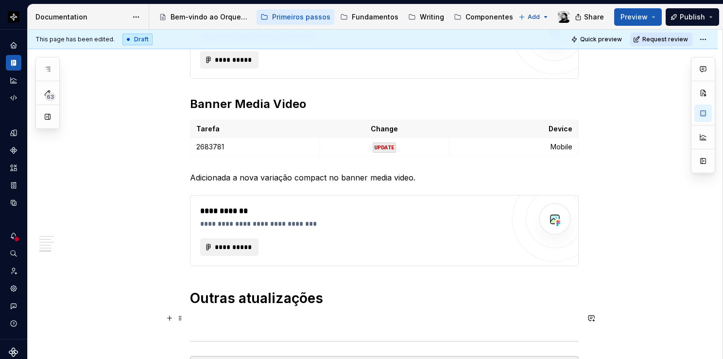
click at [206, 314] on p at bounding box center [384, 320] width 389 height 12
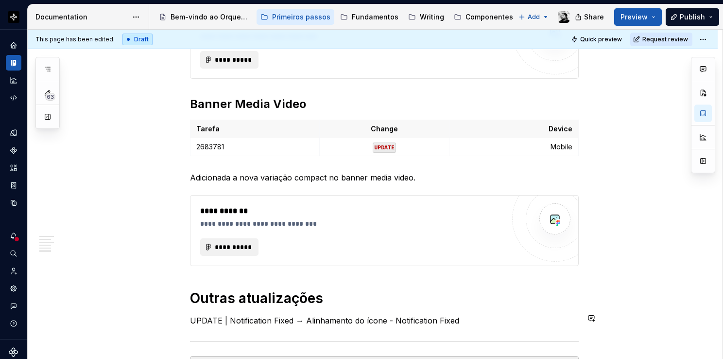
scroll to position [958, 0]
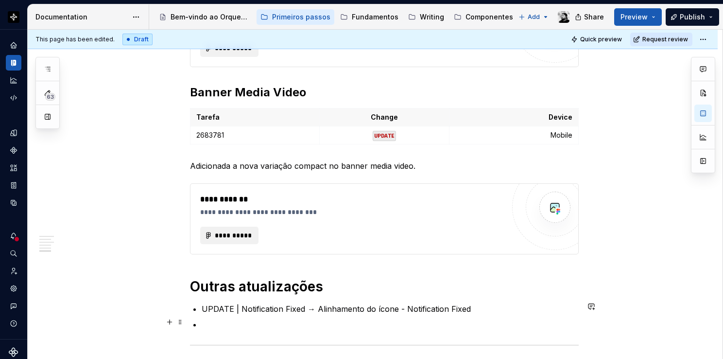
click at [220, 321] on p at bounding box center [390, 324] width 377 height 12
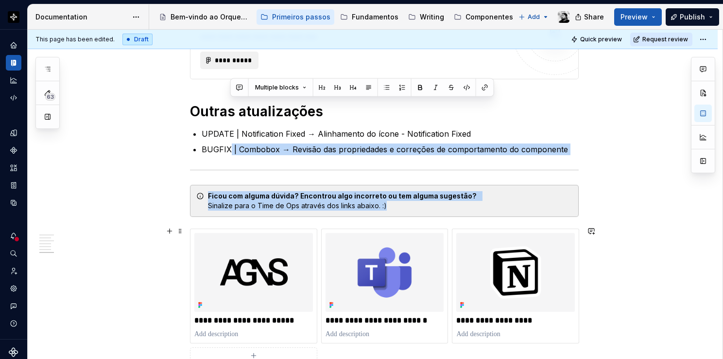
scroll to position [1180, 0]
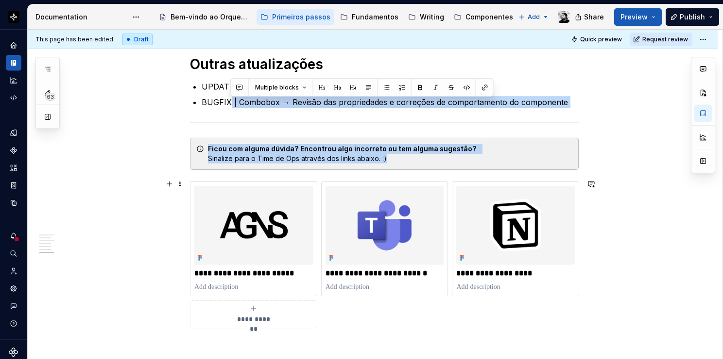
drag, startPoint x: 228, startPoint y: 321, endPoint x: 212, endPoint y: 300, distance: 26.7
click at [233, 101] on p "BUGFIX | Combobox → Revisão das propriedades e correções de comportamento do co…" at bounding box center [390, 102] width 377 height 12
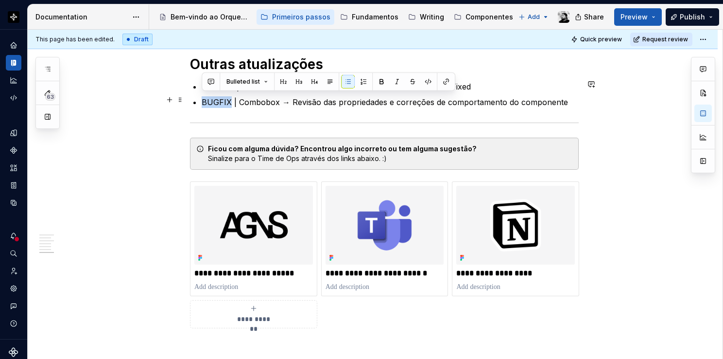
drag, startPoint x: 230, startPoint y: 97, endPoint x: 211, endPoint y: 91, distance: 19.8
click at [211, 91] on ul "UPDATE | Notification Fixed → Alinhamento do ícone - Notification Fixed BUGFIX …" at bounding box center [390, 94] width 377 height 27
click at [426, 80] on button "button" at bounding box center [428, 82] width 14 height 14
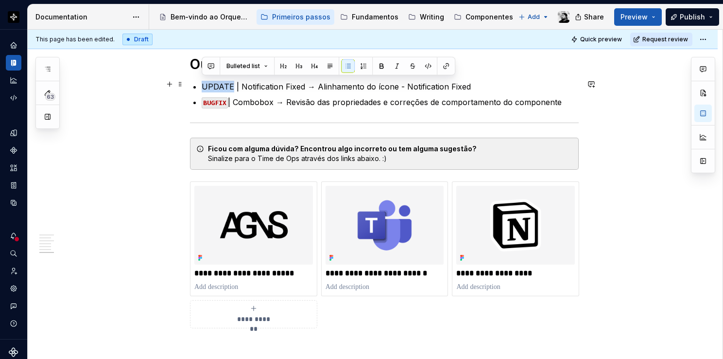
drag, startPoint x: 231, startPoint y: 82, endPoint x: 203, endPoint y: 78, distance: 28.4
click at [203, 81] on p "UPDATE | Notification Fixed → Alinhamento do ícone - Notification Fixed" at bounding box center [390, 87] width 377 height 12
click at [425, 65] on button "button" at bounding box center [428, 66] width 14 height 14
click at [237, 104] on p "BUGFIX | Combobox → Revisão das propriedades e correções de comportamento do co…" at bounding box center [390, 102] width 377 height 12
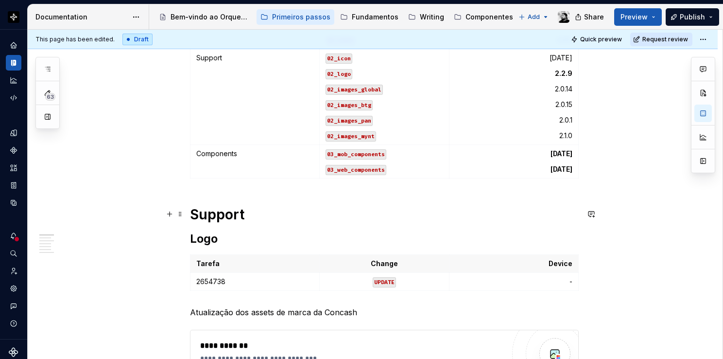
scroll to position [49, 0]
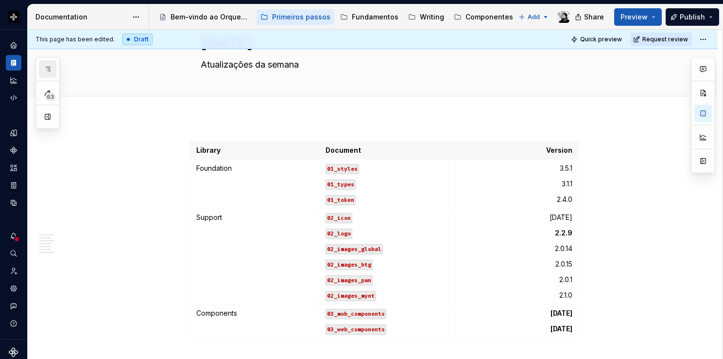
click at [52, 66] on button "button" at bounding box center [47, 68] width 17 height 17
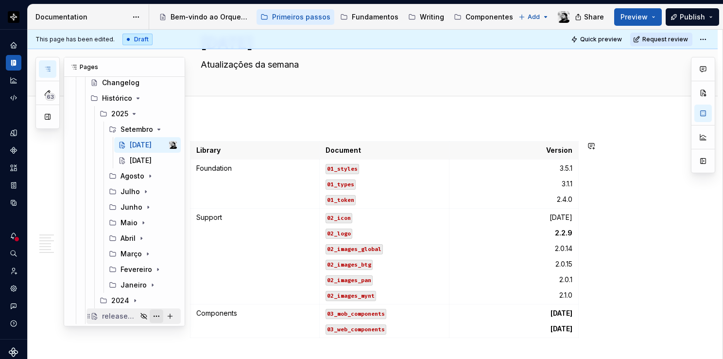
click at [151, 314] on button "Page tree" at bounding box center [157, 316] width 14 height 14
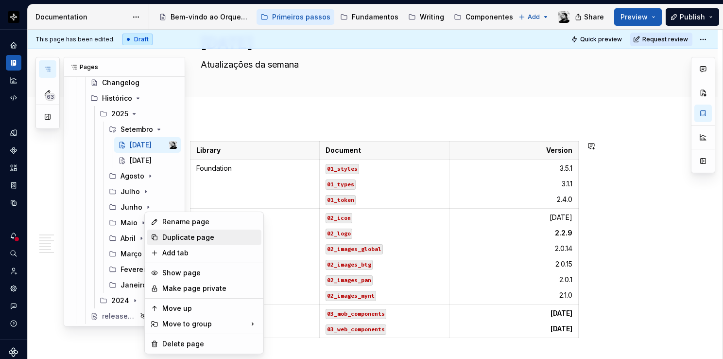
click at [196, 241] on div "Duplicate page" at bounding box center [209, 237] width 95 height 10
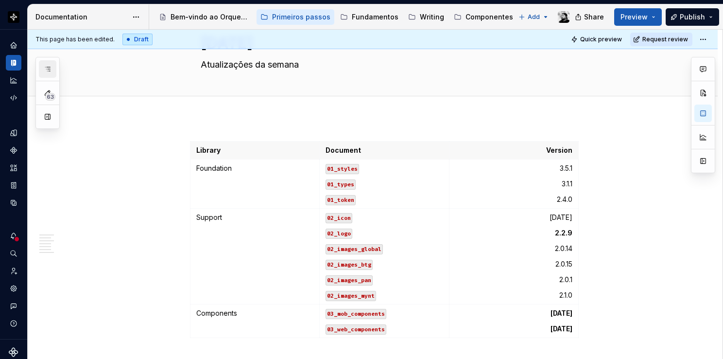
click at [49, 71] on icon "button" at bounding box center [48, 69] width 8 height 8
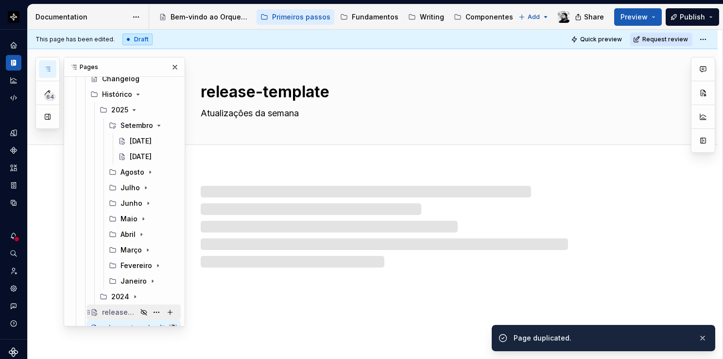
scroll to position [163, 0]
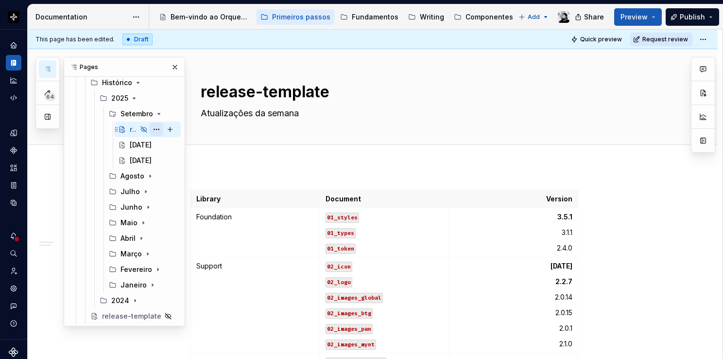
click at [159, 127] on button "Page tree" at bounding box center [157, 129] width 14 height 14
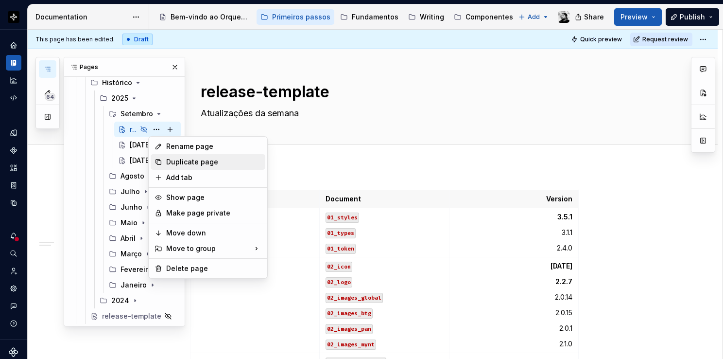
type textarea "*"
click at [185, 149] on div "Rename page" at bounding box center [213, 146] width 95 height 10
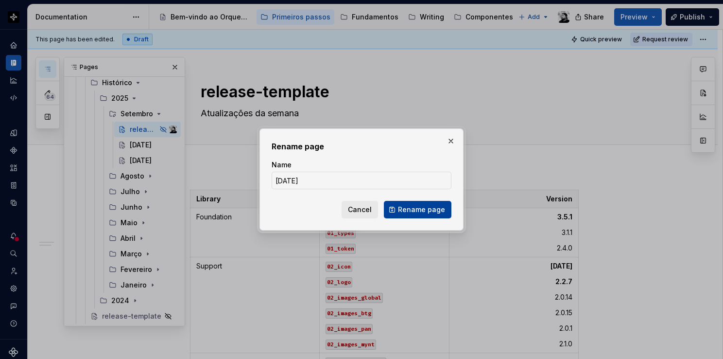
type input "26.09.25"
click at [423, 207] on span "Rename page" at bounding box center [421, 210] width 47 height 10
type textarea "*"
type textarea "26.09.25"
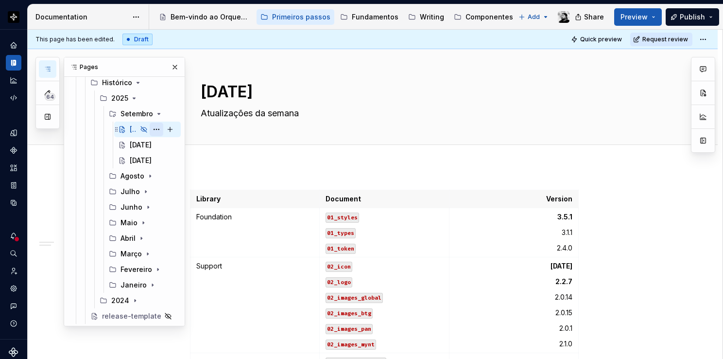
click at [156, 127] on button "Page tree" at bounding box center [157, 129] width 14 height 14
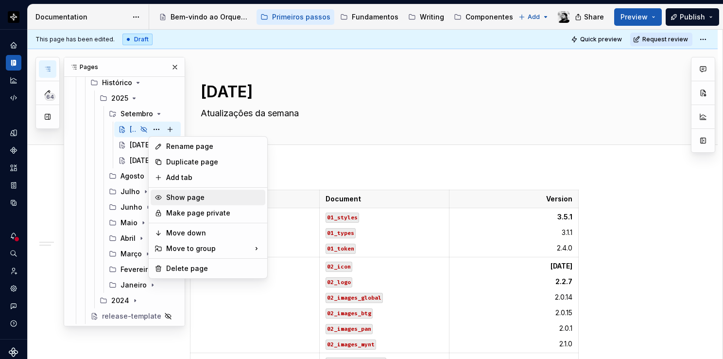
click at [194, 195] on div "Show page" at bounding box center [213, 197] width 95 height 10
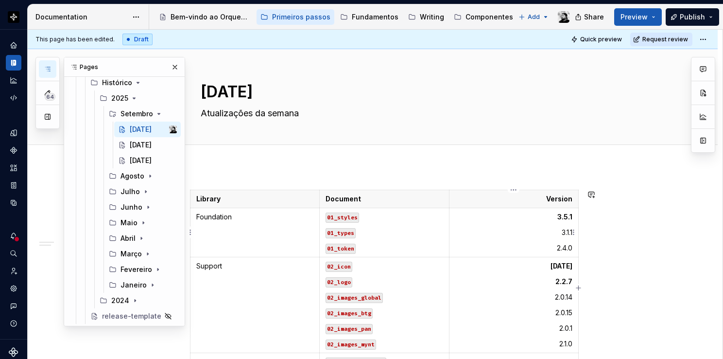
click at [564, 221] on p "3.5.1" at bounding box center [513, 217] width 117 height 10
click at [568, 263] on strong "[DATE]" at bounding box center [562, 265] width 22 height 8
click at [565, 279] on strong "2.2.7" at bounding box center [563, 281] width 17 height 8
click at [573, 279] on td "2.1.67 2.2.7 2.0.14 2.0.15 2.0.1 2.1.0" at bounding box center [513, 305] width 129 height 96
type textarea "*"
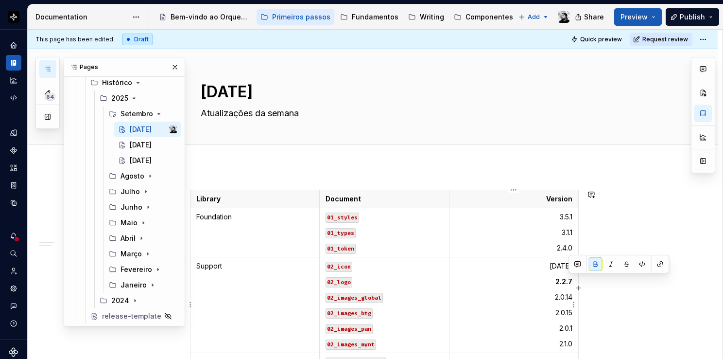
click at [565, 279] on strong "2.2.7" at bounding box center [563, 281] width 17 height 8
click at [572, 280] on strong "2.2.7" at bounding box center [563, 281] width 17 height 8
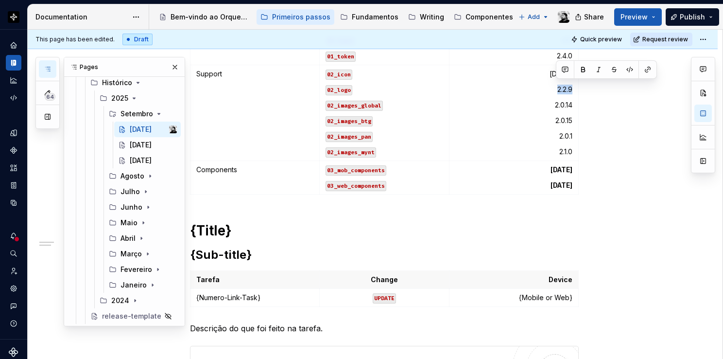
scroll to position [194, 0]
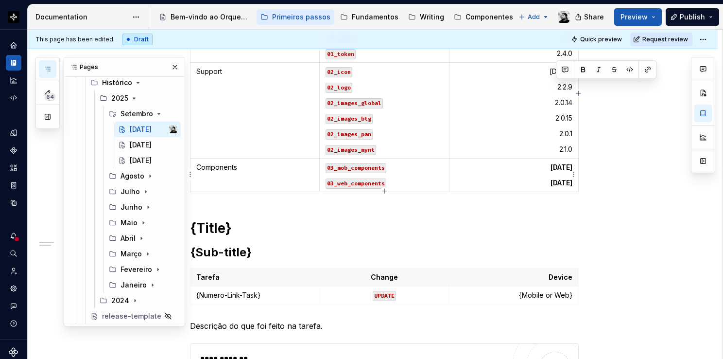
click at [566, 165] on strong "[DATE]" at bounding box center [562, 167] width 22 height 8
click at [232, 226] on h1 "{Title}" at bounding box center [384, 227] width 389 height 17
click at [176, 65] on button "button" at bounding box center [175, 67] width 14 height 14
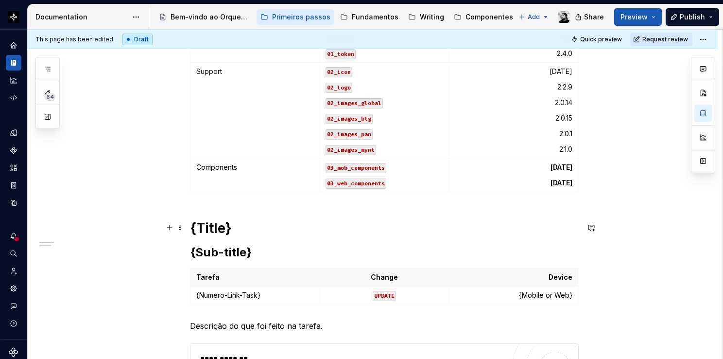
click at [227, 230] on h1 "{Title}" at bounding box center [384, 227] width 389 height 17
click at [267, 293] on p "{Numero-Link-Task}" at bounding box center [254, 295] width 117 height 10
click at [537, 293] on p "{Mobile or Web}" at bounding box center [513, 295] width 117 height 10
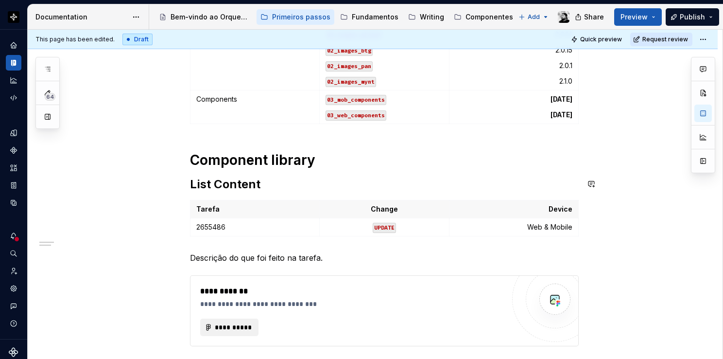
scroll to position [292, 0]
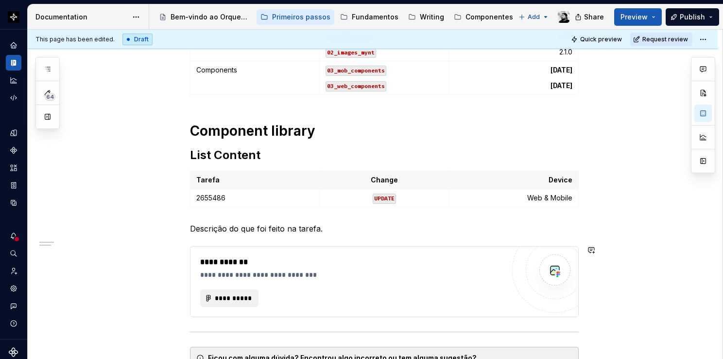
click at [276, 225] on p "Descrição do que foi feito na tarefa." at bounding box center [384, 229] width 389 height 12
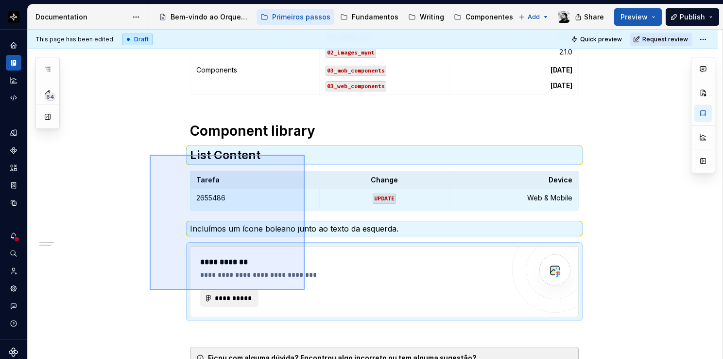
drag, startPoint x: 150, startPoint y: 155, endPoint x: 305, endPoint y: 290, distance: 205.6
click at [305, 290] on div "**********" at bounding box center [375, 194] width 695 height 329
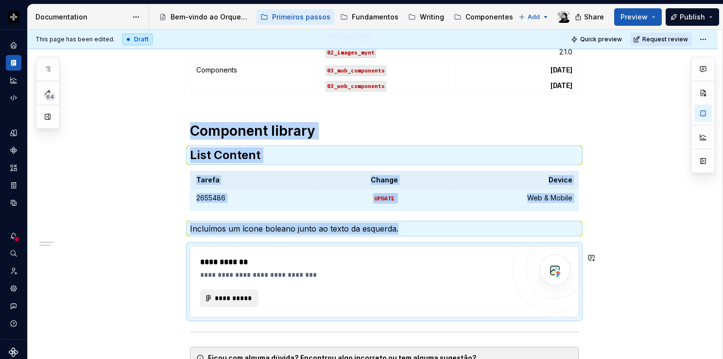
copy div "Component library List Content Tarefa Change Device 2655486 UPDATE Web & Mobile…"
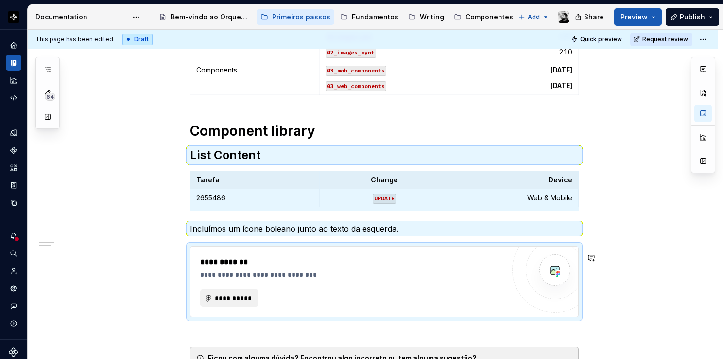
click at [388, 278] on div "**********" at bounding box center [352, 281] width 304 height 51
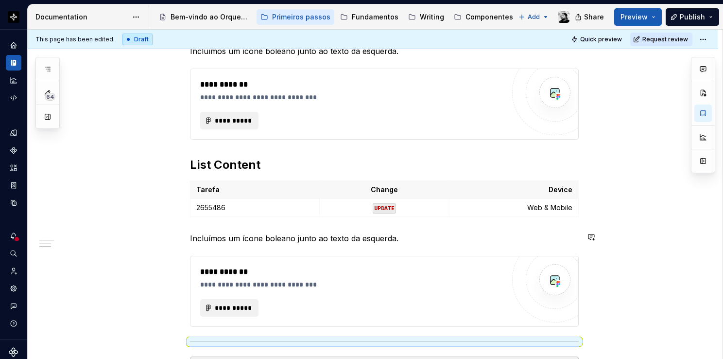
scroll to position [486, 0]
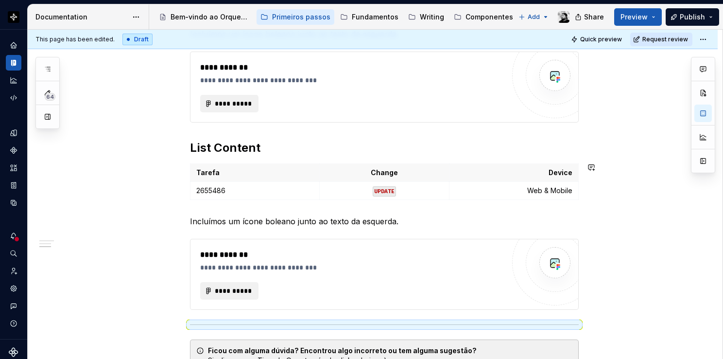
click at [262, 151] on h2 "List Content" at bounding box center [384, 148] width 389 height 16
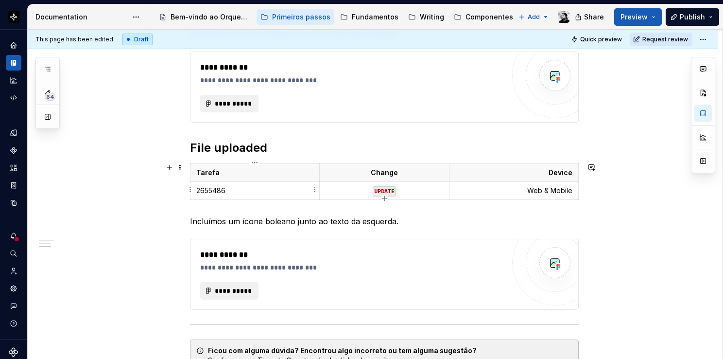
click at [260, 190] on p "2655486" at bounding box center [254, 191] width 117 height 10
click at [511, 183] on td "Web & Mobile" at bounding box center [513, 191] width 129 height 18
click at [282, 218] on p "Incluímos um ícone boleano junto ao texto da esquerda." at bounding box center [384, 221] width 389 height 12
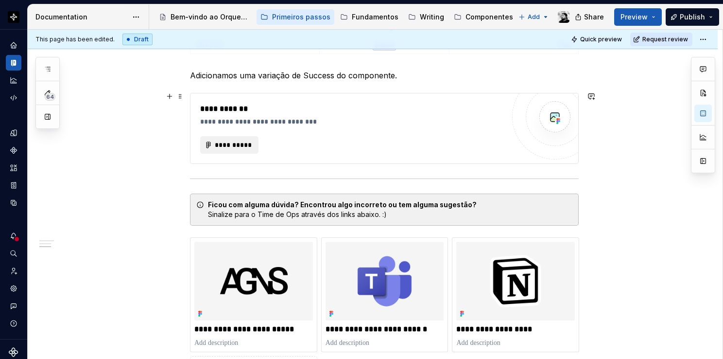
scroll to position [535, 0]
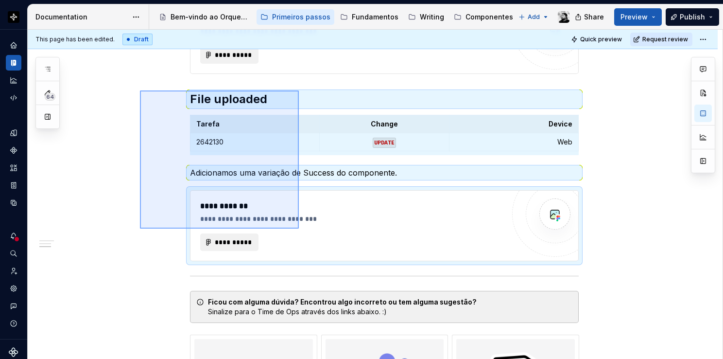
drag, startPoint x: 144, startPoint y: 92, endPoint x: 299, endPoint y: 228, distance: 206.6
click at [299, 228] on div "**********" at bounding box center [375, 194] width 695 height 329
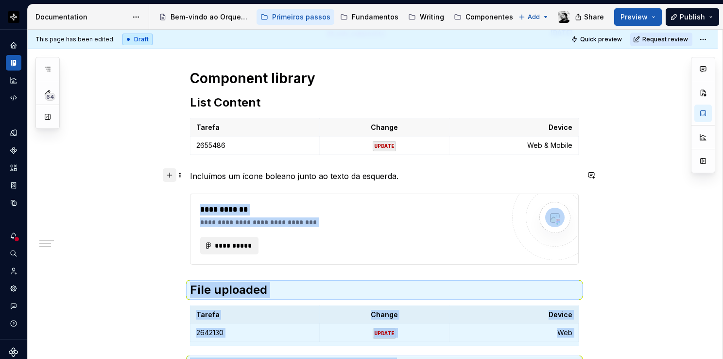
scroll to position [340, 0]
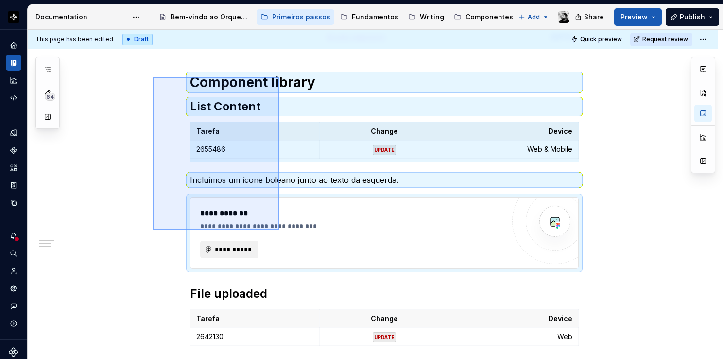
drag, startPoint x: 153, startPoint y: 77, endPoint x: 279, endPoint y: 229, distance: 198.4
click at [279, 229] on div "**********" at bounding box center [375, 194] width 695 height 329
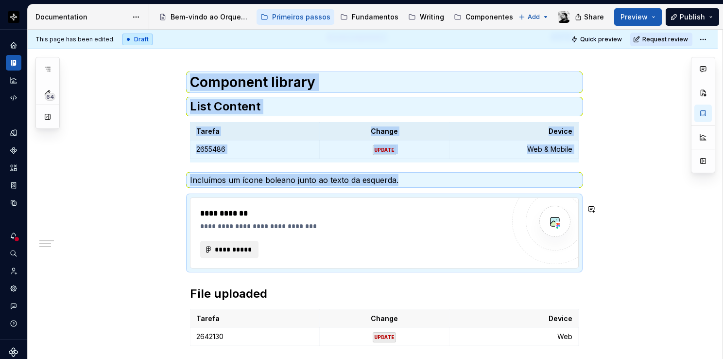
copy div "Library Document Version Foundation 01_styles 01_types 01_token 3.5.1 3.1.1 2.4…"
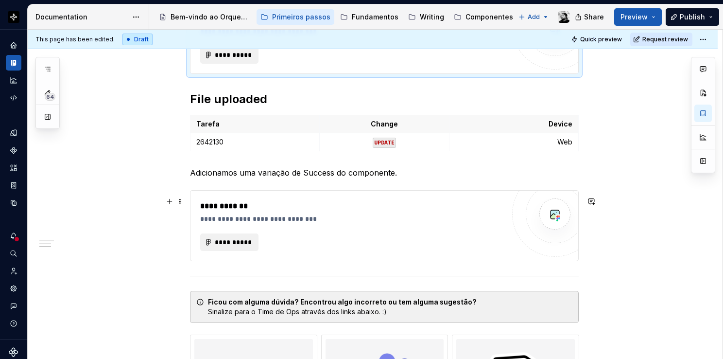
click at [470, 216] on div "**********" at bounding box center [352, 211] width 304 height 23
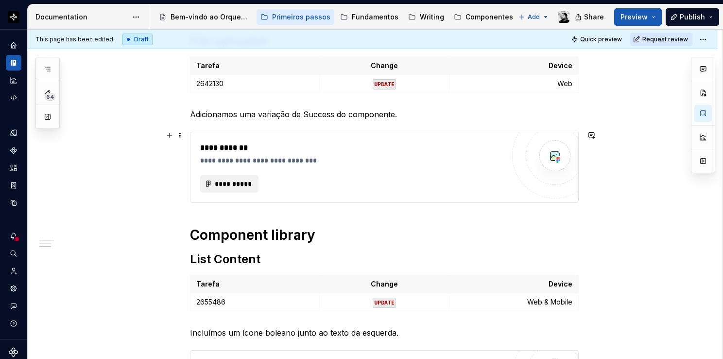
scroll to position [680, 0]
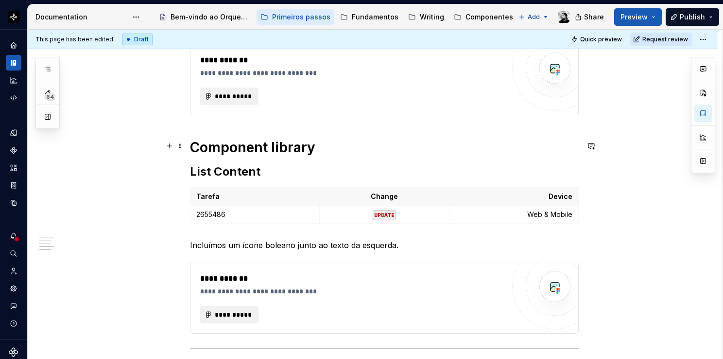
click at [263, 150] on h1 "Component library" at bounding box center [384, 147] width 389 height 17
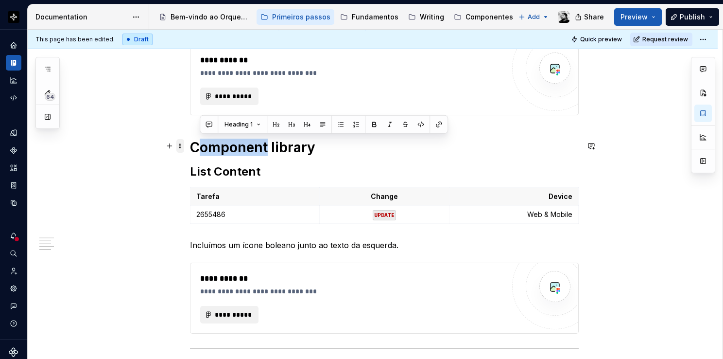
drag, startPoint x: 267, startPoint y: 142, endPoint x: 179, endPoint y: 144, distance: 88.5
click at [190, 144] on div "**********" at bounding box center [384, 37] width 389 height 1056
click at [208, 148] on h1 "Component library" at bounding box center [384, 147] width 389 height 17
drag, startPoint x: 266, startPoint y: 145, endPoint x: 194, endPoint y: 139, distance: 72.2
click at [194, 139] on h1 "Component library" at bounding box center [384, 147] width 389 height 17
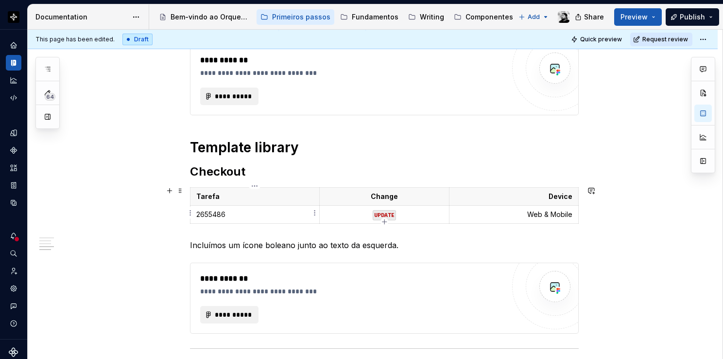
click at [231, 214] on p "2655486" at bounding box center [254, 214] width 117 height 10
click at [535, 214] on p "Web & Mobile" at bounding box center [513, 214] width 117 height 10
click at [255, 246] on p "Incluímos um ícone boleano junto ao texto da esquerda." at bounding box center [384, 245] width 389 height 12
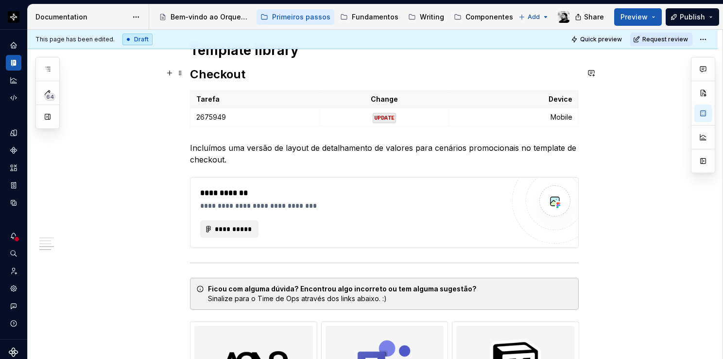
scroll to position [776, 0]
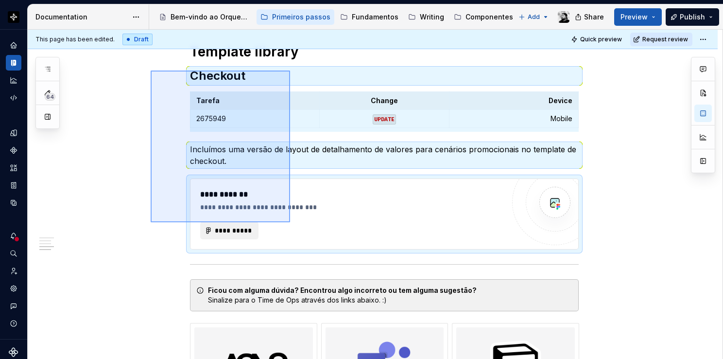
drag, startPoint x: 152, startPoint y: 70, endPoint x: 290, endPoint y: 222, distance: 205.7
click at [290, 222] on div "**********" at bounding box center [375, 194] width 695 height 329
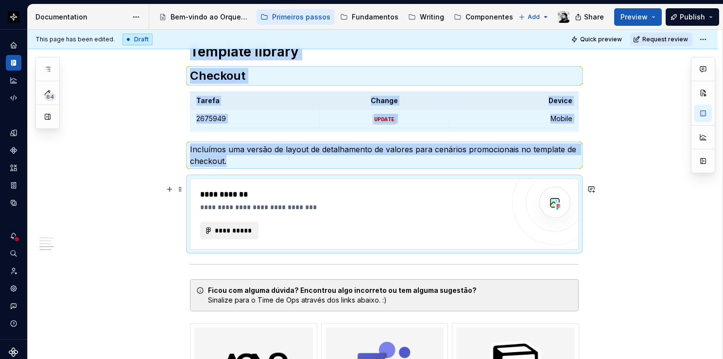
copy div "Template library Checkout Tarefa Change Device 2675949 UPDATE Mobile Incluímos …"
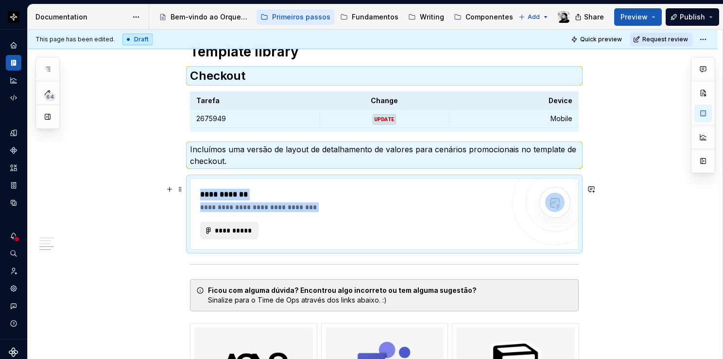
click at [362, 222] on div "**********" at bounding box center [352, 214] width 304 height 51
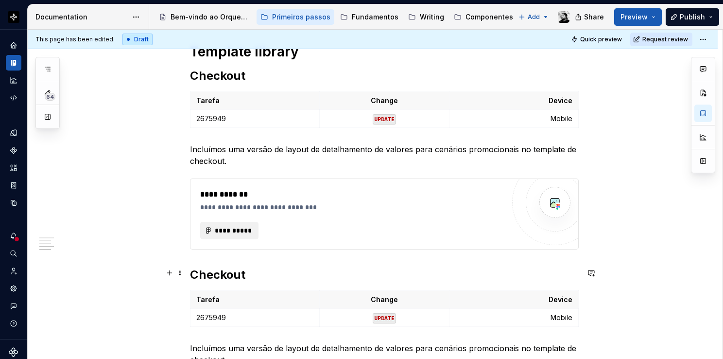
click at [251, 277] on h2 "Checkout" at bounding box center [384, 275] width 389 height 16
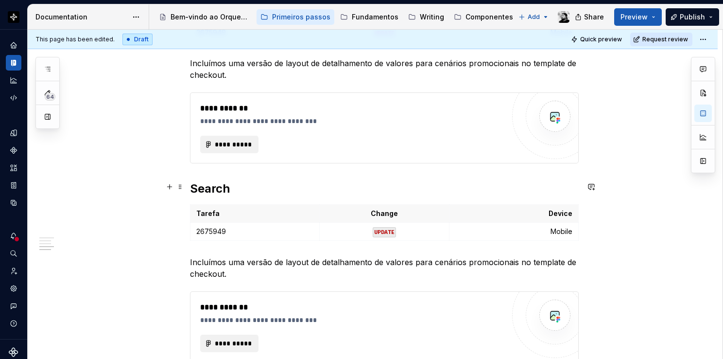
scroll to position [922, 0]
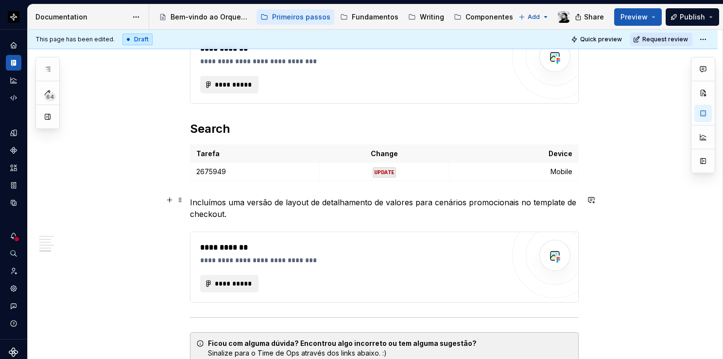
click at [237, 215] on p "Incluímos uma versão de layout de detalhamento de valores para cenários promoci…" at bounding box center [384, 207] width 389 height 23
click at [235, 172] on p "2675949" at bounding box center [254, 172] width 117 height 10
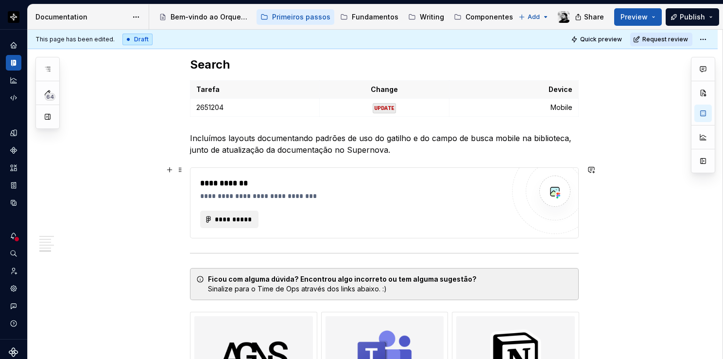
scroll to position [970, 0]
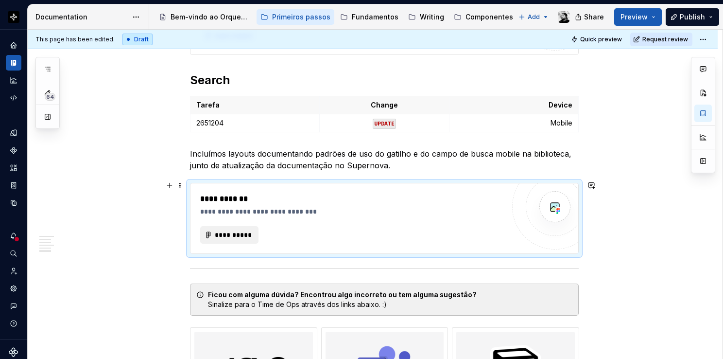
click at [301, 201] on div "**********" at bounding box center [352, 199] width 304 height 12
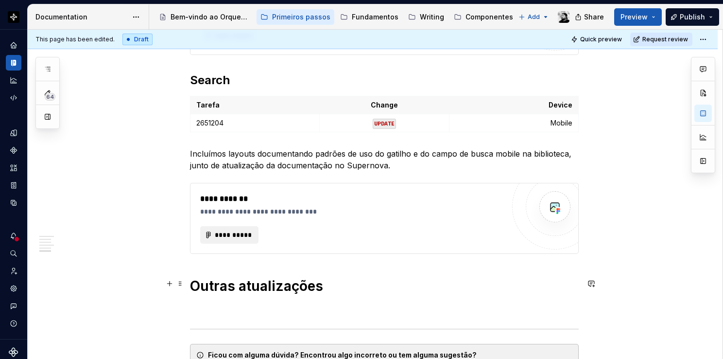
click at [233, 302] on p at bounding box center [384, 308] width 389 height 12
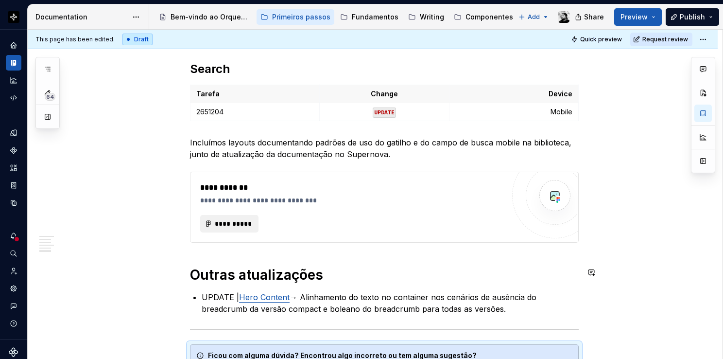
scroll to position [995, 0]
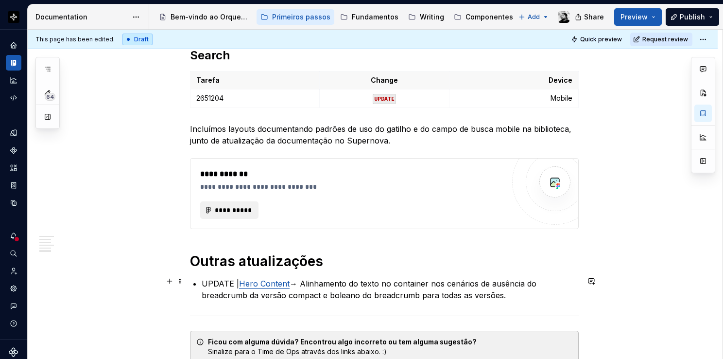
click at [523, 291] on p "UPDATE | Hero Content → Alinhamento do texto no container nos cenários de ausên…" at bounding box center [390, 288] width 377 height 23
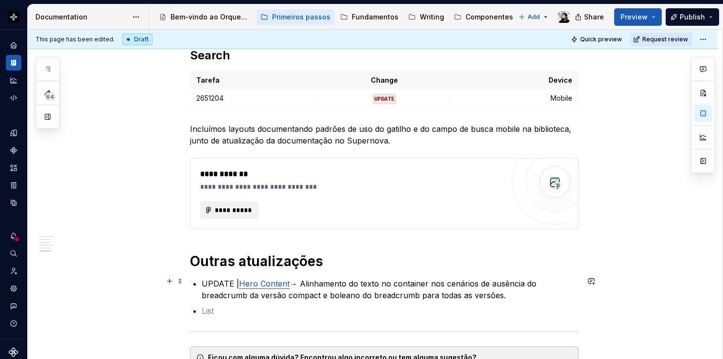
click at [276, 279] on link "Hero Content" at bounding box center [264, 283] width 51 height 10
click at [229, 302] on ul "UPDATE | Hero Content → Alinhamento do texto no container nos cenários de ausên…" at bounding box center [390, 296] width 377 height 39
click at [218, 305] on p at bounding box center [390, 311] width 377 height 12
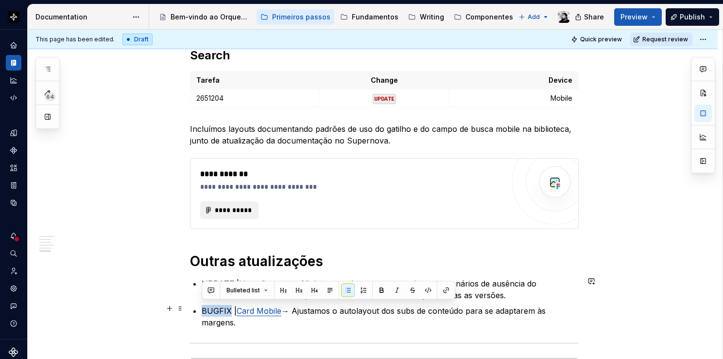
drag, startPoint x: 227, startPoint y: 305, endPoint x: 204, endPoint y: 306, distance: 23.9
click at [204, 306] on p "BUGFIX | Card Mobile → Ajustamos o autolayout dos subs de conteúdo para se adap…" at bounding box center [390, 316] width 377 height 23
click at [431, 291] on button "button" at bounding box center [428, 290] width 14 height 14
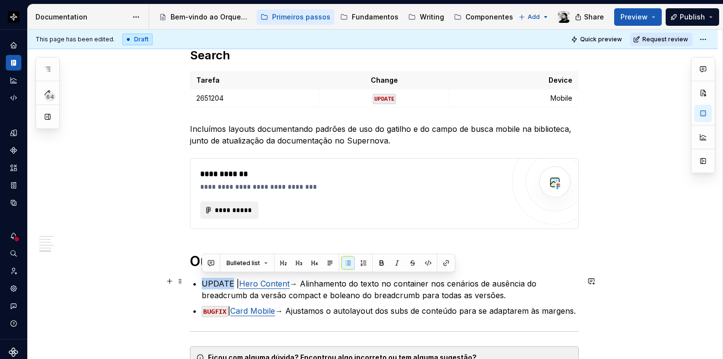
drag, startPoint x: 231, startPoint y: 280, endPoint x: 204, endPoint y: 277, distance: 27.9
click at [204, 277] on p "UPDATE | Hero Content → Alinhamento do texto no container nos cenários de ausên…" at bounding box center [390, 288] width 377 height 23
click at [424, 262] on button "button" at bounding box center [428, 263] width 14 height 14
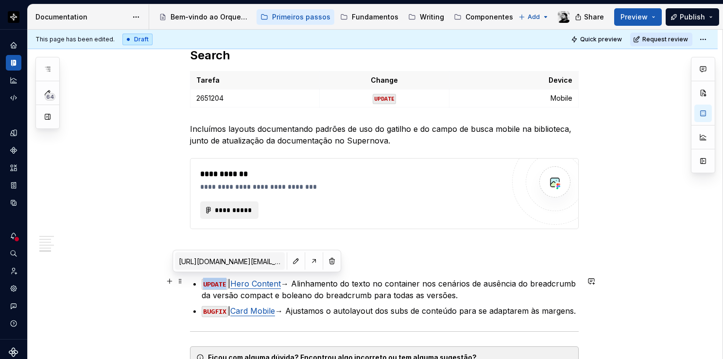
click at [253, 285] on p "UPDATE | Hero Content → Alinhamento do texto no container nos cenários de ausên…" at bounding box center [390, 288] width 377 height 23
click at [325, 263] on button "button" at bounding box center [332, 261] width 14 height 14
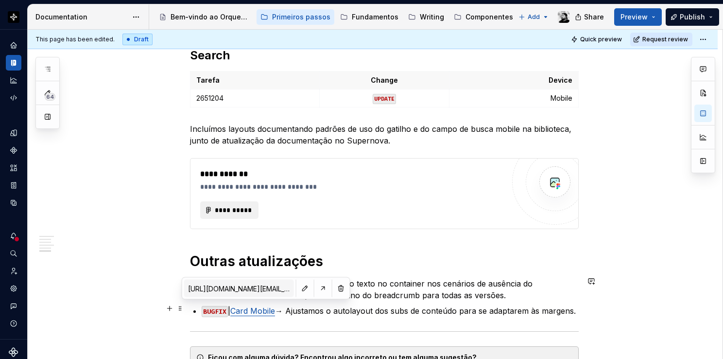
click at [260, 310] on link "Card Mobile" at bounding box center [252, 311] width 45 height 10
click at [334, 289] on button "button" at bounding box center [341, 288] width 14 height 14
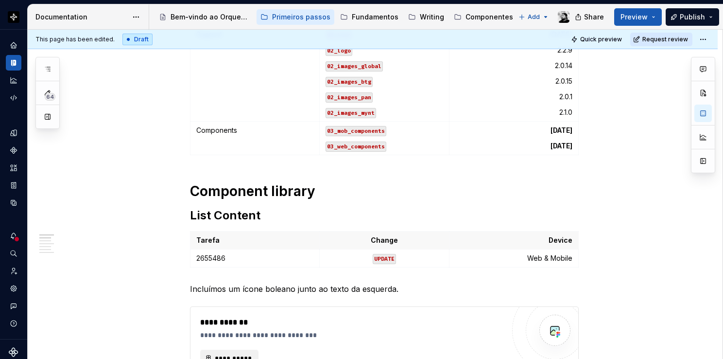
scroll to position [0, 0]
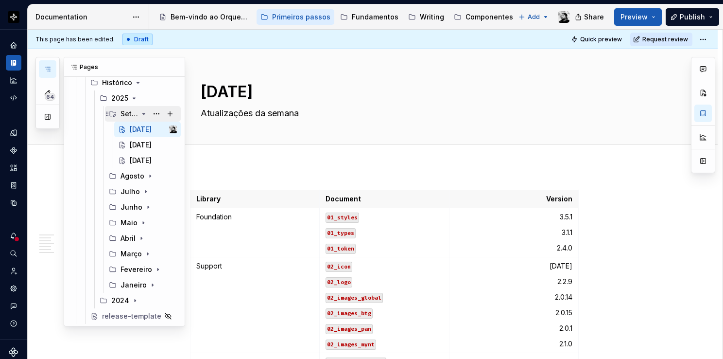
click at [140, 112] on icon "Page tree" at bounding box center [144, 114] width 8 height 8
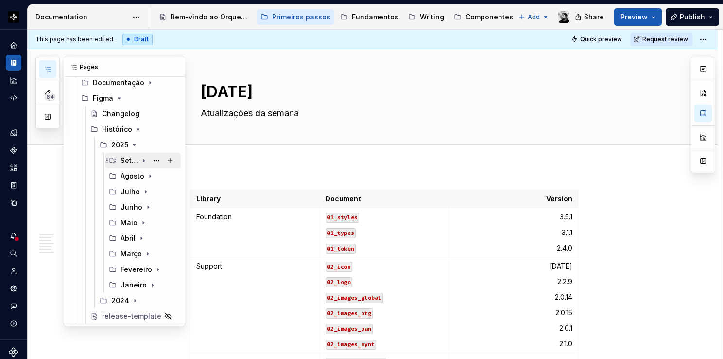
scroll to position [117, 0]
click at [47, 72] on icon "button" at bounding box center [48, 69] width 8 height 8
click at [152, 160] on button "Page tree" at bounding box center [157, 161] width 14 height 14
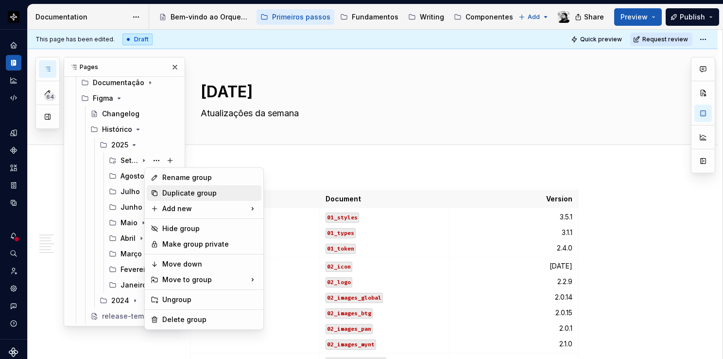
click at [178, 193] on div "Duplicate group" at bounding box center [209, 193] width 95 height 10
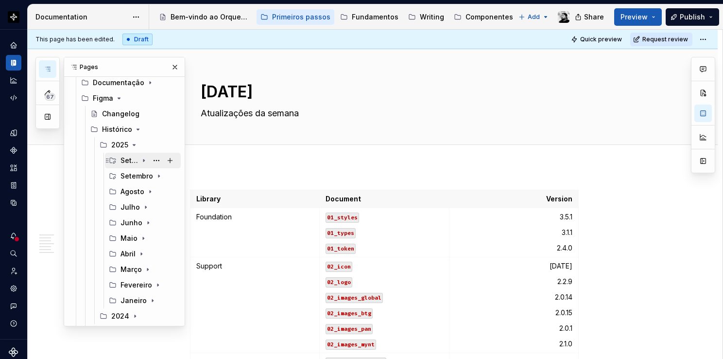
click at [143, 159] on icon "Page tree" at bounding box center [143, 160] width 1 height 2
click at [150, 159] on button "Page tree" at bounding box center [157, 161] width 14 height 14
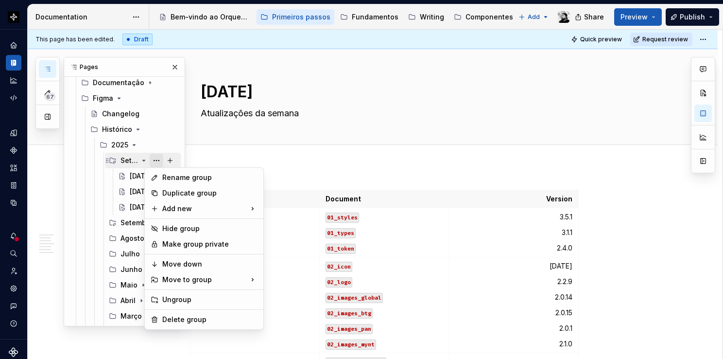
type textarea "*"
click at [177, 178] on div "Rename group" at bounding box center [209, 178] width 95 height 10
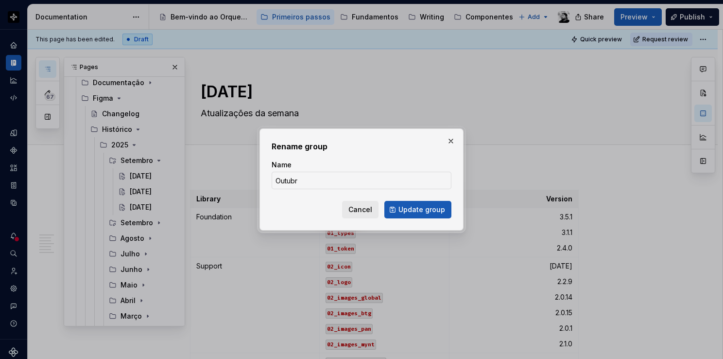
type input "Outubro"
click button "Update group" at bounding box center [417, 209] width 67 height 17
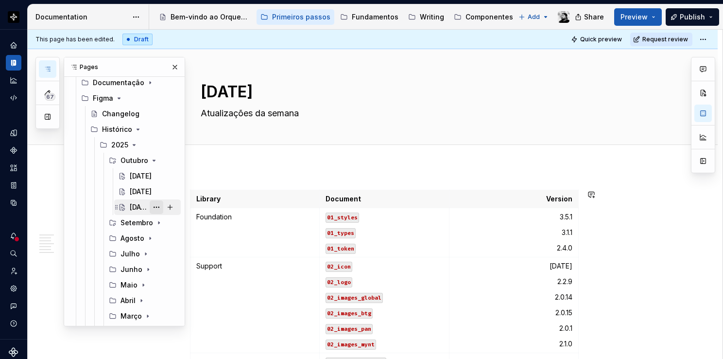
click at [156, 207] on button "Page tree" at bounding box center [157, 207] width 14 height 14
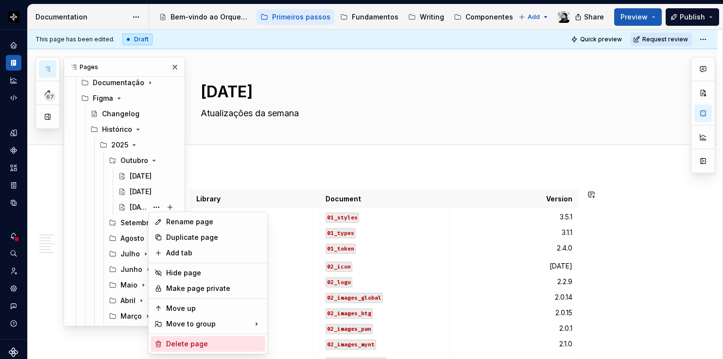
click at [187, 343] on div "Delete page" at bounding box center [213, 344] width 95 height 10
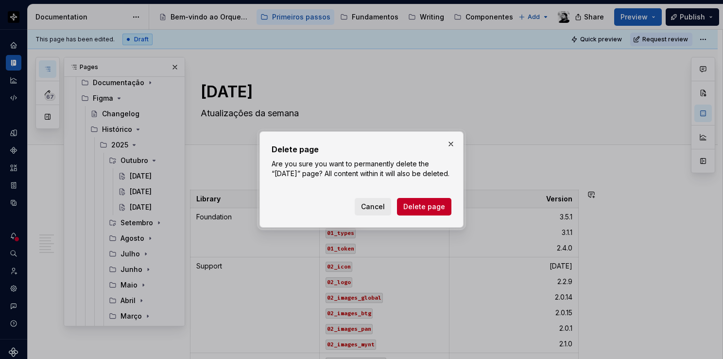
drag, startPoint x: 419, startPoint y: 209, endPoint x: 260, endPoint y: 201, distance: 159.6
click at [419, 209] on span "Delete page" at bounding box center [424, 207] width 42 height 10
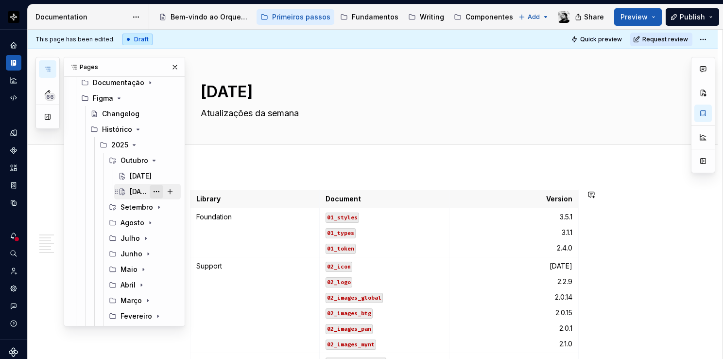
click at [156, 190] on button "Page tree" at bounding box center [157, 192] width 14 height 14
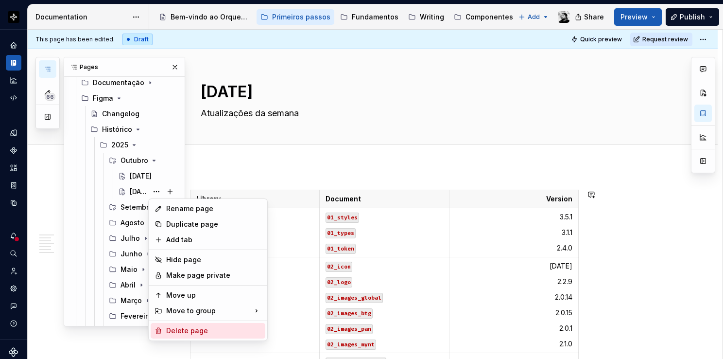
click at [190, 327] on div "Delete page" at bounding box center [213, 331] width 95 height 10
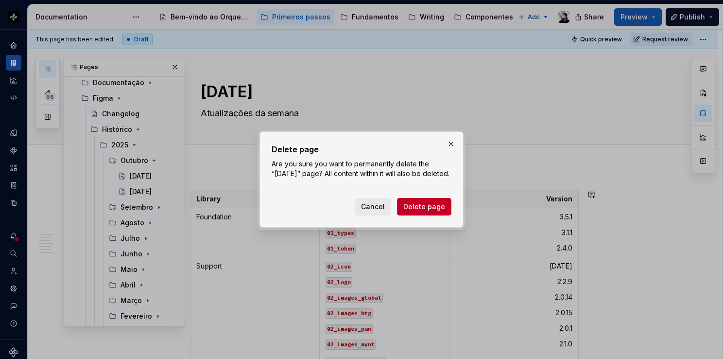
drag, startPoint x: 412, startPoint y: 210, endPoint x: 216, endPoint y: 182, distance: 198.3
click at [412, 210] on span "Delete page" at bounding box center [424, 207] width 42 height 10
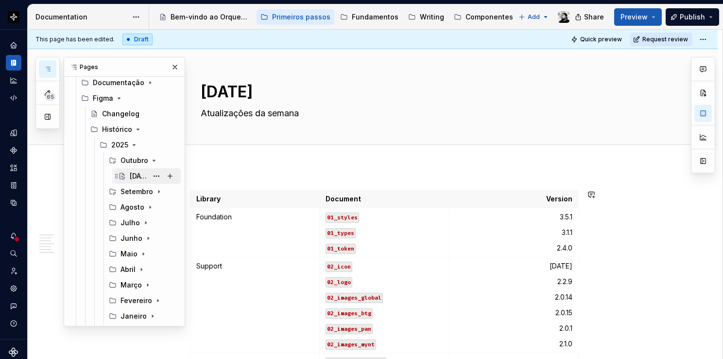
click at [121, 174] on icon "Page tree" at bounding box center [122, 176] width 8 height 8
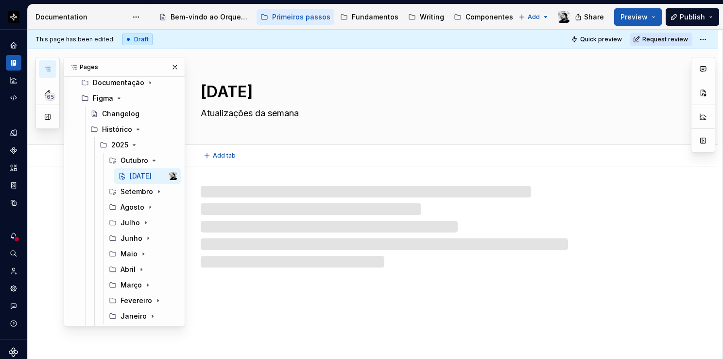
click at [230, 87] on textarea "26.09.25" at bounding box center [382, 91] width 367 height 23
click at [222, 85] on textarea "26.09.25" at bounding box center [382, 91] width 367 height 23
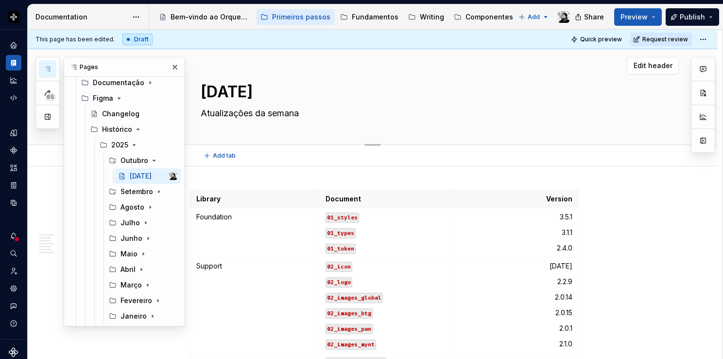
type textarea "*"
type textarea "23.09.25"
type textarea "*"
type textarea "0.09.25"
type textarea "*"
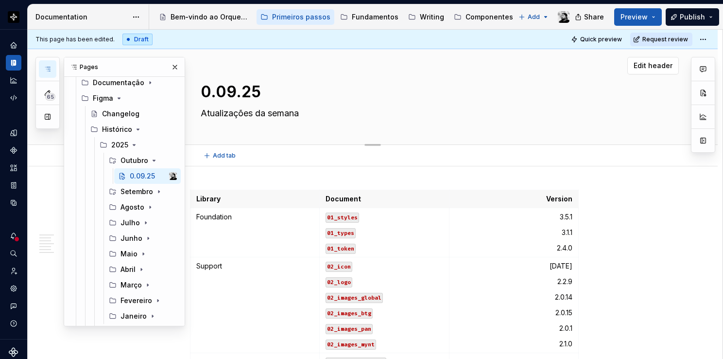
type textarea "03.09.25"
type textarea "*"
type textarea "03.1.25"
type textarea "*"
type textarea "03.10.25"
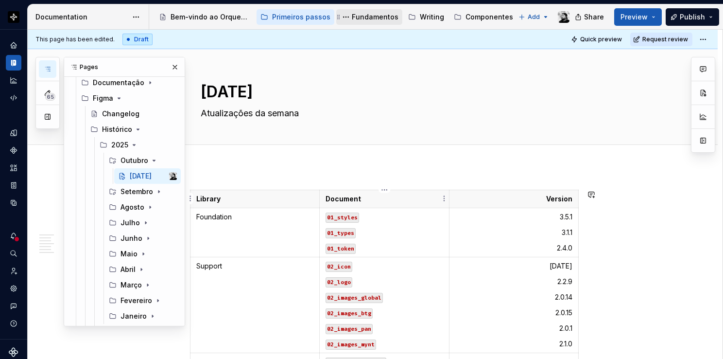
type textarea "*"
type textarea "03.10.25"
click at [140, 191] on icon "Page tree" at bounding box center [144, 192] width 8 height 8
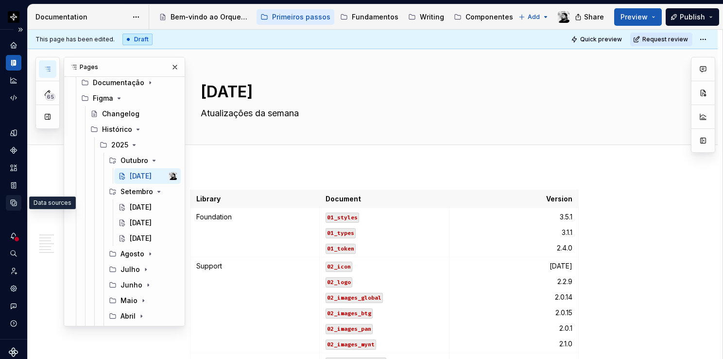
click at [15, 203] on icon "Data sources" at bounding box center [14, 203] width 6 height 6
type textarea "*"
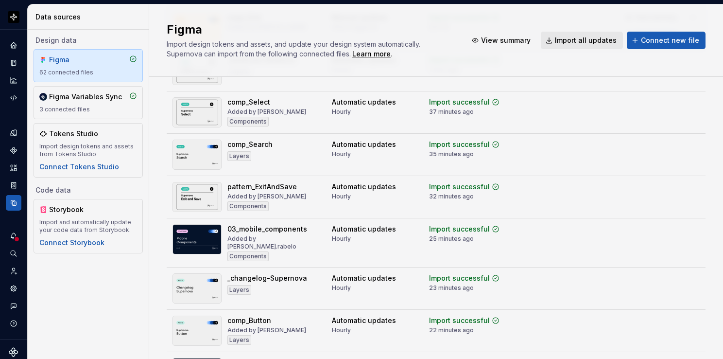
scroll to position [194, 0]
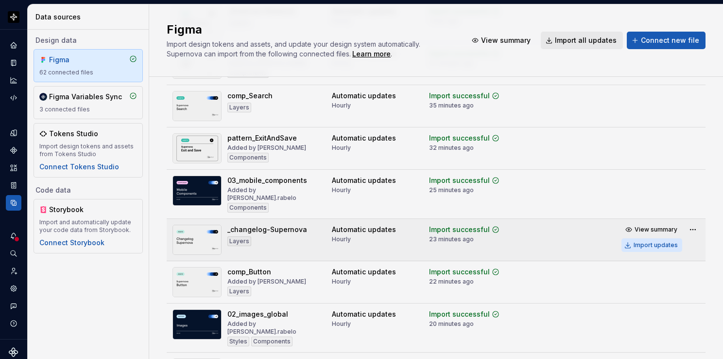
click at [628, 238] on button "Import updates" at bounding box center [652, 245] width 61 height 14
